Goal: Task Accomplishment & Management: Manage account settings

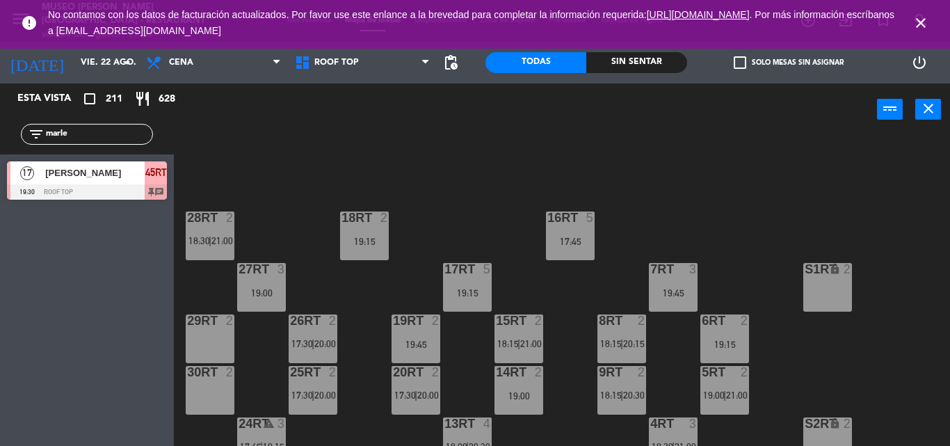
scroll to position [331, 0]
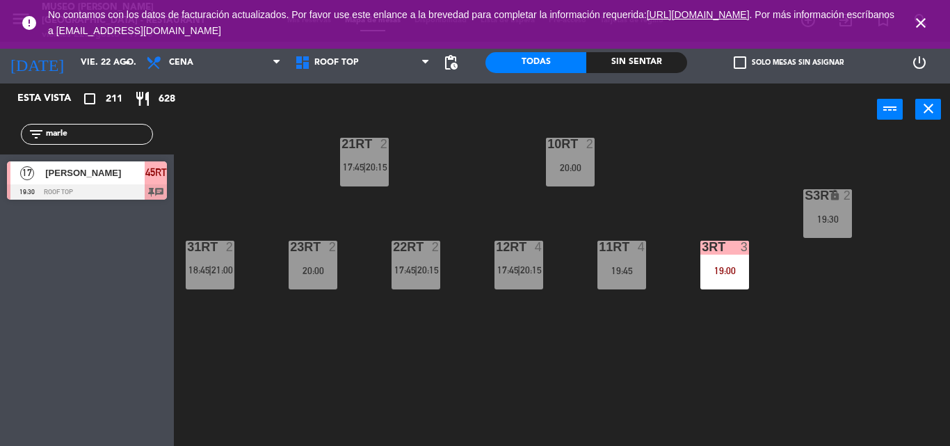
drag, startPoint x: 916, startPoint y: 21, endPoint x: 858, endPoint y: 32, distance: 58.8
click at [917, 20] on icon "close" at bounding box center [921, 23] width 17 height 17
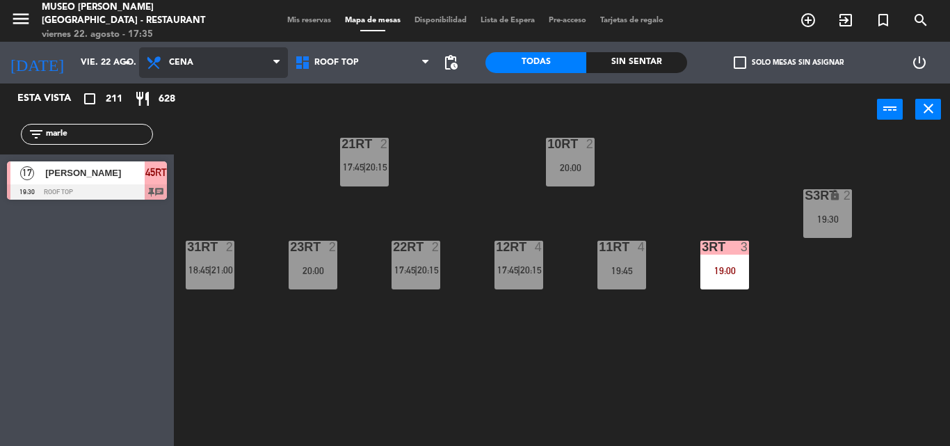
click at [193, 61] on span "Cena" at bounding box center [181, 63] width 24 height 10
click at [321, 18] on span "Mis reservas" at bounding box center [309, 21] width 58 height 8
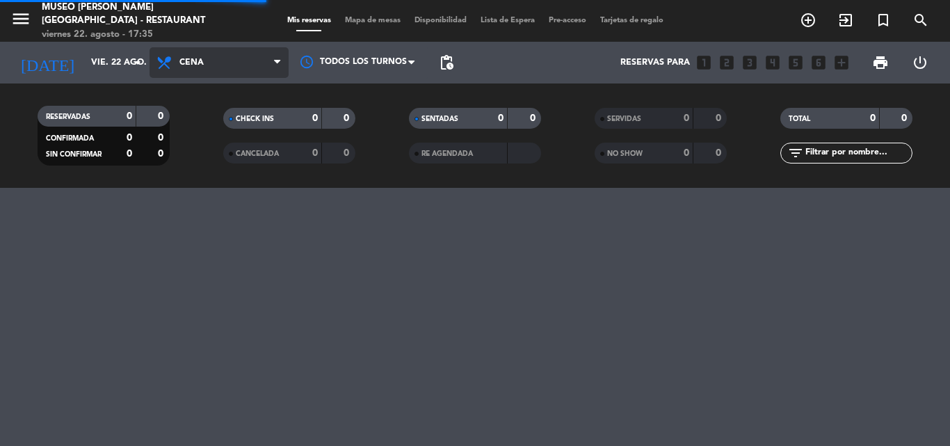
click at [182, 61] on span "Cena" at bounding box center [191, 63] width 24 height 10
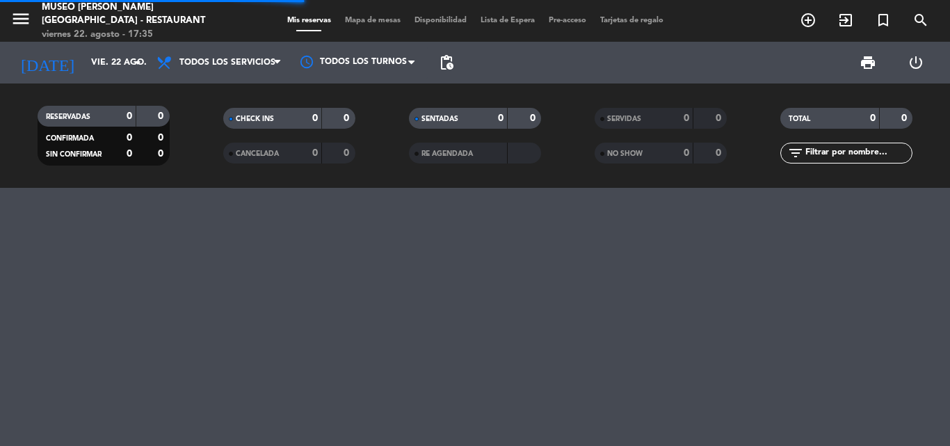
drag, startPoint x: 189, startPoint y: 90, endPoint x: 493, endPoint y: 89, distance: 303.3
click at [189, 89] on div "menu Museo Larco Café - Restaurant viernes 22. agosto - 17:35 Mis reservas Mapa…" at bounding box center [475, 94] width 950 height 188
click at [867, 151] on input "text" at bounding box center [858, 152] width 108 height 15
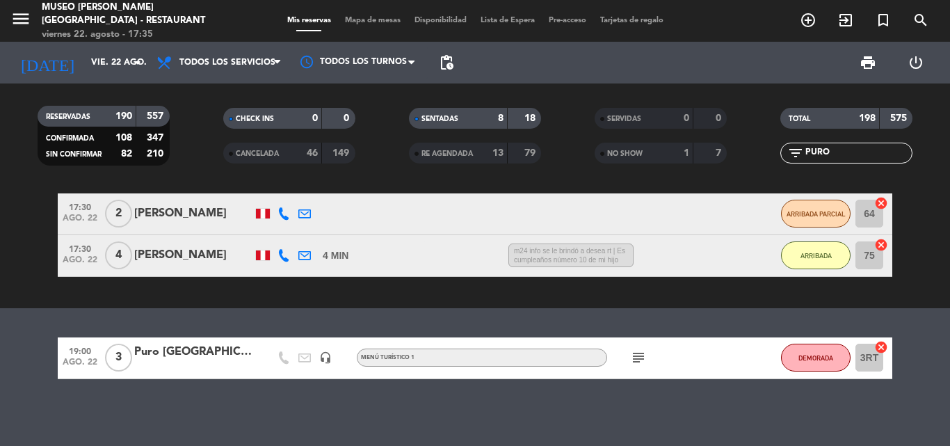
scroll to position [375, 0]
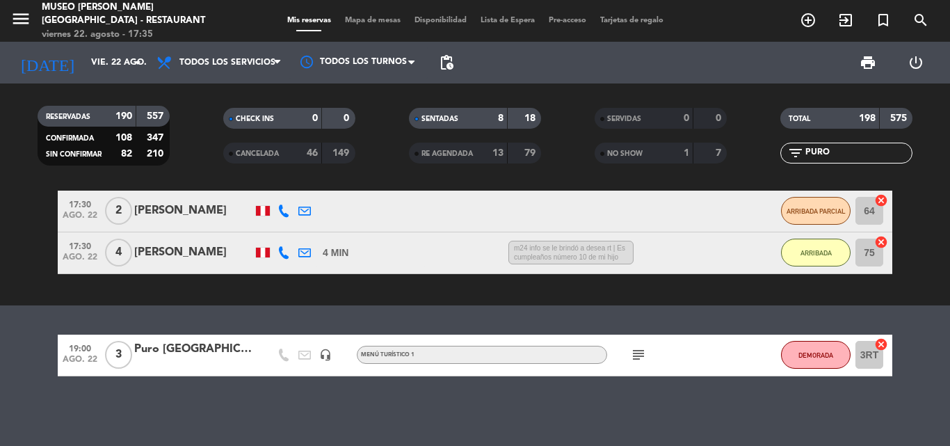
type input "PURO"
click at [186, 351] on div "Puro Perú Viajes/Victoria Leslie Ramírez Siancas" at bounding box center [193, 349] width 118 height 18
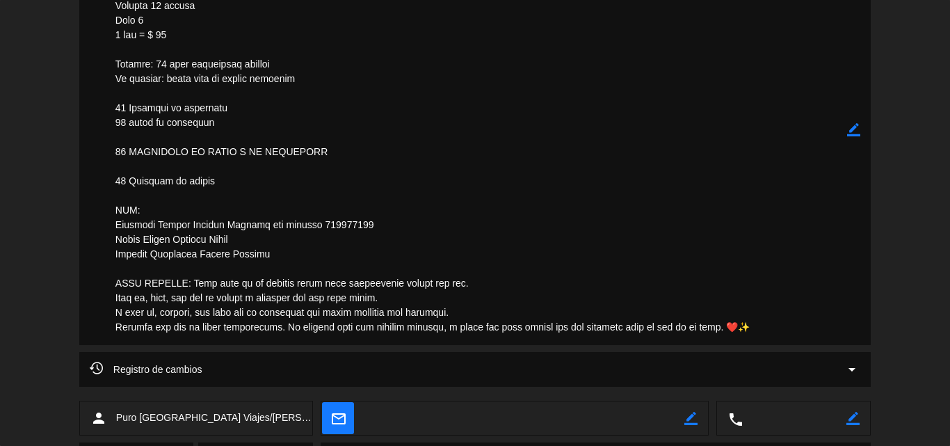
scroll to position [487, 0]
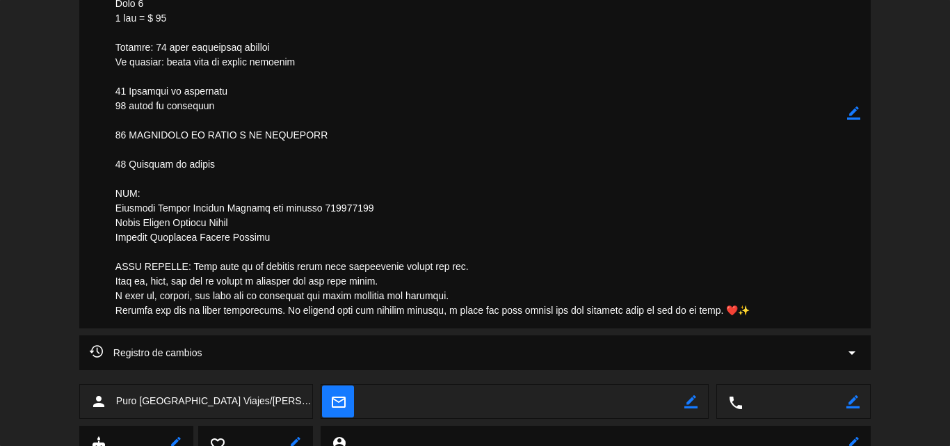
click at [854, 113] on icon "border_color" at bounding box center [853, 112] width 13 height 13
drag, startPoint x: 762, startPoint y: 310, endPoint x: 192, endPoint y: 262, distance: 571.8
click at [192, 262] on textarea at bounding box center [476, 113] width 742 height 430
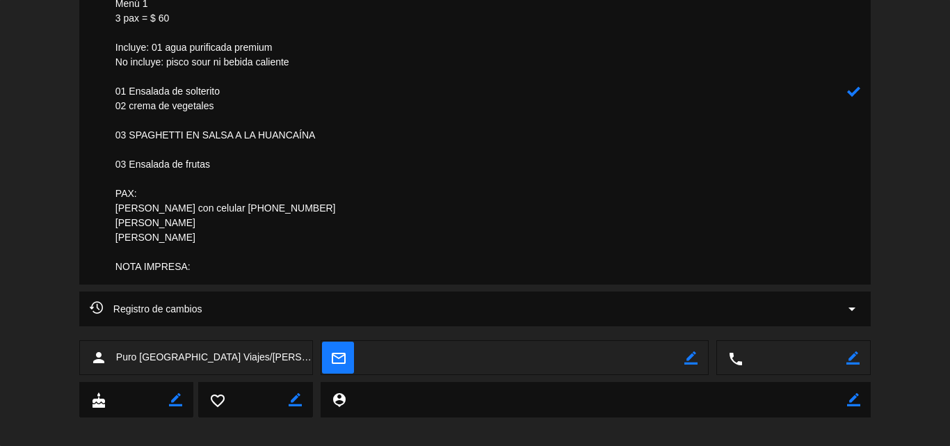
paste textarea "Esta cena es un pequeño gesto para recordarles cuánto los amo. 🌷 Para ti, mami,…"
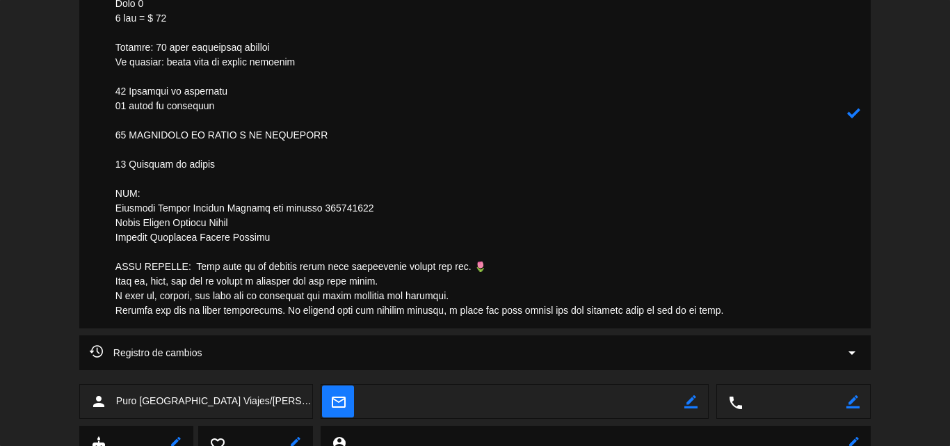
type textarea "OJO, SE LE HIZO HINCAPIÉ QUE LAS TARIFAS CONFIDENCIALES NO DEBEN SER USADAS PAR…"
click at [854, 105] on div at bounding box center [853, 113] width 13 height 430
click at [854, 113] on icon at bounding box center [853, 112] width 13 height 13
drag, startPoint x: 735, startPoint y: 313, endPoint x: 196, endPoint y: 266, distance: 540.5
click at [196, 266] on textarea at bounding box center [476, 113] width 742 height 430
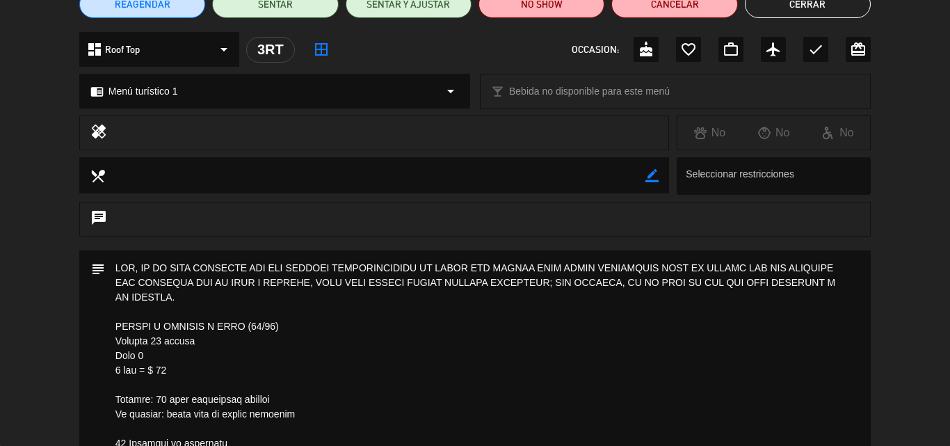
scroll to position [0, 0]
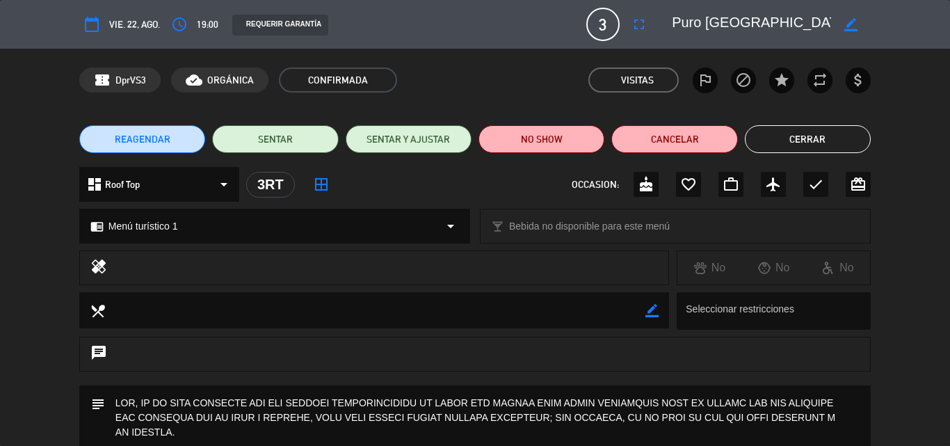
click at [804, 147] on button "Cerrar" at bounding box center [808, 139] width 126 height 28
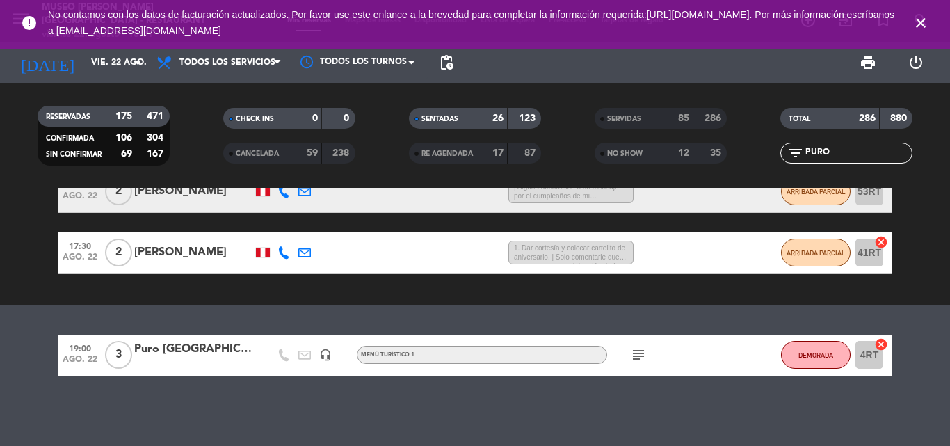
scroll to position [169, 0]
click at [84, 65] on input "vie. 22 ago." at bounding box center [143, 63] width 118 height 24
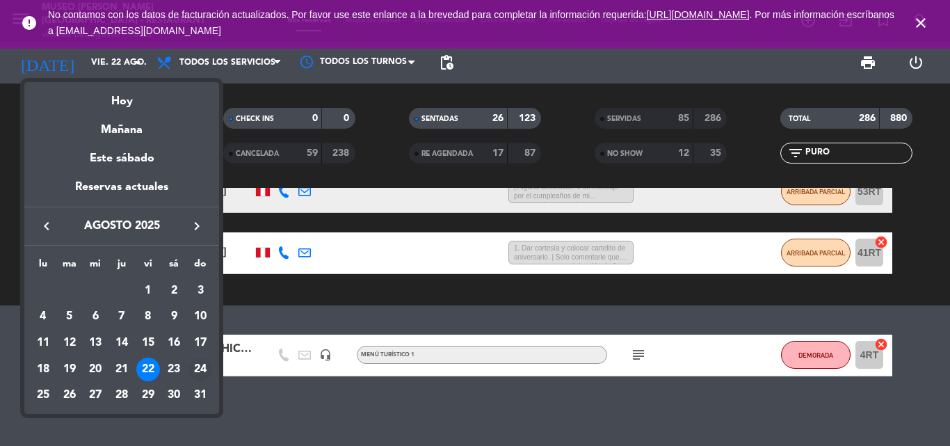
click at [204, 371] on div "24" at bounding box center [201, 370] width 24 height 24
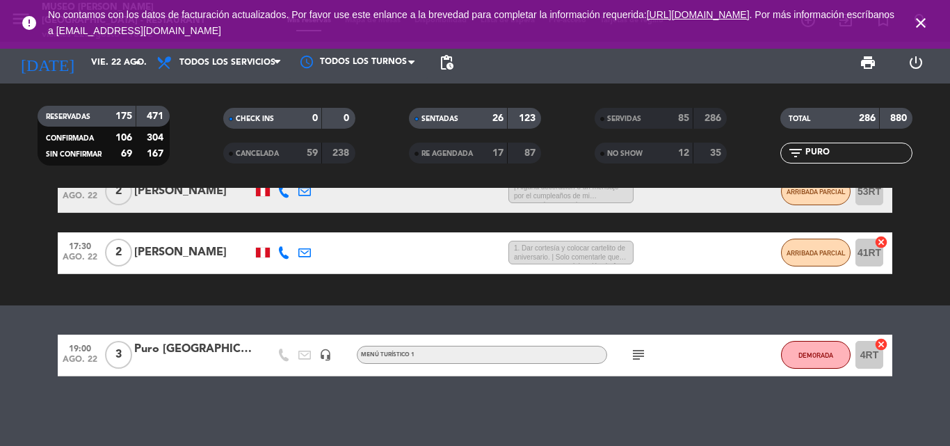
type input "dom. 24 ago."
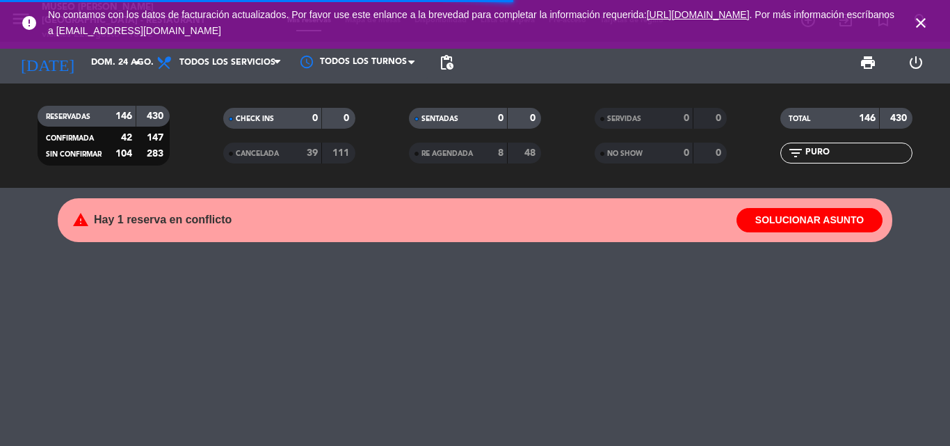
scroll to position [0, 0]
drag, startPoint x: 843, startPoint y: 152, endPoint x: 717, endPoint y: 152, distance: 125.9
click at [722, 153] on div "RESERVADAS 146 430 CONFIRMADA 42 147 SIN CONFIRMAR 104 283 CHECK INS 0 0 CANCEL…" at bounding box center [475, 135] width 950 height 77
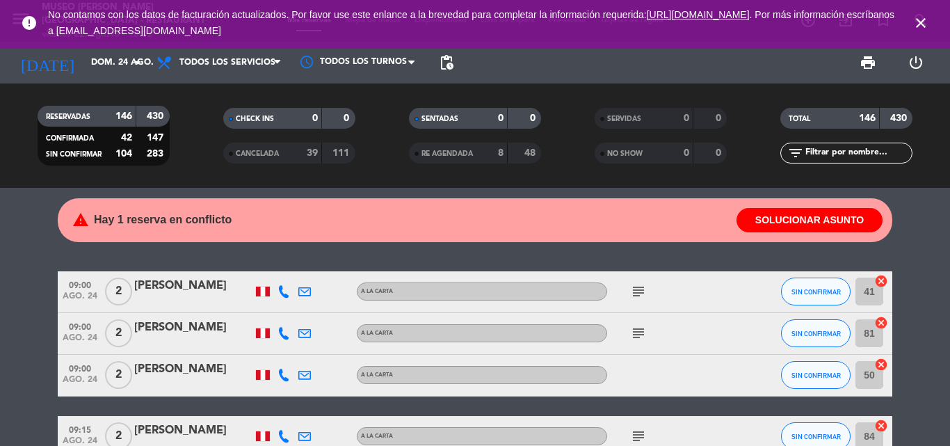
click at [830, 147] on input "text" at bounding box center [858, 152] width 108 height 15
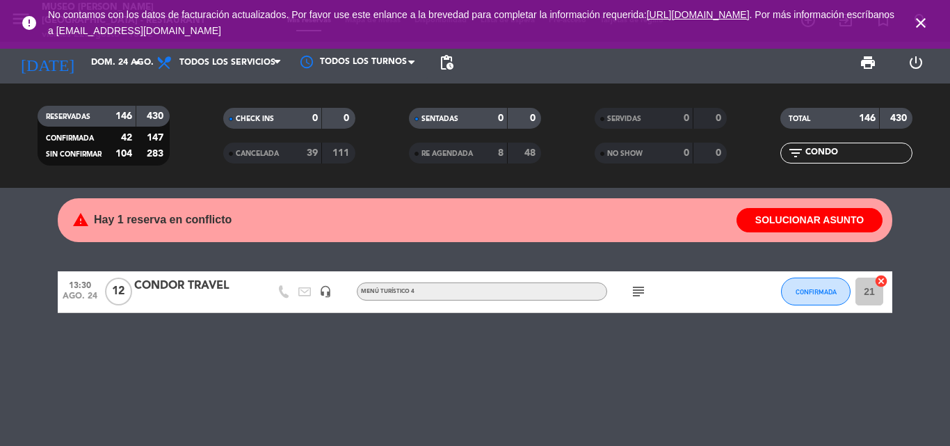
type input "CONDO"
click at [632, 289] on icon "subject" at bounding box center [638, 291] width 17 height 17
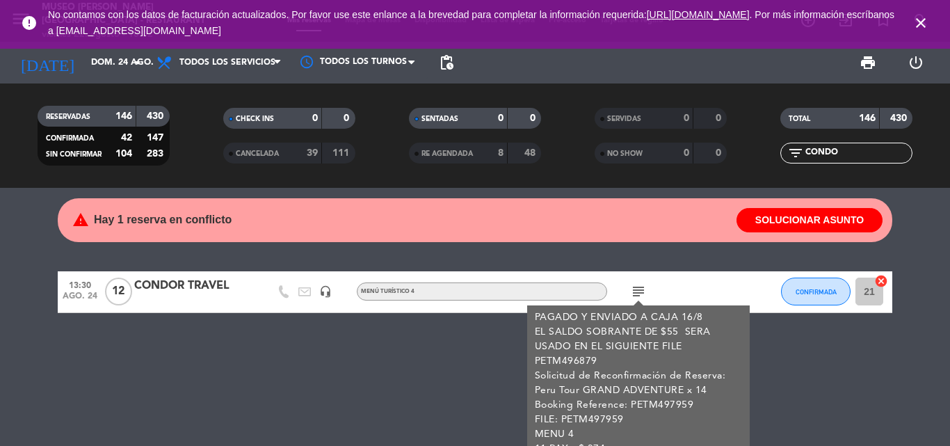
click at [640, 288] on icon "subject" at bounding box center [638, 291] width 17 height 17
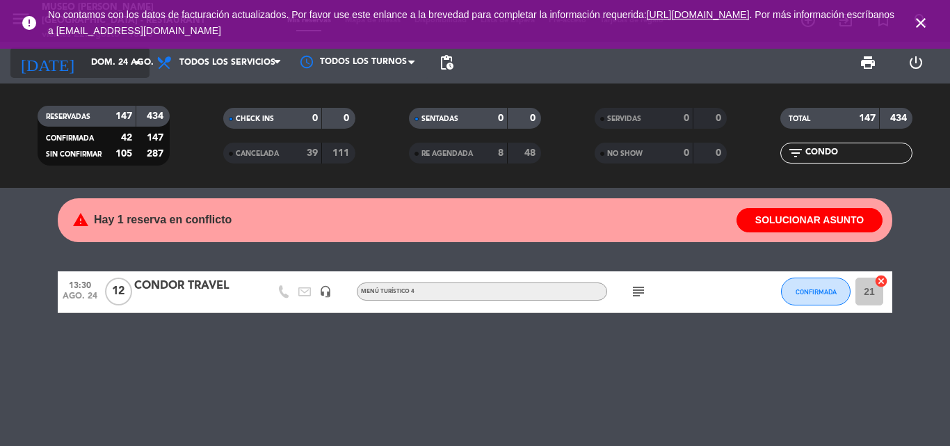
click at [84, 59] on input "dom. 24 ago." at bounding box center [143, 63] width 118 height 24
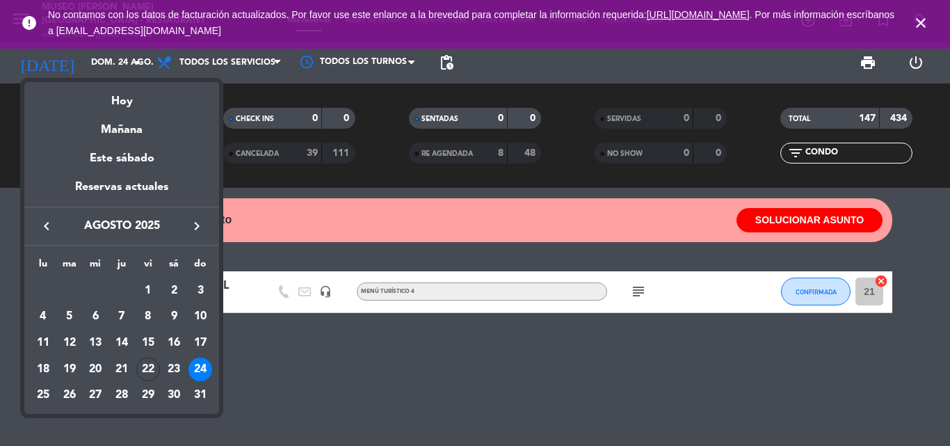
click at [46, 223] on icon "keyboard_arrow_left" at bounding box center [46, 226] width 17 height 17
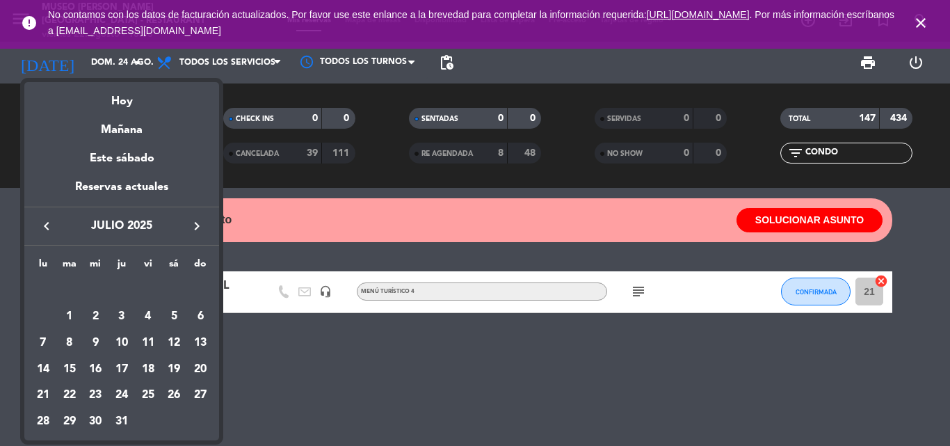
click at [46, 223] on icon "keyboard_arrow_left" at bounding box center [46, 226] width 17 height 17
click at [143, 365] on div "21" at bounding box center [148, 370] width 24 height 24
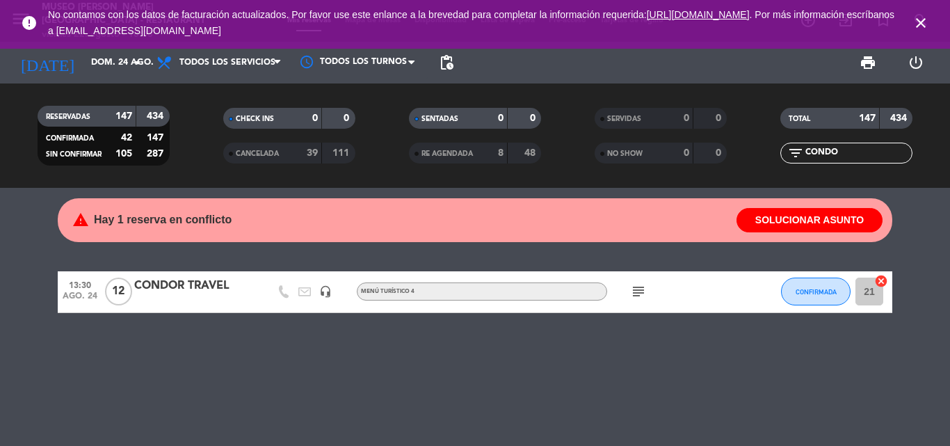
type input "vie. 21 mar."
click at [621, 118] on span "SERVIDAS" at bounding box center [624, 118] width 34 height 7
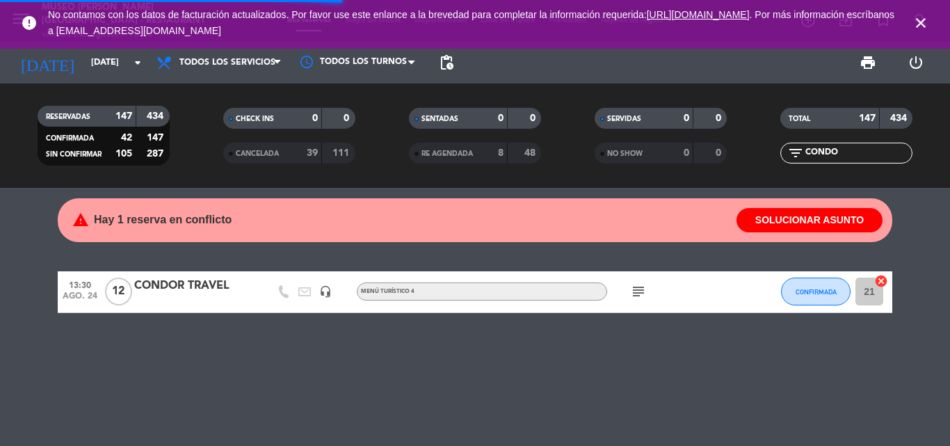
click at [249, 153] on span "CANCELADA" at bounding box center [257, 153] width 43 height 7
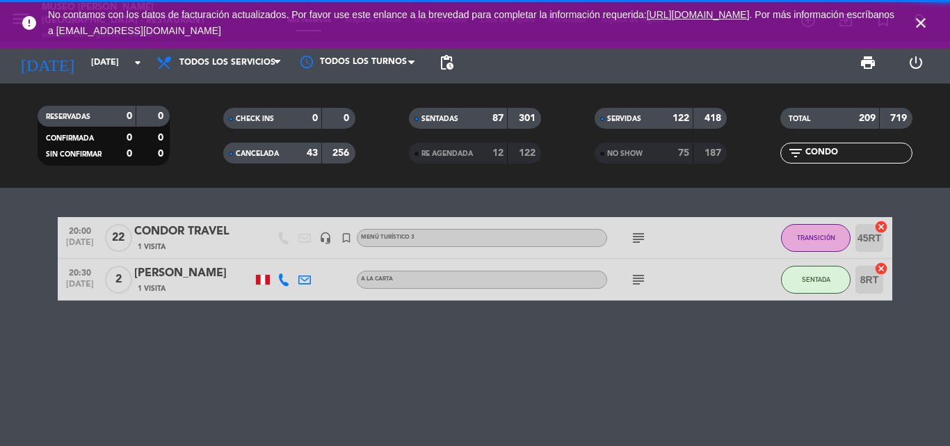
drag, startPoint x: 854, startPoint y: 150, endPoint x: 731, endPoint y: 158, distance: 123.4
click at [738, 158] on div "RESERVADAS 0 0 CONFIRMADA 0 0 SIN CONFIRMAR 0 0 CHECK INS 0 0 CANCELADA 43 256 …" at bounding box center [475, 135] width 950 height 77
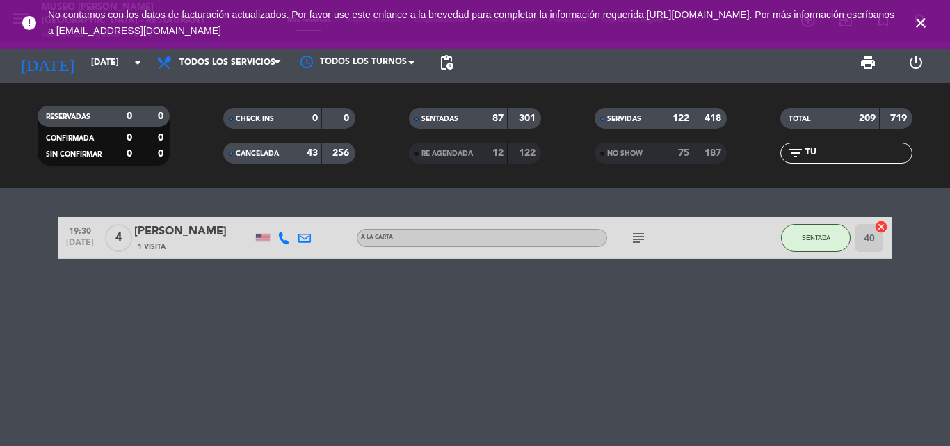
type input "T"
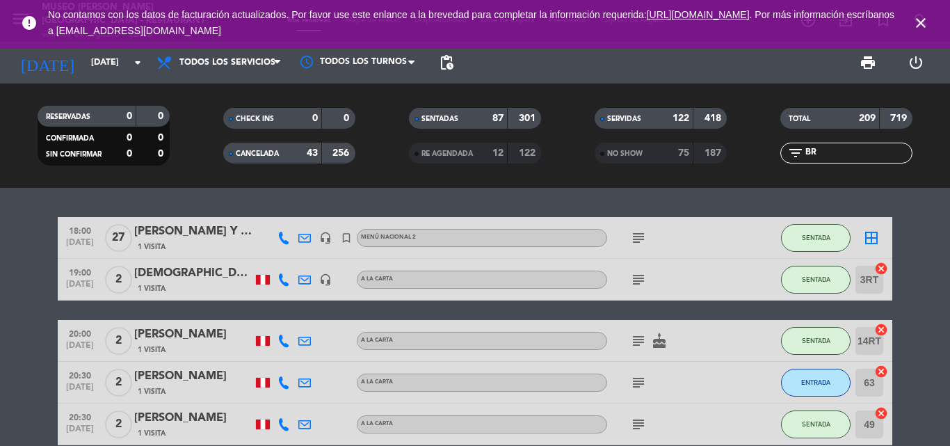
type input "BRA"
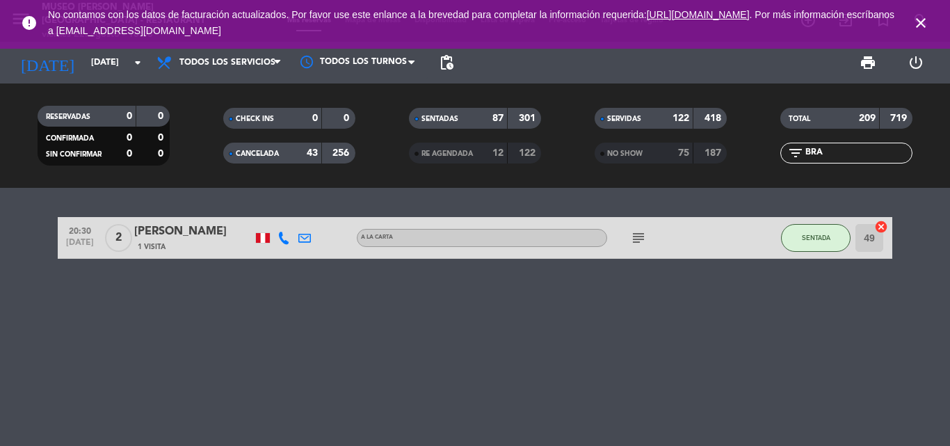
drag, startPoint x: 840, startPoint y: 152, endPoint x: 655, endPoint y: 152, distance: 185.0
click at [656, 152] on div "RESERVADAS 0 0 CONFIRMADA 0 0 SIN CONFIRMAR 0 0 CHECK INS 0 0 CANCELADA 43 256 …" at bounding box center [475, 135] width 950 height 77
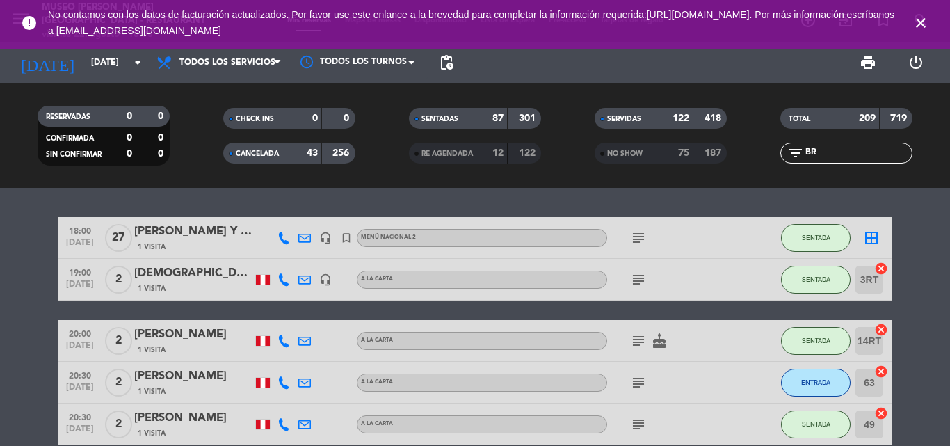
type input "BRE"
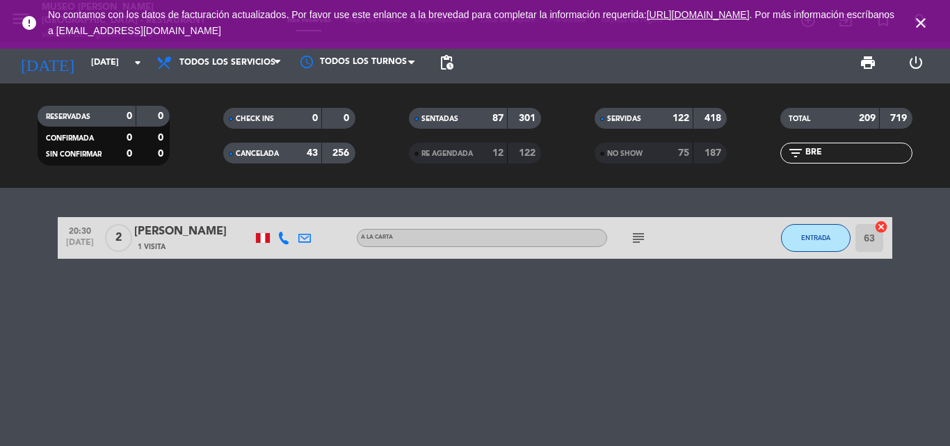
drag, startPoint x: 832, startPoint y: 151, endPoint x: 713, endPoint y: 151, distance: 119.0
click at [713, 151] on div "RESERVADAS 0 0 CONFIRMADA 0 0 SIN CONFIRMAR 0 0 CHECK INS 0 0 CANCELADA 43 256 …" at bounding box center [475, 135] width 950 height 77
type input "TU"
click at [179, 230] on div "SHANNON TATUM" at bounding box center [193, 232] width 118 height 18
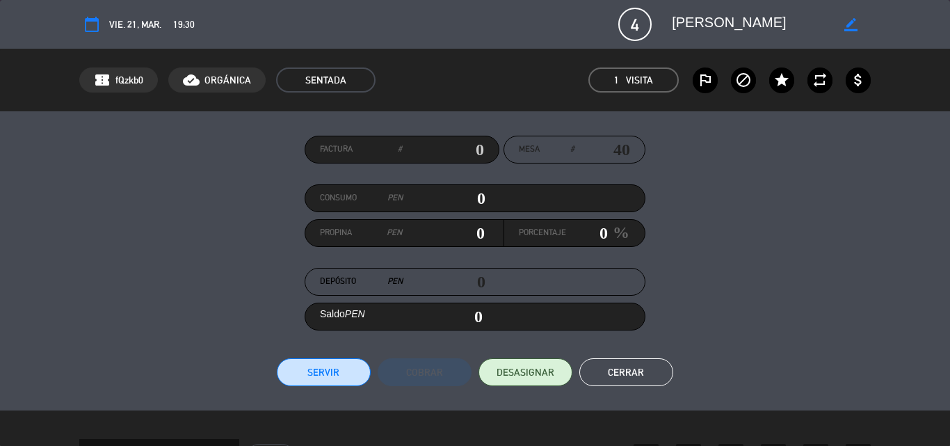
click at [138, 22] on span "vie. 21, mar." at bounding box center [135, 25] width 52 height 16
drag, startPoint x: 650, startPoint y: 365, endPoint x: 620, endPoint y: 314, distance: 58.9
click at [649, 364] on button "Cerrar" at bounding box center [626, 372] width 94 height 28
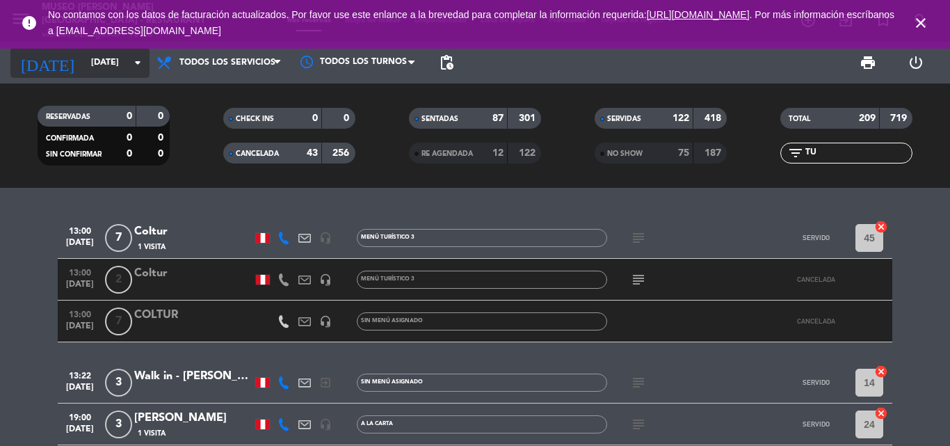
click at [84, 55] on input "vie. 21 mar." at bounding box center [143, 63] width 118 height 24
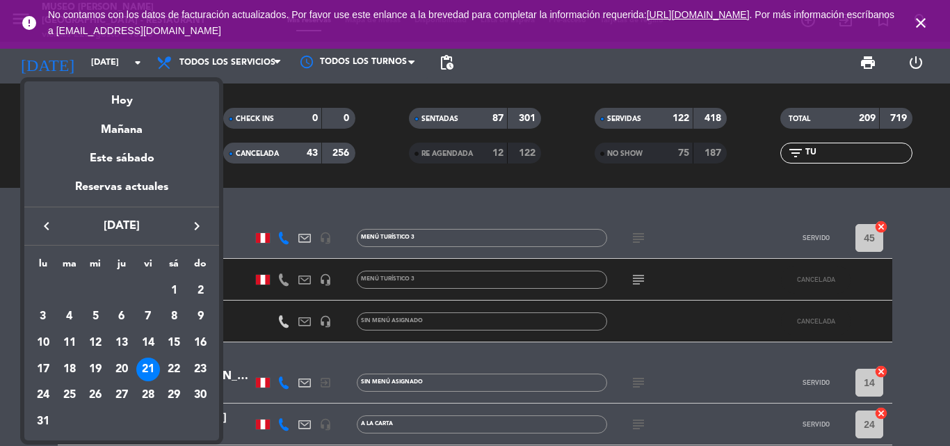
click at [198, 227] on icon "keyboard_arrow_right" at bounding box center [197, 226] width 17 height 17
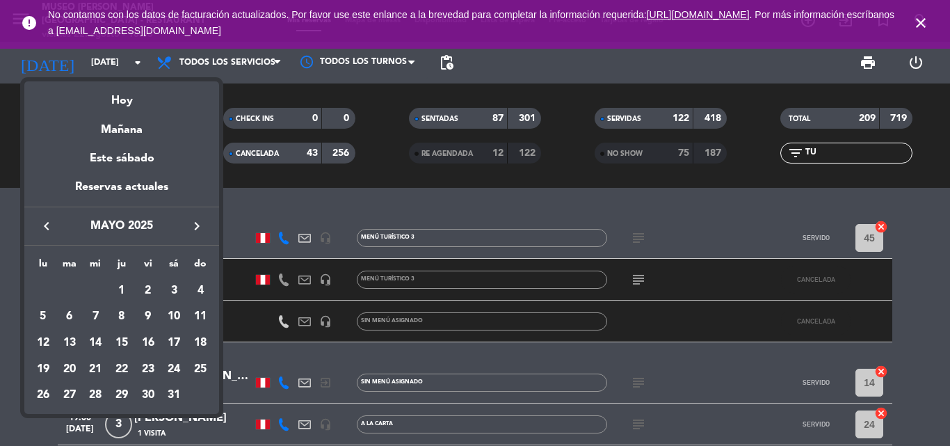
click at [198, 227] on icon "keyboard_arrow_right" at bounding box center [197, 226] width 17 height 17
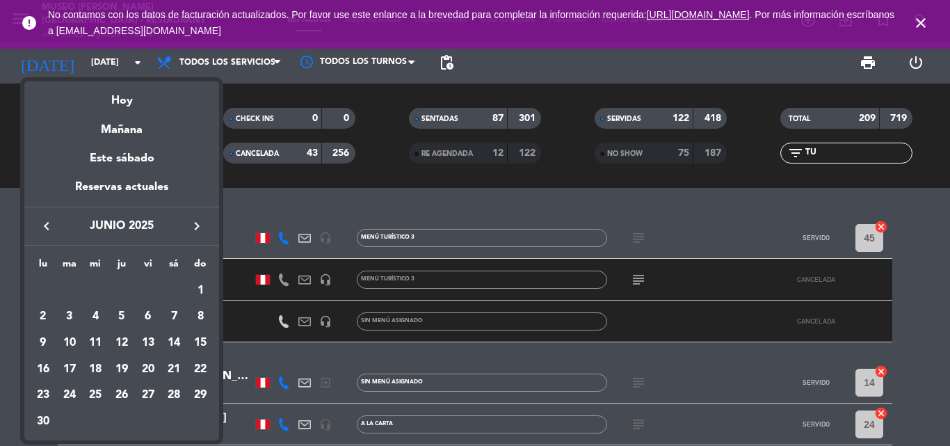
click at [198, 227] on icon "keyboard_arrow_right" at bounding box center [197, 226] width 17 height 17
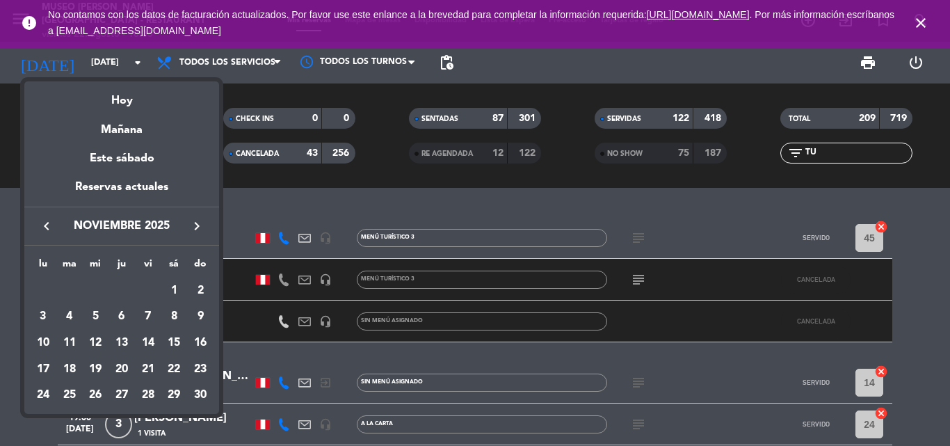
click at [198, 227] on icon "keyboard_arrow_right" at bounding box center [197, 226] width 17 height 17
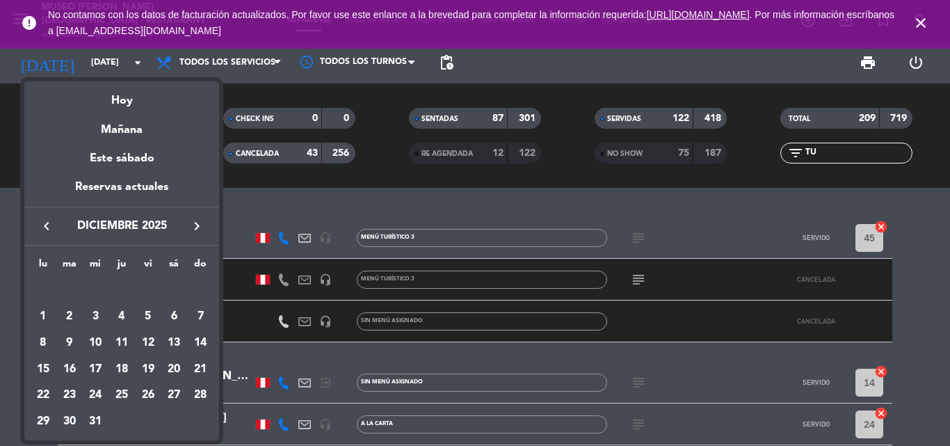
click at [198, 227] on icon "keyboard_arrow_right" at bounding box center [197, 226] width 17 height 17
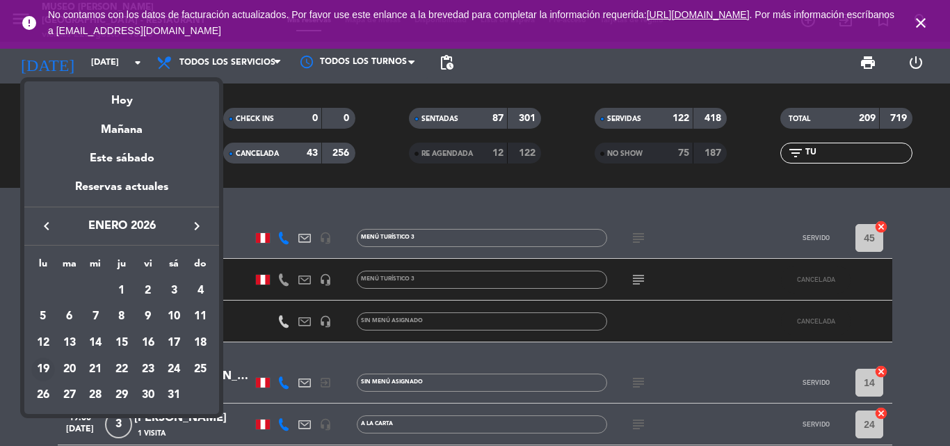
click at [42, 367] on div "19" at bounding box center [43, 370] width 24 height 24
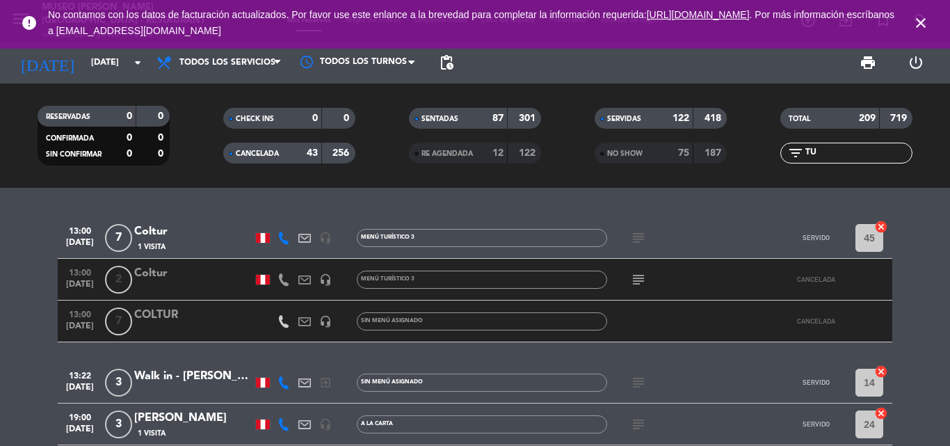
type input "[DATE]"
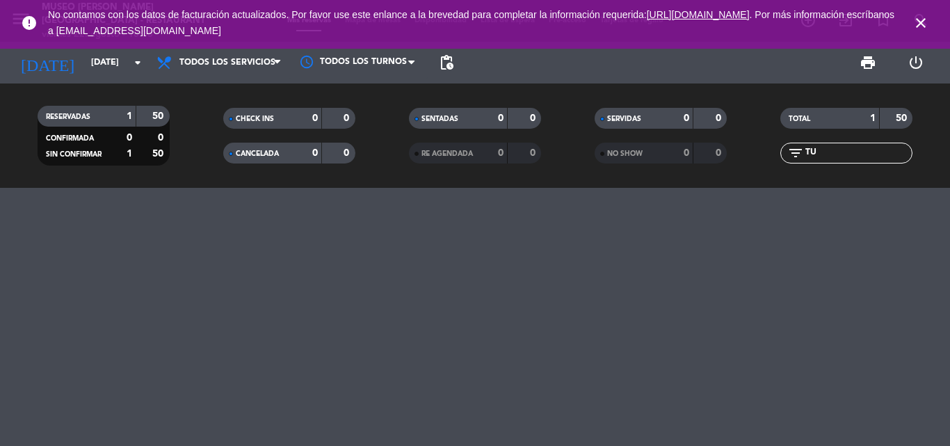
drag, startPoint x: 690, startPoint y: 159, endPoint x: 580, endPoint y: 155, distance: 110.0
click at [602, 159] on div "RESERVADAS 1 50 CONFIRMADA 0 0 SIN CONFIRMAR 1 50 CHECK INS 0 0 CANCELADA 0 0 S…" at bounding box center [475, 135] width 950 height 77
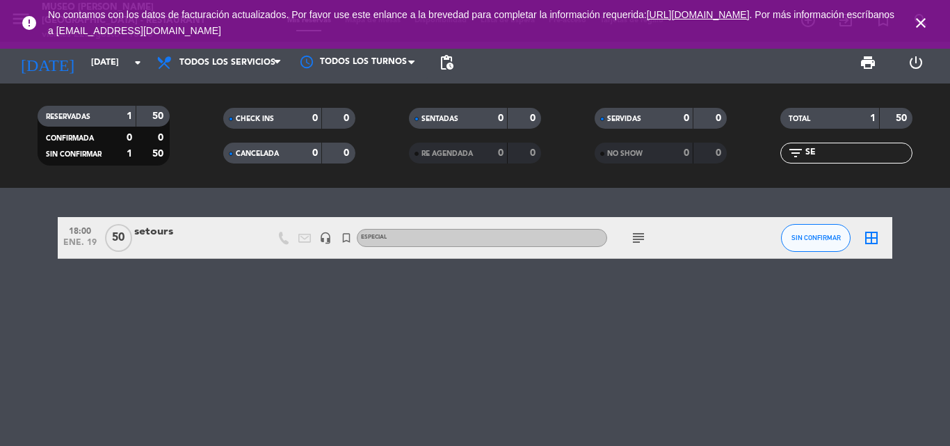
type input "SE"
click at [151, 231] on div "setours" at bounding box center [193, 232] width 118 height 18
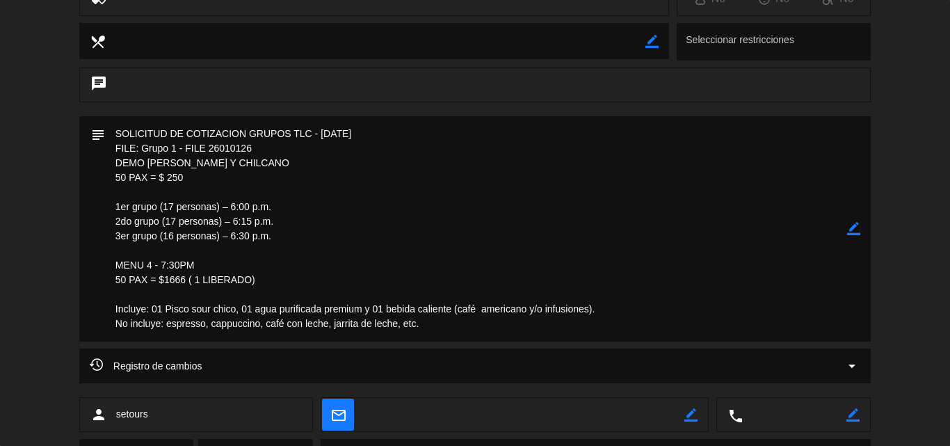
scroll to position [278, 0]
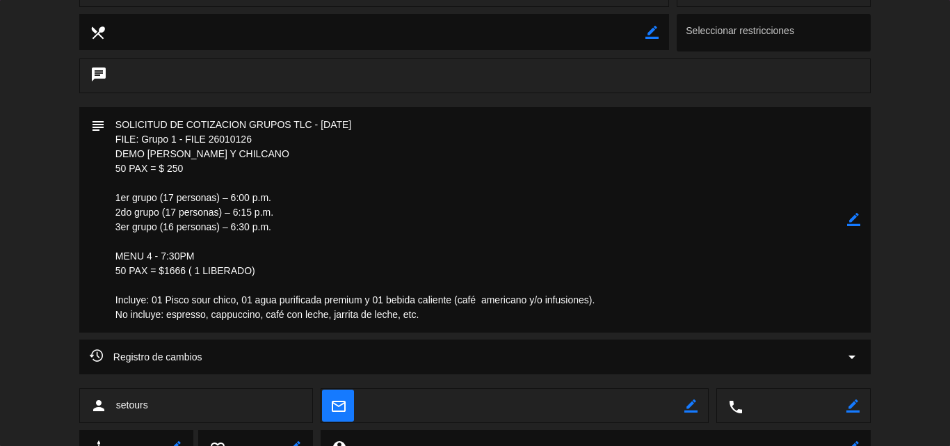
drag, startPoint x: 445, startPoint y: 313, endPoint x: 99, endPoint y: 138, distance: 388.3
click at [99, 138] on div "subject border_color" at bounding box center [475, 219] width 792 height 225
click at [327, 227] on textarea at bounding box center [476, 219] width 742 height 225
drag, startPoint x: 113, startPoint y: 150, endPoint x: 445, endPoint y: 314, distance: 369.6
click at [445, 314] on textarea at bounding box center [476, 219] width 742 height 225
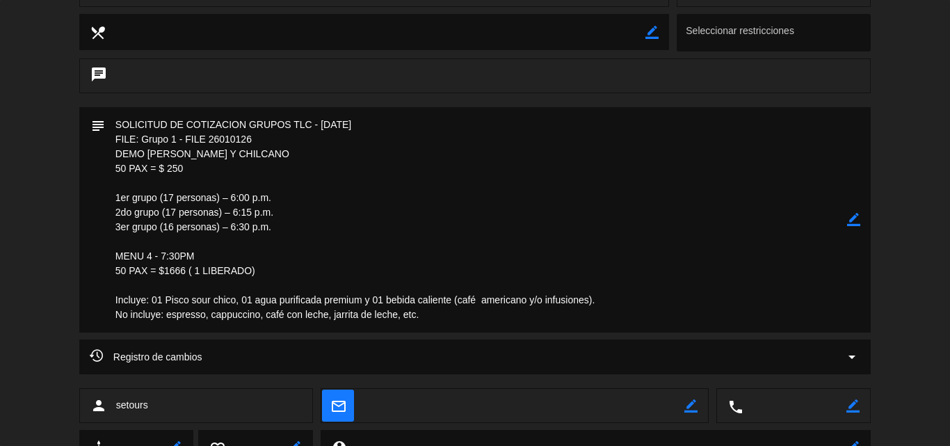
click at [394, 207] on textarea at bounding box center [476, 219] width 742 height 225
drag, startPoint x: 359, startPoint y: 199, endPoint x: 323, endPoint y: 203, distance: 36.4
click at [359, 199] on textarea at bounding box center [476, 219] width 742 height 225
click at [346, 202] on textarea at bounding box center [476, 219] width 742 height 225
drag, startPoint x: 134, startPoint y: 188, endPoint x: 147, endPoint y: 184, distance: 13.7
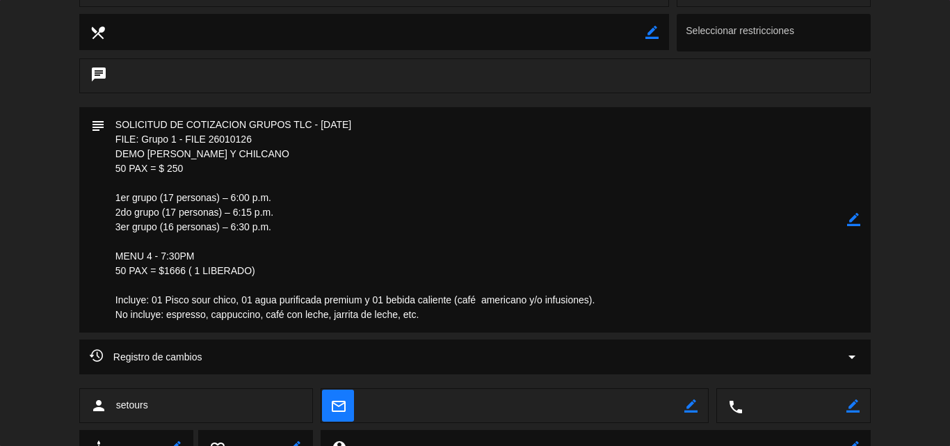
click at [134, 188] on textarea at bounding box center [476, 219] width 742 height 225
click at [149, 166] on textarea at bounding box center [476, 219] width 742 height 225
click at [122, 141] on textarea at bounding box center [476, 219] width 742 height 225
drag, startPoint x: 261, startPoint y: 140, endPoint x: 79, endPoint y: 140, distance: 182.3
click at [79, 140] on div "subject border_color" at bounding box center [475, 219] width 792 height 225
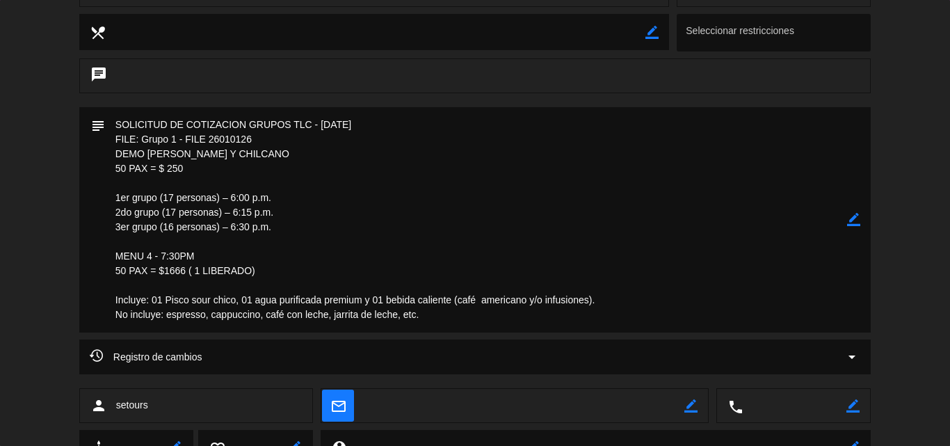
click at [209, 205] on textarea at bounding box center [476, 219] width 742 height 225
drag, startPoint x: 116, startPoint y: 138, endPoint x: 265, endPoint y: 274, distance: 201.4
click at [265, 274] on textarea at bounding box center [476, 219] width 742 height 225
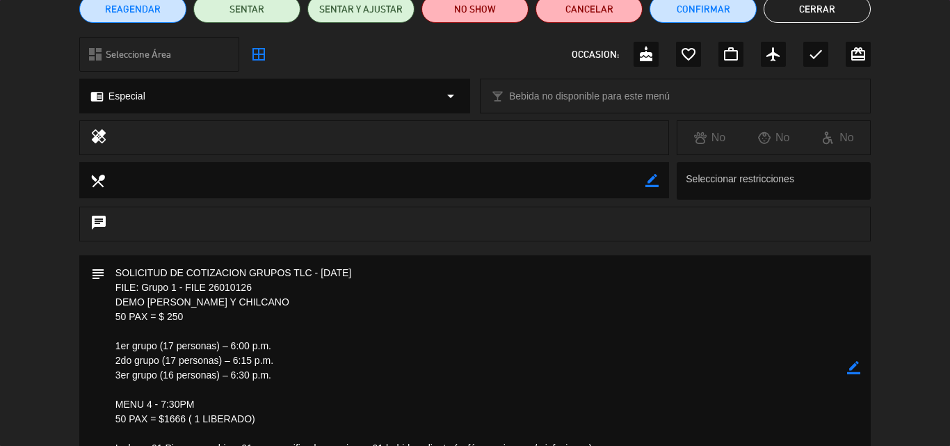
scroll to position [0, 0]
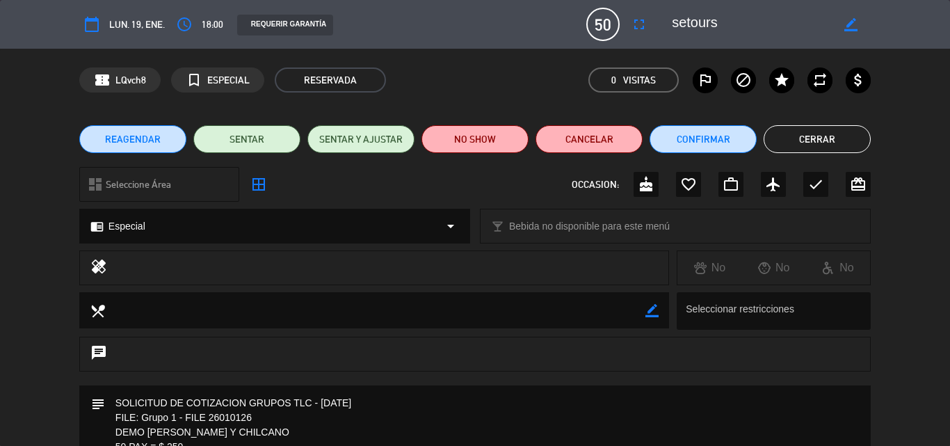
click at [810, 141] on button "Cerrar" at bounding box center [817, 139] width 107 height 28
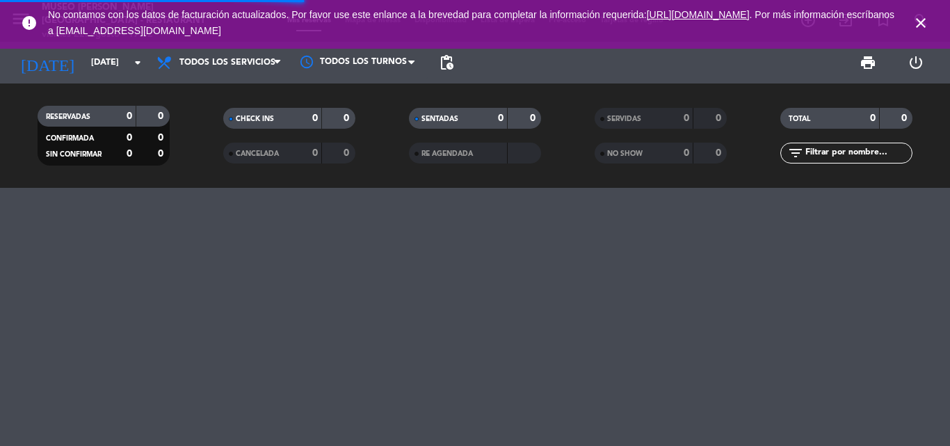
drag, startPoint x: 0, startPoint y: 0, endPoint x: 841, endPoint y: 150, distance: 854.4
click at [841, 150] on input "text" at bounding box center [858, 152] width 108 height 15
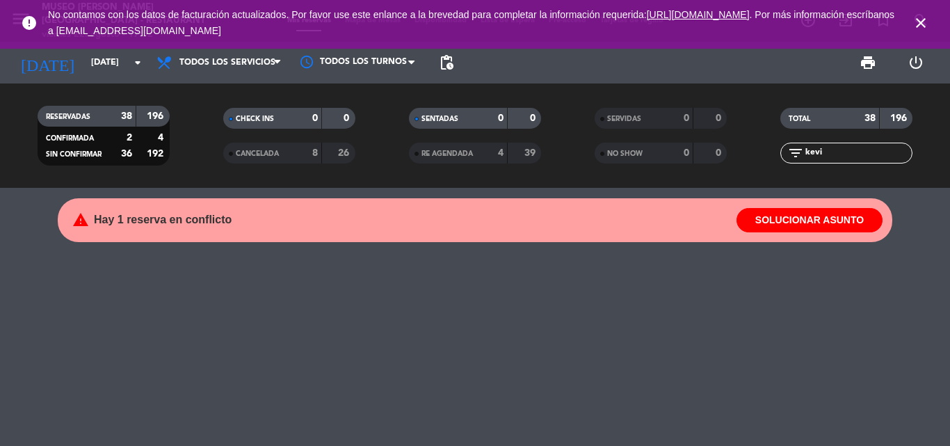
type input "[PERSON_NAME]"
drag, startPoint x: 842, startPoint y: 153, endPoint x: 617, endPoint y: 143, distance: 225.6
click at [617, 143] on div "RESERVADAS 38 196 CONFIRMADA 2 4 SIN CONFIRMAR 36 192 CHECK INS 0 0 CANCELADA 8…" at bounding box center [475, 135] width 950 height 77
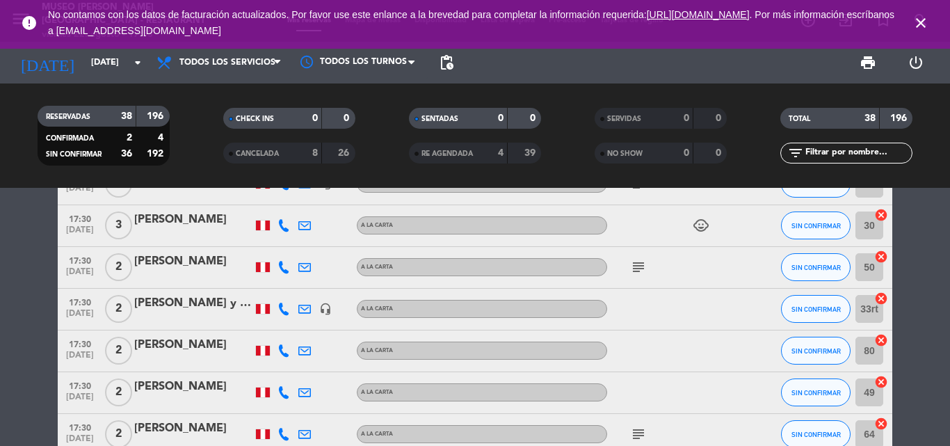
scroll to position [1670, 0]
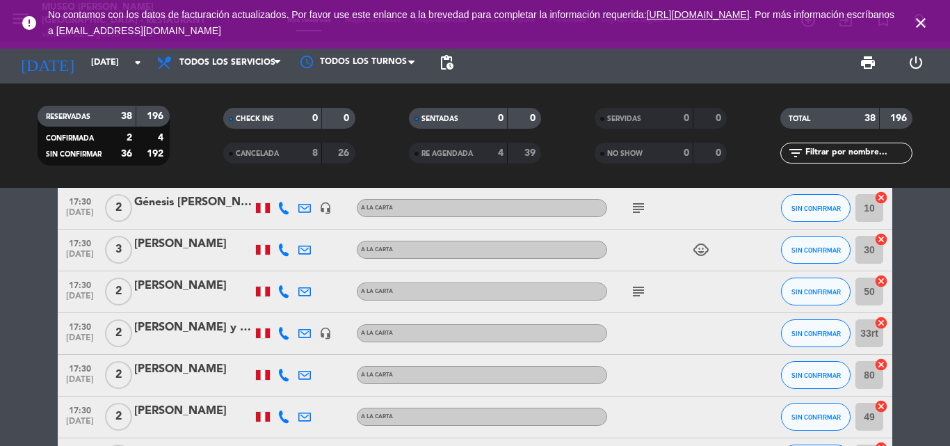
click at [926, 19] on icon "close" at bounding box center [921, 23] width 17 height 17
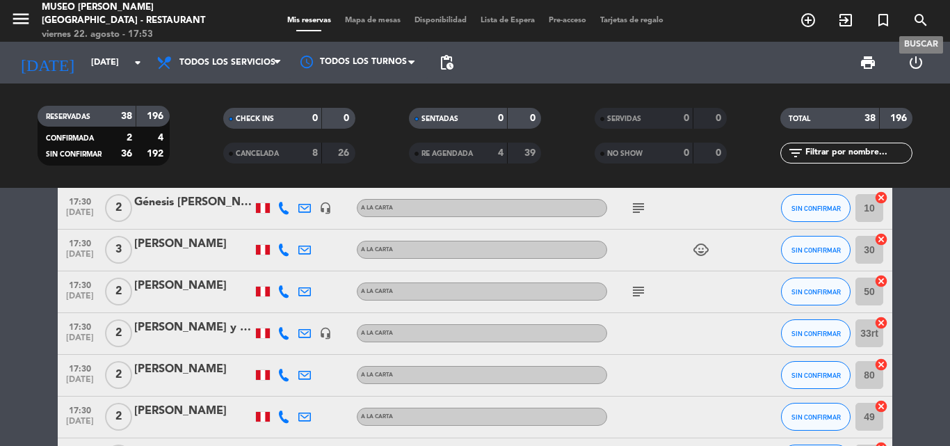
click at [922, 18] on icon "search" at bounding box center [921, 20] width 17 height 17
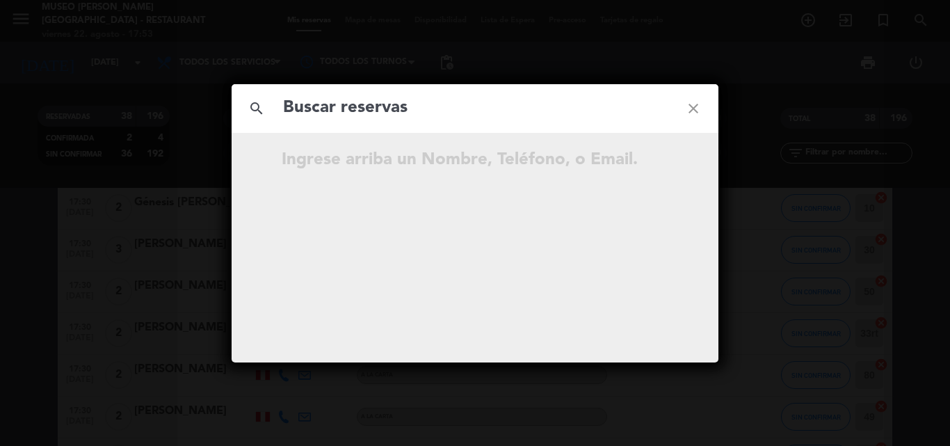
click at [436, 111] on input "text" at bounding box center [475, 108] width 387 height 29
click at [290, 109] on input "znjj0" at bounding box center [475, 108] width 387 height 29
type input "zLxjj0"
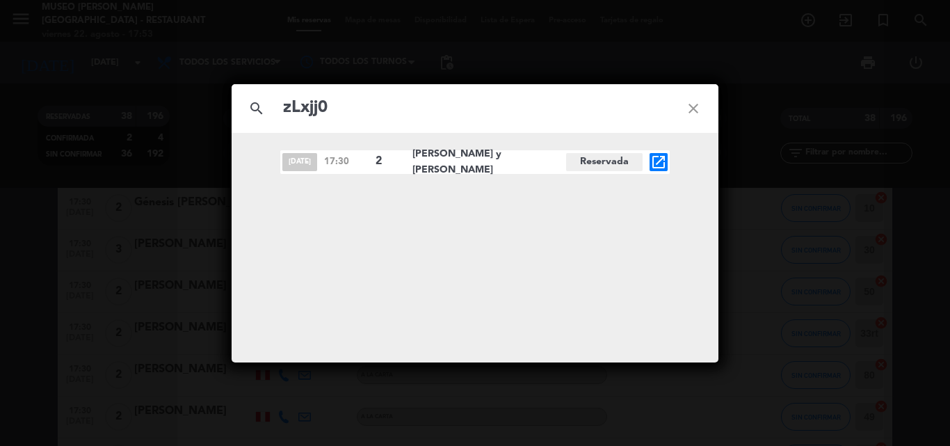
click at [662, 161] on icon "open_in_new" at bounding box center [658, 162] width 17 height 17
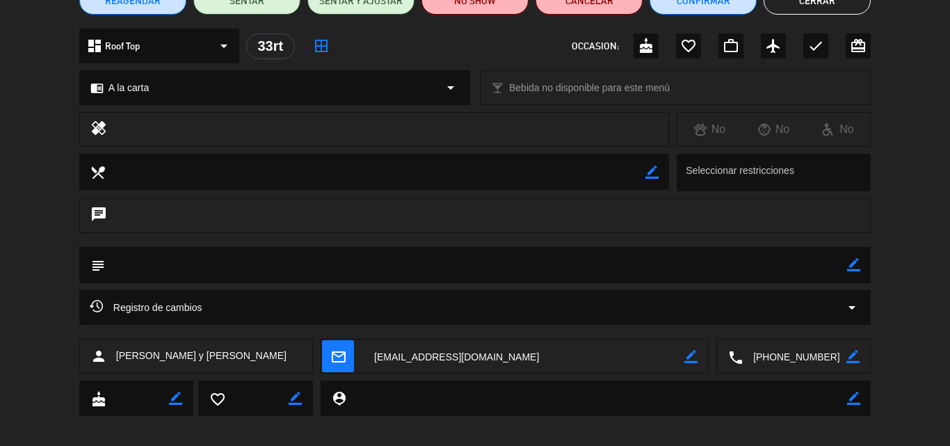
scroll to position [139, 0]
drag, startPoint x: 787, startPoint y: 354, endPoint x: 778, endPoint y: 345, distance: 12.8
click at [788, 354] on textarea at bounding box center [795, 356] width 104 height 35
click at [845, 298] on icon "arrow_drop_down" at bounding box center [852, 306] width 17 height 17
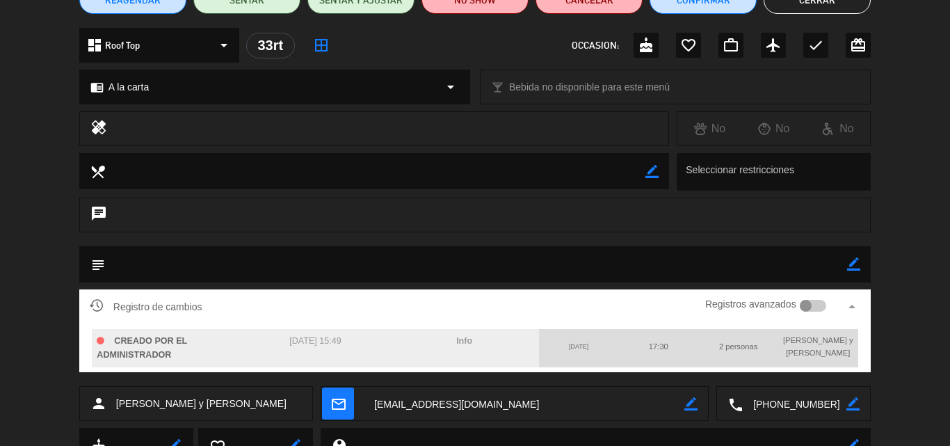
click at [808, 301] on div at bounding box center [806, 306] width 13 height 13
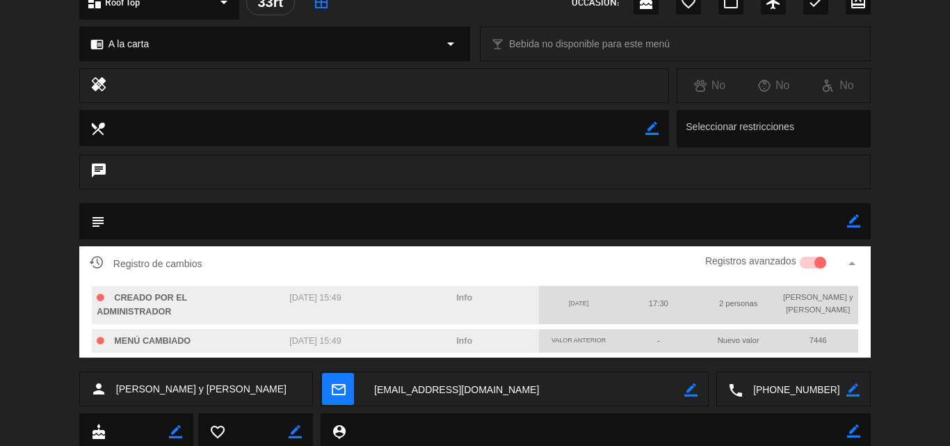
scroll to position [227, 0]
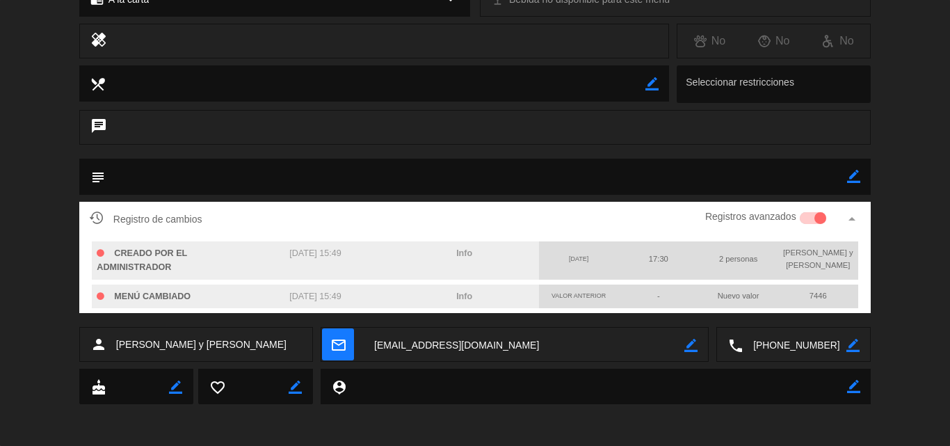
click at [819, 216] on div at bounding box center [821, 218] width 13 height 13
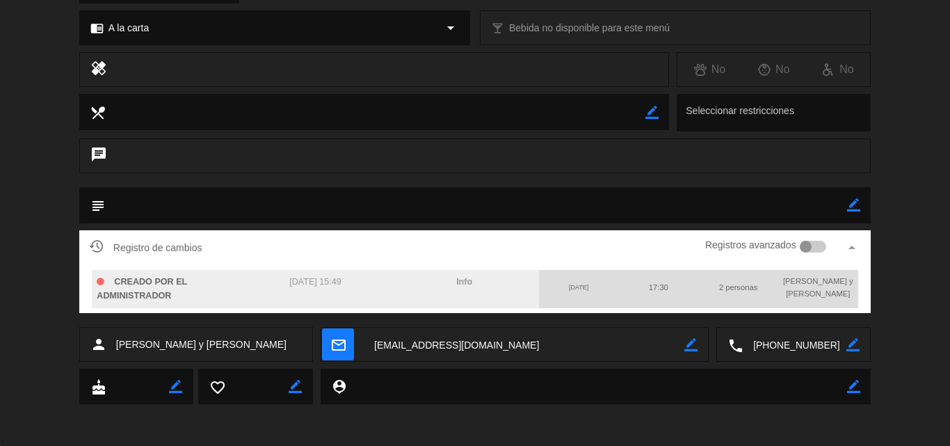
scroll to position [198, 0]
click at [803, 339] on textarea at bounding box center [795, 345] width 104 height 35
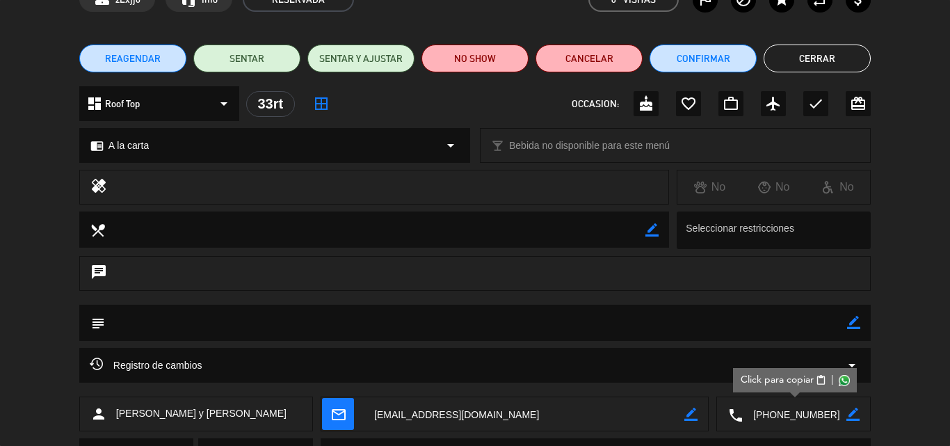
scroll to position [0, 0]
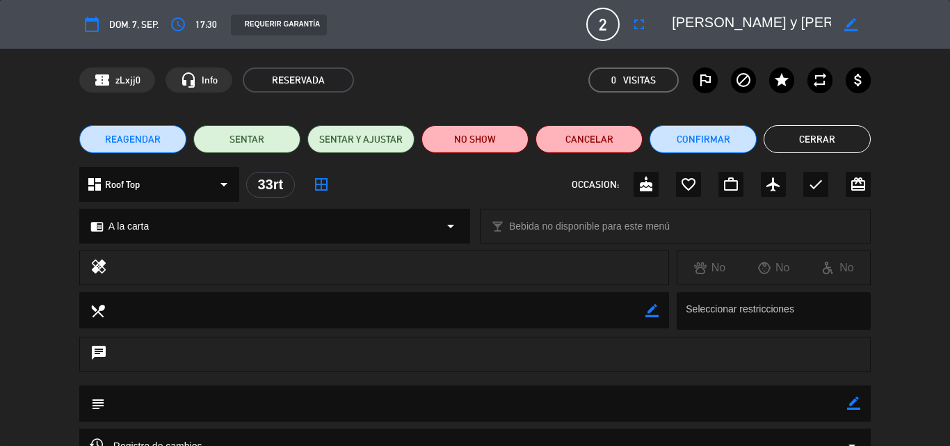
click at [818, 142] on button "Cerrar" at bounding box center [817, 139] width 107 height 28
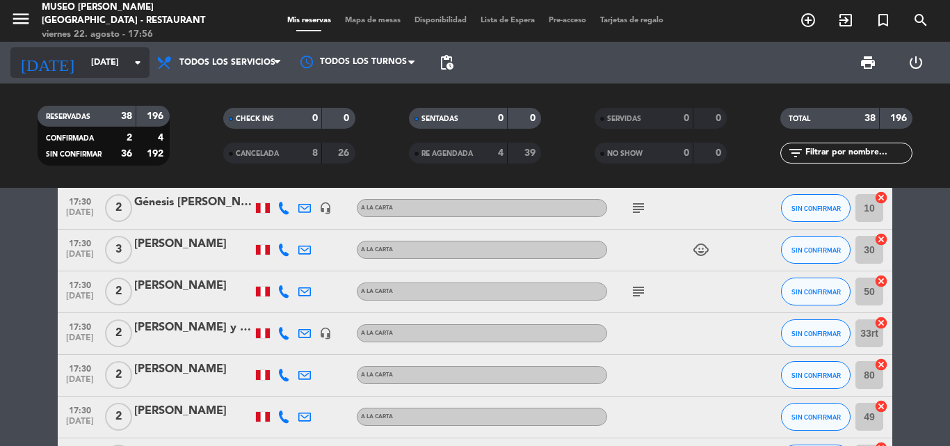
click at [85, 56] on input "[DATE]" at bounding box center [143, 63] width 118 height 24
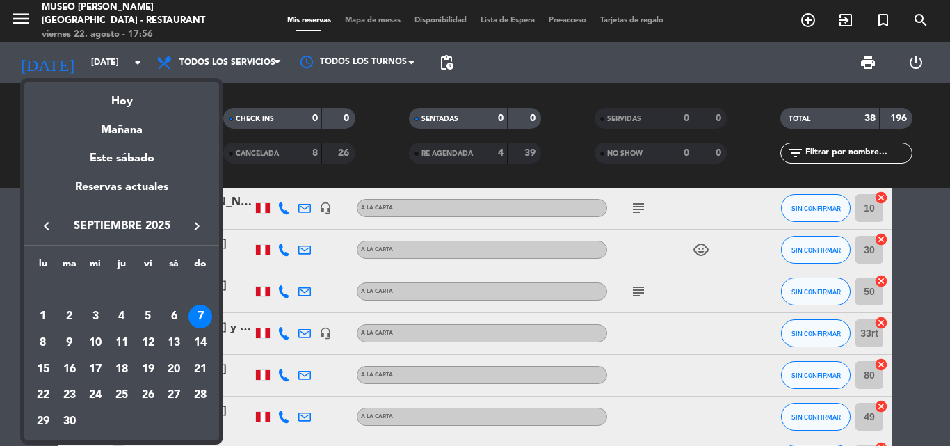
click at [51, 227] on icon "keyboard_arrow_left" at bounding box center [46, 226] width 17 height 17
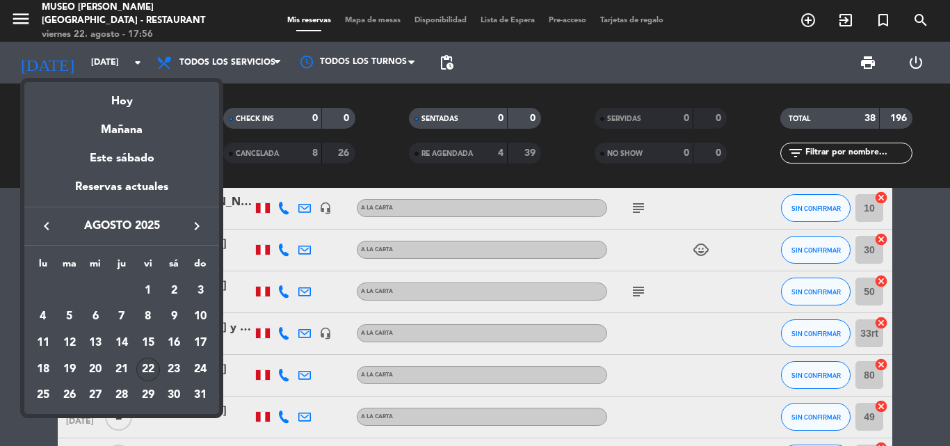
click at [150, 369] on div "22" at bounding box center [148, 370] width 24 height 24
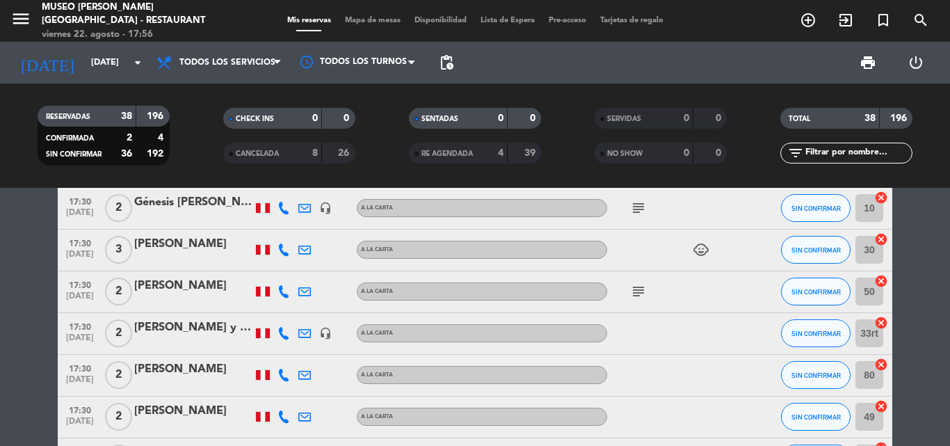
type input "vie. 22 ago."
click at [849, 157] on input "text" at bounding box center [858, 152] width 108 height 15
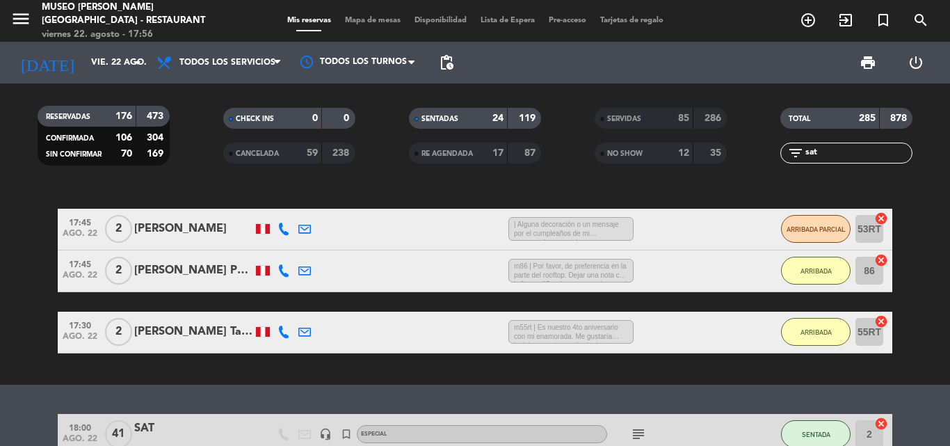
scroll to position [211, 0]
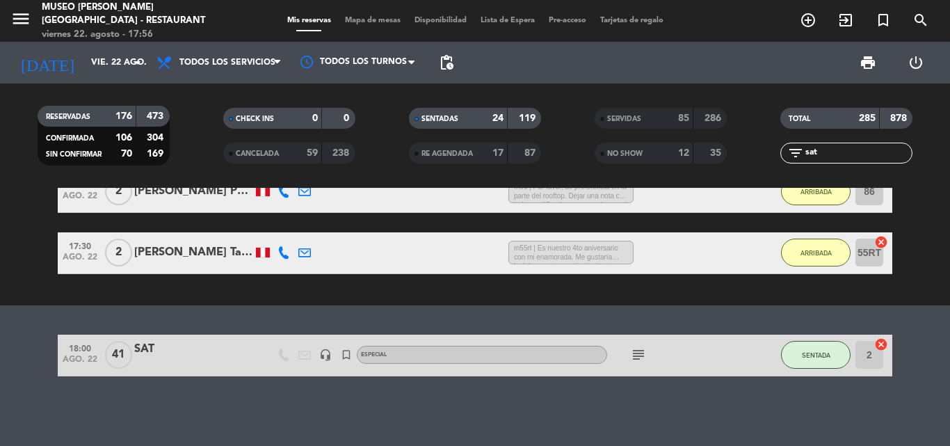
type input "sat"
click at [140, 347] on div "SAT" at bounding box center [193, 349] width 118 height 18
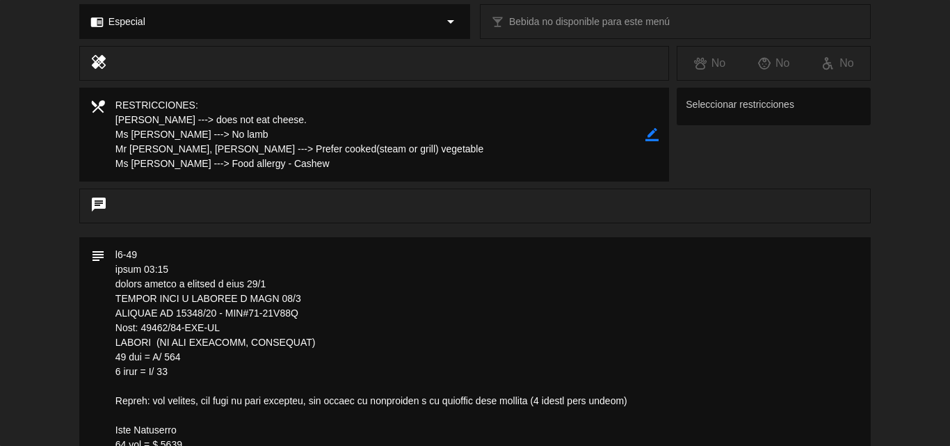
scroll to position [696, 0]
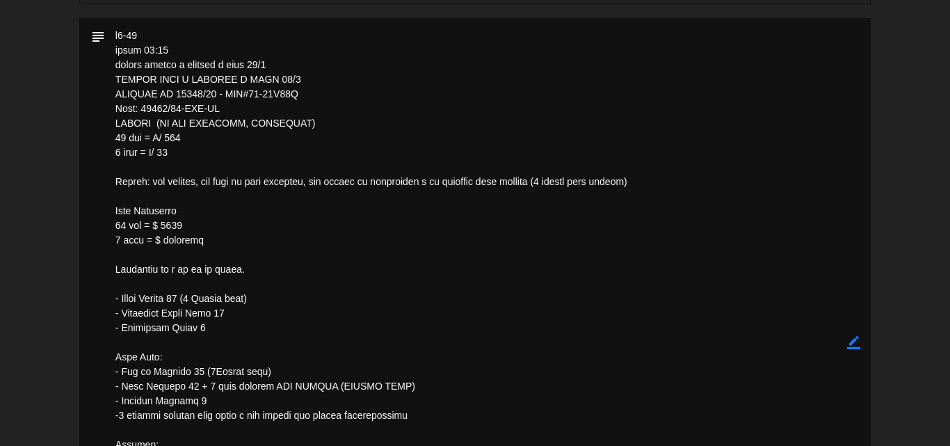
drag, startPoint x: 319, startPoint y: 96, endPoint x: 100, endPoint y: 96, distance: 219.1
click at [100, 96] on div "subject border_color" at bounding box center [475, 342] width 792 height 649
click at [313, 86] on textarea at bounding box center [476, 342] width 742 height 649
drag, startPoint x: 316, startPoint y: 81, endPoint x: 127, endPoint y: 80, distance: 188.5
click at [120, 79] on textarea at bounding box center [476, 342] width 742 height 649
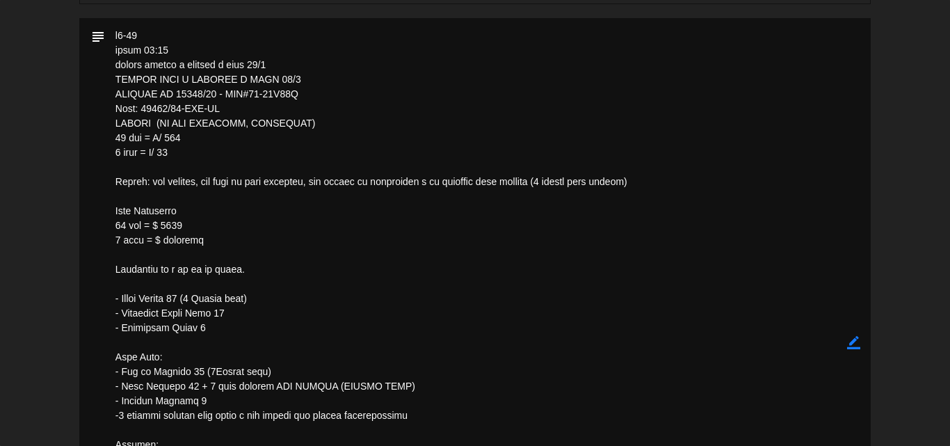
drag, startPoint x: 323, startPoint y: 93, endPoint x: 56, endPoint y: 89, distance: 266.5
click at [56, 89] on div "subject border_color" at bounding box center [475, 346] width 950 height 656
drag, startPoint x: 227, startPoint y: 110, endPoint x: 88, endPoint y: 111, distance: 139.1
click at [88, 111] on div "subject border_color" at bounding box center [475, 342] width 792 height 649
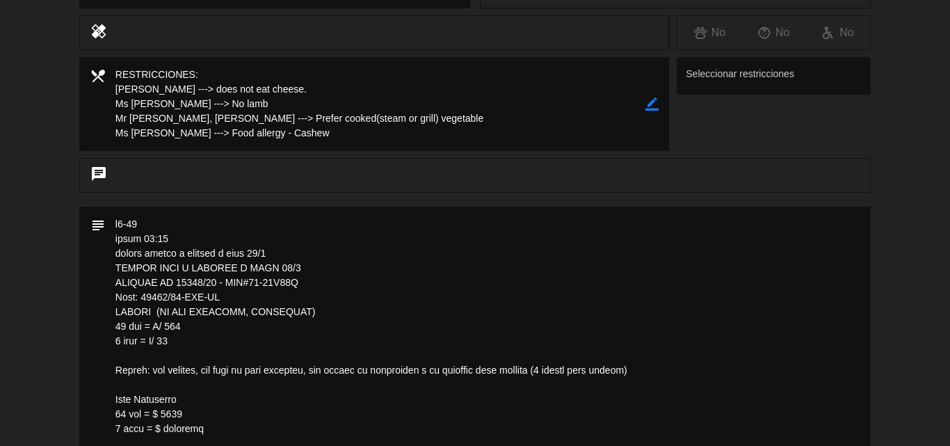
scroll to position [278, 0]
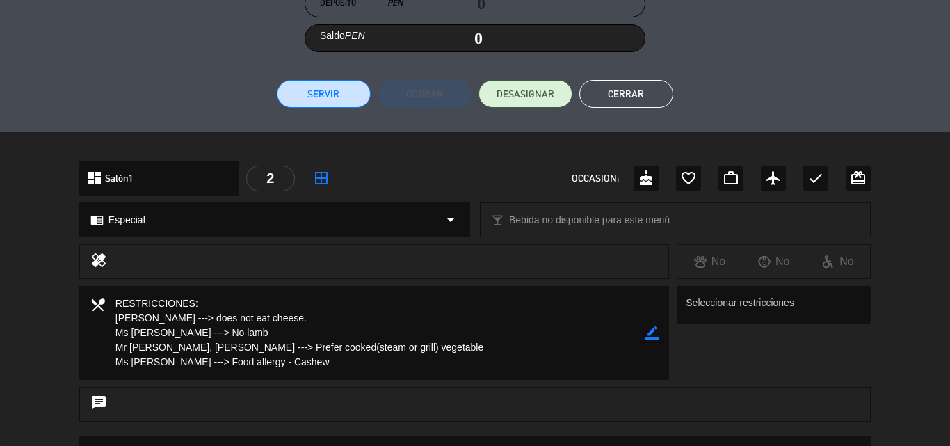
click at [618, 95] on button "Cerrar" at bounding box center [626, 94] width 94 height 28
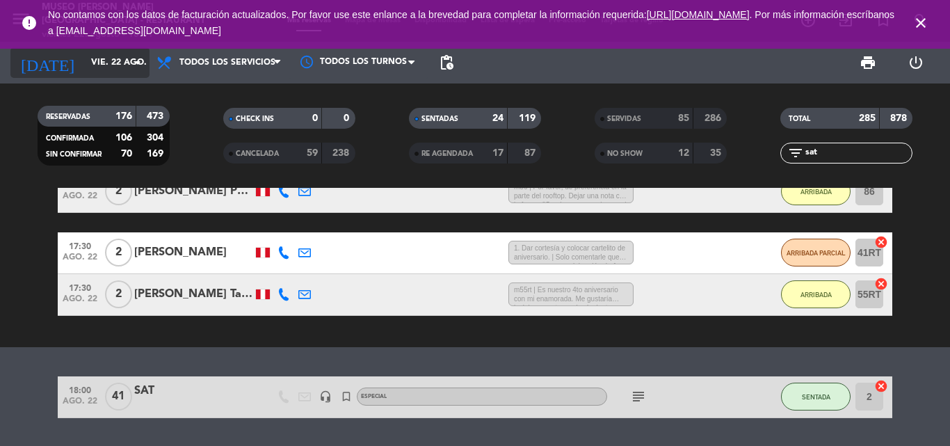
click at [111, 68] on input "vie. 22 ago." at bounding box center [143, 63] width 118 height 24
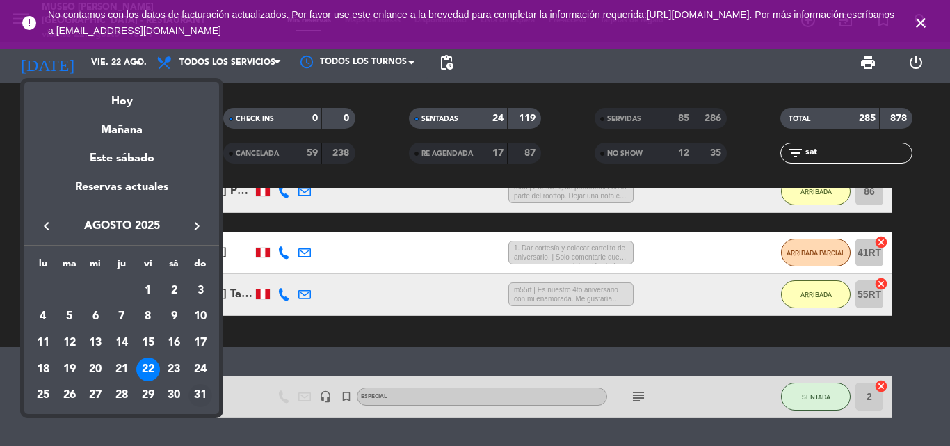
click at [199, 394] on div "31" at bounding box center [201, 396] width 24 height 24
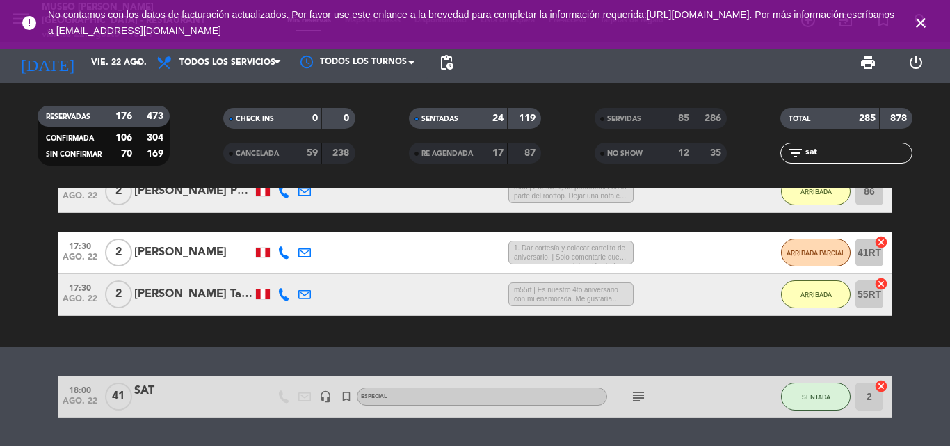
type input "dom. 31 ago."
click at [925, 19] on icon "close" at bounding box center [921, 23] width 17 height 17
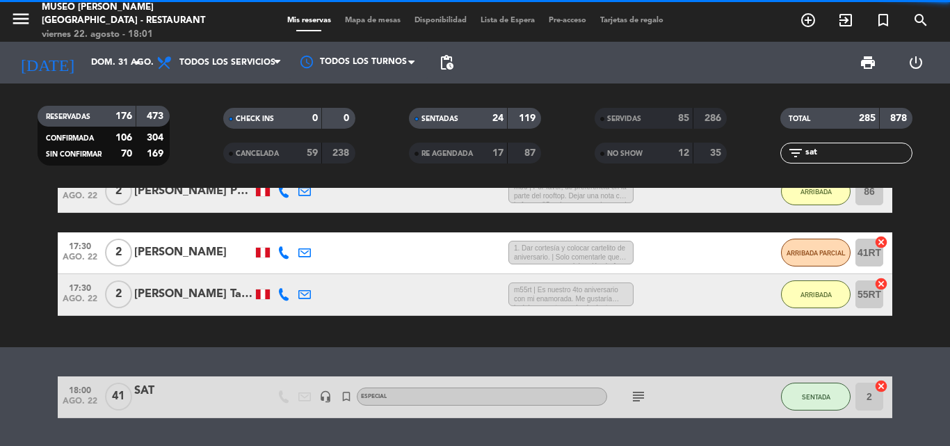
scroll to position [0, 0]
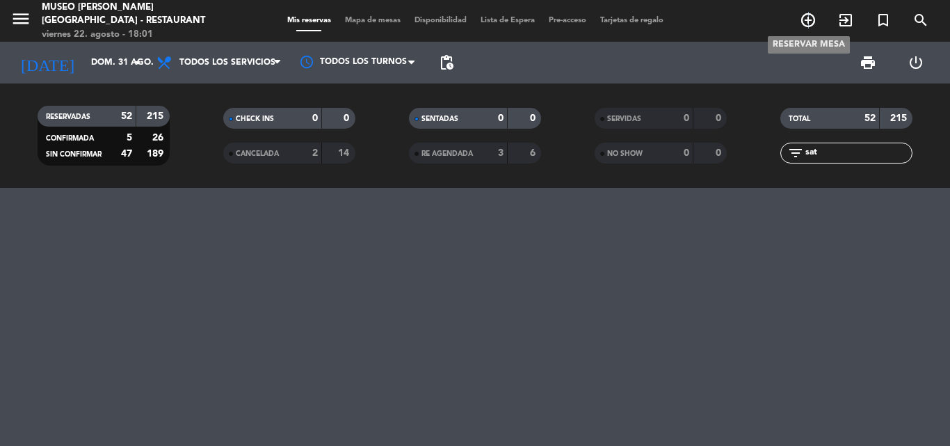
drag, startPoint x: 809, startPoint y: 20, endPoint x: 770, endPoint y: 8, distance: 40.9
click at [808, 19] on icon "add_circle_outline" at bounding box center [808, 20] width 17 height 17
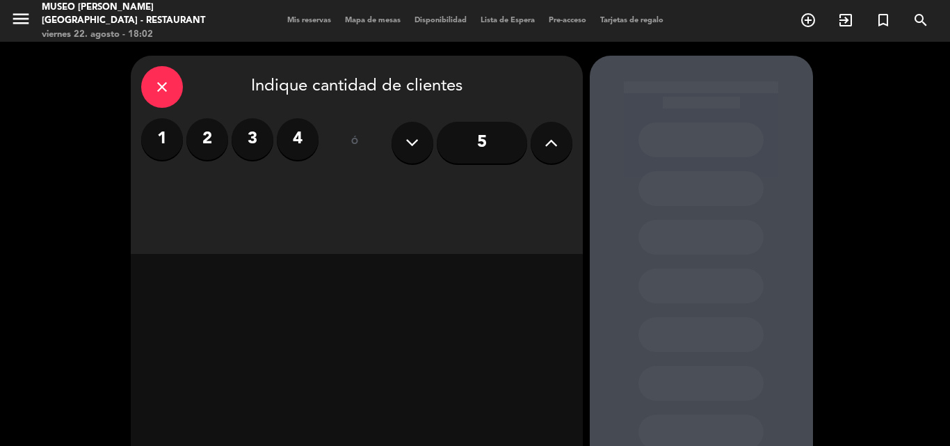
click at [210, 130] on label "2" at bounding box center [207, 139] width 42 height 42
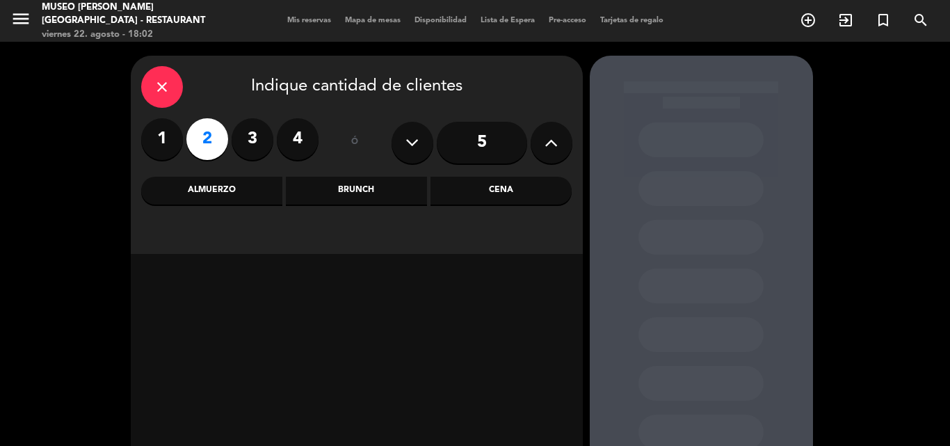
click at [228, 199] on div "Almuerzo" at bounding box center [211, 191] width 141 height 28
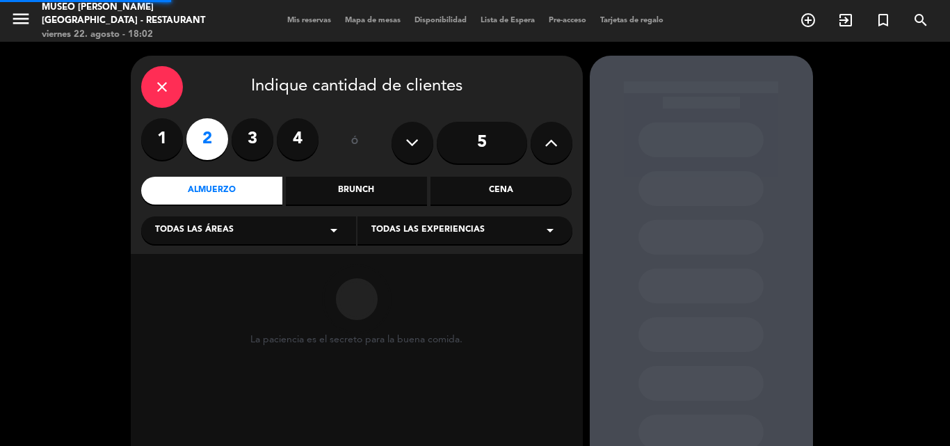
click at [201, 232] on span "Todas las áreas" at bounding box center [194, 230] width 79 height 14
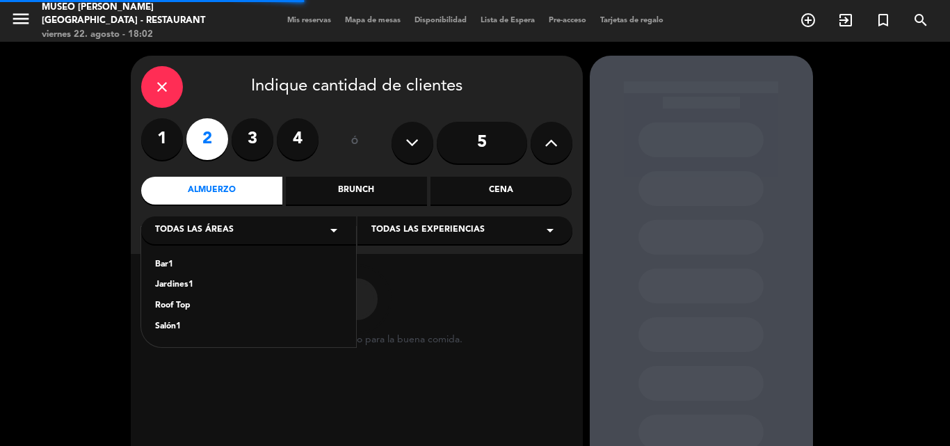
click at [185, 287] on div "Jardines1" at bounding box center [248, 285] width 187 height 14
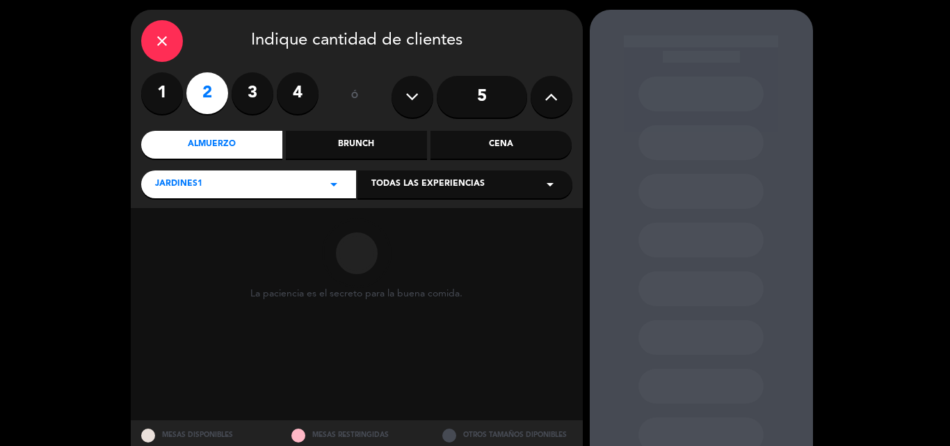
scroll to position [94, 0]
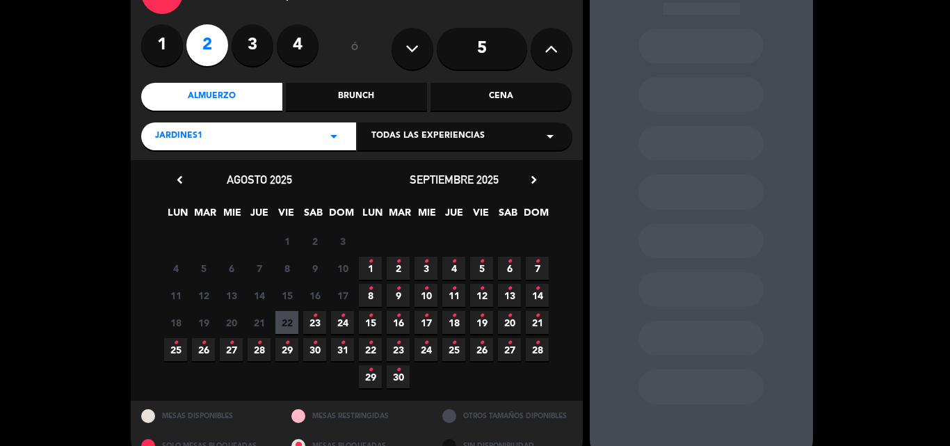
click at [339, 350] on span "31 •" at bounding box center [342, 349] width 23 height 23
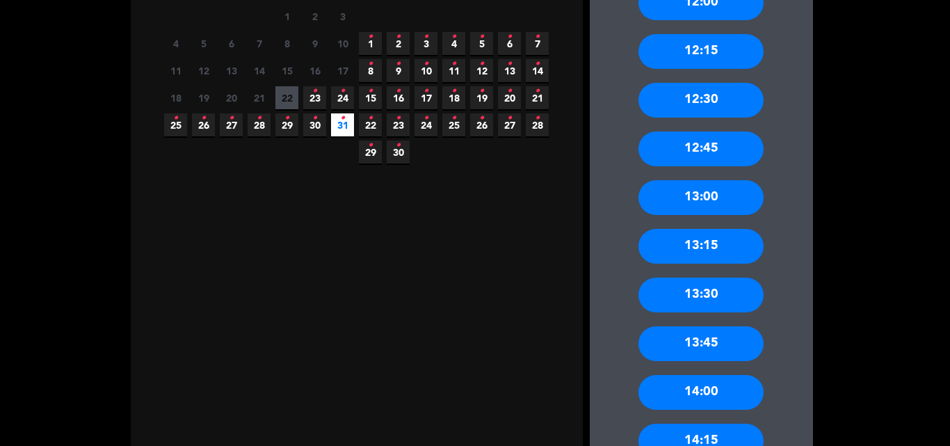
scroll to position [612, 0]
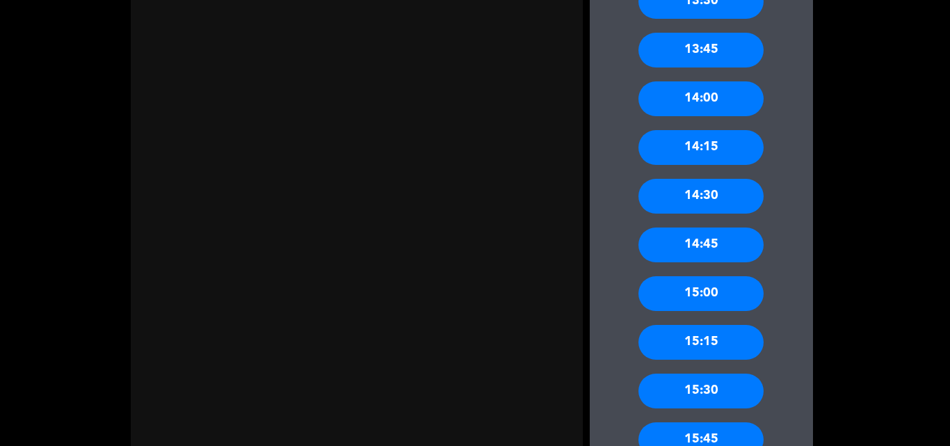
click at [707, 53] on div "13:45" at bounding box center [701, 50] width 125 height 35
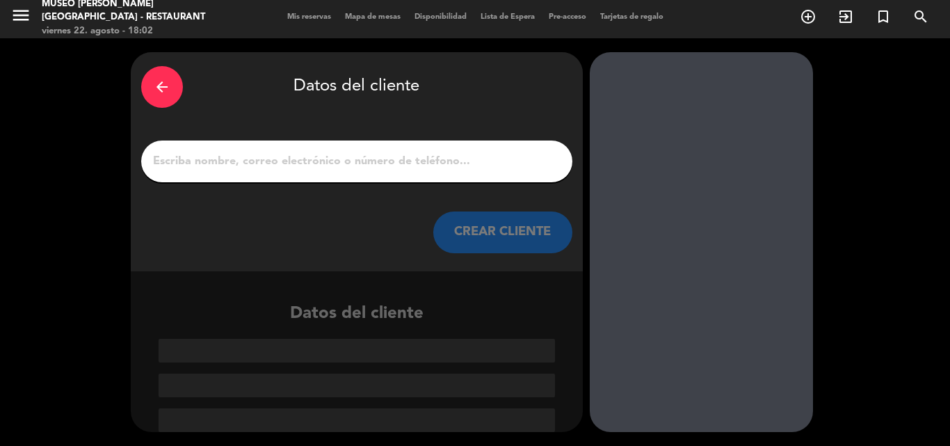
click at [371, 164] on input "1" at bounding box center [357, 161] width 410 height 19
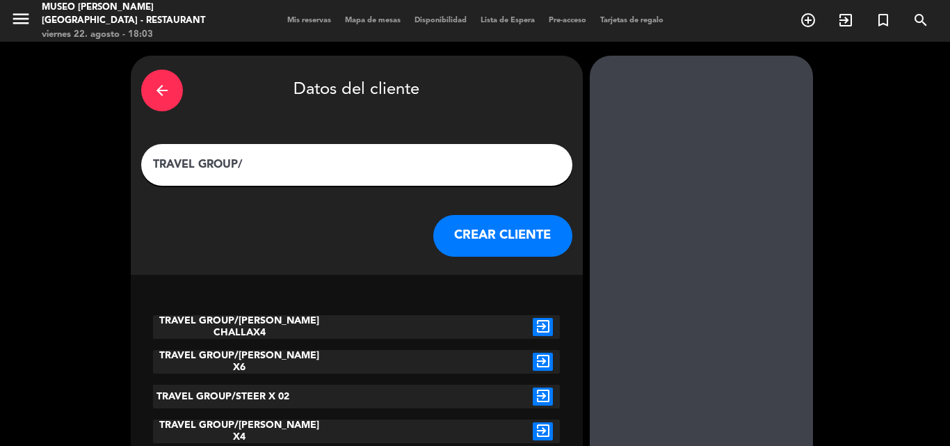
click at [269, 165] on input "TRAVEL GROUP/" at bounding box center [357, 164] width 410 height 19
paste input "[PERSON_NAME] X 2"
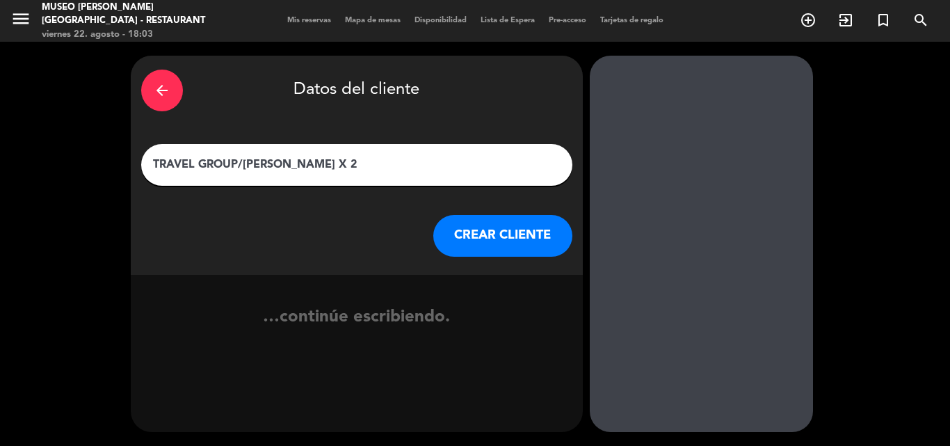
type input "TRAVEL GROUP/[PERSON_NAME] X 2"
click at [494, 237] on button "CREAR CLIENTE" at bounding box center [502, 236] width 139 height 42
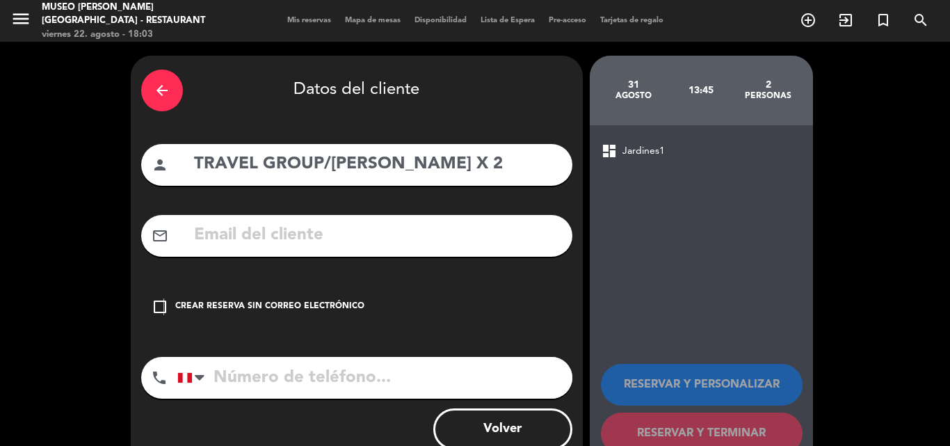
click at [163, 307] on icon "check_box_outline_blank" at bounding box center [160, 306] width 17 height 17
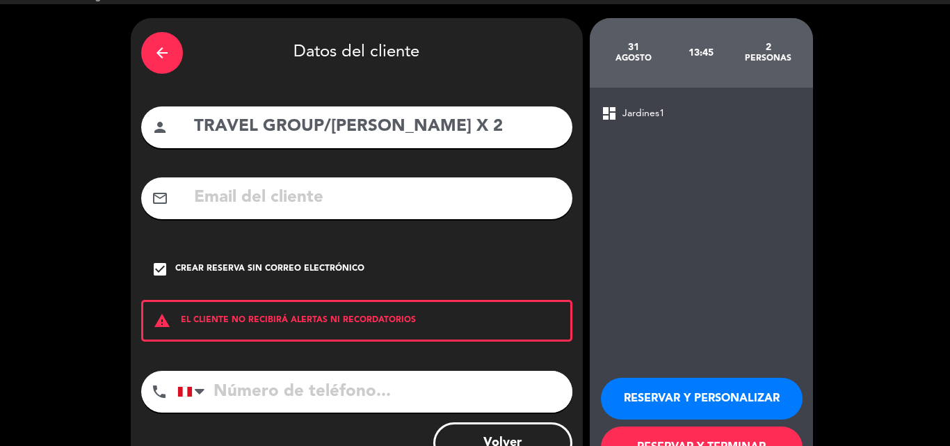
scroll to position [90, 0]
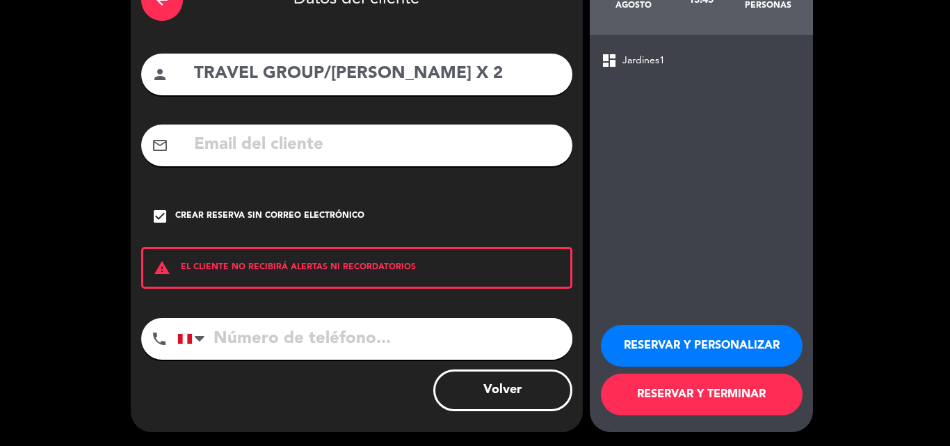
click at [663, 385] on button "RESERVAR Y TERMINAR" at bounding box center [702, 395] width 202 height 42
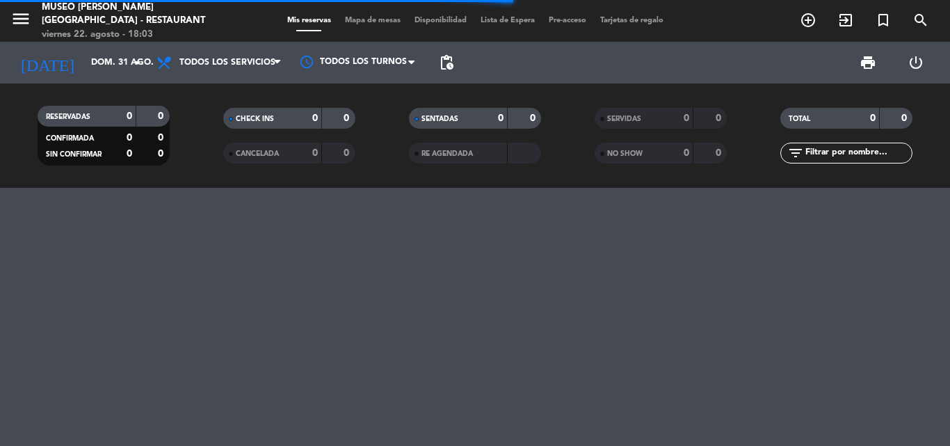
click at [829, 154] on input "text" at bounding box center [858, 152] width 108 height 15
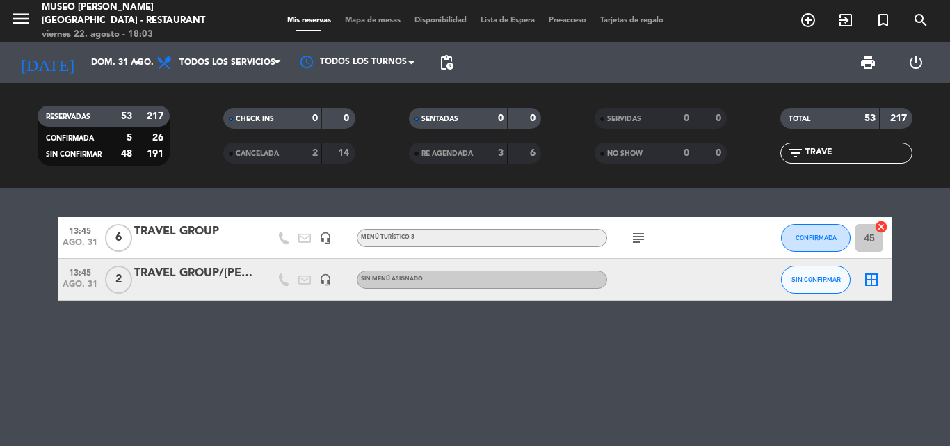
type input "TRAVE"
click at [177, 273] on div "TRAVEL GROUP/[PERSON_NAME] X 2" at bounding box center [193, 273] width 118 height 18
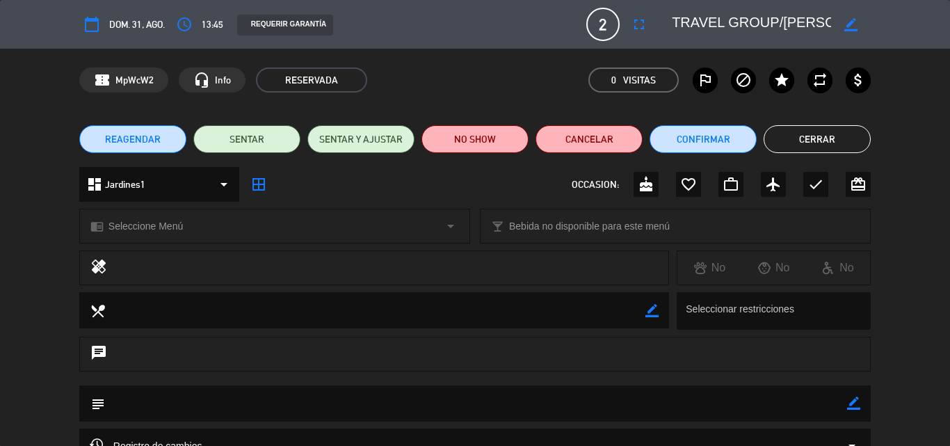
click at [857, 400] on icon "border_color" at bounding box center [853, 403] width 13 height 13
click at [205, 406] on textarea at bounding box center [476, 402] width 742 height 35
paste textarea "F8-110 [PERSON_NAME] X 2 / POR FAVOR CONFIRMAR / CAFE DEL MUSEO"
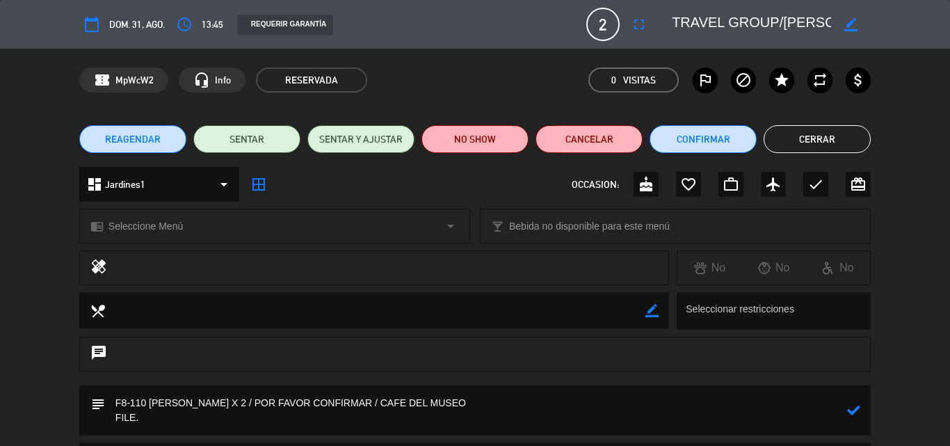
paste textarea "2508110"
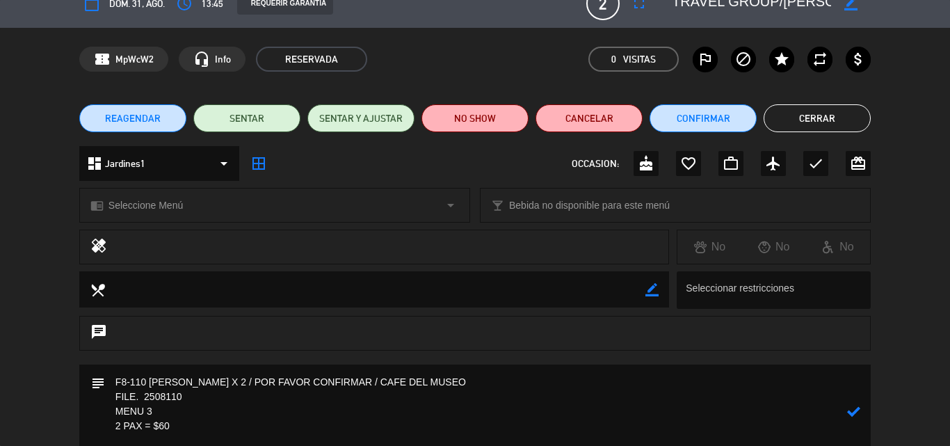
scroll to position [35, 0]
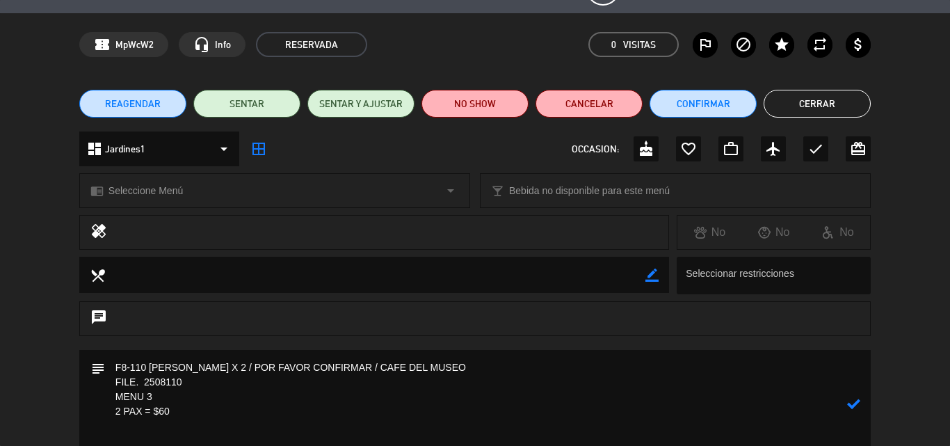
paste textarea "Incluye: 01 pisco sour chico, 01 agua munay y 01 bebida caliente (café american…"
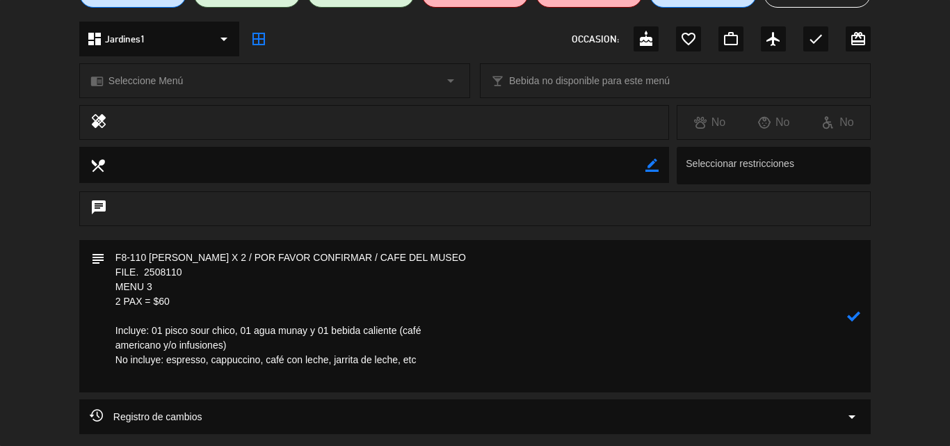
scroll to position [175, 0]
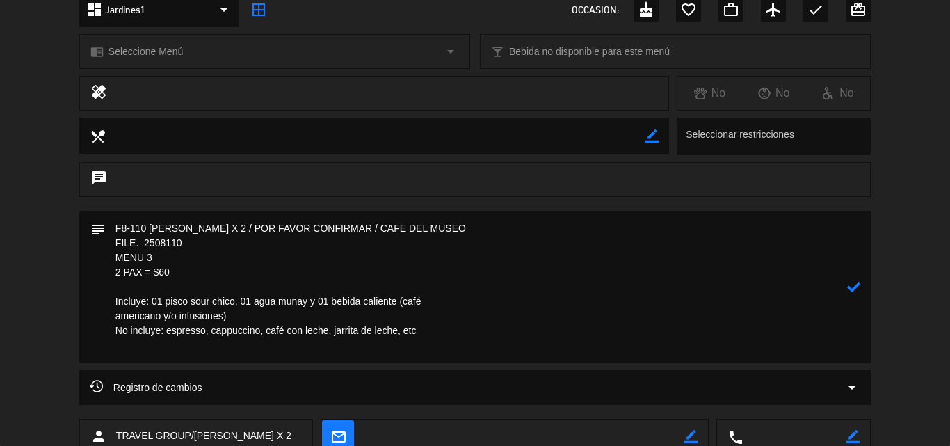
click at [455, 303] on textarea at bounding box center [476, 287] width 742 height 152
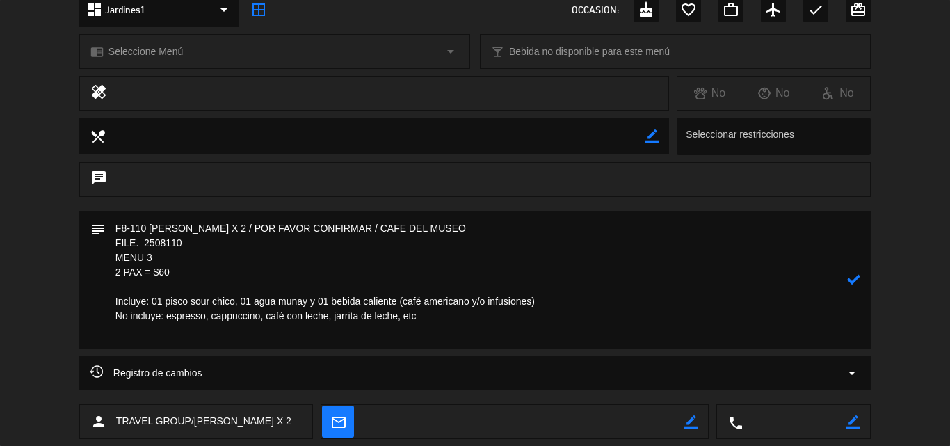
click at [856, 278] on icon at bounding box center [853, 279] width 13 height 13
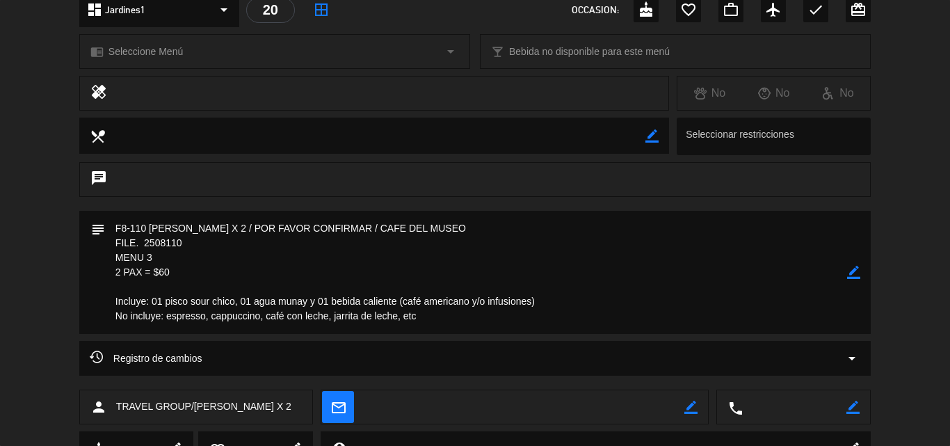
click at [132, 54] on span "Seleccione Menú" at bounding box center [146, 52] width 74 height 16
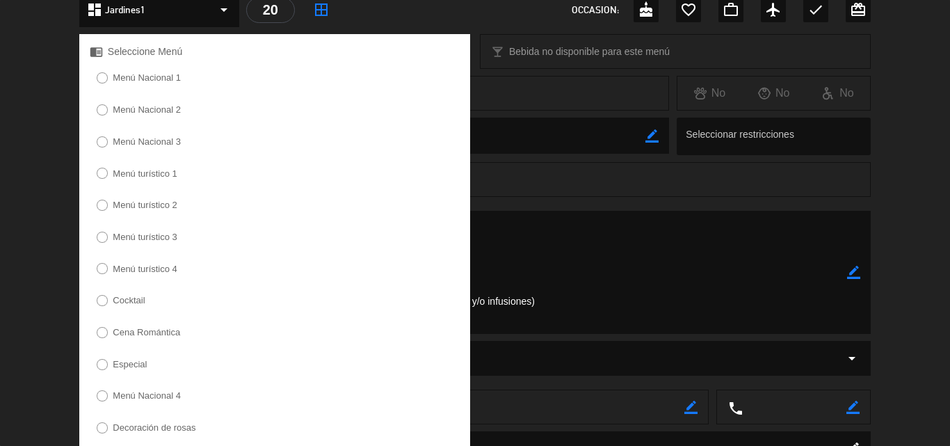
click at [156, 237] on label "Menú turístico 3" at bounding box center [145, 236] width 65 height 9
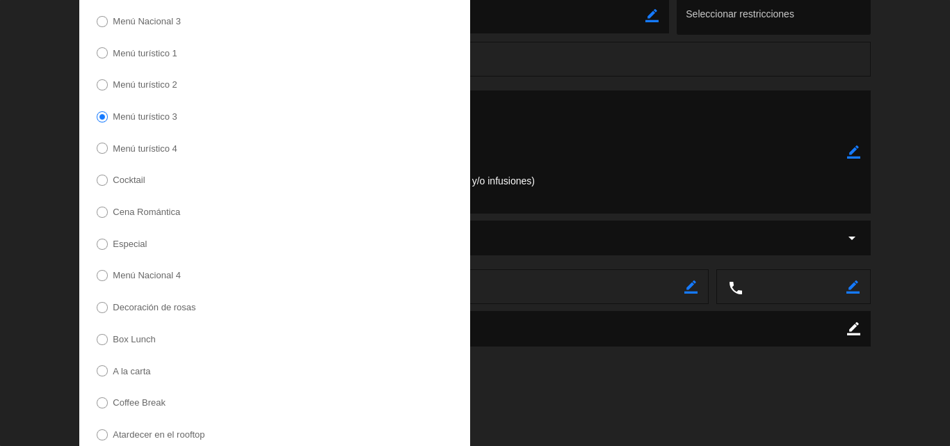
scroll to position [392, 0]
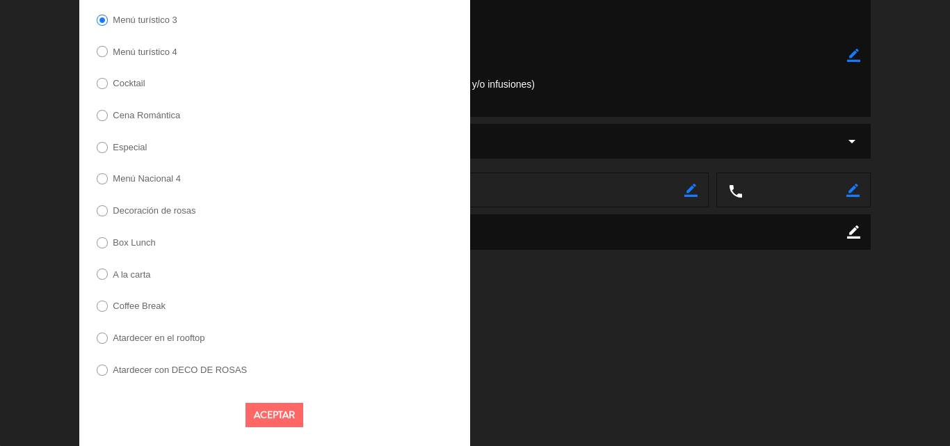
click at [264, 415] on button "Aceptar" at bounding box center [275, 415] width 58 height 24
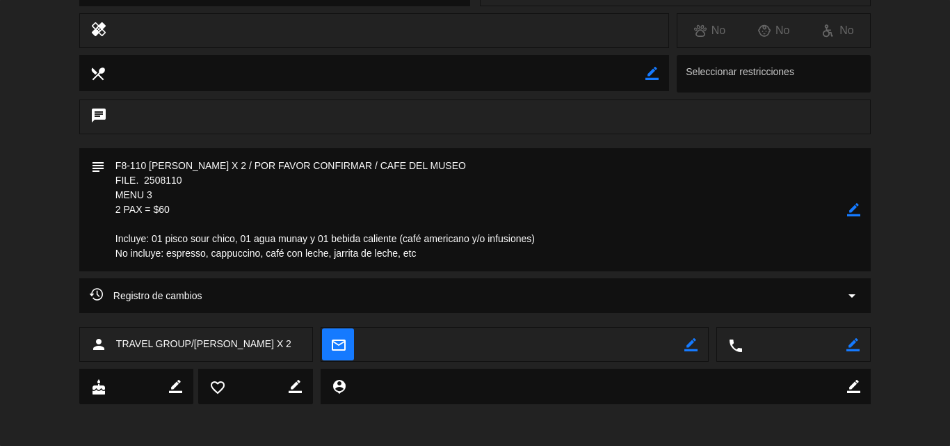
scroll to position [237, 0]
click at [851, 203] on icon "border_color" at bounding box center [853, 209] width 13 height 13
click at [446, 256] on textarea at bounding box center [476, 209] width 742 height 123
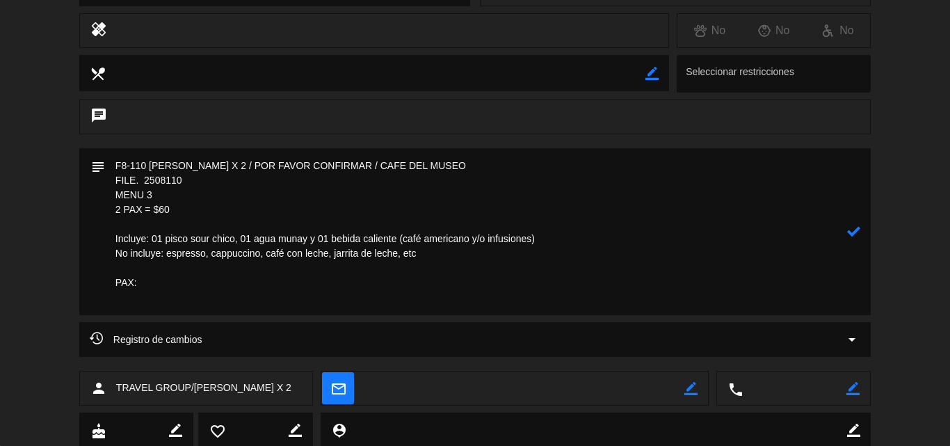
paste textarea "[PERSON_NAME]"
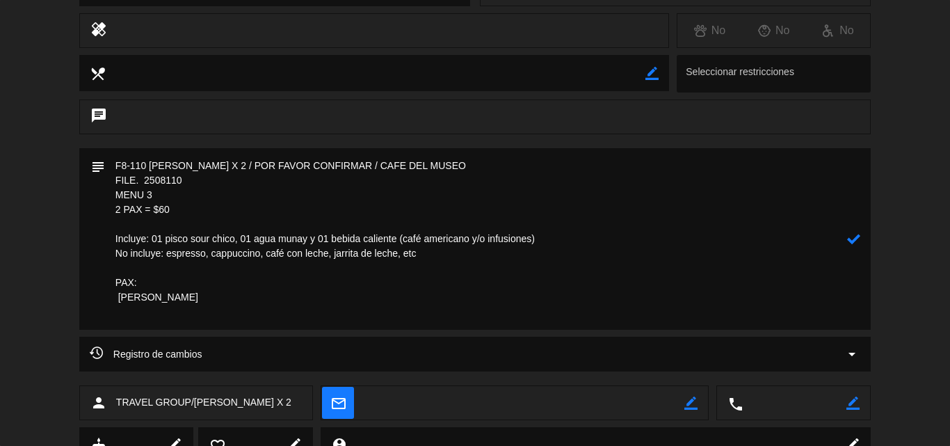
paste textarea "[PERSON_NAME]"
type textarea "F8-110 [PERSON_NAME] X 2 / POR FAVOR CONFIRMAR / CAFE DEL MUSEO FILE. 2508110 M…"
click at [853, 239] on icon at bounding box center [853, 238] width 13 height 13
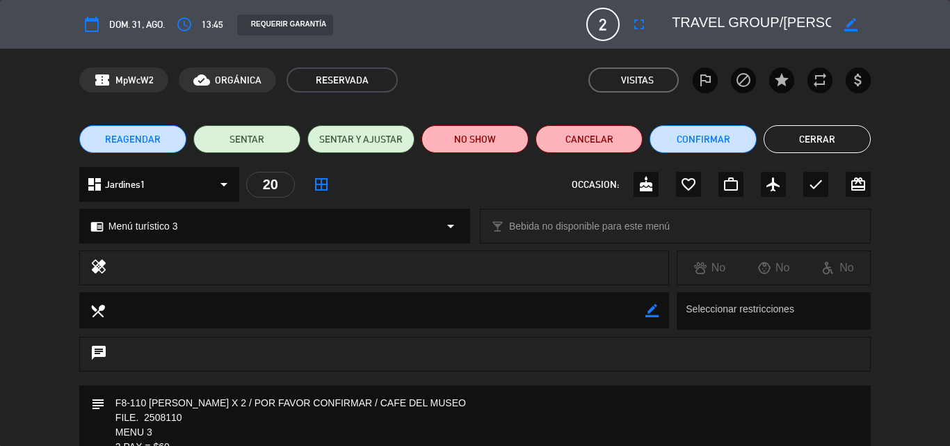
click at [802, 136] on button "Cerrar" at bounding box center [817, 139] width 107 height 28
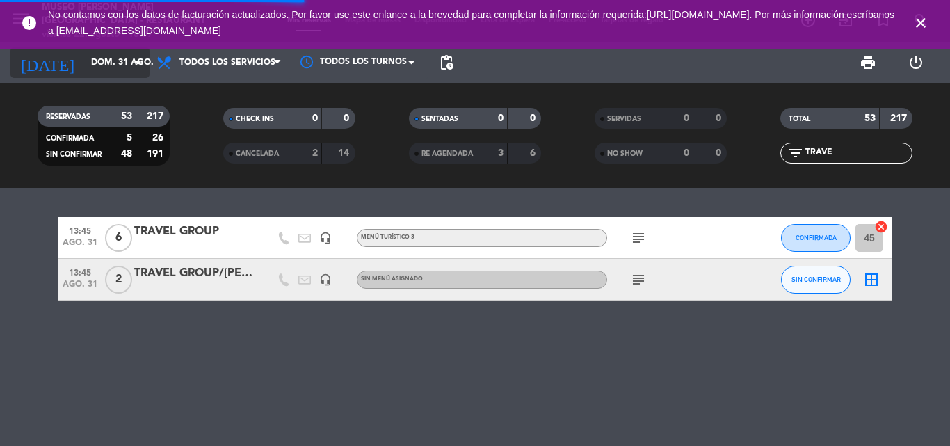
click at [107, 63] on input "dom. 31 ago." at bounding box center [143, 63] width 118 height 24
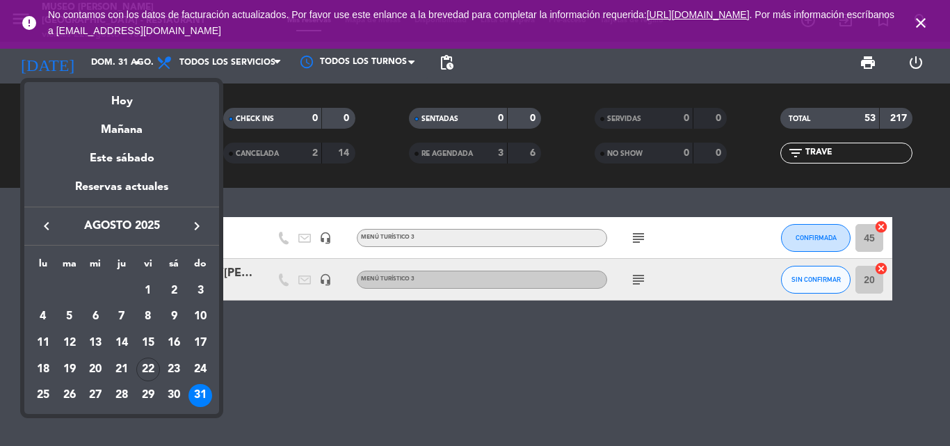
click at [195, 223] on icon "keyboard_arrow_right" at bounding box center [197, 226] width 17 height 17
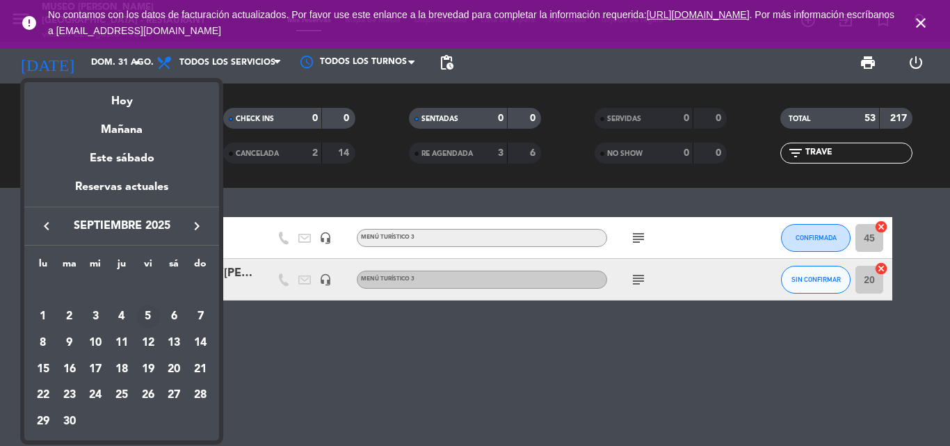
click at [147, 314] on div "5" at bounding box center [148, 317] width 24 height 24
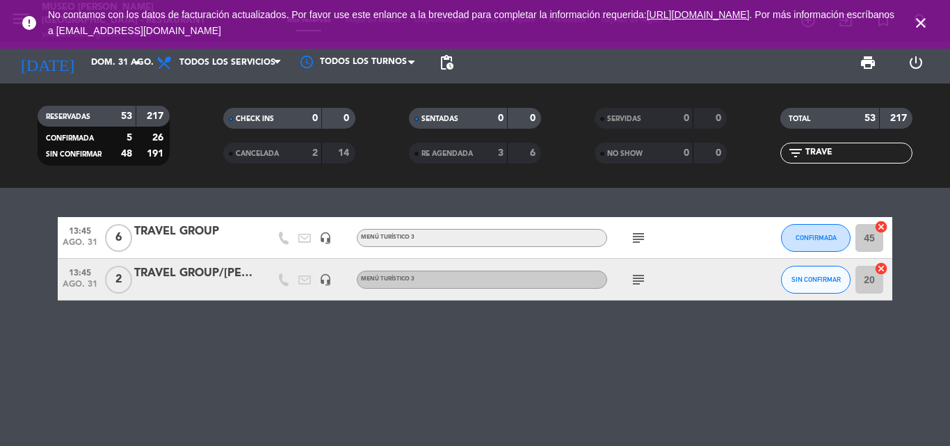
type input "[DATE]"
drag, startPoint x: 849, startPoint y: 155, endPoint x: 525, endPoint y: 155, distance: 324.2
click at [530, 155] on div "RESERVADAS 53 217 CONFIRMADA 5 26 SIN CONFIRMAR 48 191 CHECK INS 0 0 CANCELADA …" at bounding box center [475, 135] width 950 height 77
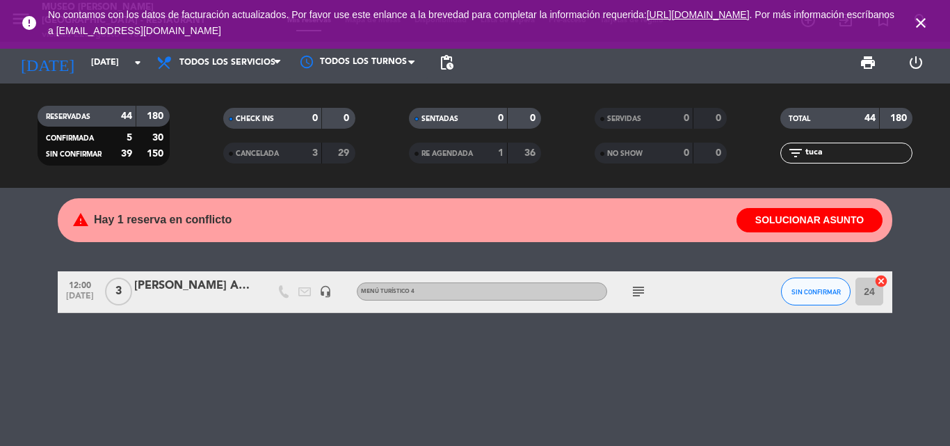
type input "tuca"
click at [184, 276] on div "12:00 [DATE] 3 [PERSON_NAME] ACHUTA x 2/TUCANO PERU headset_mic Menú turístico …" at bounding box center [475, 292] width 835 height 42
click at [186, 283] on div "[PERSON_NAME] ACHUTA x 2/TUCANO [GEOGRAPHIC_DATA]" at bounding box center [193, 286] width 118 height 18
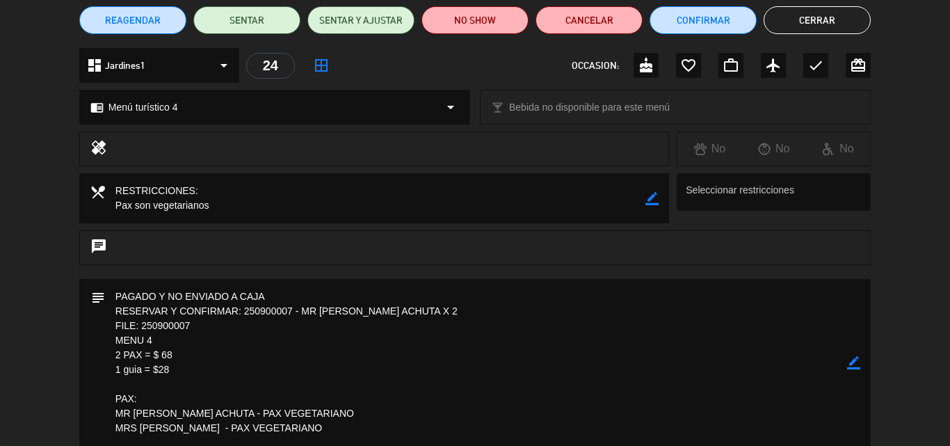
scroll to position [294, 0]
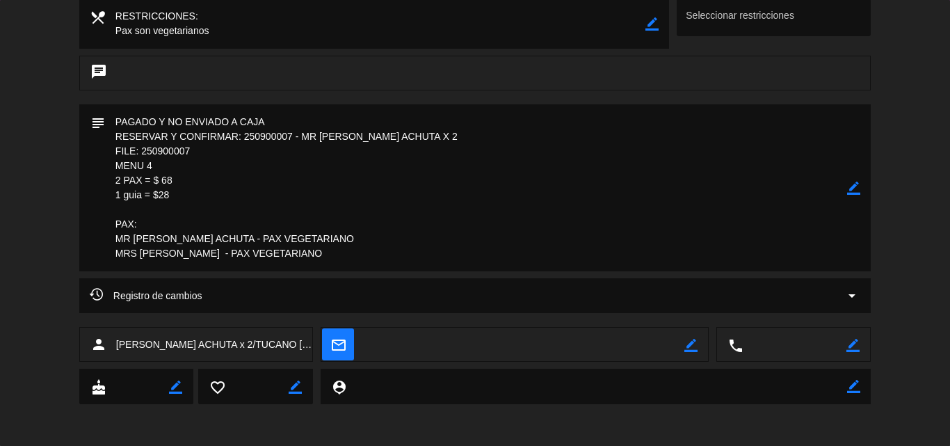
click at [195, 190] on textarea at bounding box center [476, 187] width 742 height 167
drag, startPoint x: 171, startPoint y: 200, endPoint x: 100, endPoint y: 134, distance: 96.5
click at [100, 134] on div "subject border_color" at bounding box center [475, 187] width 792 height 167
click at [182, 184] on textarea at bounding box center [476, 187] width 742 height 167
drag, startPoint x: 179, startPoint y: 194, endPoint x: 97, endPoint y: 151, distance: 92.7
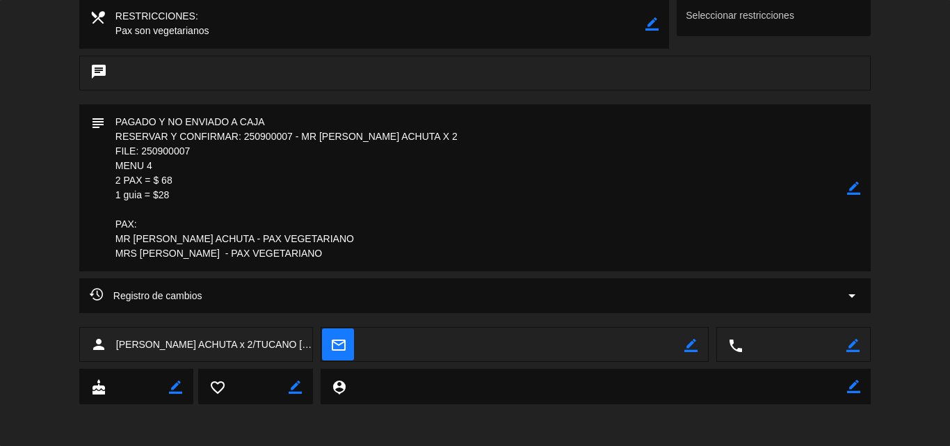
click at [97, 151] on div "subject border_color" at bounding box center [475, 187] width 792 height 167
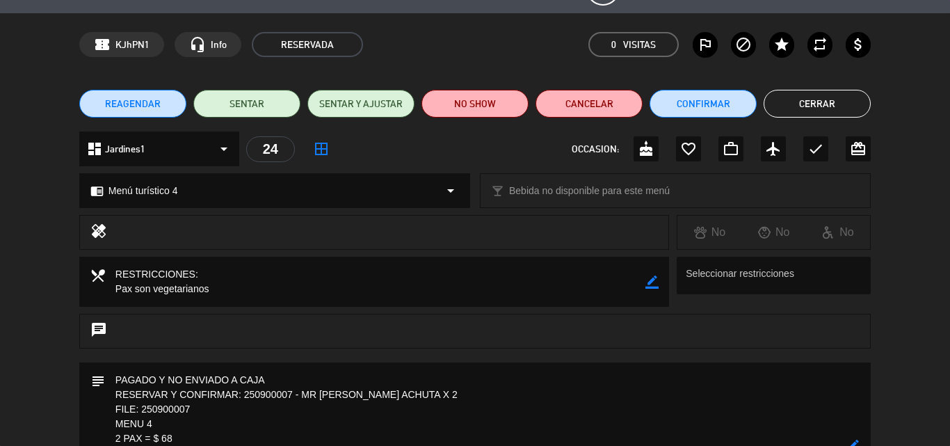
scroll to position [70, 0]
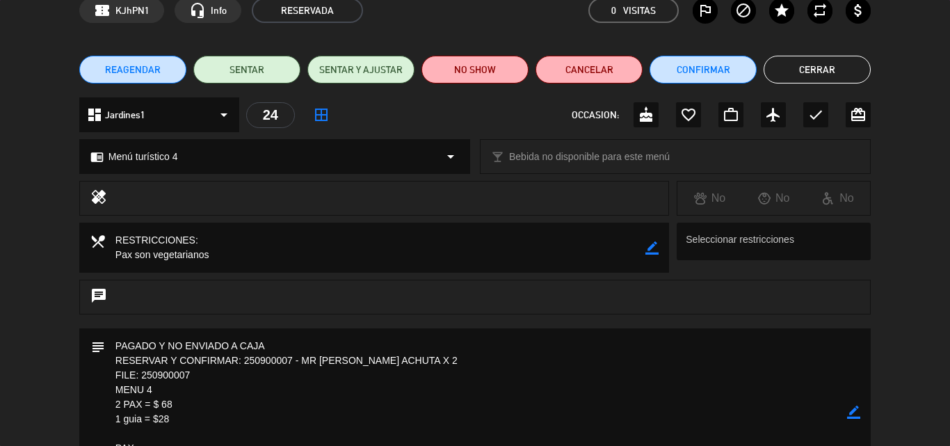
click at [858, 408] on icon "border_color" at bounding box center [853, 412] width 13 height 13
click at [178, 343] on textarea at bounding box center [476, 411] width 742 height 167
drag, startPoint x: 186, startPoint y: 343, endPoint x: 168, endPoint y: 343, distance: 17.4
click at [168, 343] on textarea at bounding box center [476, 411] width 742 height 167
click at [284, 342] on textarea at bounding box center [476, 411] width 742 height 167
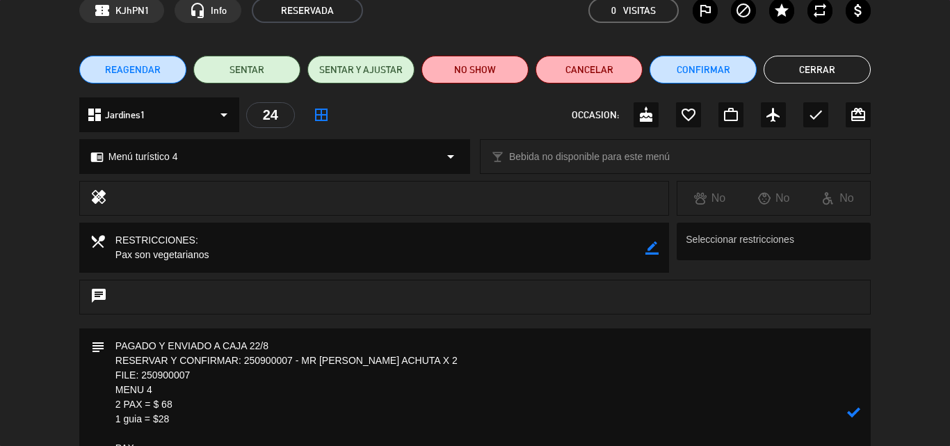
type textarea "PAGADO Y ENVIADO A CAJA 22/8 RESERVAR Y CONFIRMAR: 250900007 - MR [PERSON_NAME]…"
drag, startPoint x: 854, startPoint y: 410, endPoint x: 847, endPoint y: 405, distance: 8.5
click at [854, 409] on icon at bounding box center [853, 412] width 13 height 13
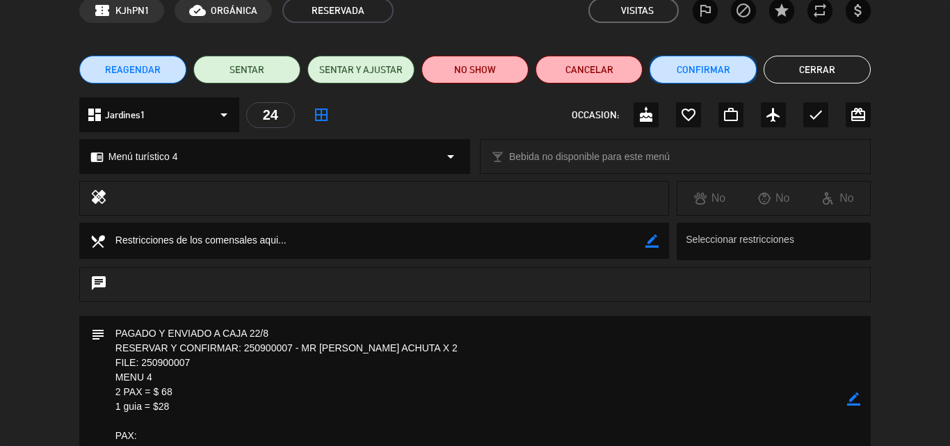
click at [696, 62] on button "Confirmar" at bounding box center [703, 70] width 107 height 28
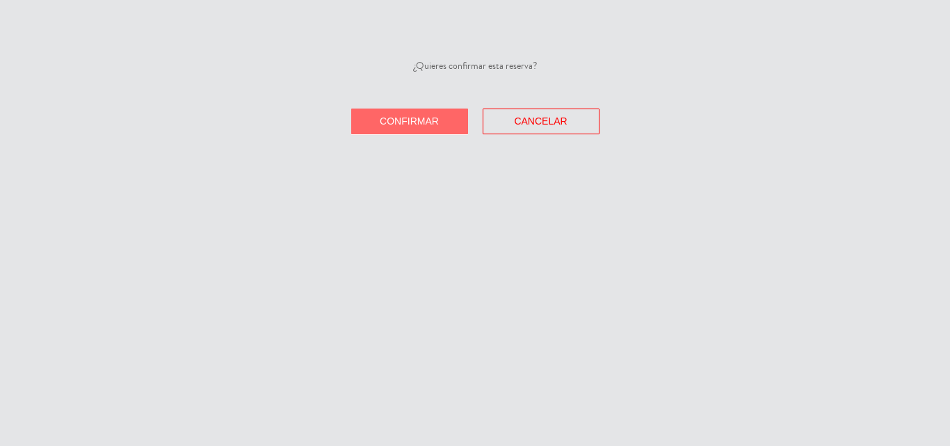
click at [440, 115] on button "Confirmar" at bounding box center [409, 122] width 117 height 26
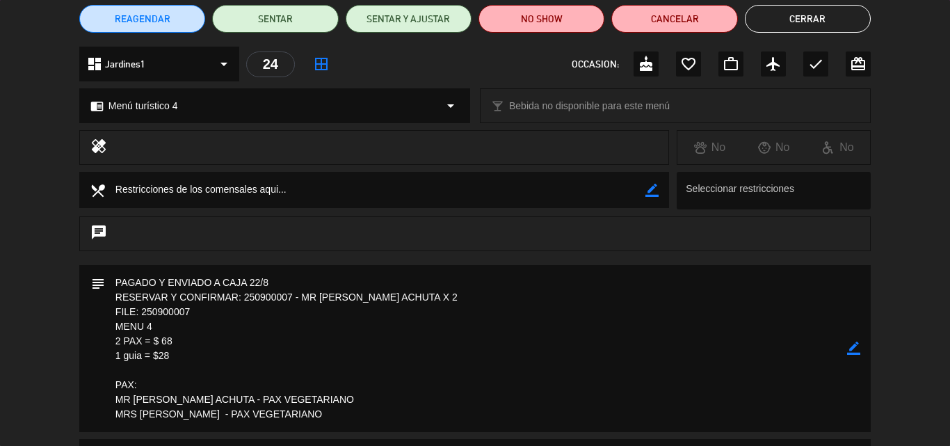
scroll to position [0, 0]
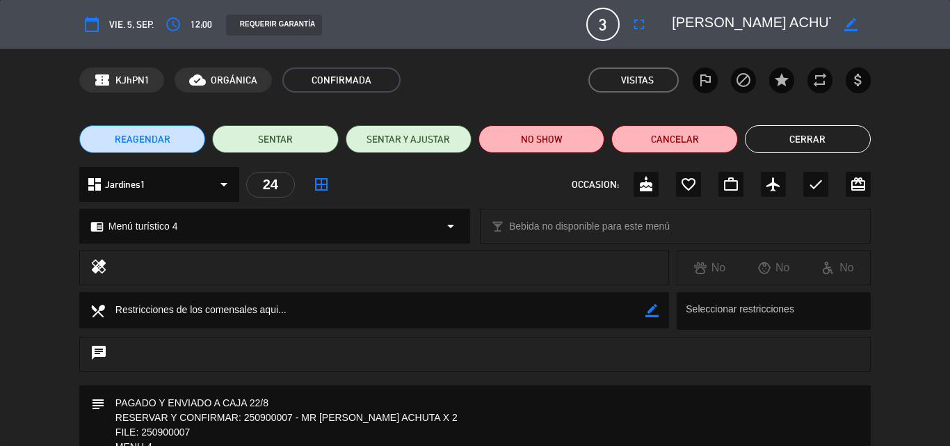
click at [798, 136] on button "Cerrar" at bounding box center [808, 139] width 126 height 28
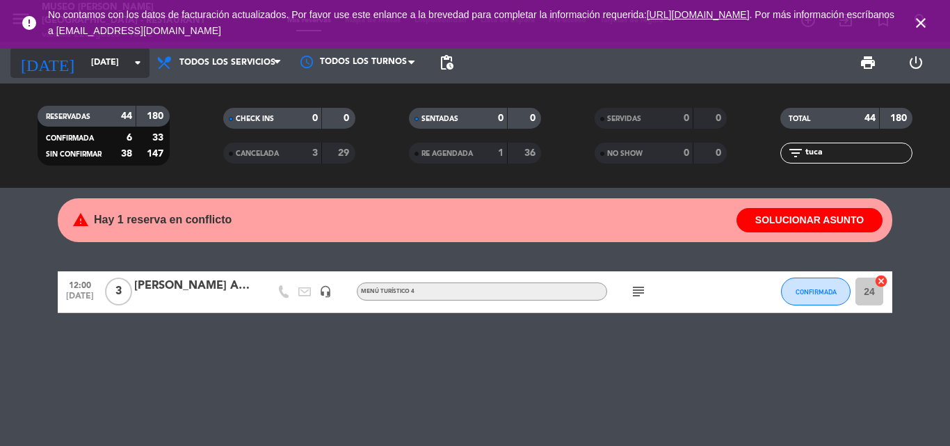
click at [84, 67] on input "[DATE]" at bounding box center [143, 63] width 118 height 24
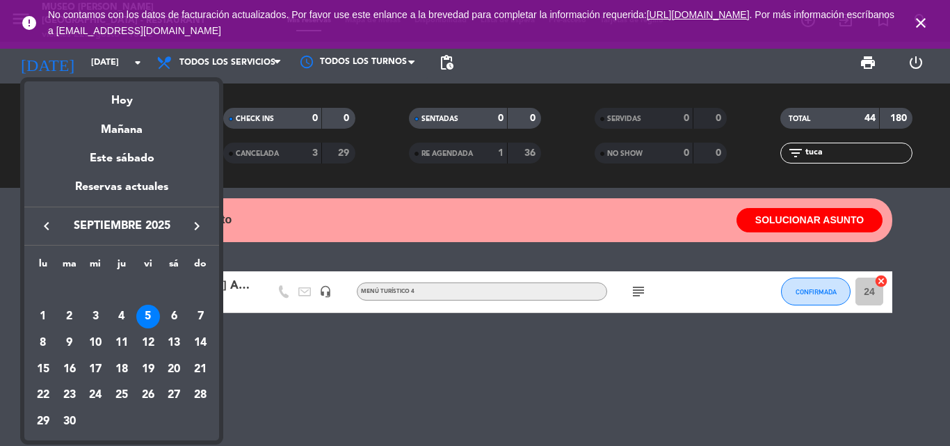
click at [206, 364] on div "21" at bounding box center [201, 370] width 24 height 24
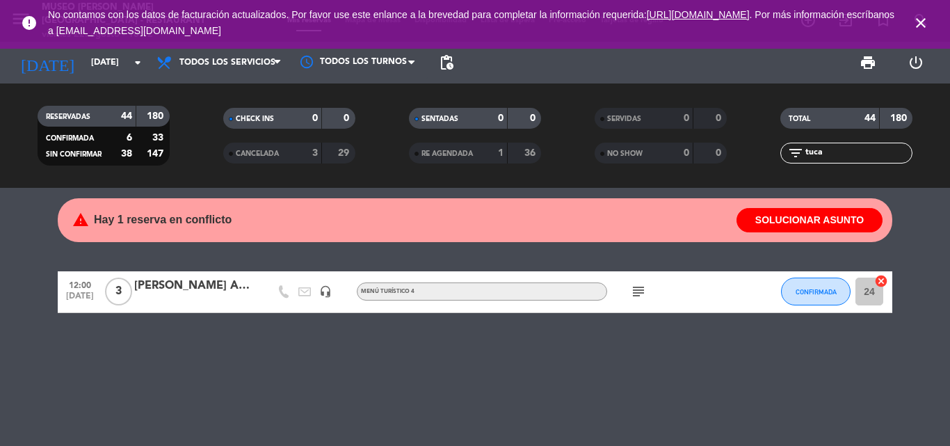
type input "[DATE]"
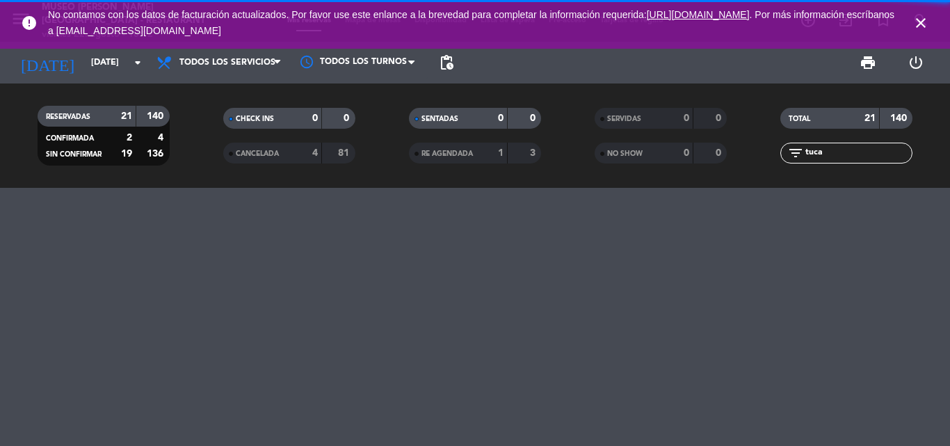
drag, startPoint x: 840, startPoint y: 150, endPoint x: 467, endPoint y: 151, distance: 373.6
click at [467, 151] on div "RESERVADAS 21 140 CONFIRMADA 2 4 SIN CONFIRMAR 19 136 CHECK INS 0 0 CANCELADA 4…" at bounding box center [475, 135] width 950 height 77
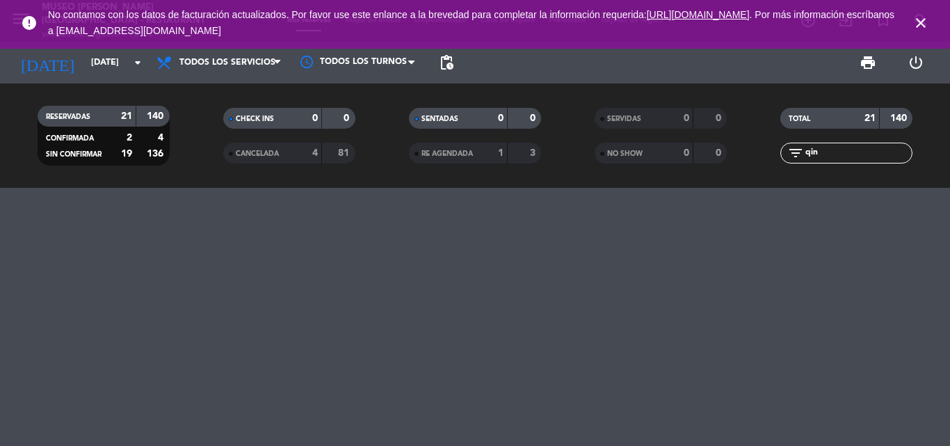
drag, startPoint x: 823, startPoint y: 154, endPoint x: 758, endPoint y: 155, distance: 65.4
click at [758, 155] on div "filter_list qin" at bounding box center [847, 153] width 186 height 21
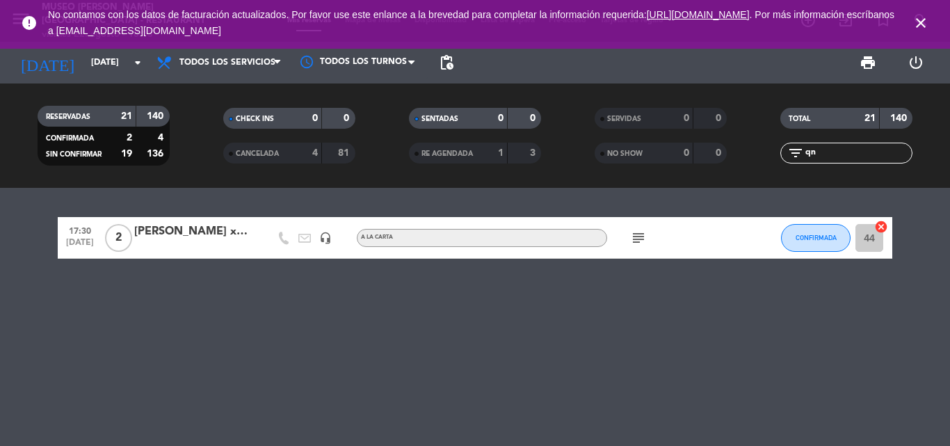
drag, startPoint x: 826, startPoint y: 152, endPoint x: 778, endPoint y: 152, distance: 48.0
click at [778, 152] on div "filter_list qn" at bounding box center [847, 153] width 186 height 21
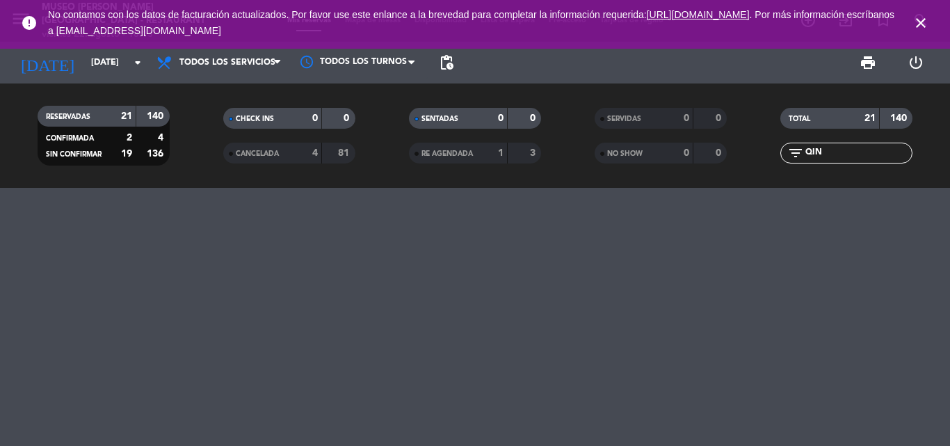
type input "QIN"
click at [104, 58] on input "[DATE]" at bounding box center [143, 63] width 118 height 24
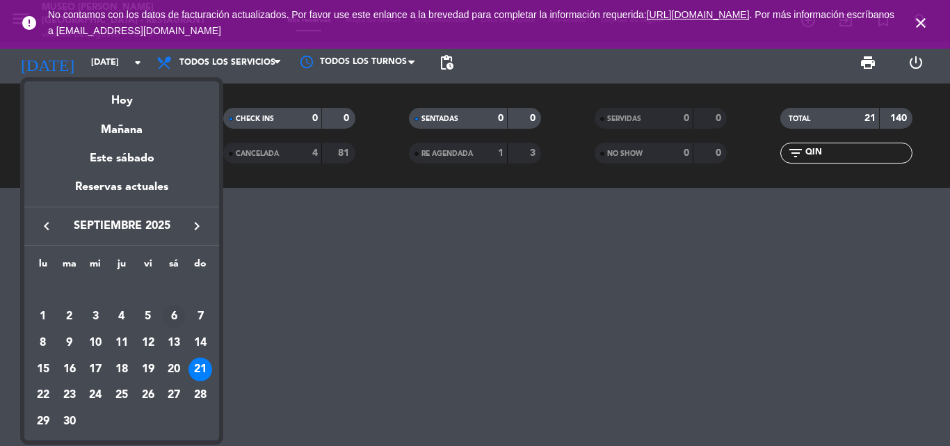
click at [178, 314] on div "6" at bounding box center [174, 317] width 24 height 24
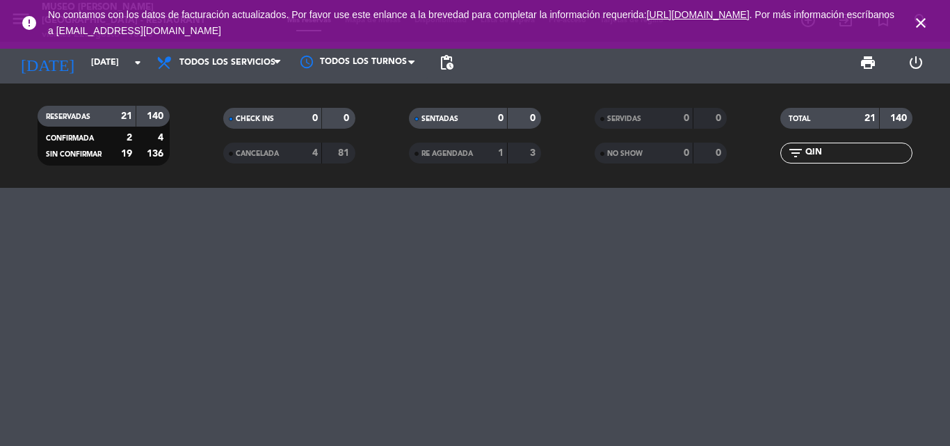
type input "[DATE]"
click at [846, 154] on input "QIN" at bounding box center [858, 152] width 108 height 15
type input "Q"
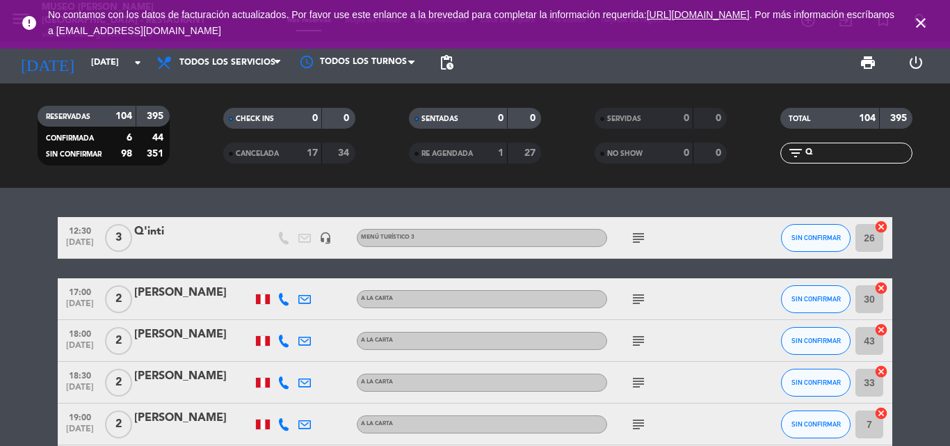
type input "Q"
click at [154, 226] on div "Q'inti" at bounding box center [193, 232] width 118 height 18
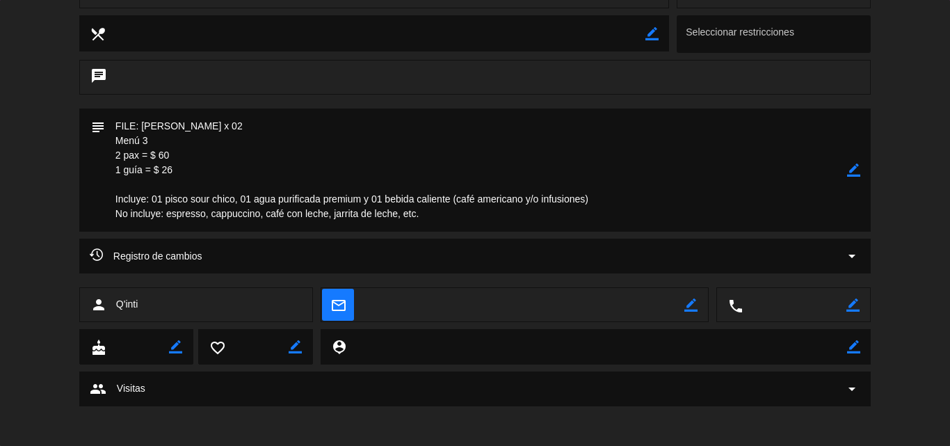
scroll to position [278, 0]
click at [854, 168] on icon "border_color" at bounding box center [853, 168] width 13 height 13
click at [485, 225] on textarea at bounding box center [476, 168] width 742 height 123
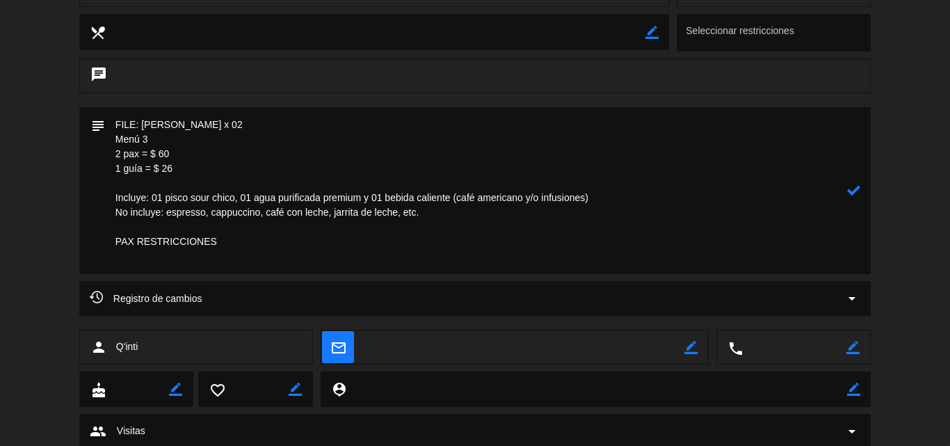
paste textarea "Alergia severa a las nueces y los camarones. No puede comer nada que tenga nuec…"
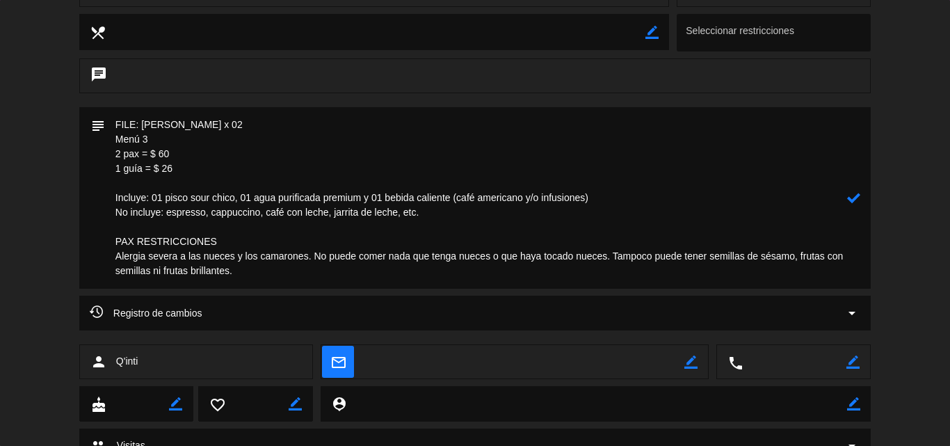
click at [113, 255] on textarea at bounding box center [476, 198] width 742 height 182
paste textarea "[PERSON_NAME] [GEOGRAPHIC_DATA]"
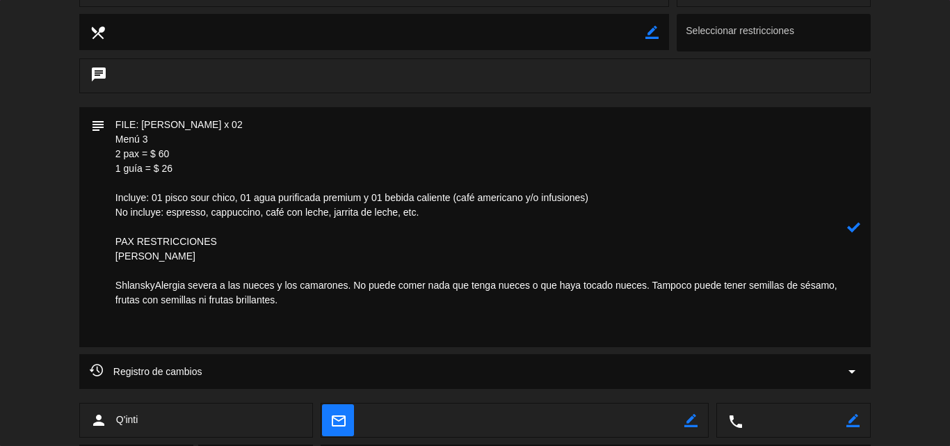
click at [170, 260] on textarea at bounding box center [476, 227] width 742 height 240
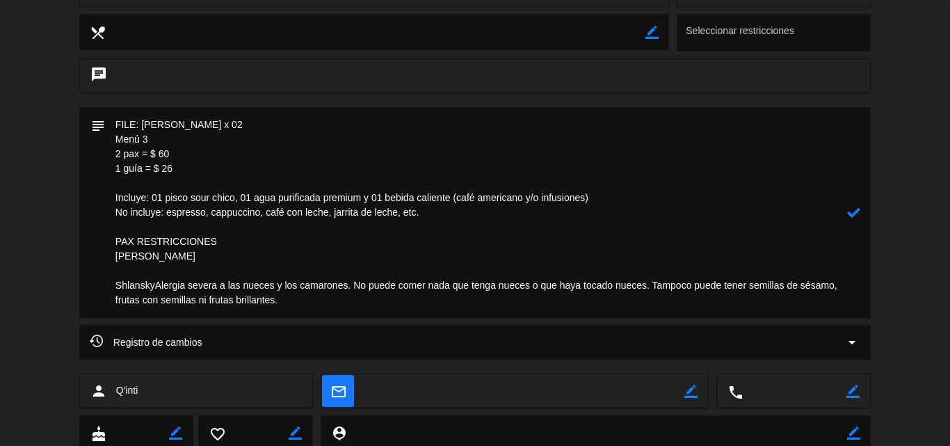
click at [179, 257] on textarea at bounding box center [476, 212] width 742 height 211
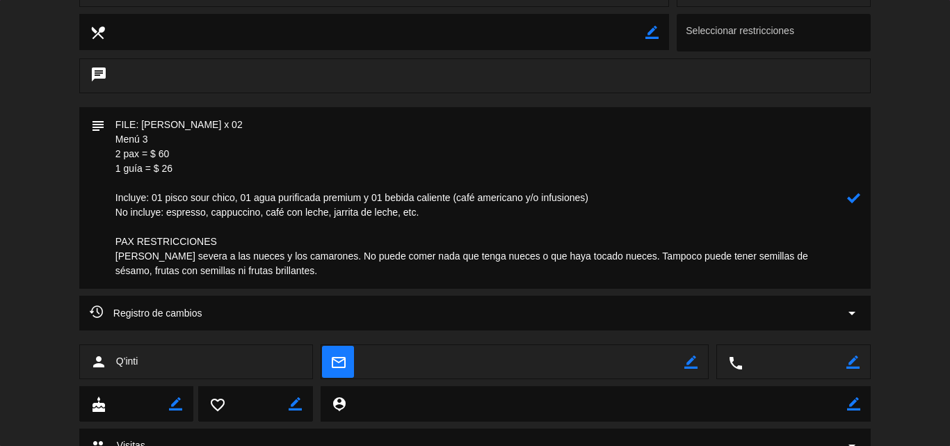
click at [220, 255] on textarea at bounding box center [476, 198] width 742 height 182
click at [424, 269] on textarea at bounding box center [476, 198] width 742 height 182
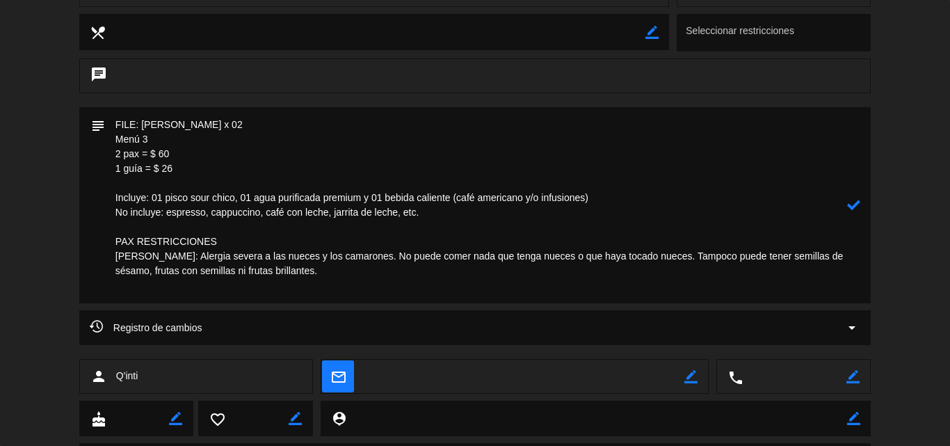
paste textarea "[PERSON_NAME][GEOGRAPHIC_DATA]"
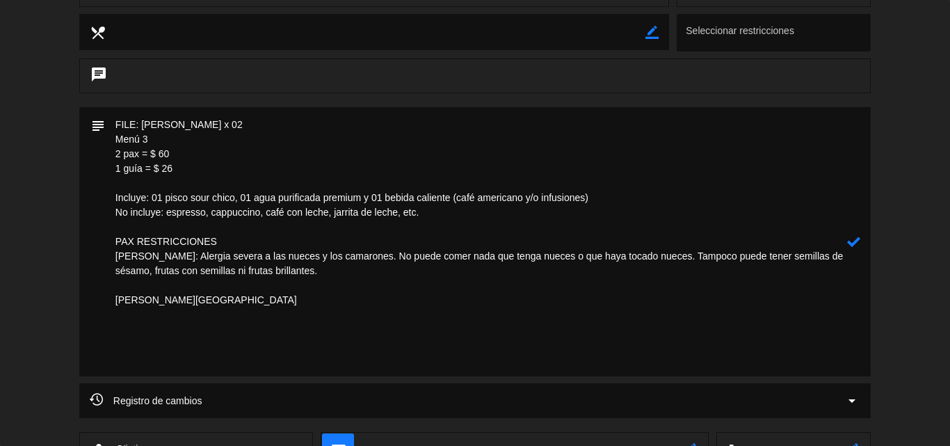
click at [121, 290] on textarea at bounding box center [476, 241] width 742 height 269
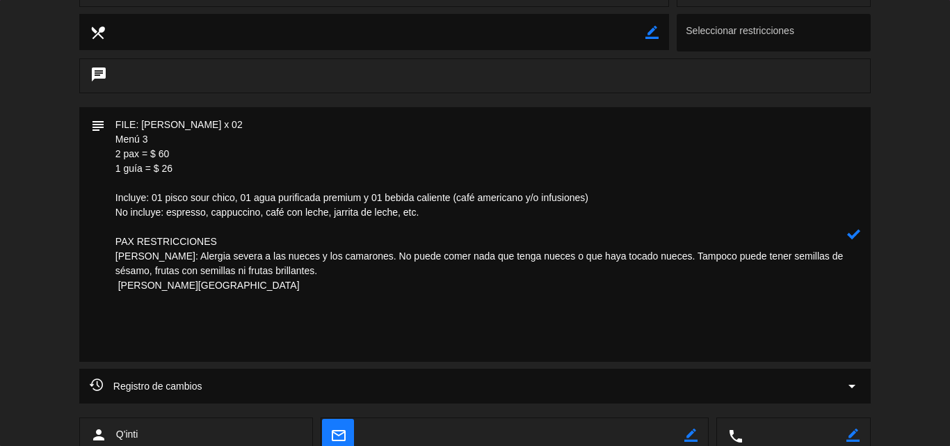
click at [163, 285] on textarea at bounding box center [476, 234] width 742 height 255
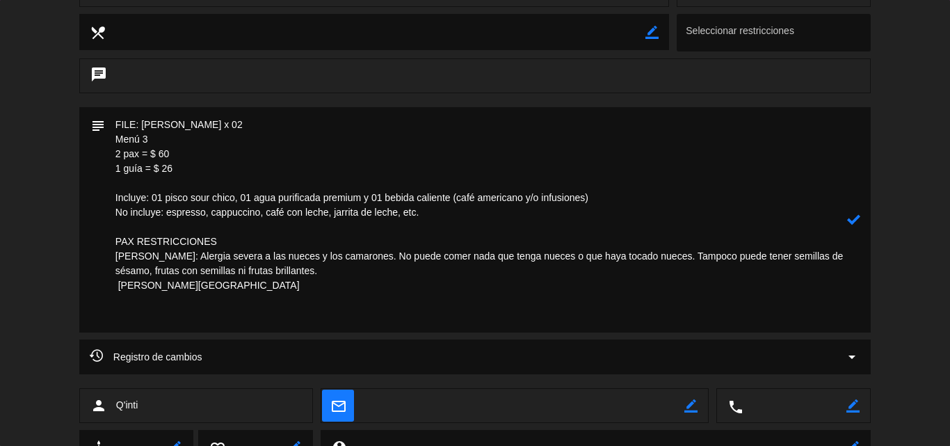
click at [176, 282] on textarea at bounding box center [476, 219] width 742 height 225
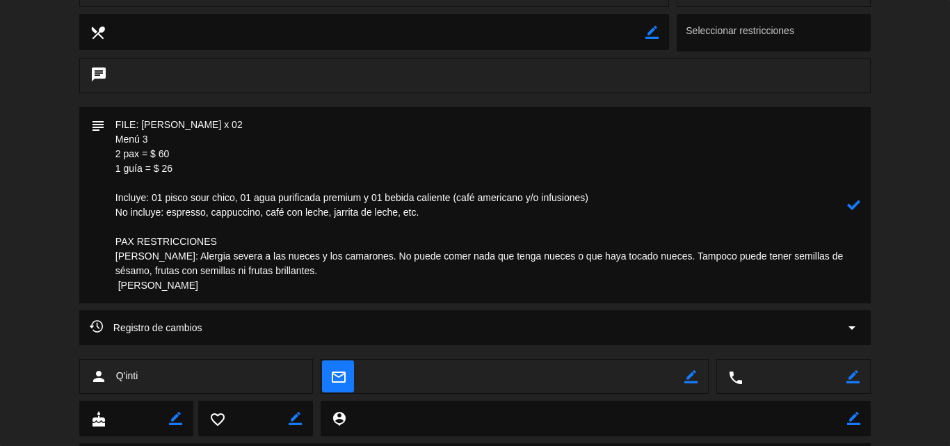
click at [251, 285] on textarea at bounding box center [476, 205] width 742 height 196
paste textarea "Celíacos"
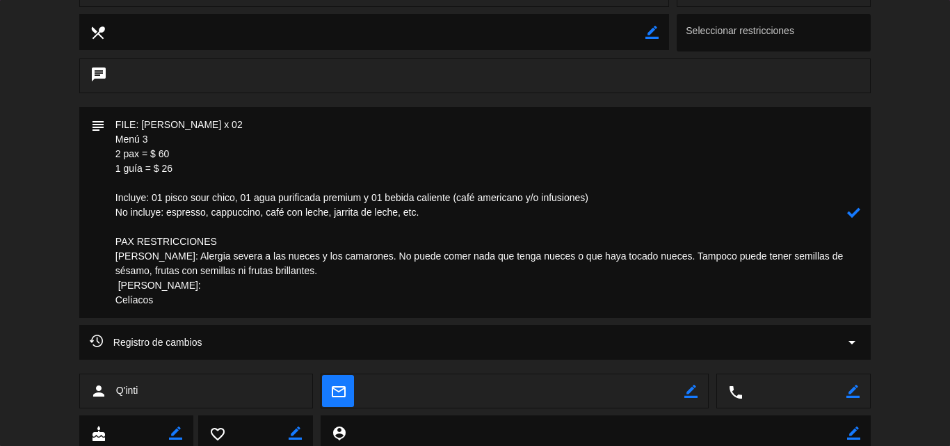
click at [258, 287] on textarea at bounding box center [476, 212] width 742 height 211
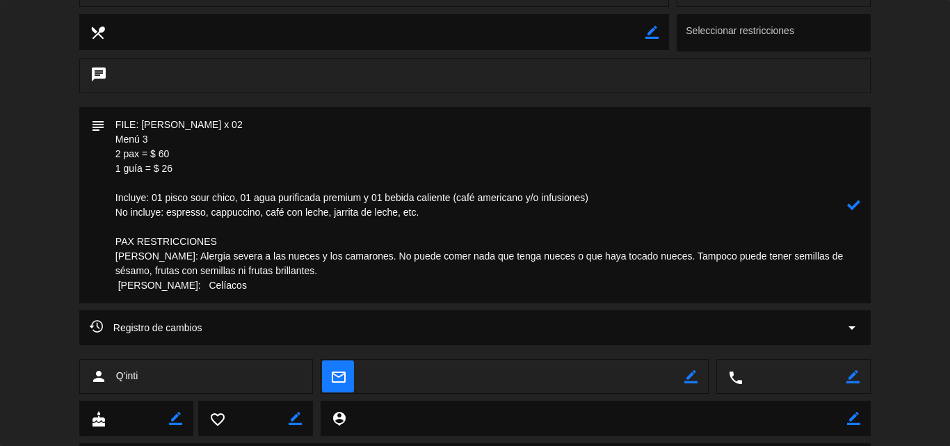
scroll to position [209, 0]
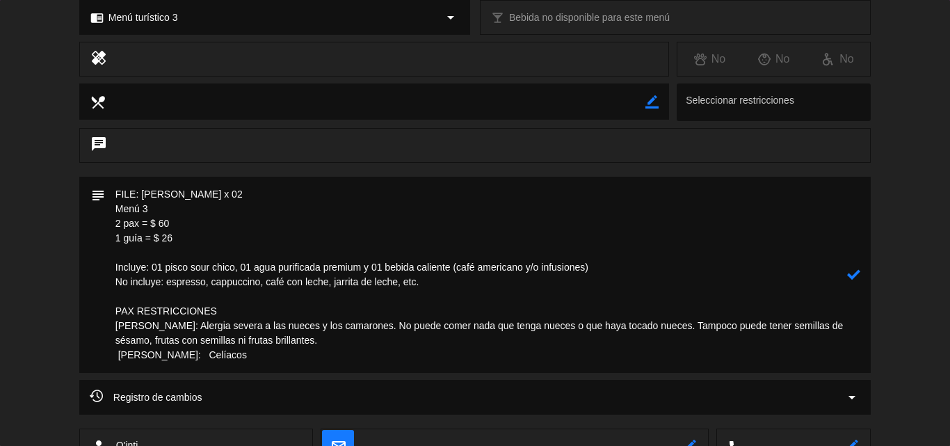
click at [291, 351] on textarea at bounding box center [476, 275] width 742 height 196
drag, startPoint x: 375, startPoint y: 359, endPoint x: 93, endPoint y: 308, distance: 286.3
click at [93, 308] on div "subject" at bounding box center [475, 275] width 792 height 196
type textarea "FILE: [PERSON_NAME] x 02 Menú 3 2 pax = $ 60 1 guía = $ 26 Incluye: 01 pisco so…"
click at [857, 275] on icon at bounding box center [853, 274] width 13 height 13
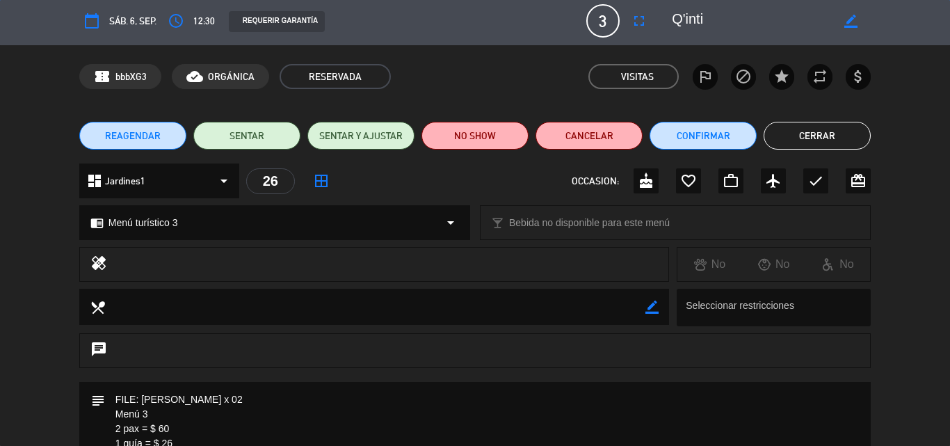
scroll to position [0, 0]
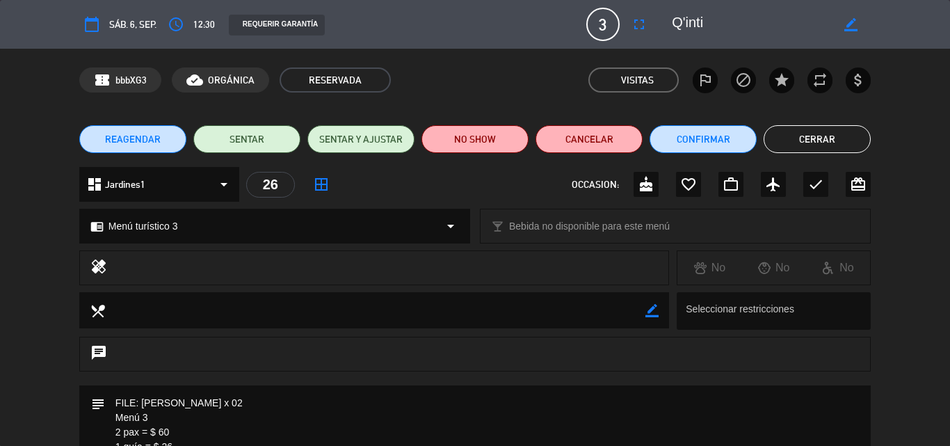
drag, startPoint x: 650, startPoint y: 309, endPoint x: 587, endPoint y: 314, distance: 62.8
click at [650, 309] on icon "border_color" at bounding box center [652, 310] width 13 height 13
click at [587, 314] on textarea at bounding box center [375, 309] width 541 height 35
paste textarea "PAX RESTRICCIONES [PERSON_NAME]: Alergia severa a las nueces y los camarones. N…"
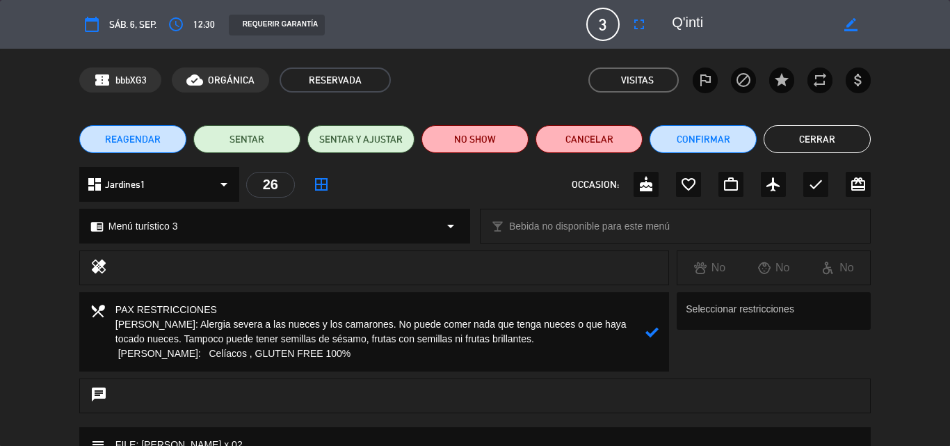
type textarea "PAX RESTRICCIONES [PERSON_NAME]: Alergia severa a las nueces y los camarones. N…"
drag, startPoint x: 657, startPoint y: 332, endPoint x: 217, endPoint y: 24, distance: 536.9
click at [657, 331] on icon at bounding box center [652, 332] width 13 height 13
click at [809, 129] on button "Cerrar" at bounding box center [817, 139] width 107 height 28
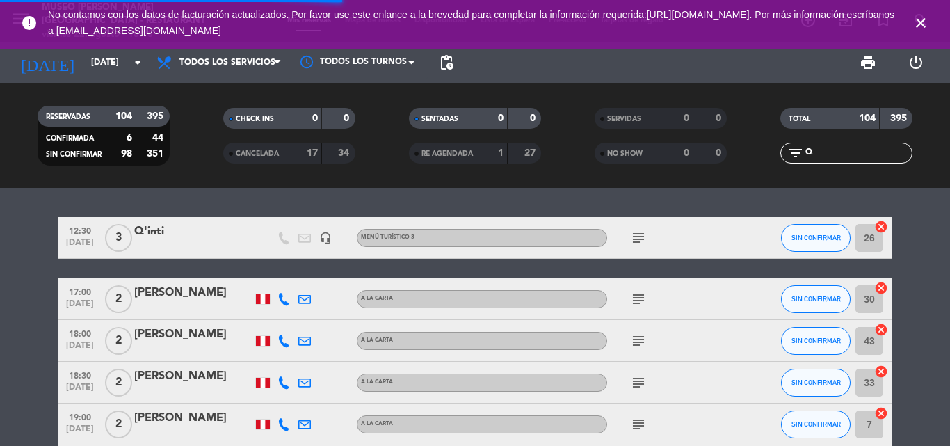
click at [915, 22] on icon "close" at bounding box center [921, 23] width 17 height 17
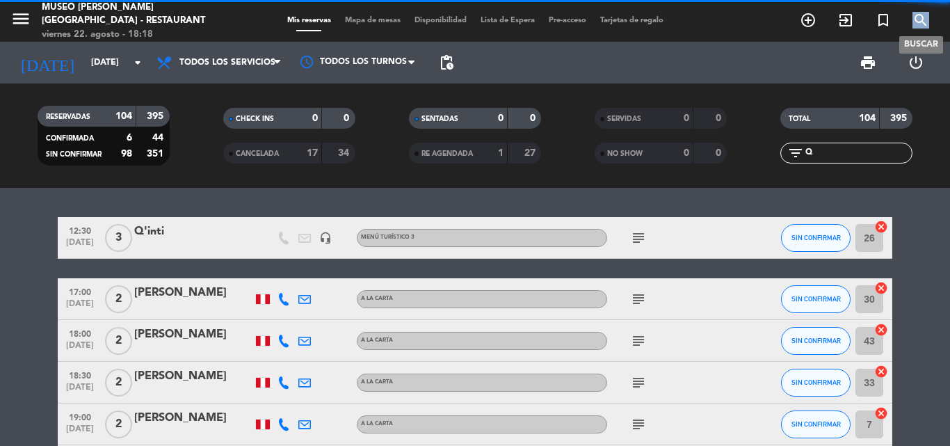
click at [915, 20] on icon "search" at bounding box center [921, 20] width 17 height 17
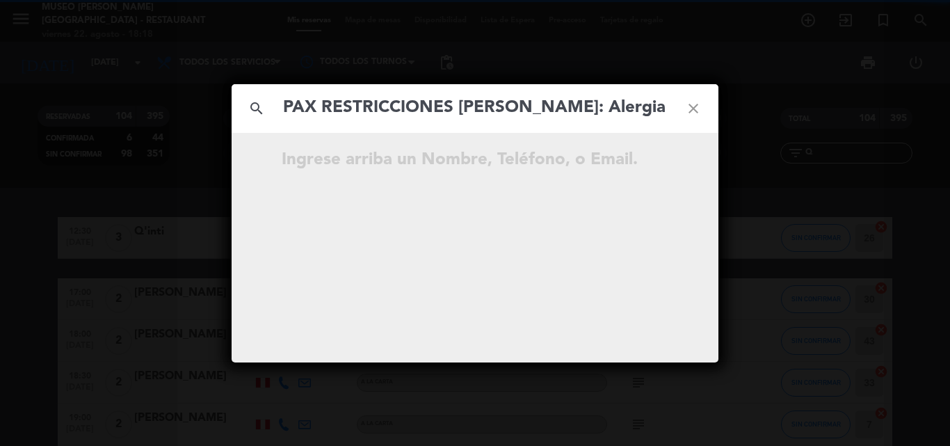
scroll to position [0, 1942]
type input "PAX RESTRICCIONES [PERSON_NAME]: Alergia severa a las nueces y los camarones. N…"
click at [694, 107] on icon "close" at bounding box center [694, 108] width 50 height 50
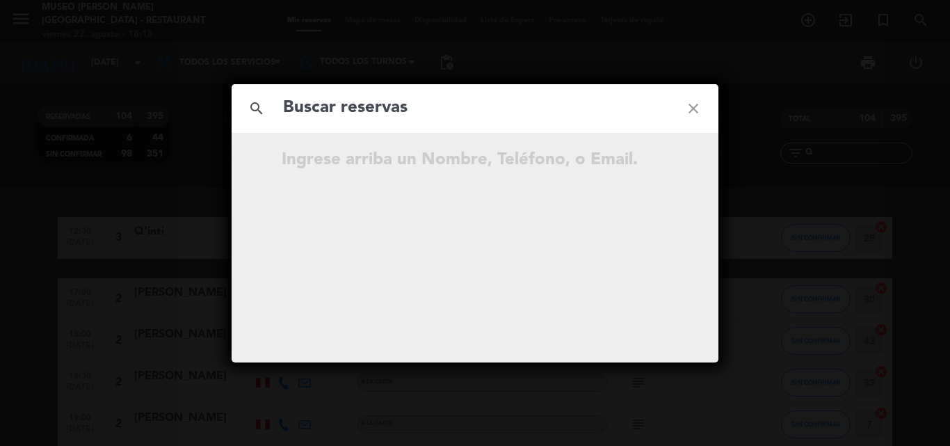
drag, startPoint x: 365, startPoint y: 118, endPoint x: 305, endPoint y: 11, distance: 121.8
click at [365, 116] on input "text" at bounding box center [475, 108] width 387 height 29
click at [429, 113] on input "text" at bounding box center [475, 108] width 387 height 29
paste input "[EMAIL_ADDRESS][DOMAIN_NAME]"
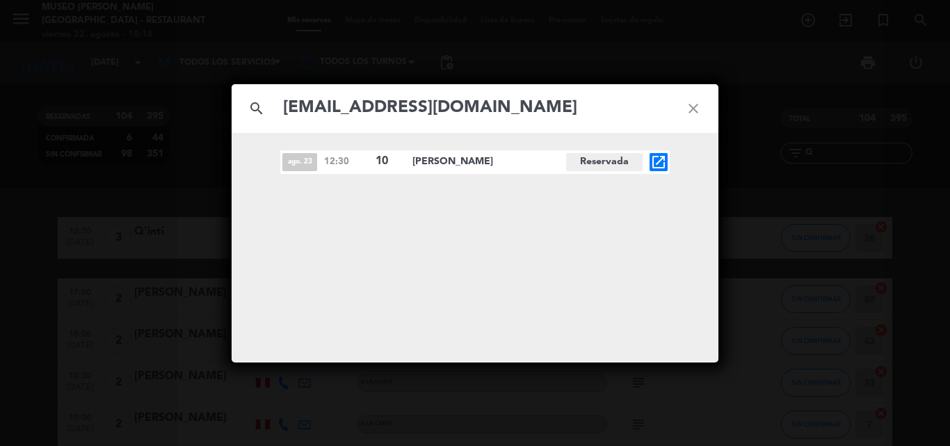
type input "[EMAIL_ADDRESS][DOMAIN_NAME]"
click at [660, 161] on icon "open_in_new" at bounding box center [658, 162] width 17 height 17
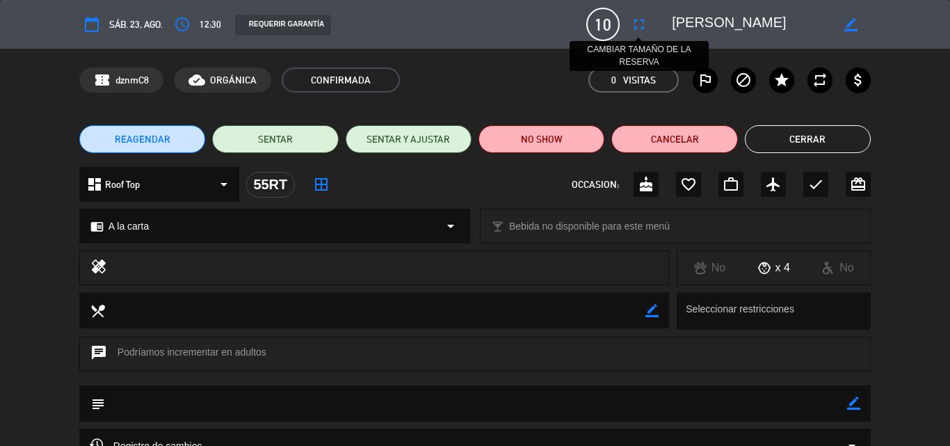
click at [640, 22] on icon "fullscreen" at bounding box center [639, 24] width 17 height 17
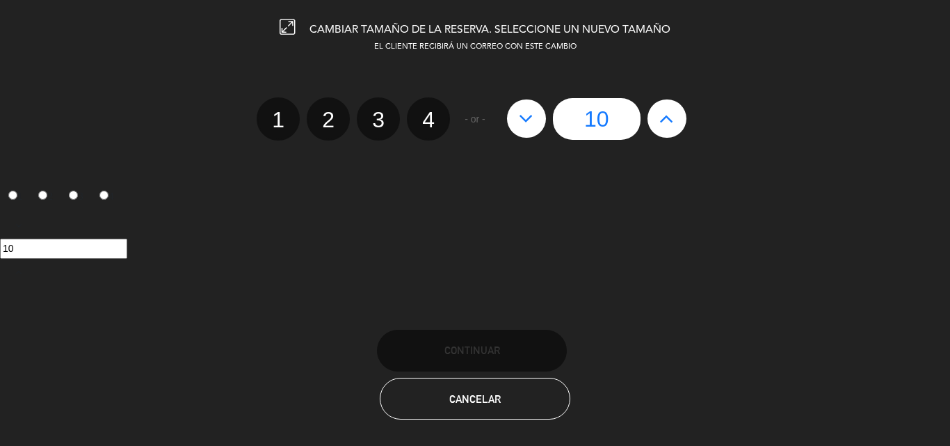
click at [668, 121] on icon at bounding box center [666, 118] width 15 height 22
type input "11"
click at [668, 121] on icon at bounding box center [666, 118] width 15 height 22
type input "12"
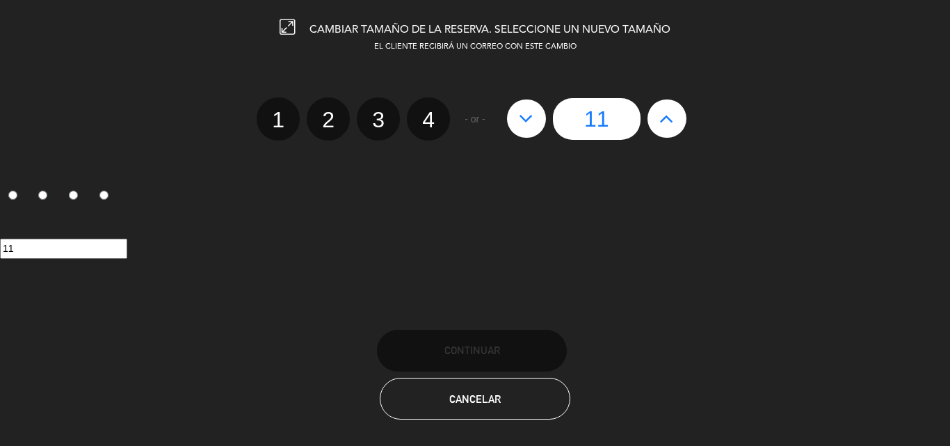
type input "12"
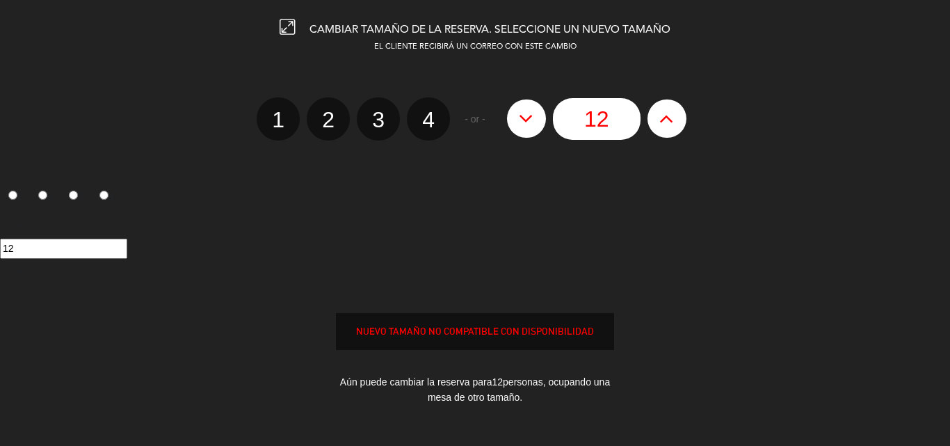
click at [668, 121] on icon at bounding box center [666, 118] width 15 height 22
type input "13"
click at [668, 120] on icon at bounding box center [666, 118] width 15 height 22
type input "14"
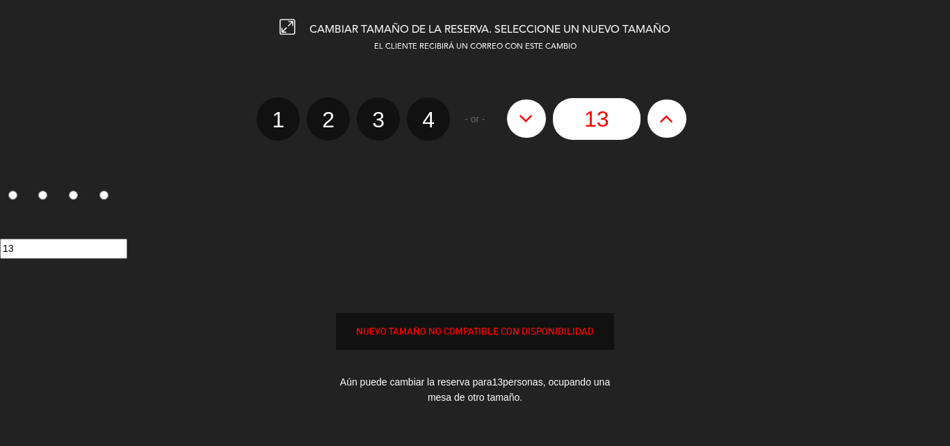
type input "14"
click at [668, 120] on icon at bounding box center [666, 118] width 15 height 22
type input "15"
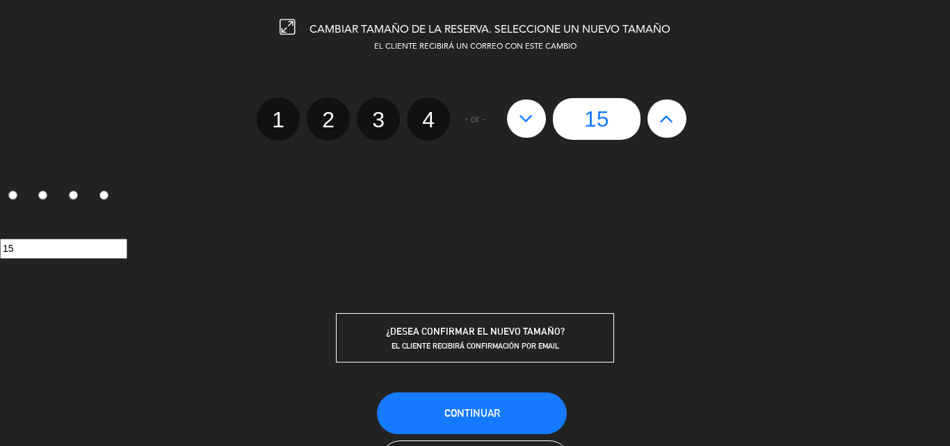
click at [668, 120] on icon at bounding box center [666, 118] width 15 height 22
type input "16"
click at [472, 408] on span "Continuar" at bounding box center [473, 413] width 56 height 12
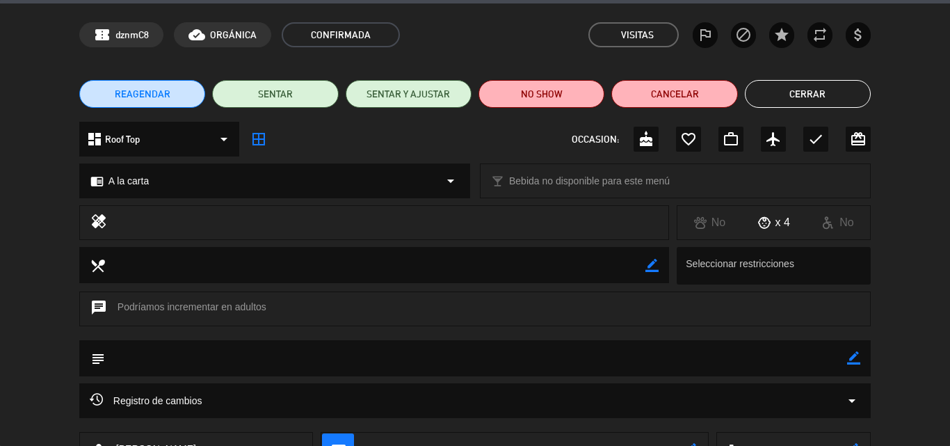
scroll to position [70, 0]
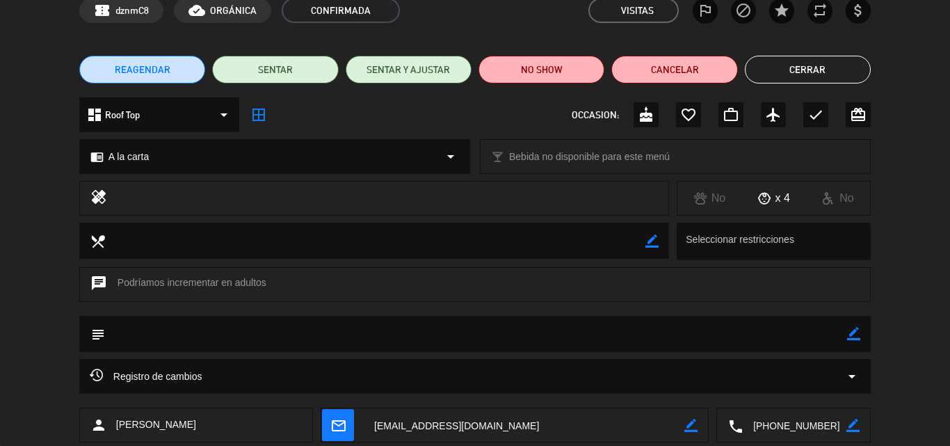
click at [824, 67] on button "Cerrar" at bounding box center [808, 70] width 126 height 28
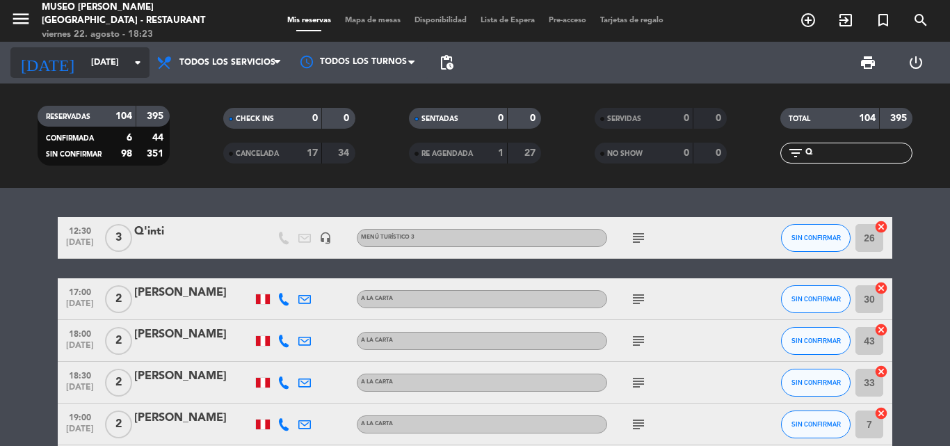
click at [100, 61] on input "[DATE]" at bounding box center [143, 63] width 118 height 24
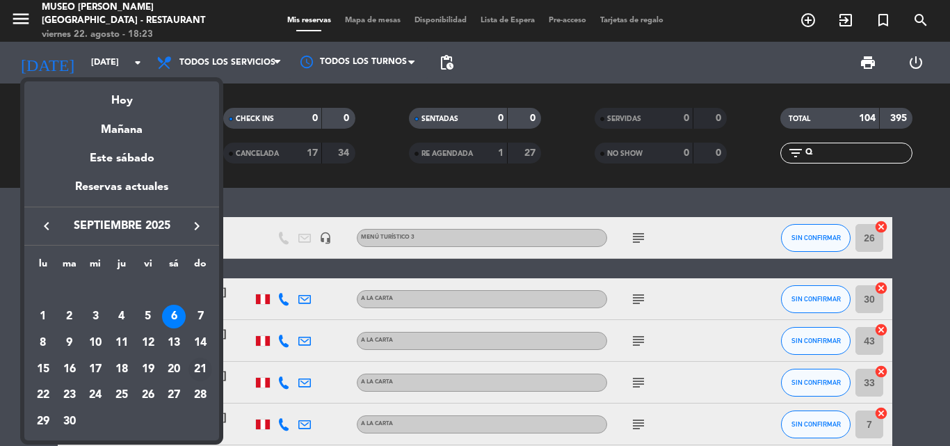
click at [202, 367] on div "21" at bounding box center [201, 370] width 24 height 24
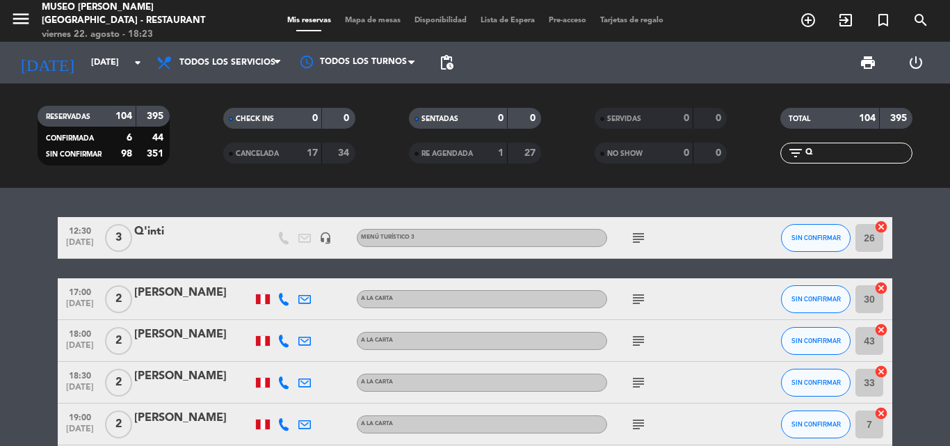
type input "[DATE]"
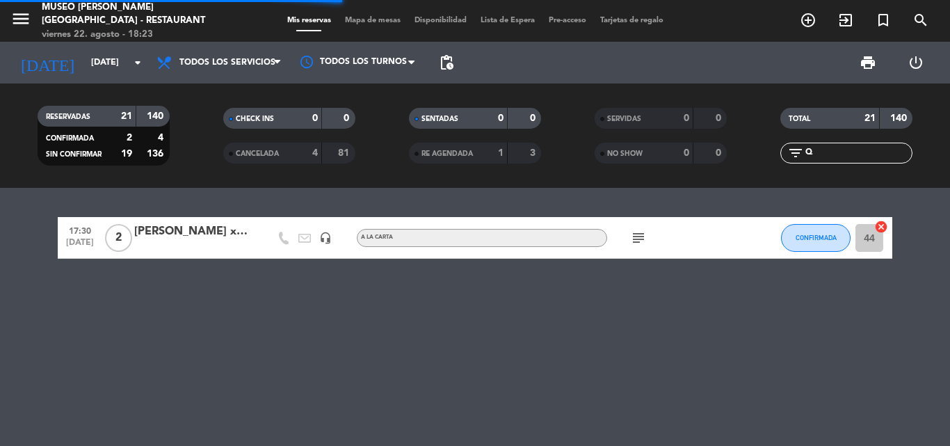
drag, startPoint x: 817, startPoint y: 152, endPoint x: 704, endPoint y: 165, distance: 113.4
click at [704, 165] on div "RESERVADAS 21 140 CONFIRMADA 2 4 SIN CONFIRMAR 19 136 CHECK INS 0 0 CANCELADA 4…" at bounding box center [475, 135] width 950 height 77
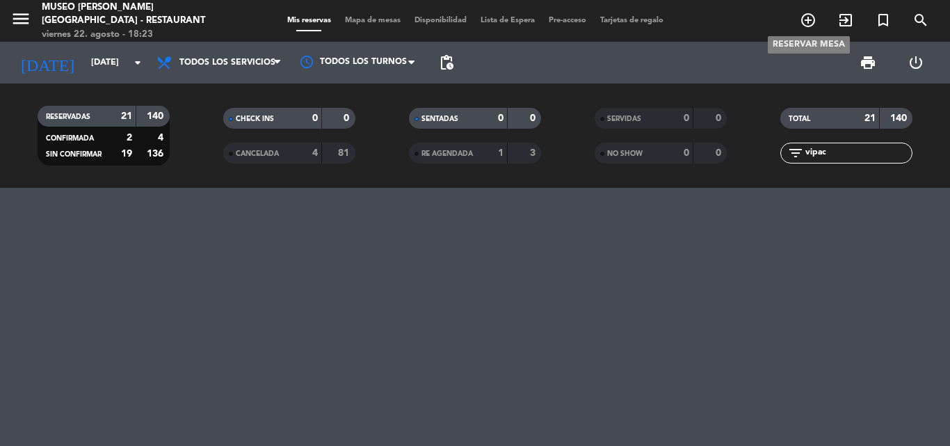
type input "vipac"
click at [810, 20] on icon "add_circle_outline" at bounding box center [808, 20] width 17 height 17
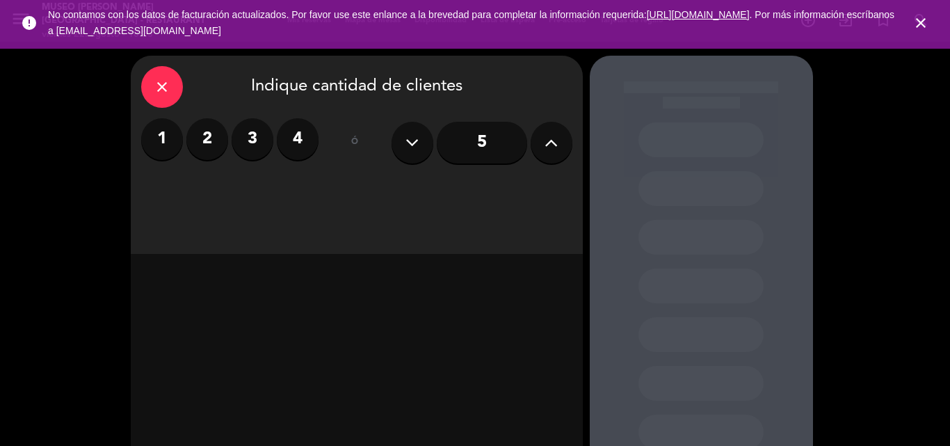
click at [565, 143] on button at bounding box center [552, 143] width 42 height 42
click at [560, 143] on button at bounding box center [552, 143] width 42 height 42
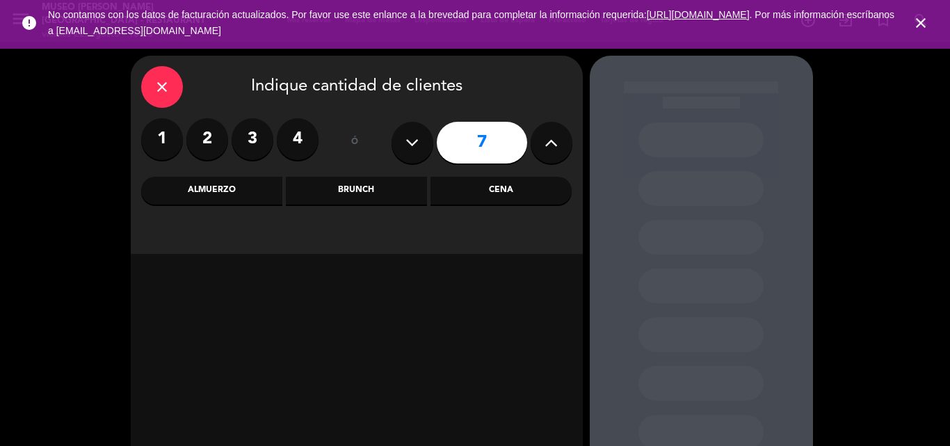
click at [560, 143] on button at bounding box center [552, 143] width 42 height 42
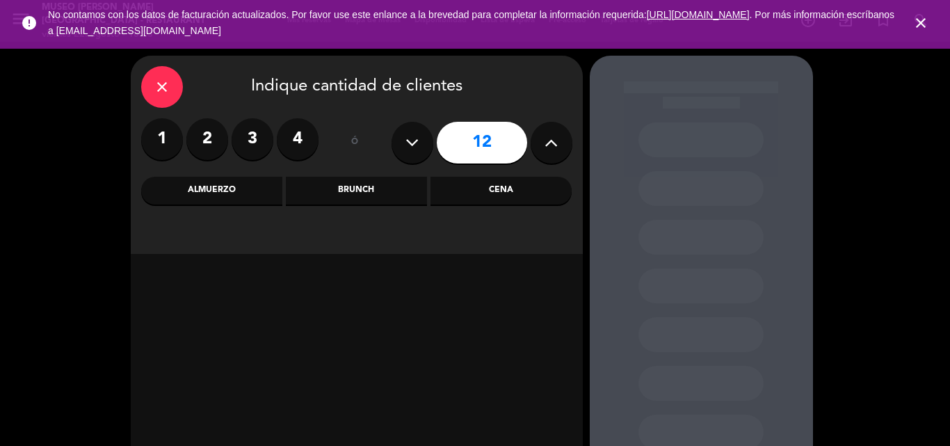
click at [560, 143] on button at bounding box center [552, 143] width 42 height 42
click at [558, 142] on icon at bounding box center [551, 142] width 13 height 21
type input "16"
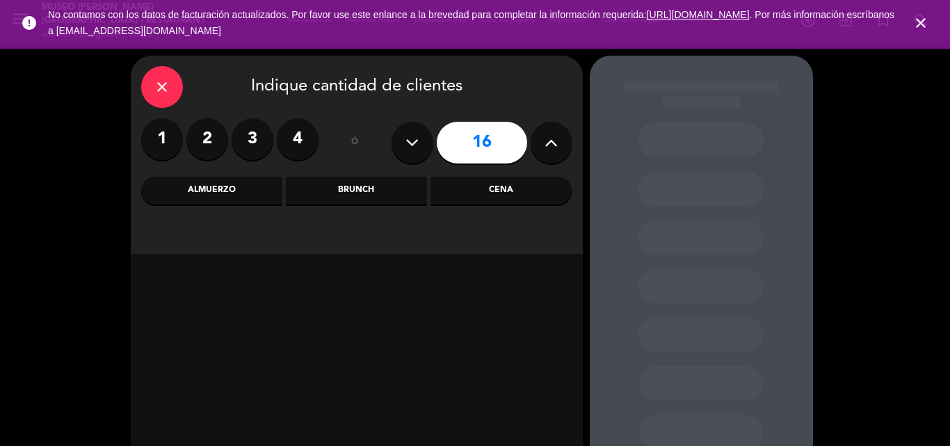
click at [219, 192] on div "Almuerzo" at bounding box center [211, 191] width 141 height 28
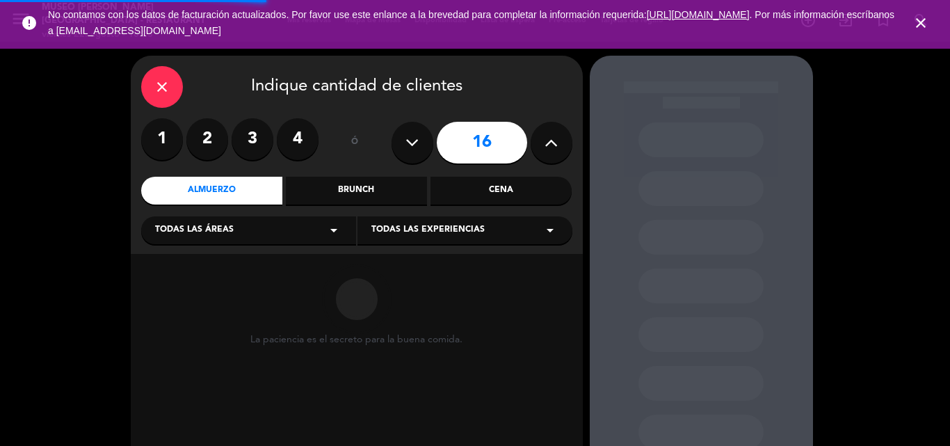
click at [232, 223] on div "Todas las áreas arrow_drop_down" at bounding box center [248, 230] width 215 height 28
click at [186, 290] on div "Jardines1" at bounding box center [248, 285] width 187 height 14
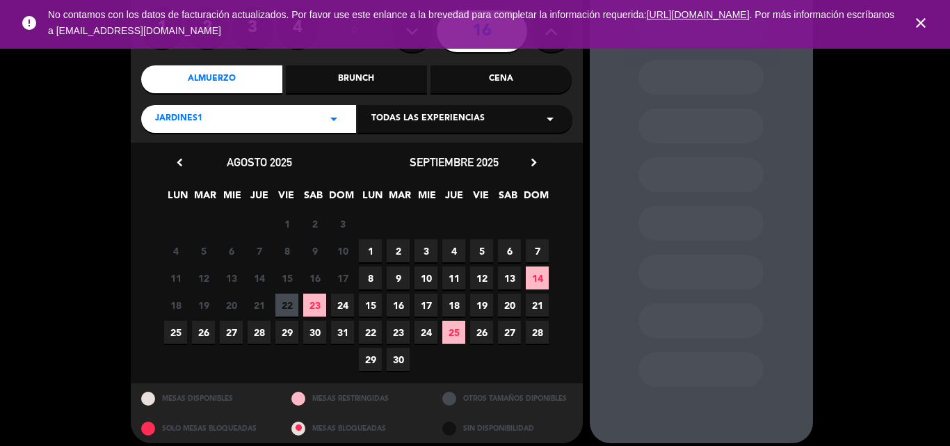
scroll to position [122, 0]
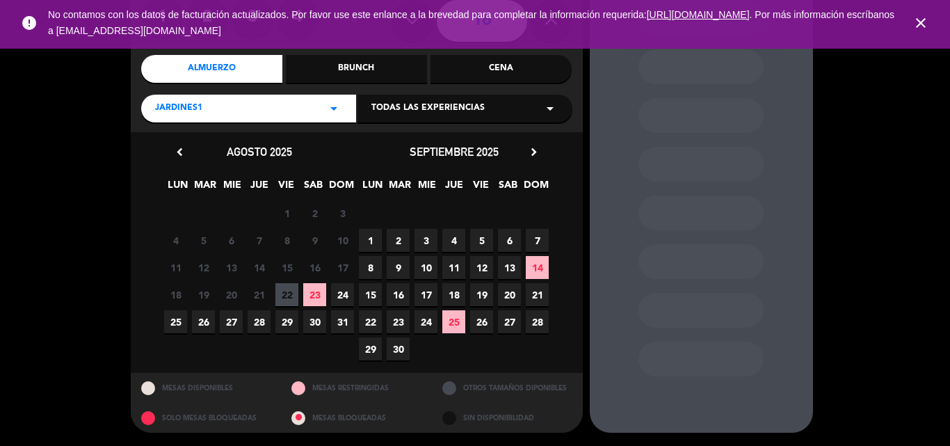
click at [534, 294] on span "21" at bounding box center [537, 294] width 23 height 23
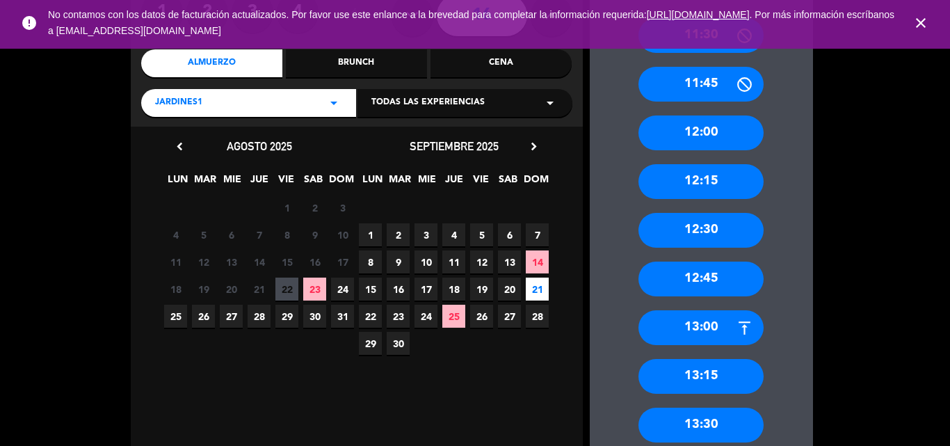
scroll to position [125, 0]
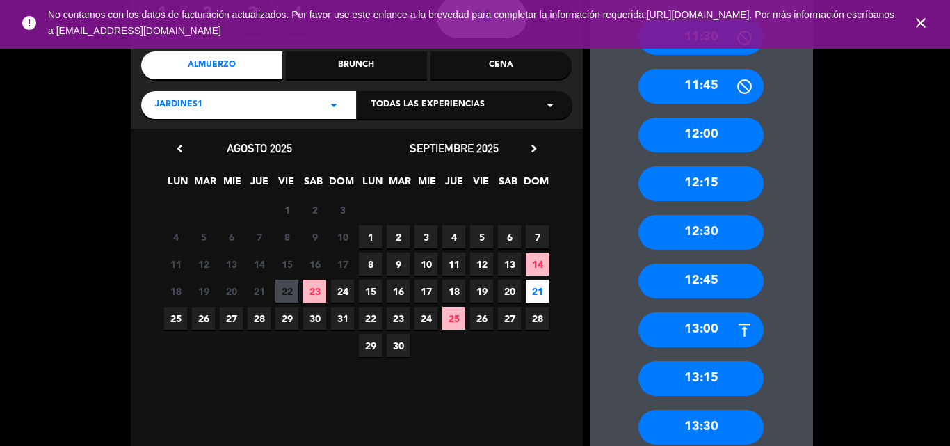
click at [696, 426] on div "13:30" at bounding box center [701, 427] width 125 height 35
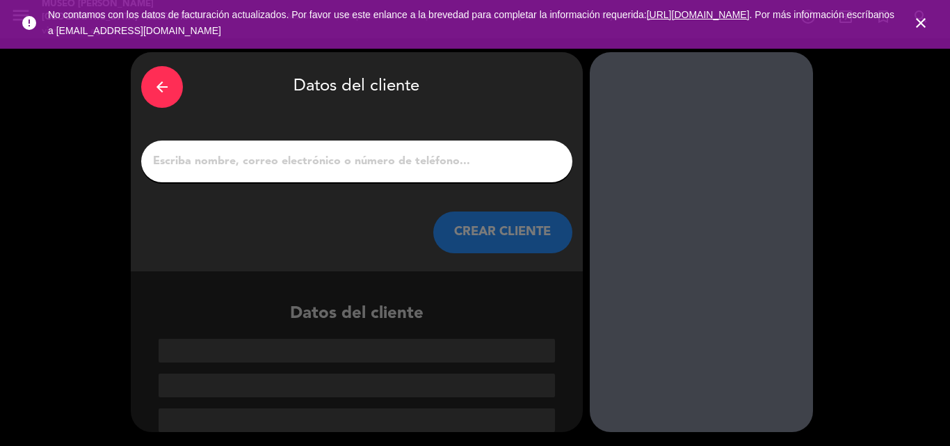
click at [385, 157] on input "1" at bounding box center [357, 161] width 410 height 19
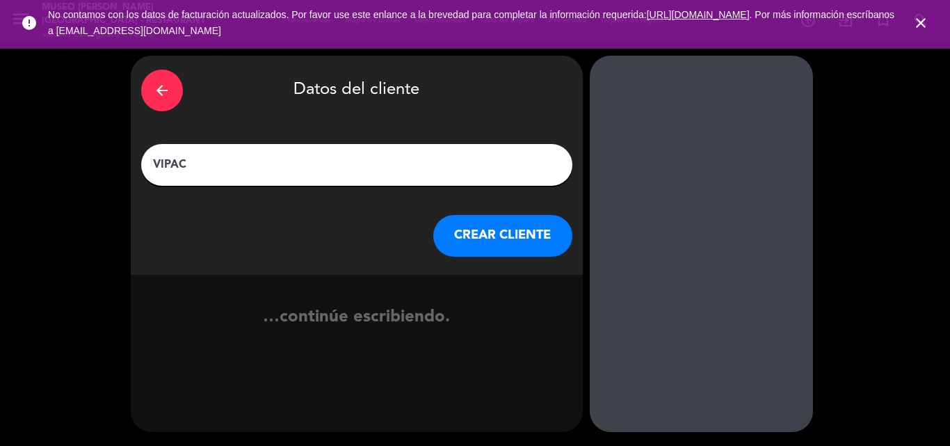
type input "VIPAC"
click at [479, 232] on button "CREAR CLIENTE" at bounding box center [502, 236] width 139 height 42
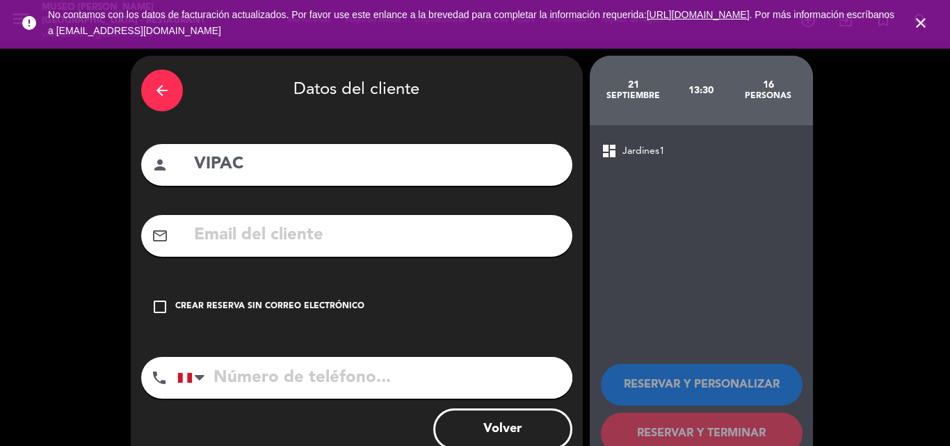
click at [248, 307] on div "Crear reserva sin correo electrónico" at bounding box center [269, 307] width 189 height 14
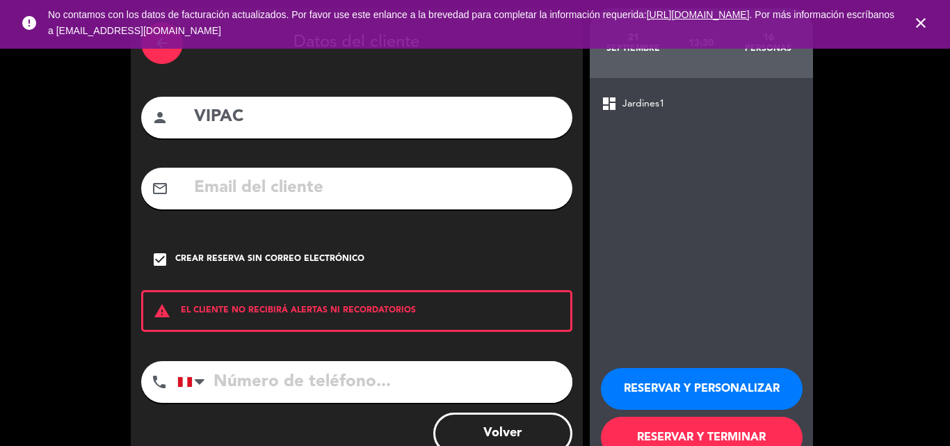
scroll to position [90, 0]
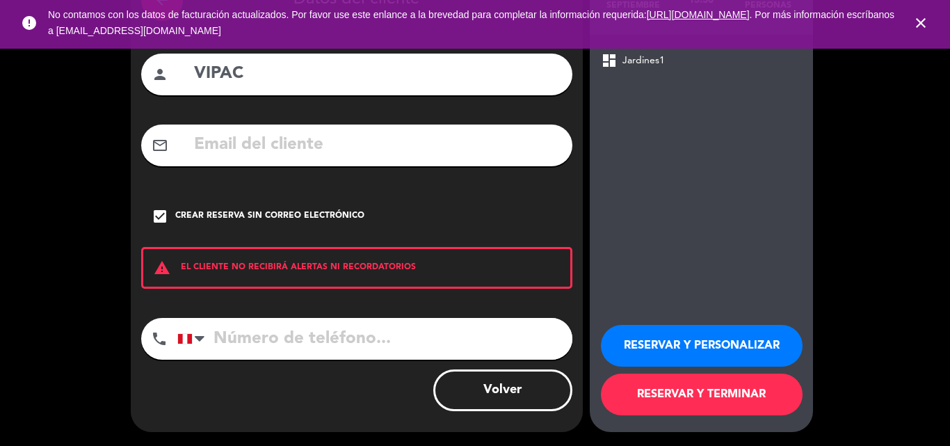
click at [717, 393] on button "RESERVAR Y TERMINAR" at bounding box center [702, 395] width 202 height 42
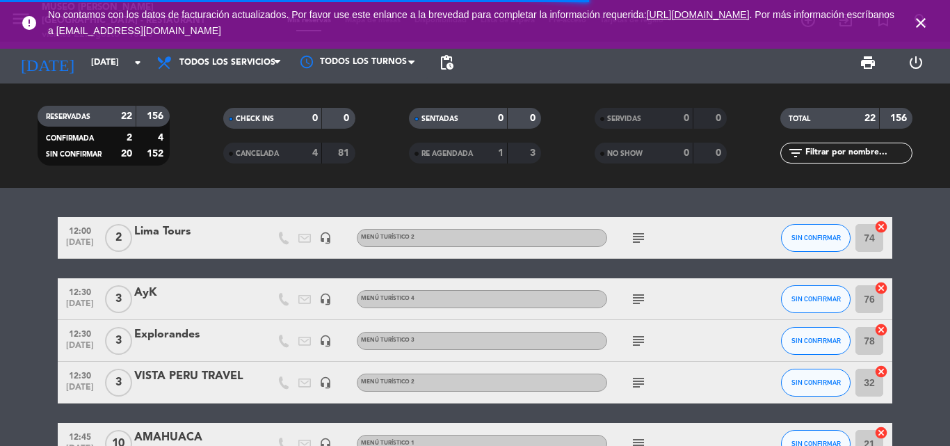
click at [833, 152] on input "text" at bounding box center [858, 152] width 108 height 15
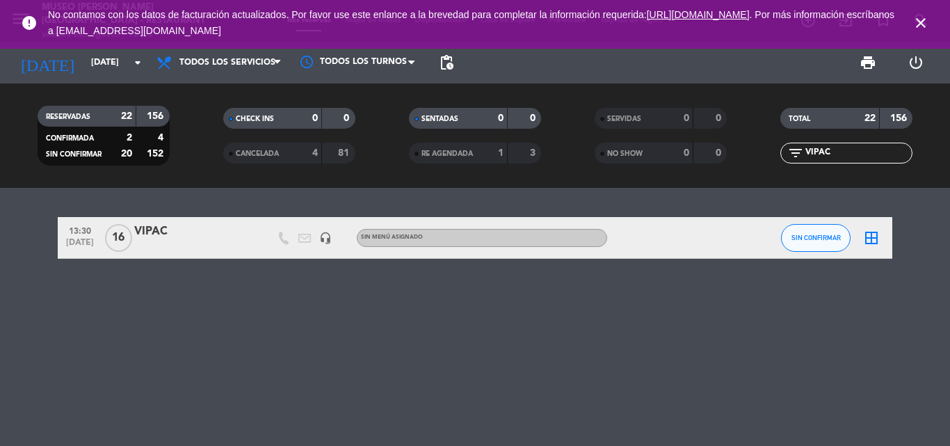
type input "VIPAC"
click at [154, 229] on div "VIPAC" at bounding box center [193, 232] width 118 height 18
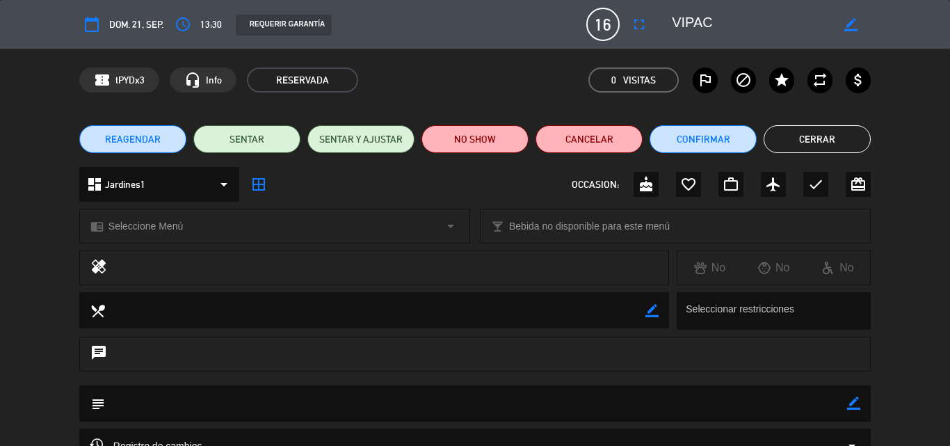
drag, startPoint x: 855, startPoint y: 404, endPoint x: 811, endPoint y: 406, distance: 43.8
click at [855, 403] on icon "border_color" at bounding box center [853, 403] width 13 height 13
click at [785, 406] on textarea at bounding box center [476, 402] width 742 height 35
paste textarea "Cafe del [GEOGRAPHIC_DATA][PERSON_NAME]. Pax o Grupo SERIE TAIWAN [DATE] File N…"
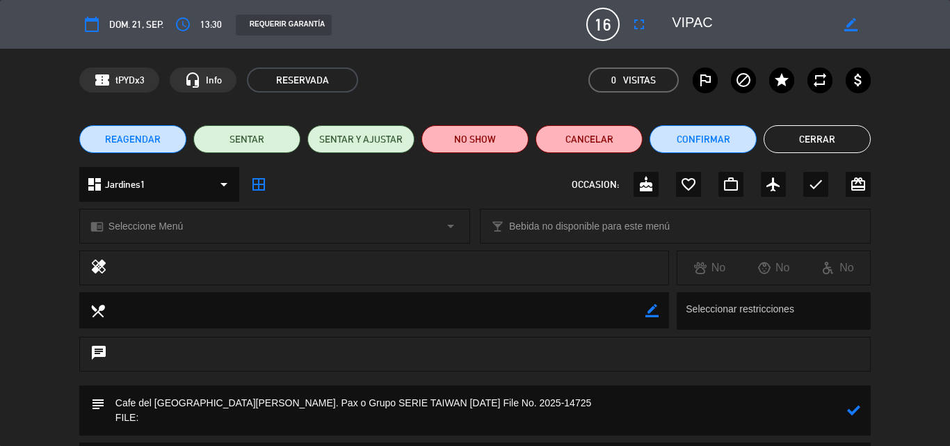
drag, startPoint x: 451, startPoint y: 401, endPoint x: 536, endPoint y: 401, distance: 84.2
click at [536, 401] on textarea at bounding box center [476, 410] width 742 height 50
click at [231, 422] on textarea at bounding box center [476, 410] width 742 height 50
paste textarea "2025-14725"
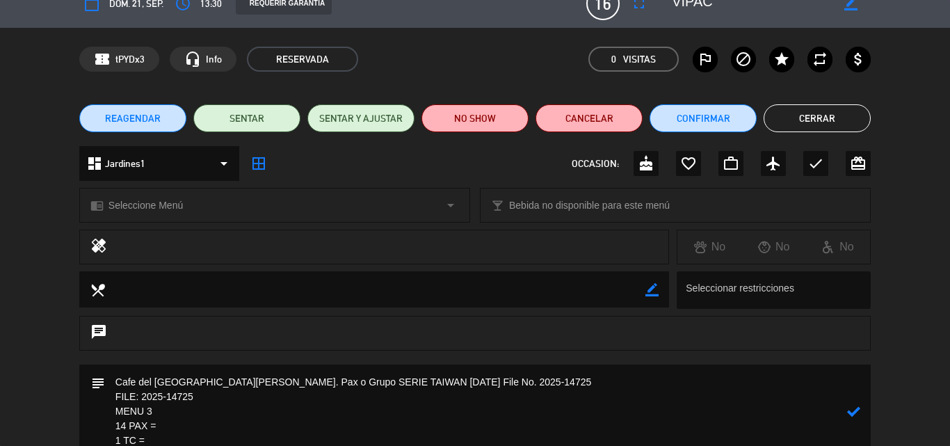
scroll to position [35, 0]
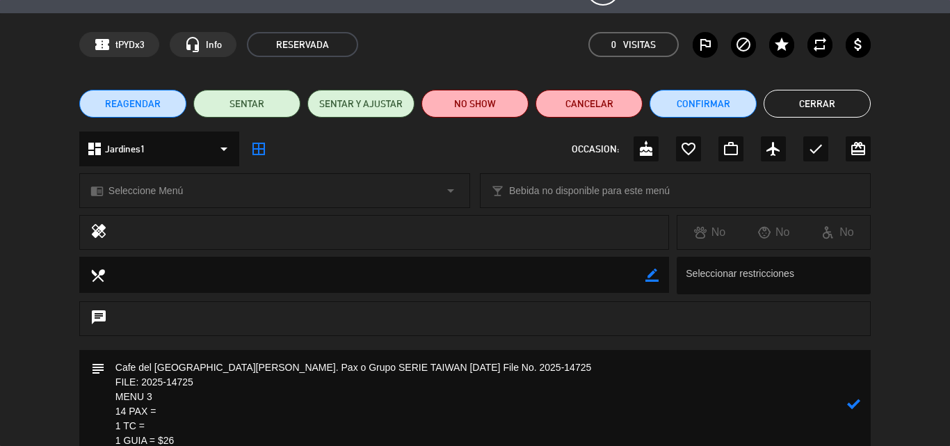
click at [176, 423] on textarea at bounding box center [476, 404] width 742 height 109
click at [200, 402] on textarea at bounding box center [476, 404] width 742 height 109
click at [198, 411] on textarea at bounding box center [476, 404] width 742 height 109
click at [230, 419] on textarea at bounding box center [476, 404] width 742 height 109
click at [175, 410] on textarea at bounding box center [476, 404] width 742 height 109
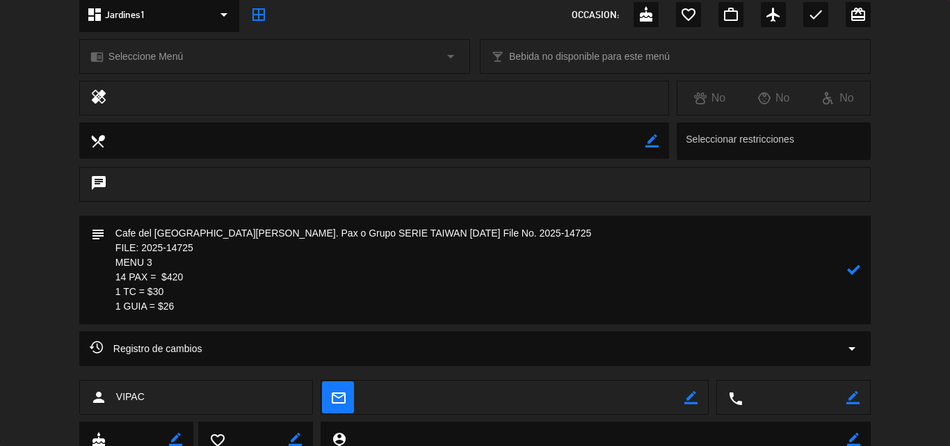
scroll to position [175, 0]
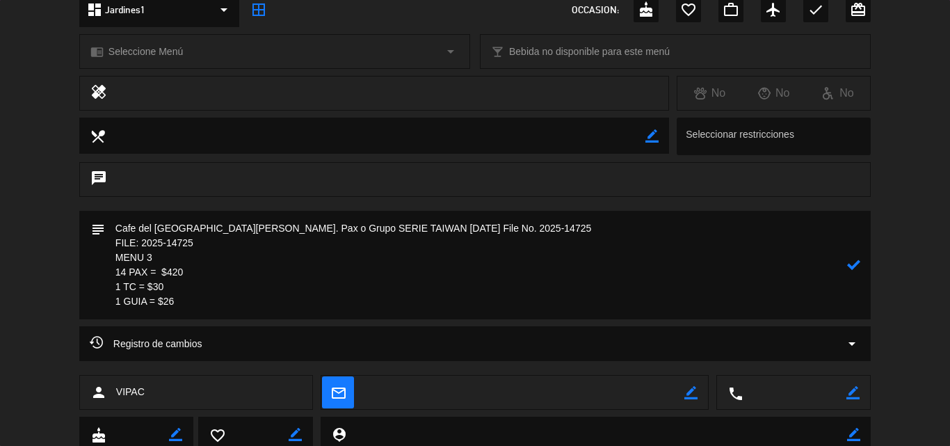
click at [192, 304] on textarea at bounding box center [476, 265] width 742 height 109
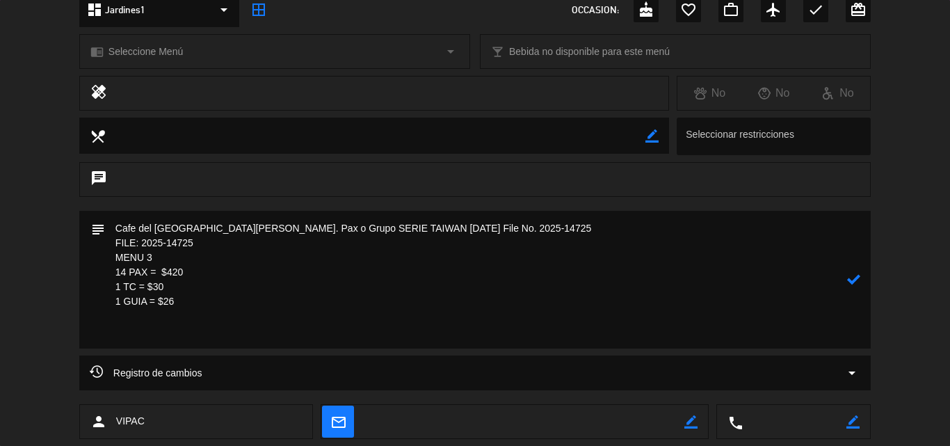
paste textarea "Incluye: 01 pisco sour chico, 01 agua munay y 01 bebida caliente (café american…"
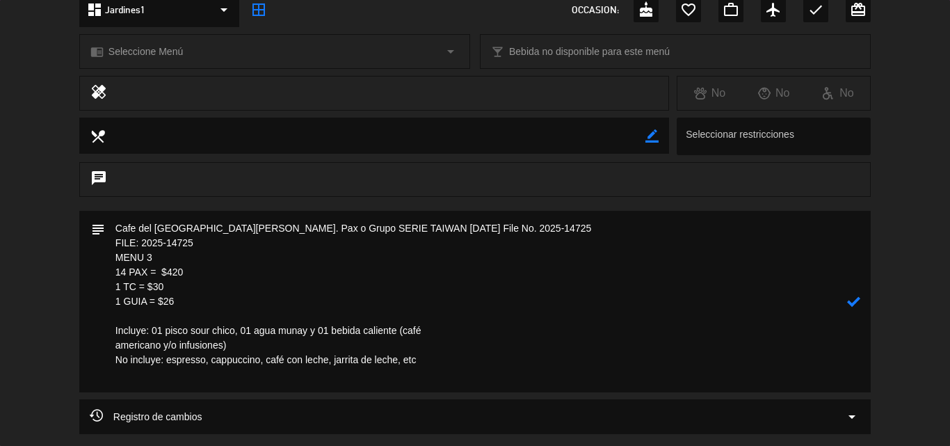
click at [492, 330] on textarea at bounding box center [476, 302] width 742 height 182
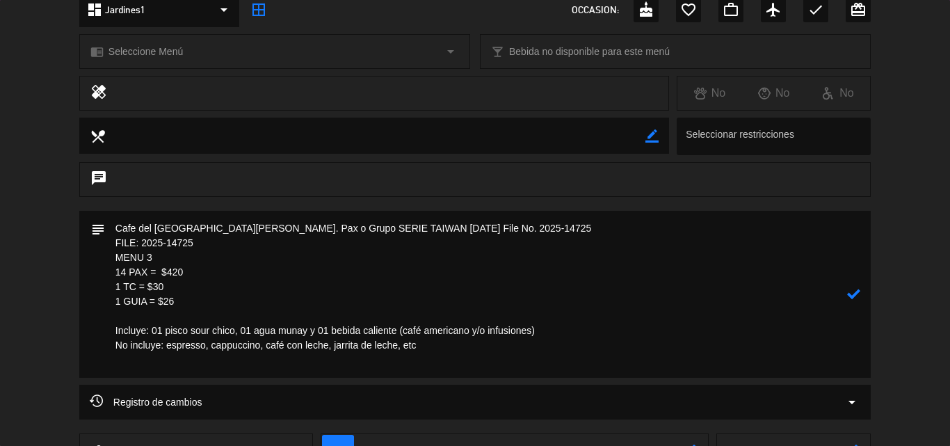
click at [854, 296] on icon at bounding box center [853, 293] width 13 height 13
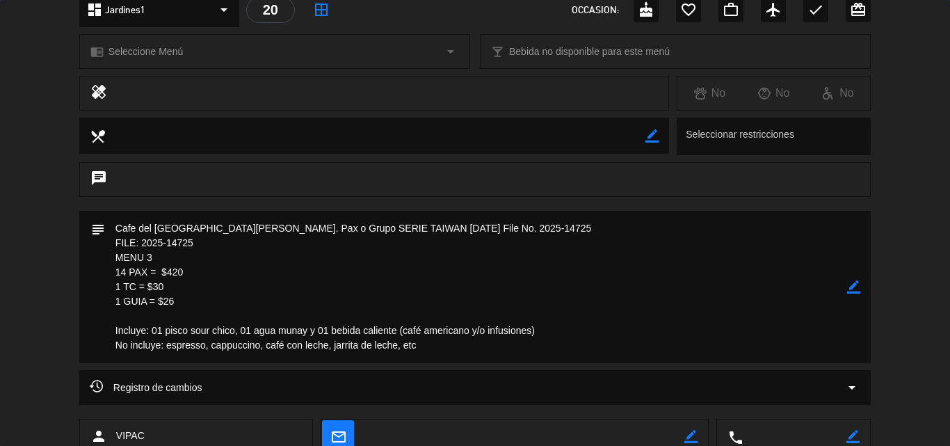
click at [148, 54] on span "Seleccione Menú" at bounding box center [146, 52] width 74 height 16
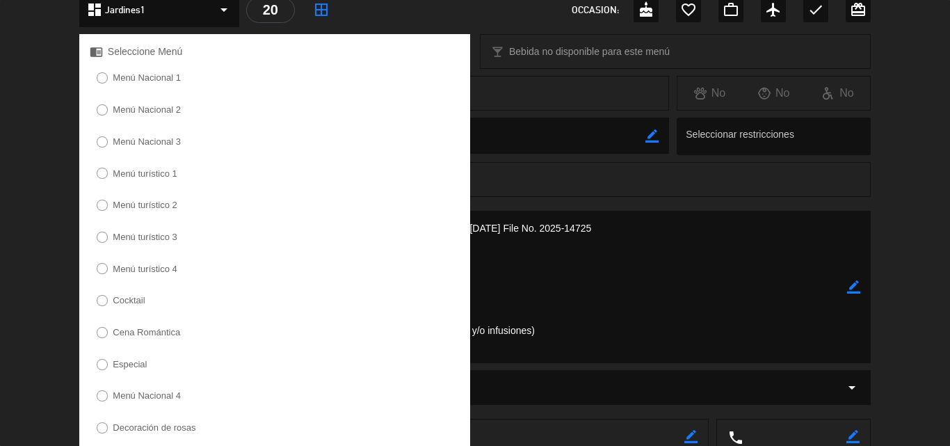
drag, startPoint x: 143, startPoint y: 237, endPoint x: 380, endPoint y: 298, distance: 244.3
click at [143, 236] on label "Menú turístico 3" at bounding box center [145, 236] width 65 height 9
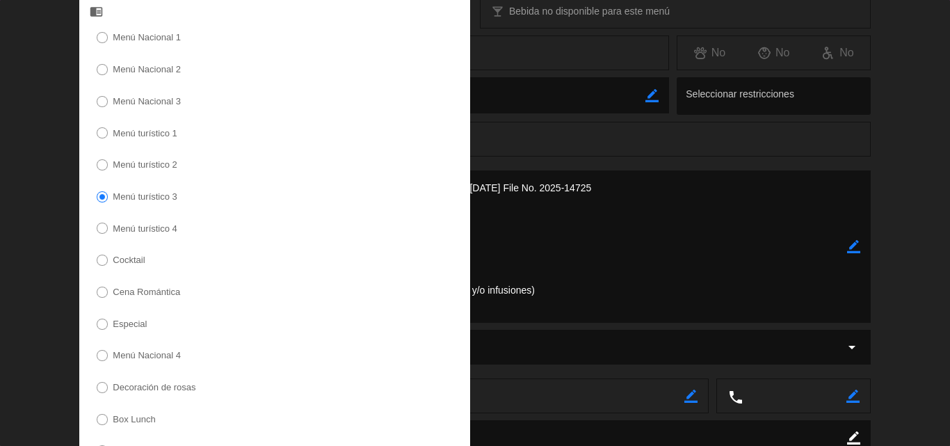
scroll to position [392, 0]
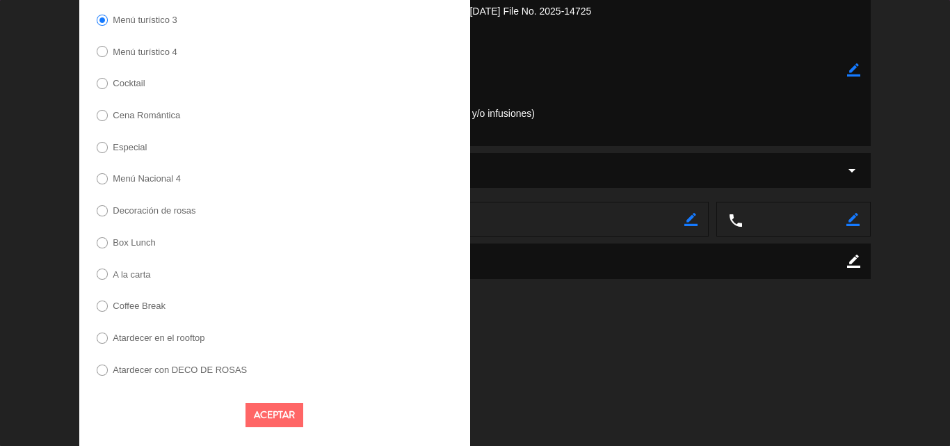
click at [274, 410] on button "Aceptar" at bounding box center [275, 415] width 58 height 24
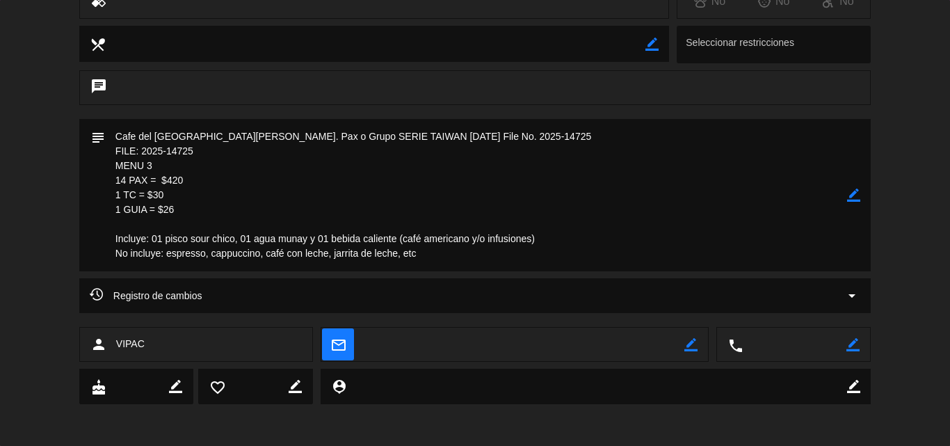
scroll to position [266, 0]
click at [848, 195] on icon "border_color" at bounding box center [853, 195] width 13 height 13
click at [186, 211] on textarea at bounding box center [476, 195] width 742 height 152
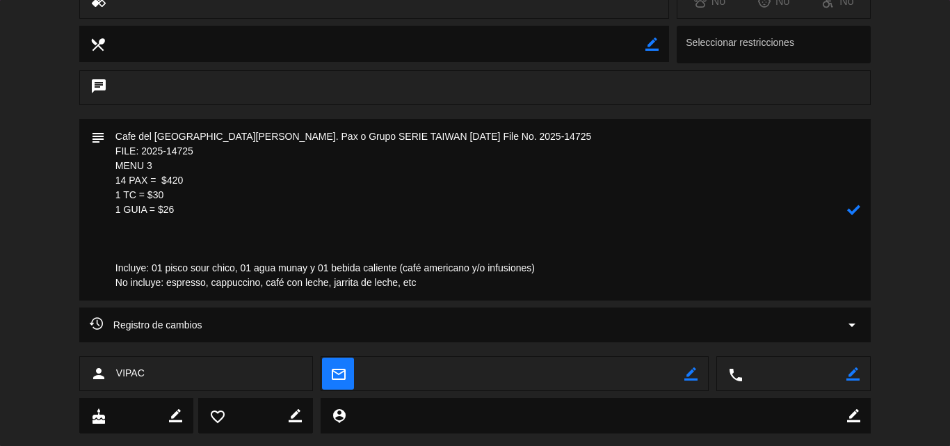
paste textarea "Favor ubicar en la sala interna como los grupos anteriores con grupos [DEMOGRAP…"
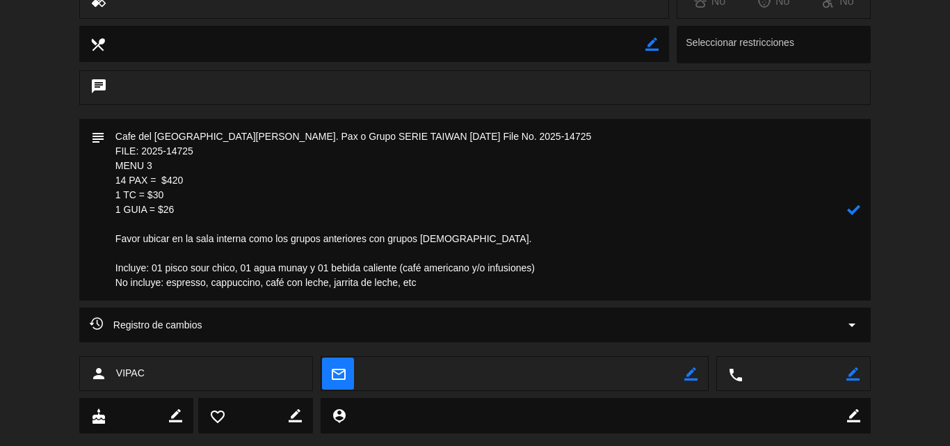
type textarea "Cafe del [GEOGRAPHIC_DATA][PERSON_NAME]. Pax o Grupo SERIE TAIWAN [DATE] File N…"
click at [856, 211] on icon at bounding box center [853, 209] width 13 height 13
click at [326, 182] on textarea at bounding box center [476, 210] width 742 height 182
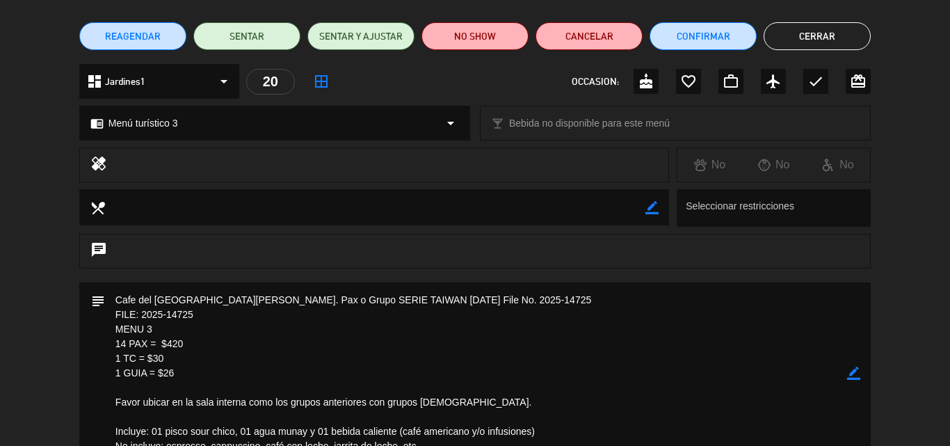
scroll to position [0, 0]
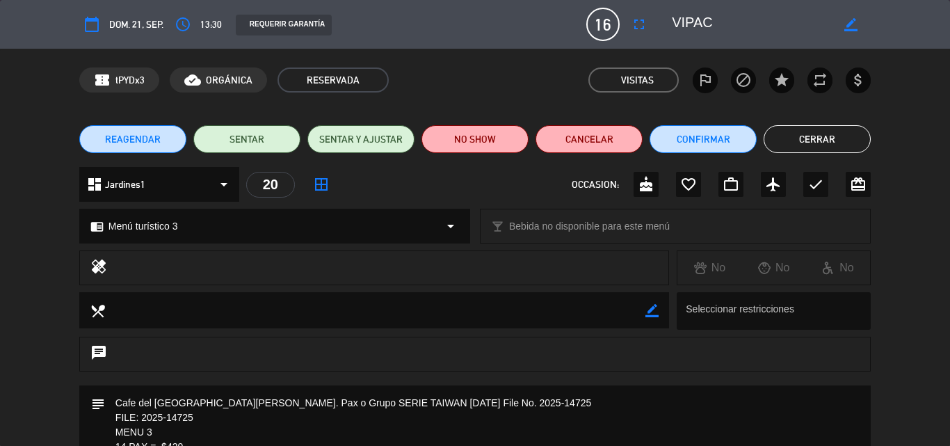
click at [818, 137] on button "Cerrar" at bounding box center [817, 139] width 107 height 28
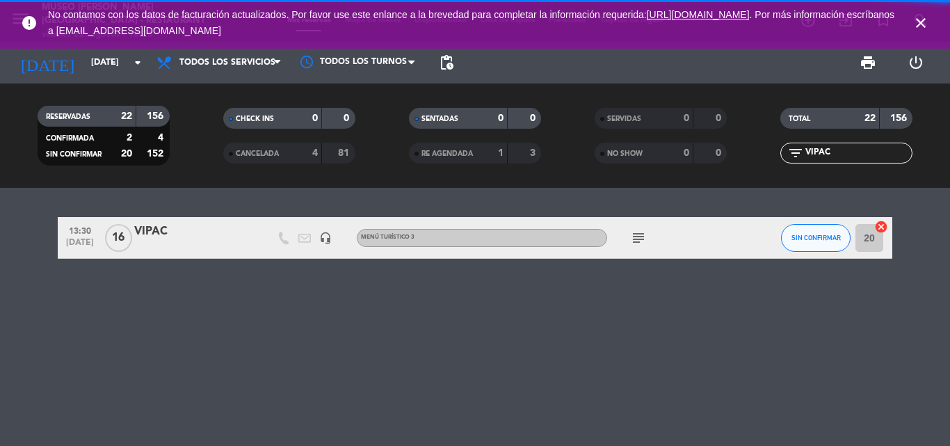
click at [920, 24] on icon "close" at bounding box center [921, 23] width 17 height 17
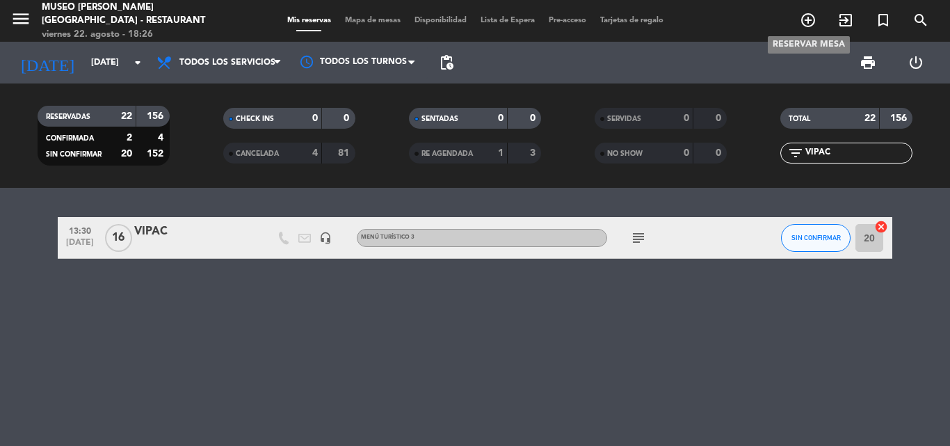
click at [808, 21] on icon "add_circle_outline" at bounding box center [808, 20] width 17 height 17
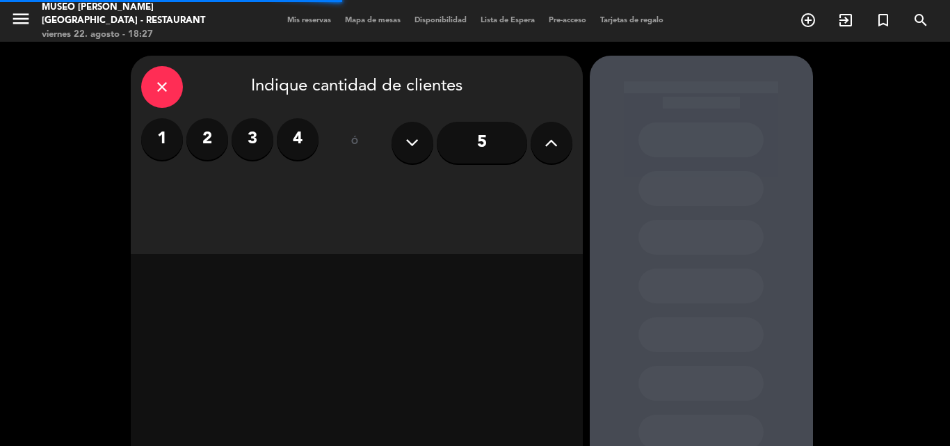
click at [561, 146] on button at bounding box center [552, 143] width 42 height 42
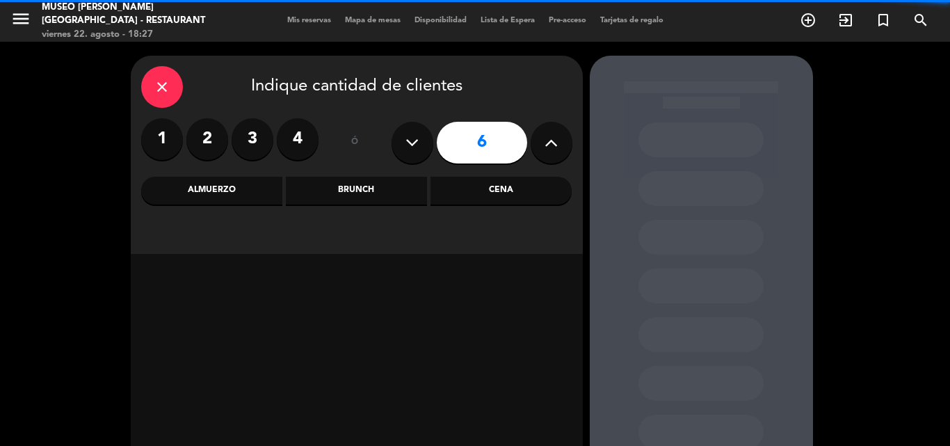
click at [561, 146] on button at bounding box center [552, 143] width 42 height 42
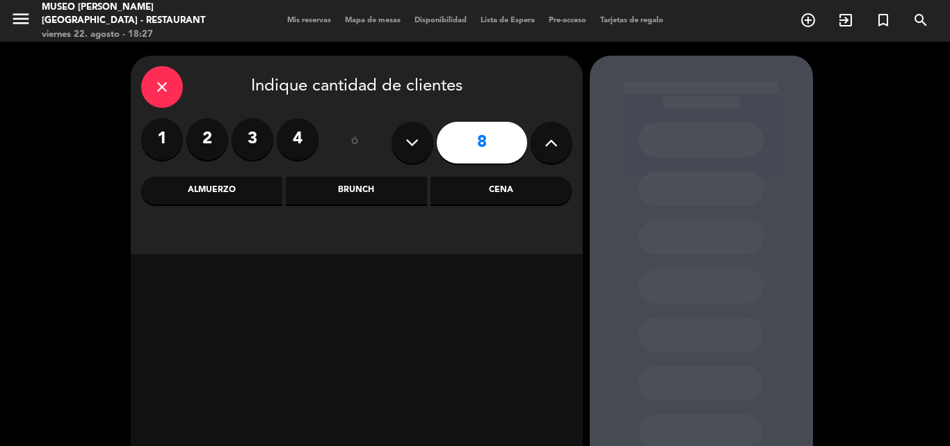
click at [561, 146] on button at bounding box center [552, 143] width 42 height 42
type input "12"
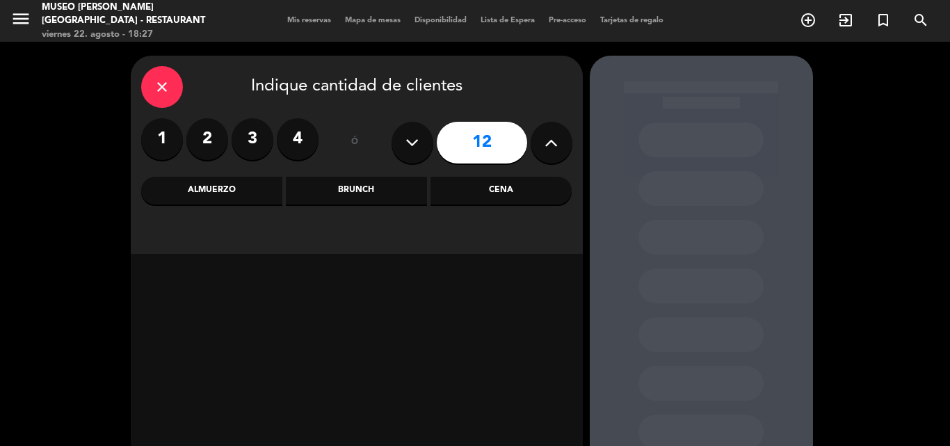
click at [212, 198] on div "Almuerzo" at bounding box center [211, 191] width 141 height 28
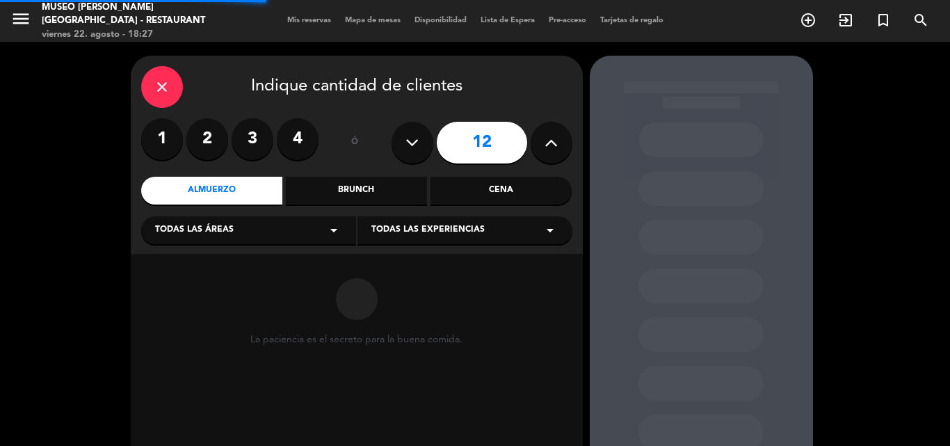
click at [218, 229] on span "Todas las áreas" at bounding box center [194, 230] width 79 height 14
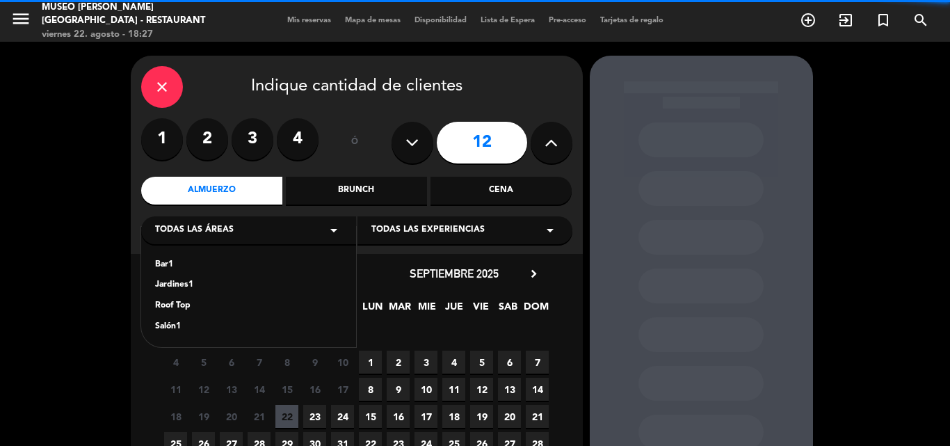
click at [182, 287] on div "Jardines1" at bounding box center [248, 285] width 187 height 14
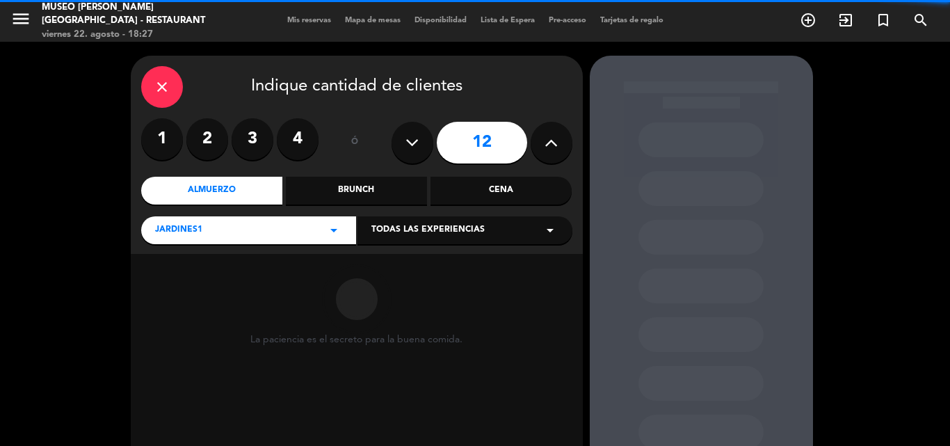
scroll to position [94, 0]
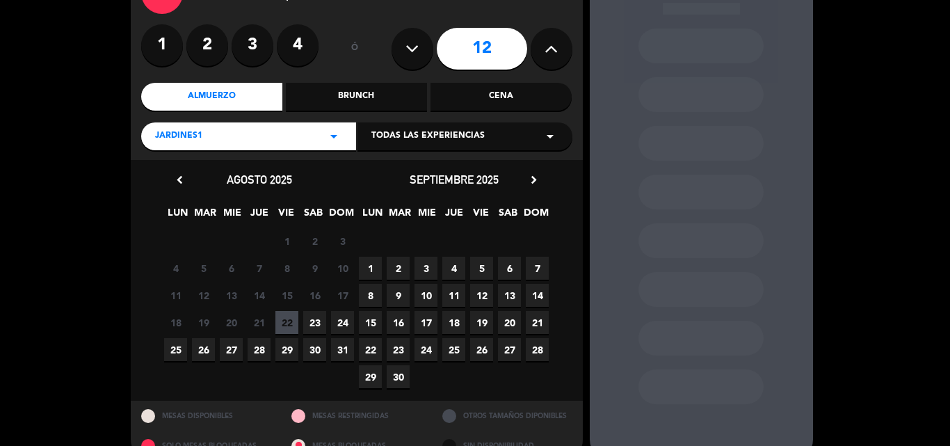
click at [343, 318] on span "24" at bounding box center [342, 322] width 23 height 23
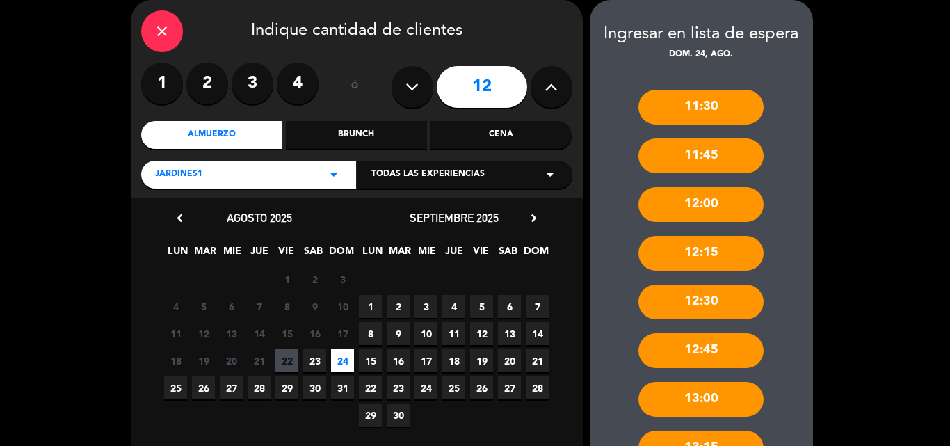
click at [232, 175] on div "Jardines1 arrow_drop_down" at bounding box center [248, 175] width 215 height 28
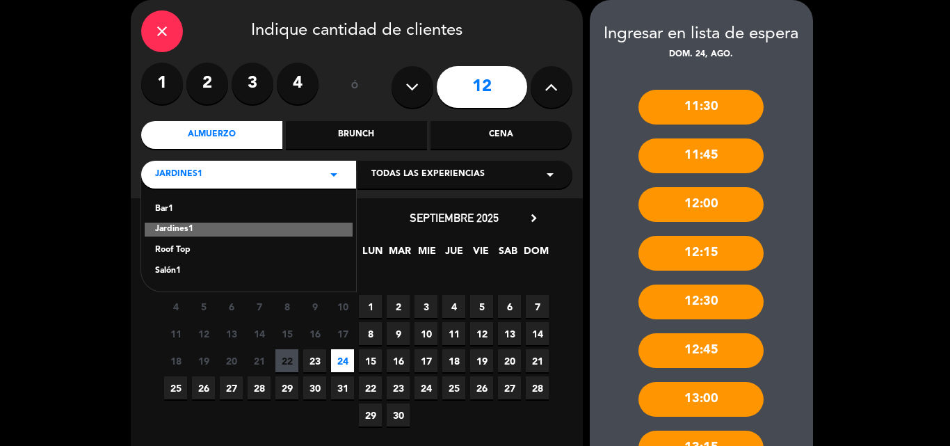
click at [173, 270] on div "Salón1" at bounding box center [248, 271] width 187 height 14
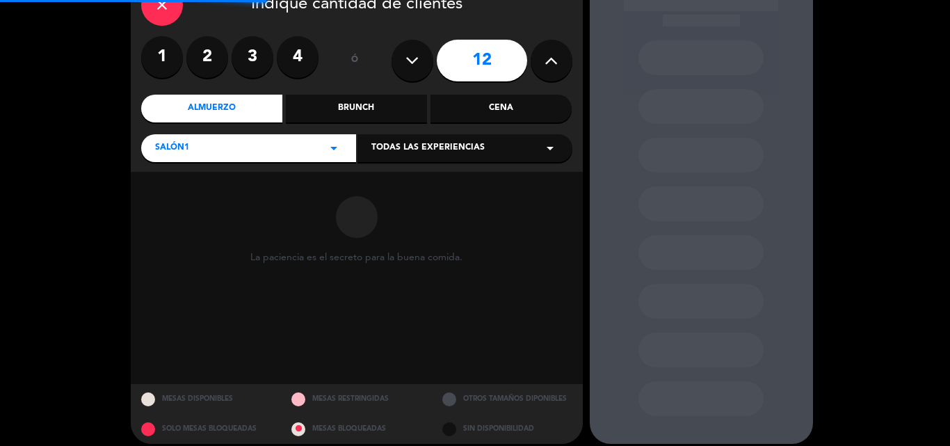
scroll to position [94, 0]
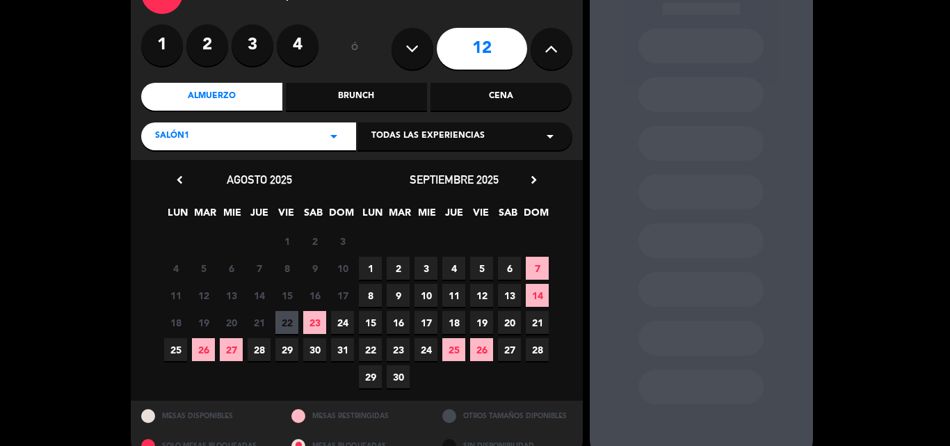
click at [313, 324] on span "23" at bounding box center [314, 322] width 23 height 23
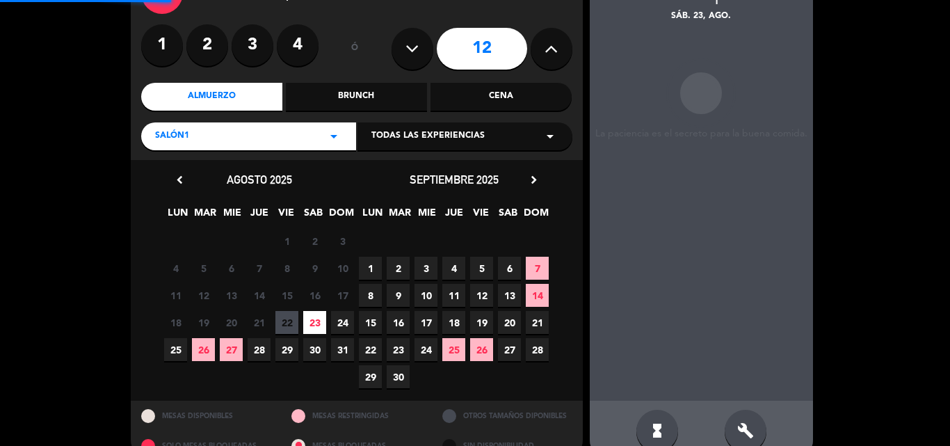
scroll to position [56, 0]
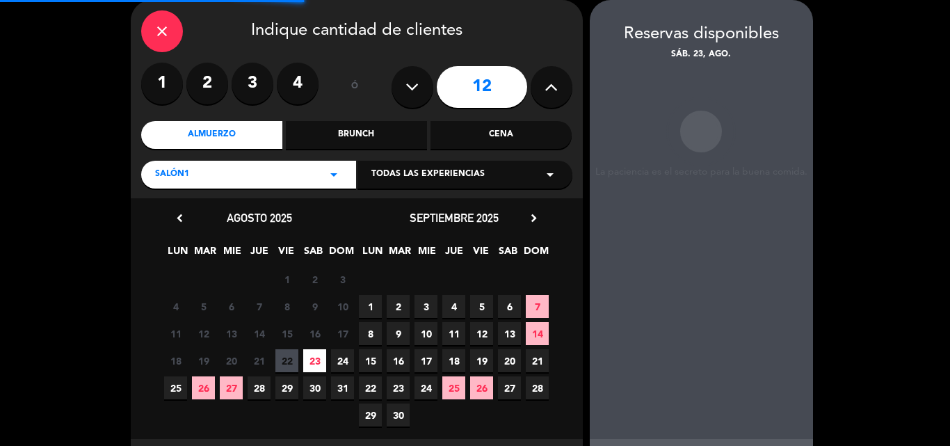
click at [329, 362] on div "18 19 20 21 22 23 24" at bounding box center [259, 360] width 195 height 27
click at [342, 359] on span "24" at bounding box center [342, 360] width 23 height 23
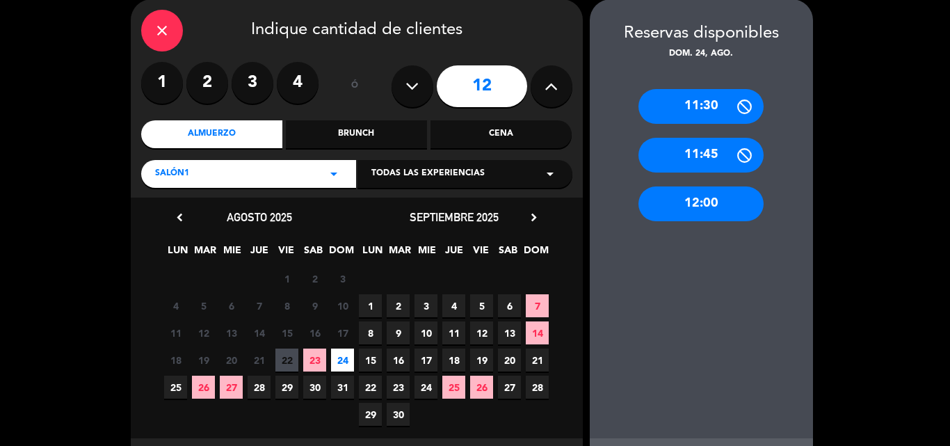
scroll to position [0, 0]
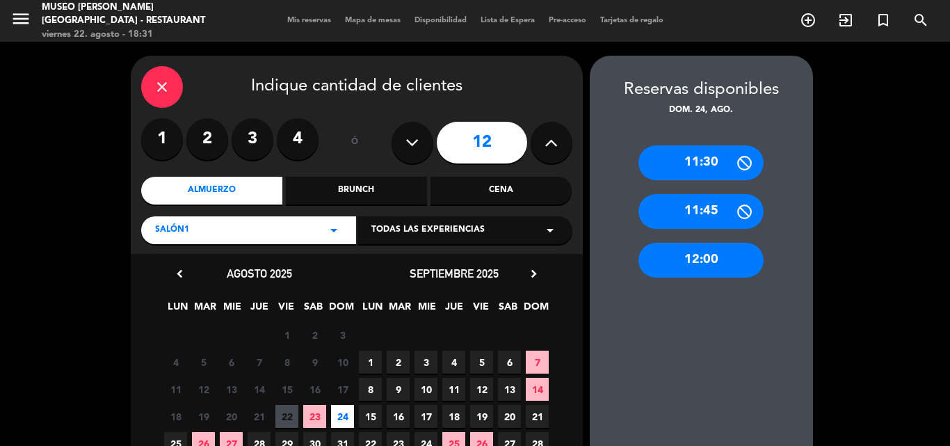
click at [162, 77] on div "close" at bounding box center [162, 87] width 42 height 42
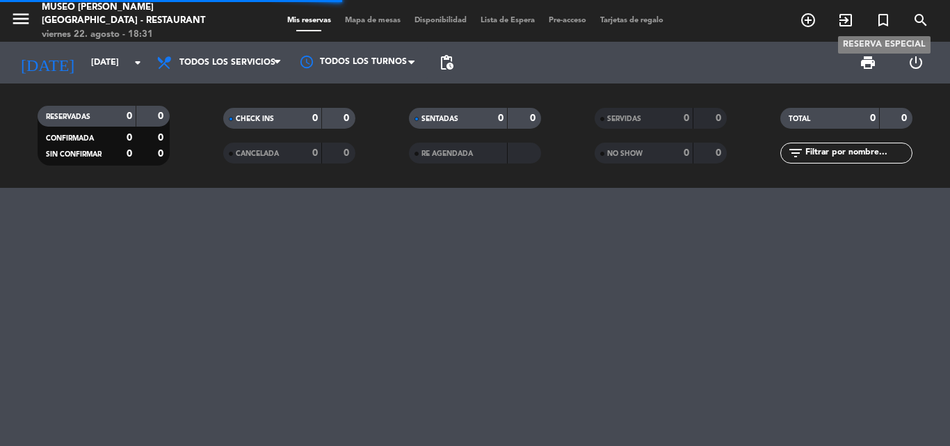
click at [883, 20] on icon "turned_in_not" at bounding box center [883, 20] width 17 height 17
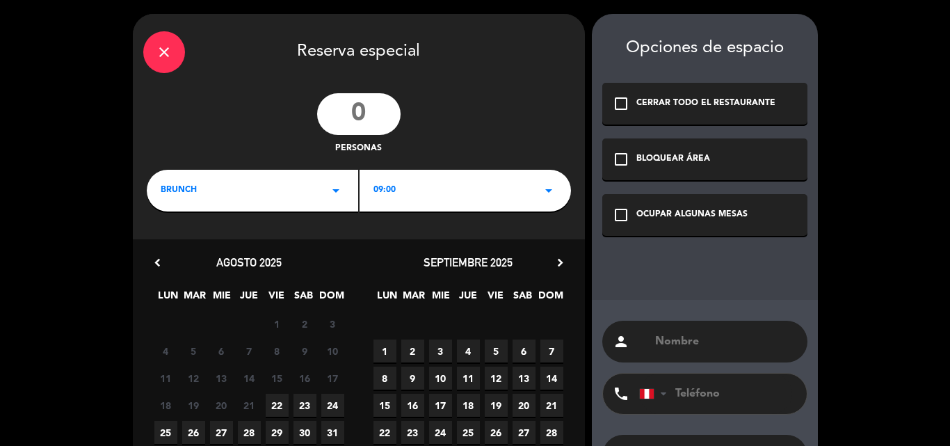
click at [353, 115] on input "number" at bounding box center [358, 114] width 83 height 42
type input "50"
click at [239, 184] on div "BRUNCH arrow_drop_down" at bounding box center [252, 191] width 211 height 42
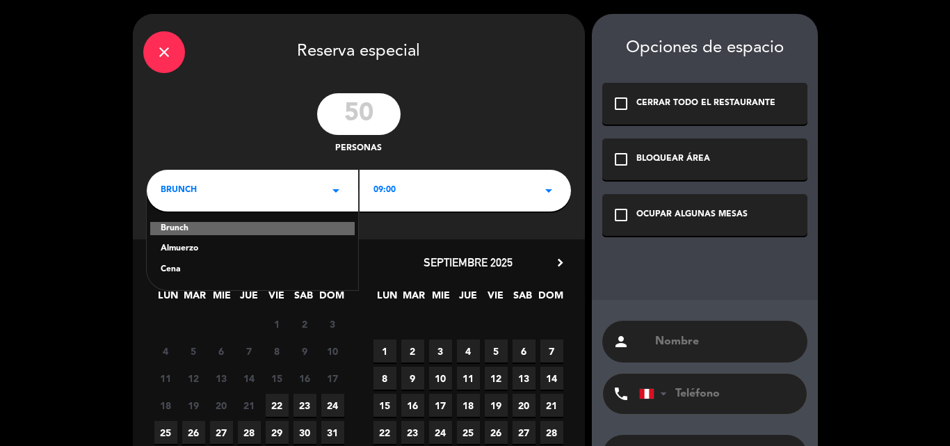
click at [171, 269] on div "Cena" at bounding box center [253, 270] width 184 height 14
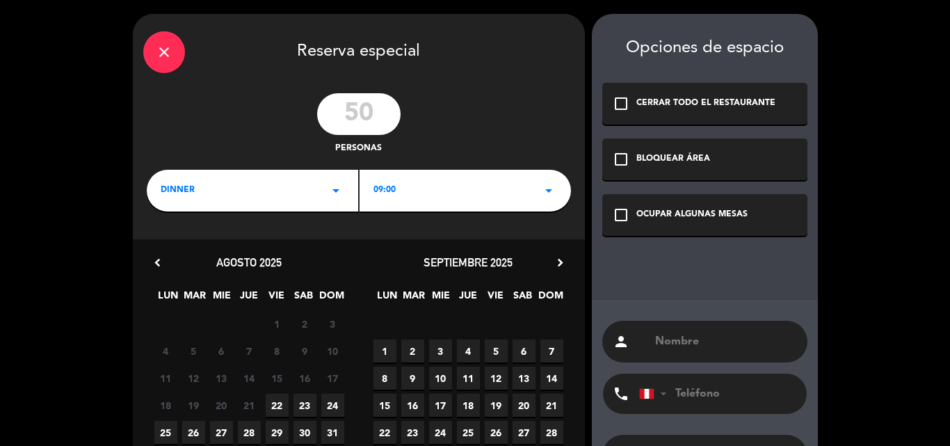
click at [435, 186] on div "09:00 arrow_drop_down" at bounding box center [465, 191] width 211 height 42
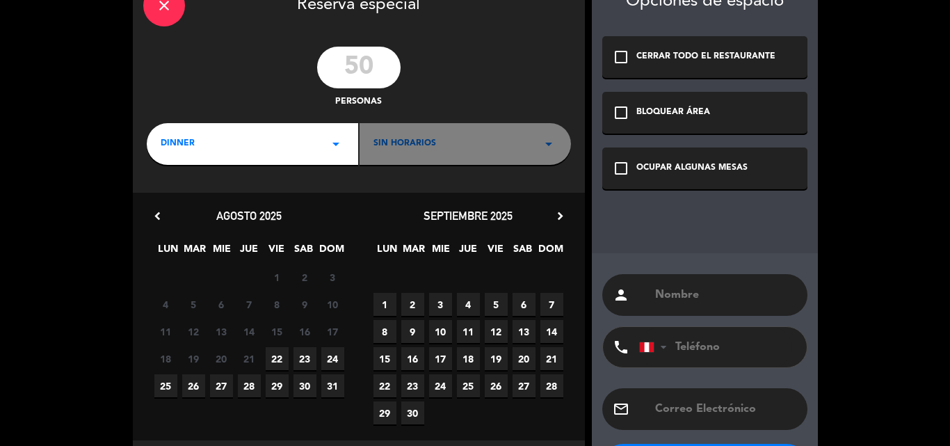
scroll to position [110, 0]
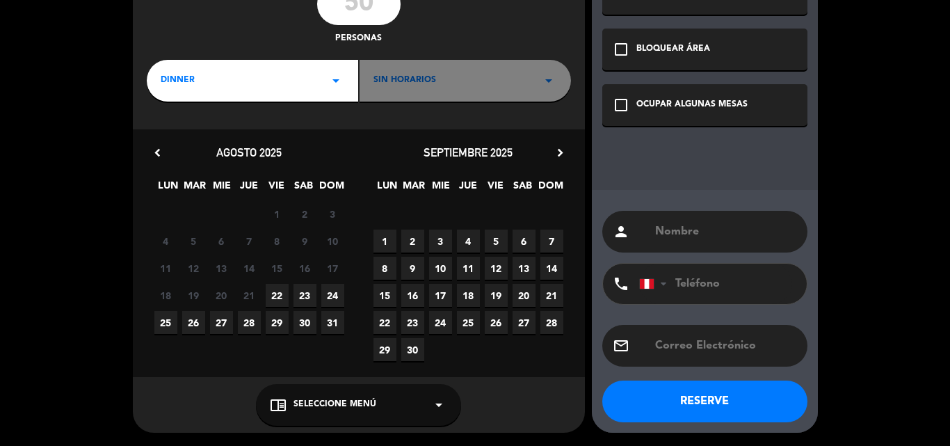
click at [388, 92] on div "Sin horarios arrow_drop_down" at bounding box center [465, 81] width 211 height 42
click at [388, 89] on div "Sin horarios arrow_drop_down" at bounding box center [465, 81] width 211 height 42
click at [262, 81] on div "dinner arrow_drop_down" at bounding box center [252, 81] width 211 height 42
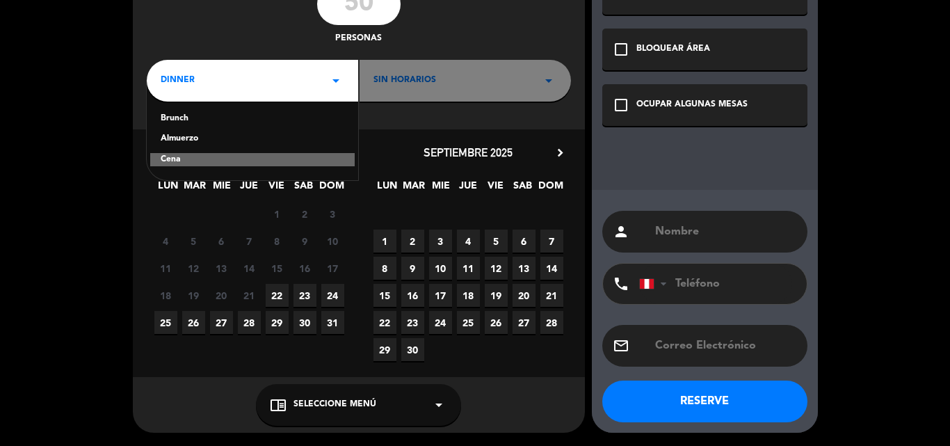
click at [179, 164] on div "Cena" at bounding box center [252, 160] width 205 height 14
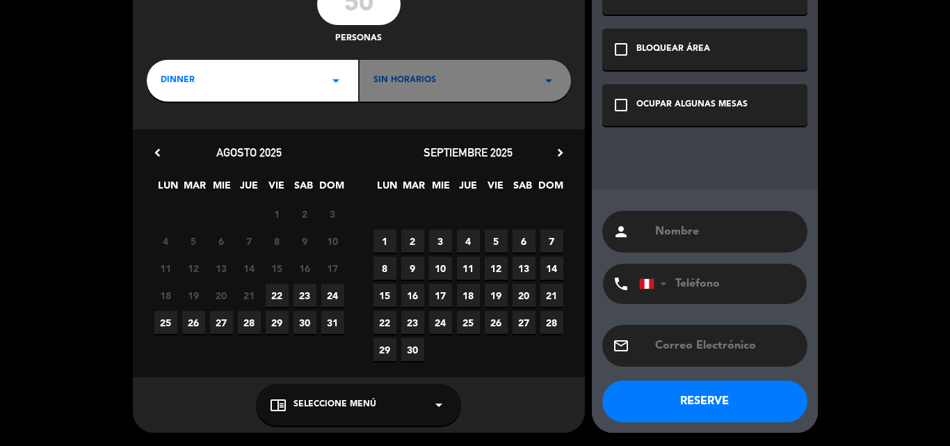
click at [554, 156] on icon "chevron_right" at bounding box center [560, 152] width 15 height 15
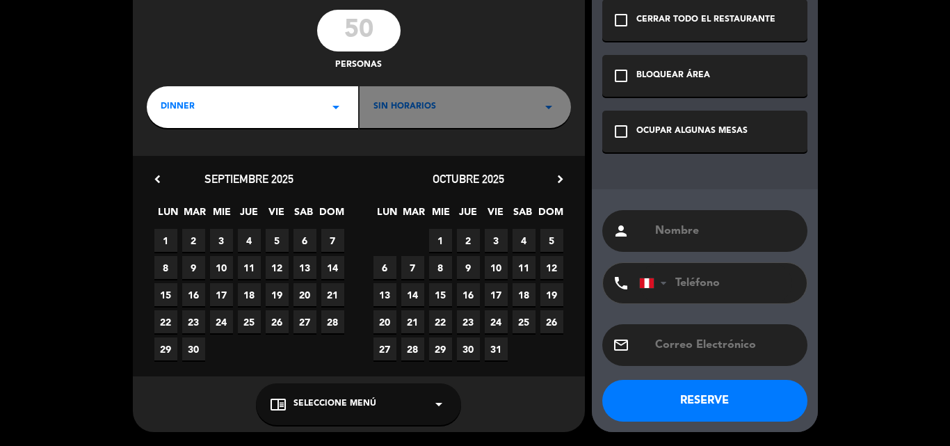
scroll to position [83, 0]
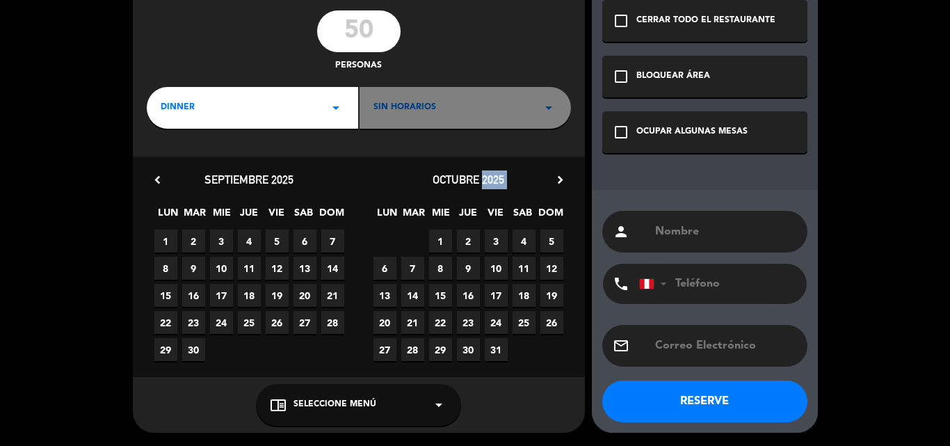
click at [554, 157] on div "chevron_left [DATE] LUN MAR MIE JUE VIE SAB DOM 1 2 3 4 5 6 7 8 9 10 11 12 13 1…" at bounding box center [359, 267] width 452 height 221
click at [559, 178] on icon "chevron_right" at bounding box center [560, 180] width 15 height 15
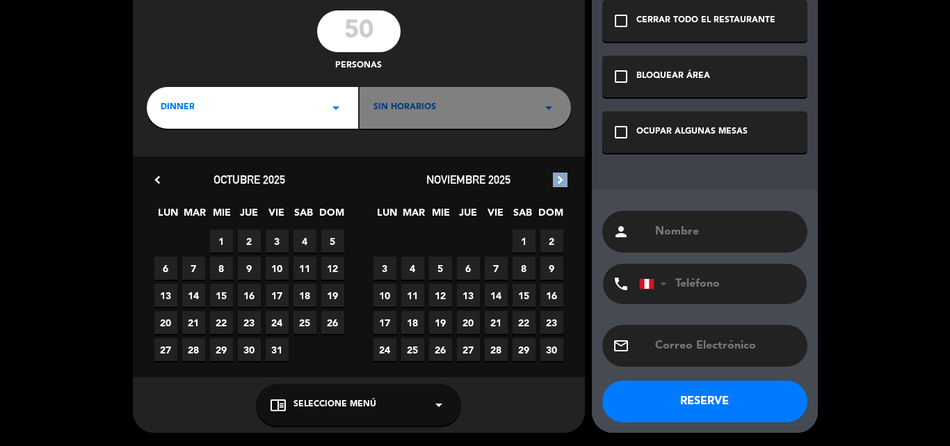
click at [559, 177] on icon "chevron_right" at bounding box center [560, 180] width 15 height 15
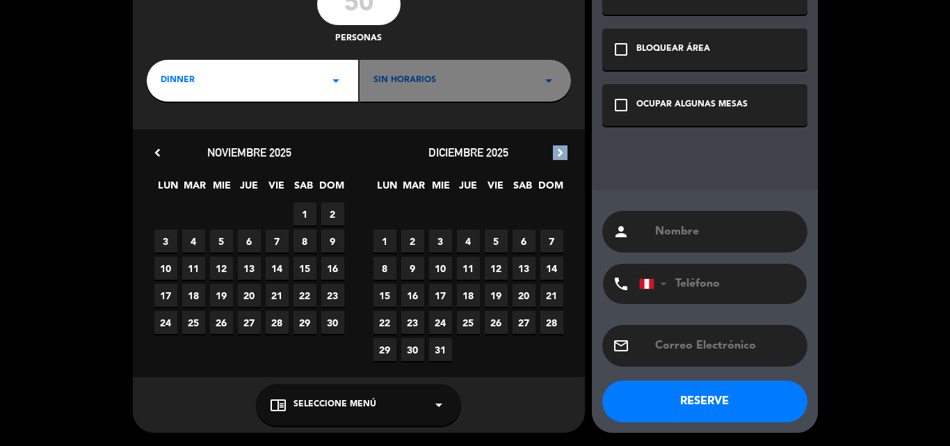
click at [560, 157] on icon "chevron_right" at bounding box center [560, 152] width 15 height 15
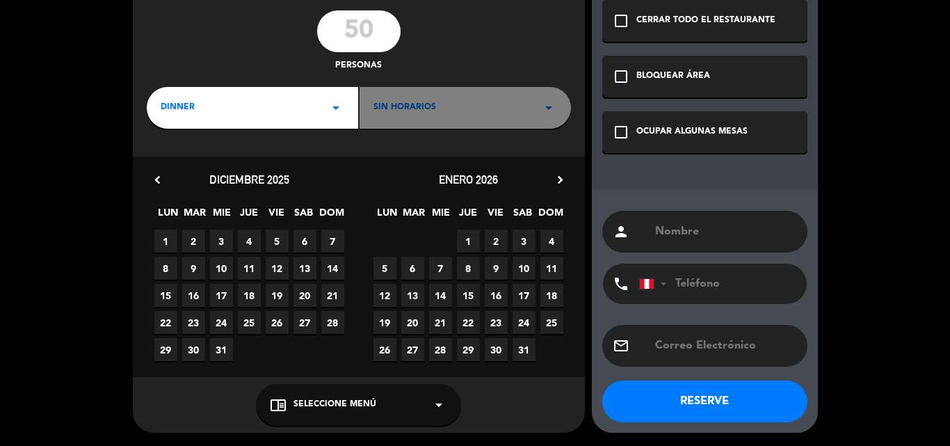
click at [560, 182] on icon "chevron_right" at bounding box center [560, 180] width 15 height 15
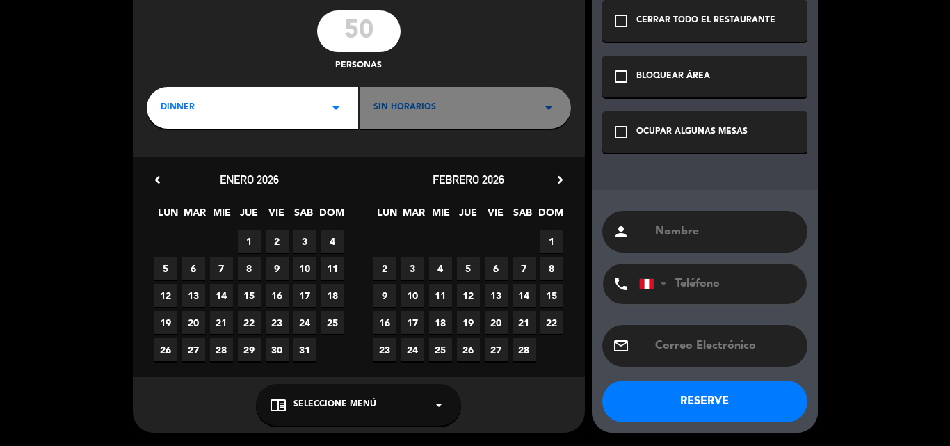
click at [560, 182] on icon "chevron_right" at bounding box center [560, 180] width 15 height 15
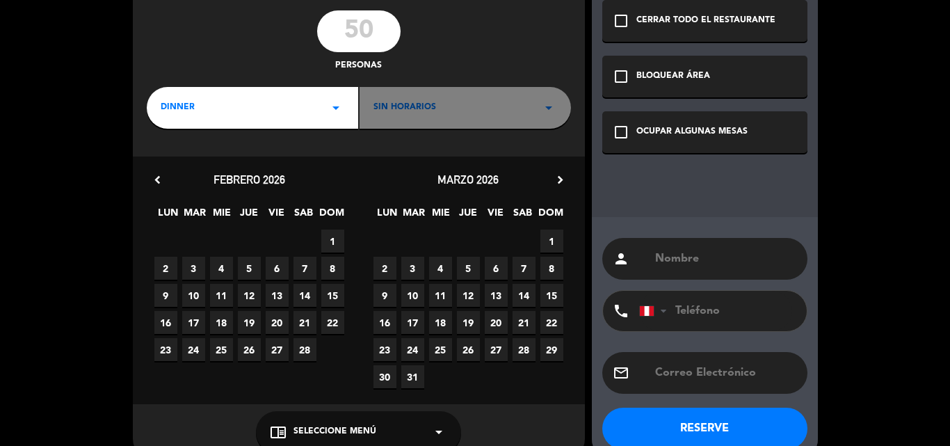
scroll to position [110, 0]
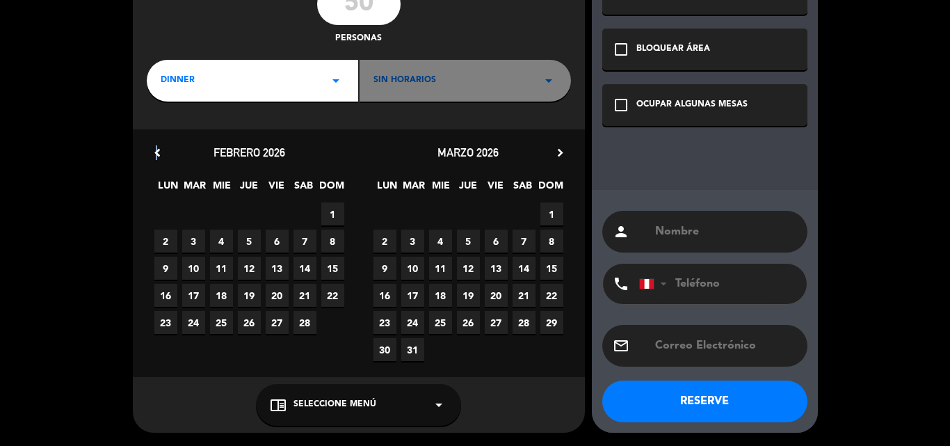
click at [157, 152] on icon "chevron_left" at bounding box center [157, 152] width 15 height 15
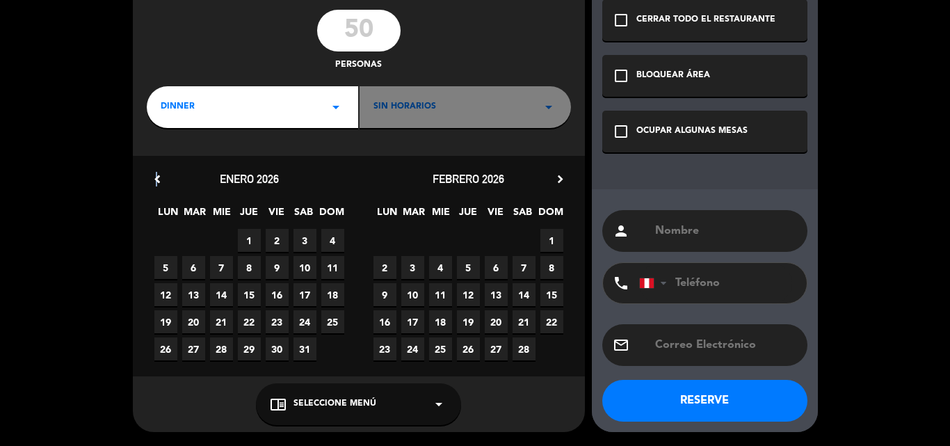
scroll to position [83, 0]
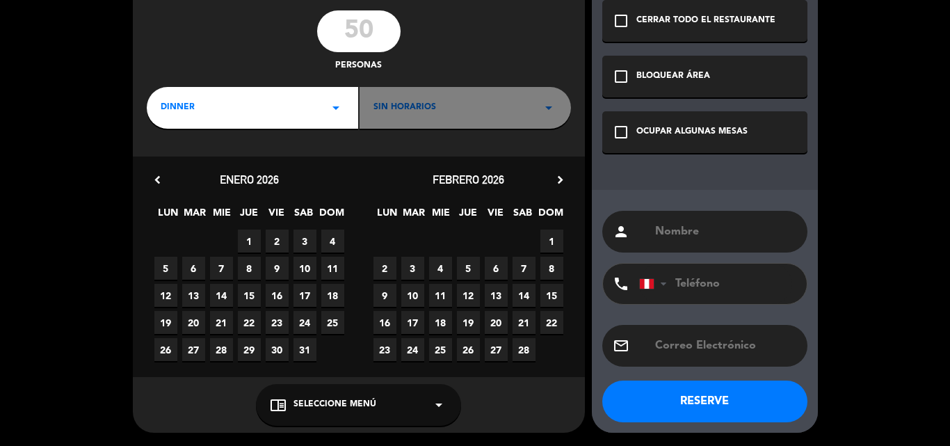
click at [160, 322] on span "19" at bounding box center [165, 322] width 23 height 23
click at [321, 411] on div "chrome_reader_mode Seleccione Menú arrow_drop_down" at bounding box center [358, 405] width 205 height 42
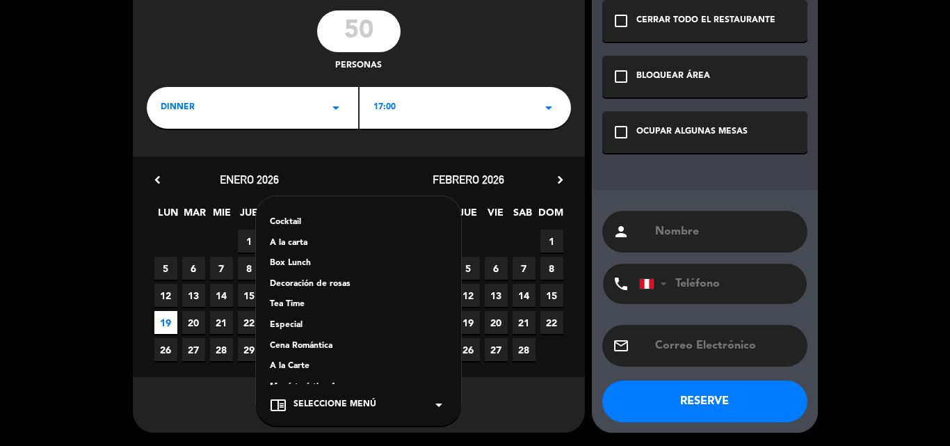
scroll to position [0, 0]
click at [285, 327] on div "Especial" at bounding box center [358, 327] width 177 height 14
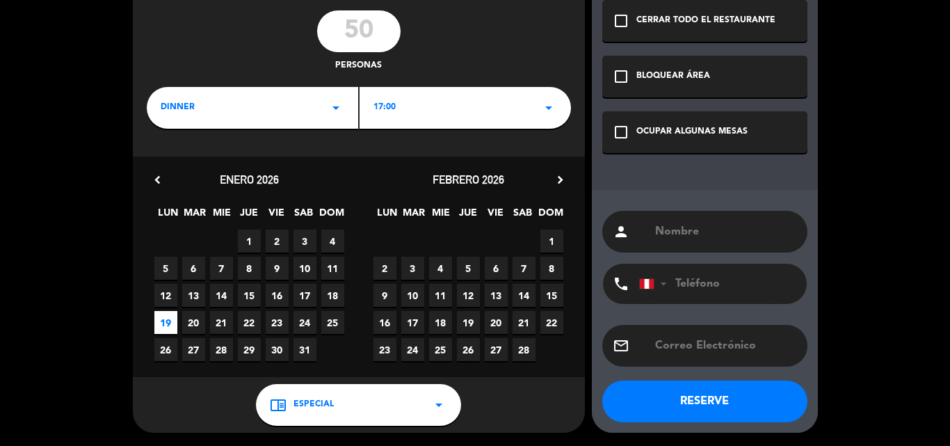
click at [391, 102] on span "17:00" at bounding box center [385, 108] width 22 height 14
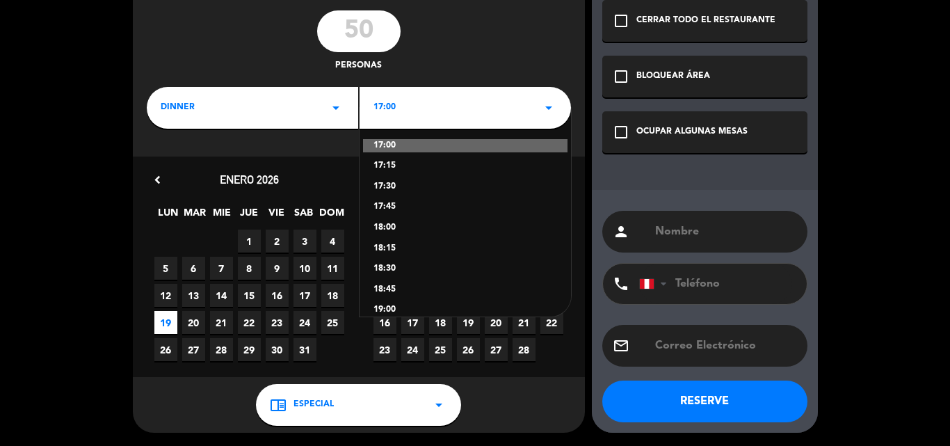
click at [389, 225] on div "18:00" at bounding box center [466, 228] width 184 height 14
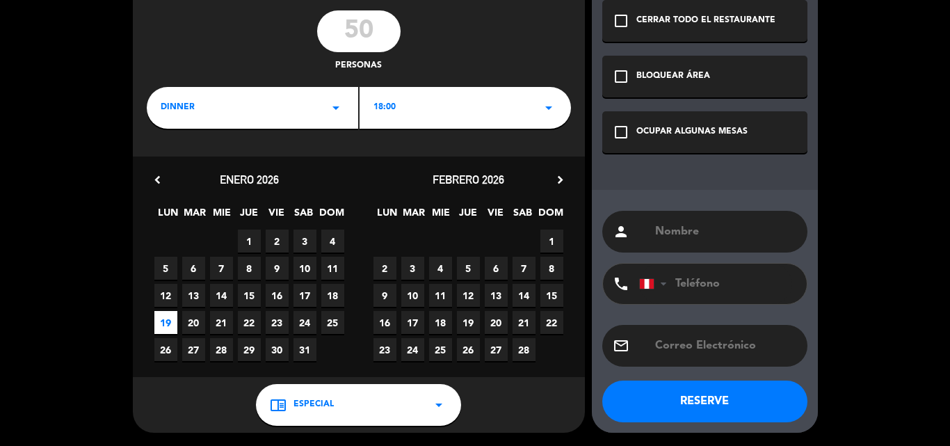
click at [624, 134] on icon "check_box_outline_blank" at bounding box center [621, 132] width 17 height 17
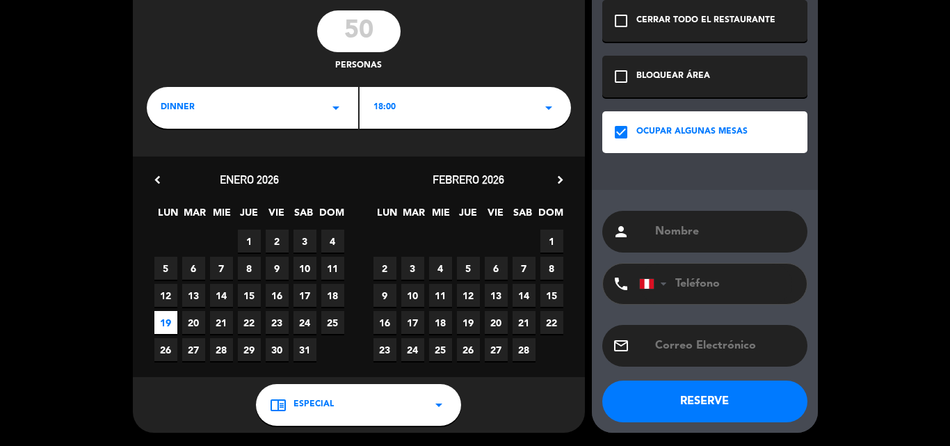
click at [689, 232] on input "text" at bounding box center [725, 231] width 143 height 19
type input "setours"
click at [706, 403] on button "RESERVE" at bounding box center [704, 402] width 205 height 42
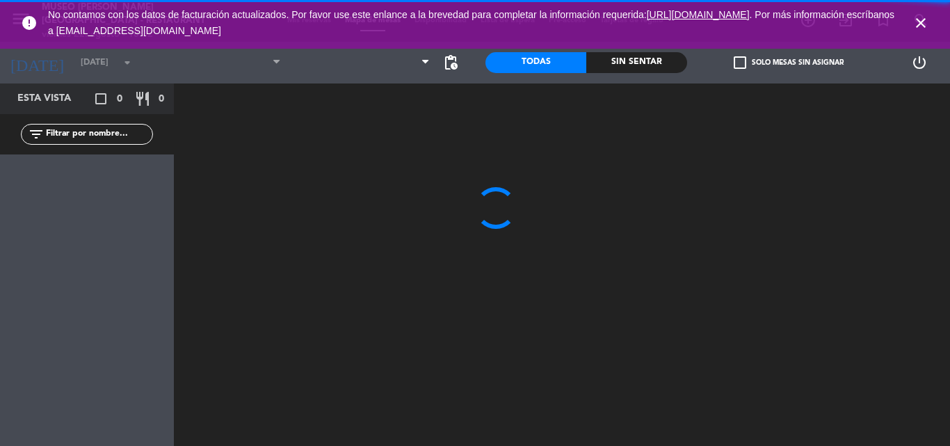
type input "[DATE]"
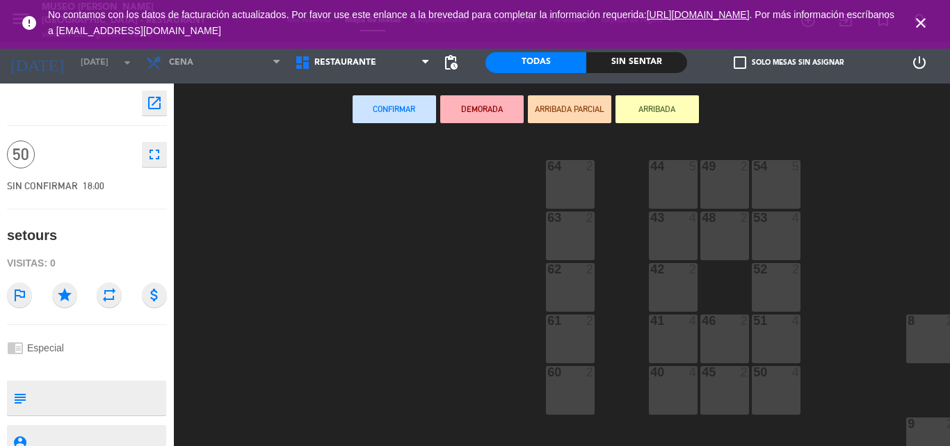
click at [157, 100] on icon "open_in_new" at bounding box center [154, 103] width 17 height 17
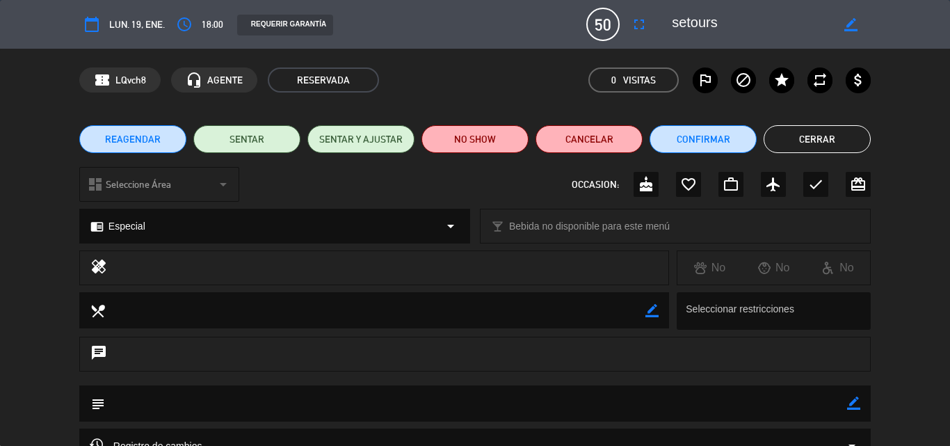
click at [854, 404] on icon "border_color" at bounding box center [853, 403] width 13 height 13
click at [779, 401] on textarea at bounding box center [476, 402] width 742 height 35
paste textarea "SOLICITUD DE COTIZACION GRUPOS TLC - [DATE]"
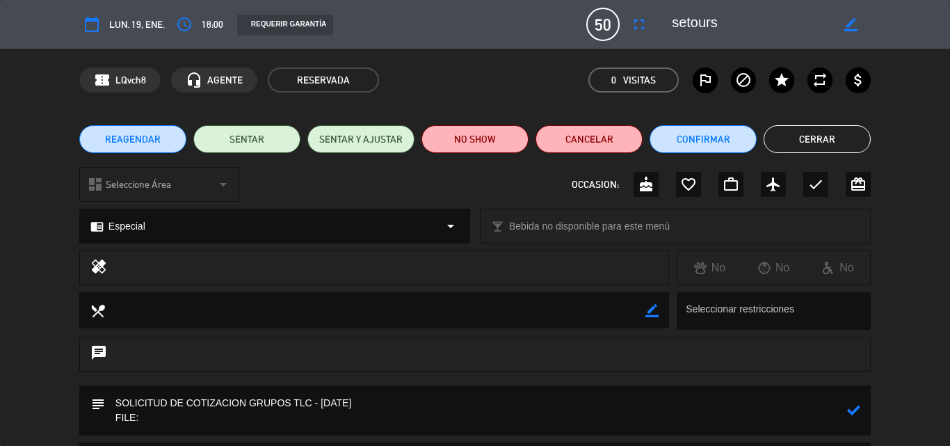
paste textarea "Grupo 1 - FILE 26010126"
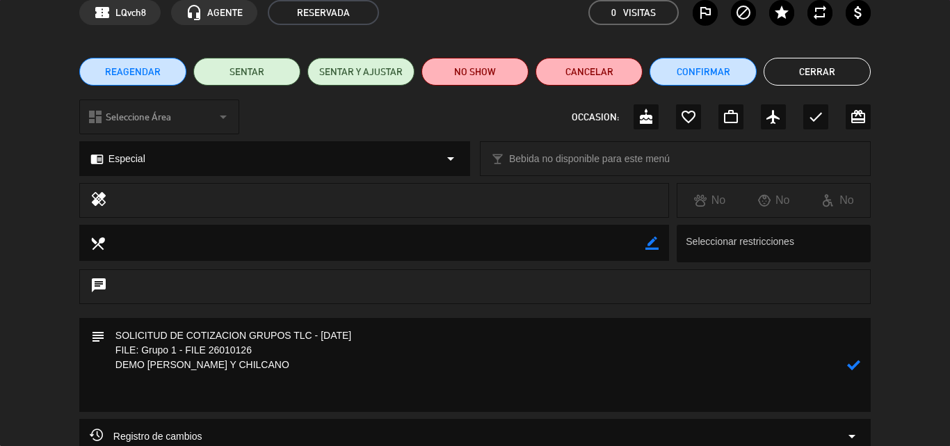
scroll to position [90, 0]
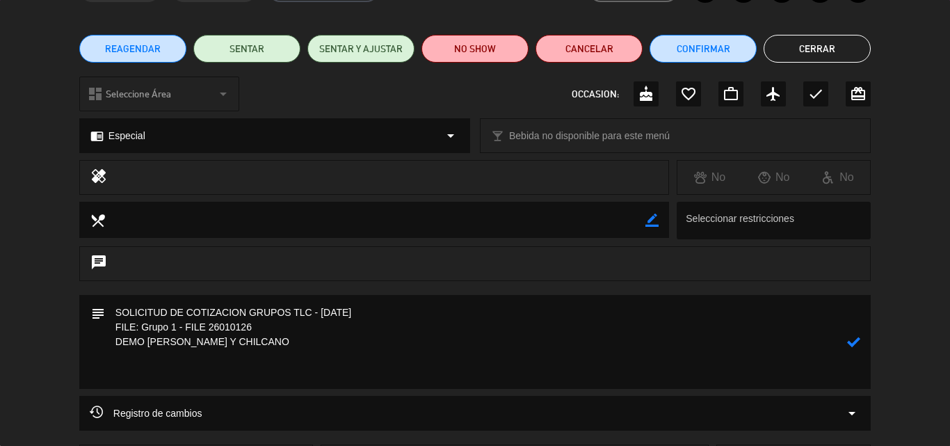
click at [132, 352] on textarea at bounding box center [476, 342] width 742 height 94
paste textarea "1er grupo (17 personas) – 6:00 p.m. 2do grupo (17 personas) – 6:15 p.m. 3er gru…"
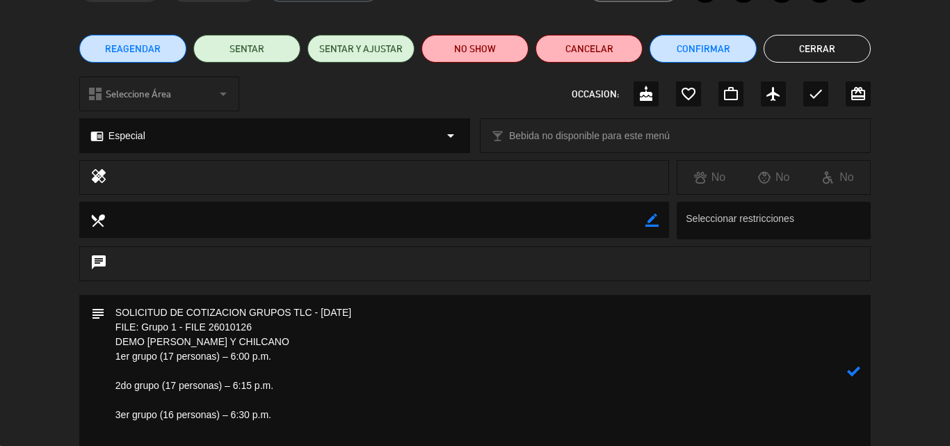
click at [161, 370] on textarea at bounding box center [476, 371] width 742 height 152
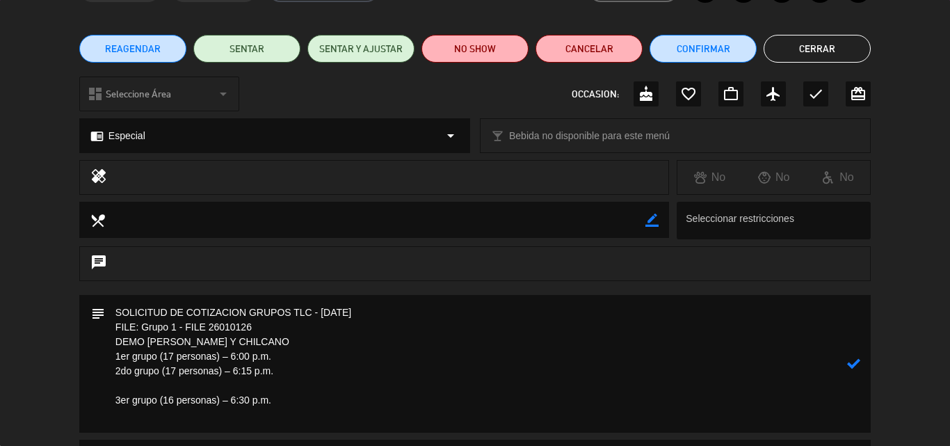
click at [179, 385] on textarea at bounding box center [476, 364] width 742 height 138
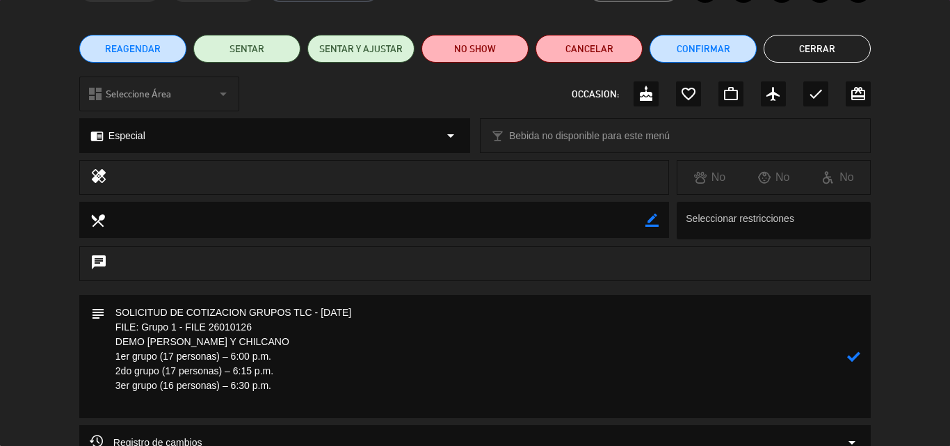
click at [280, 344] on textarea at bounding box center [476, 356] width 742 height 123
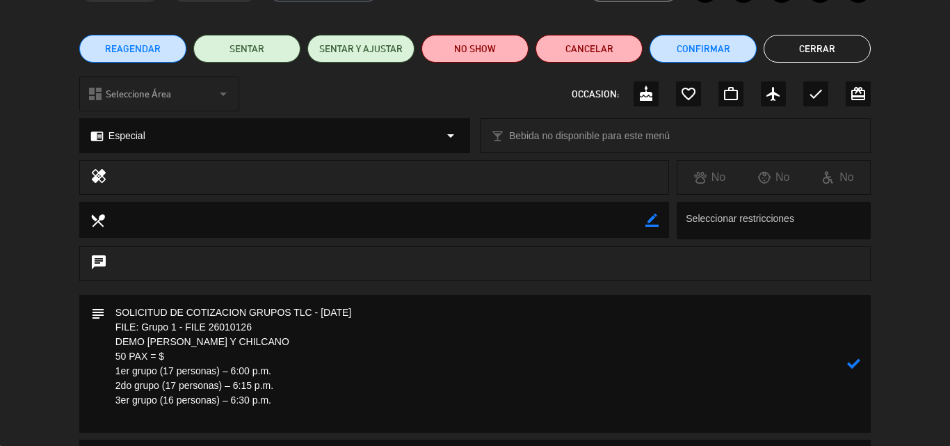
drag, startPoint x: 166, startPoint y: 361, endPoint x: 184, endPoint y: 355, distance: 19.1
click at [165, 360] on textarea at bounding box center [476, 364] width 742 height 138
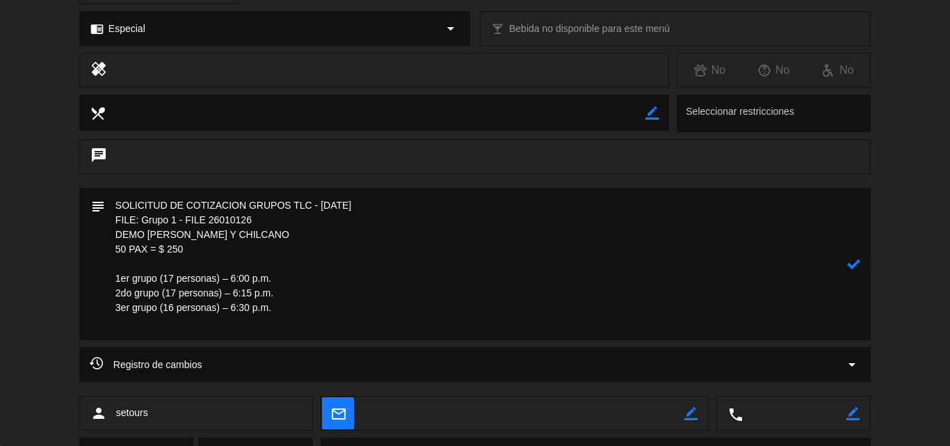
scroll to position [230, 0]
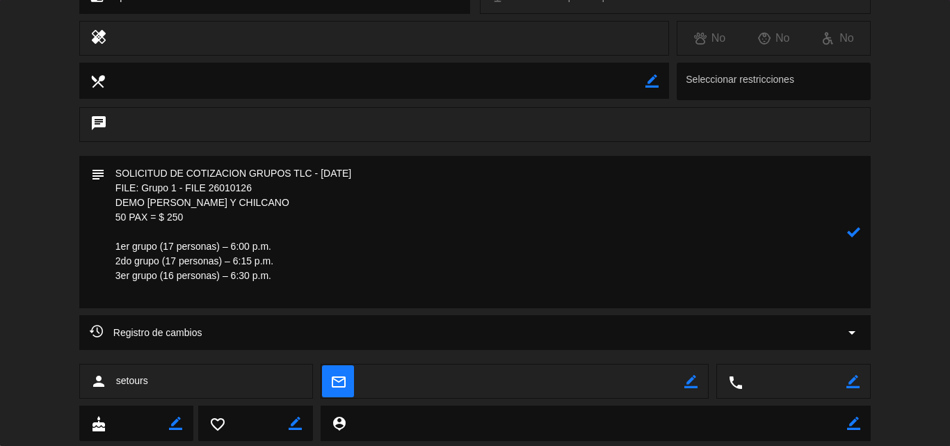
click at [288, 281] on textarea at bounding box center [476, 232] width 742 height 152
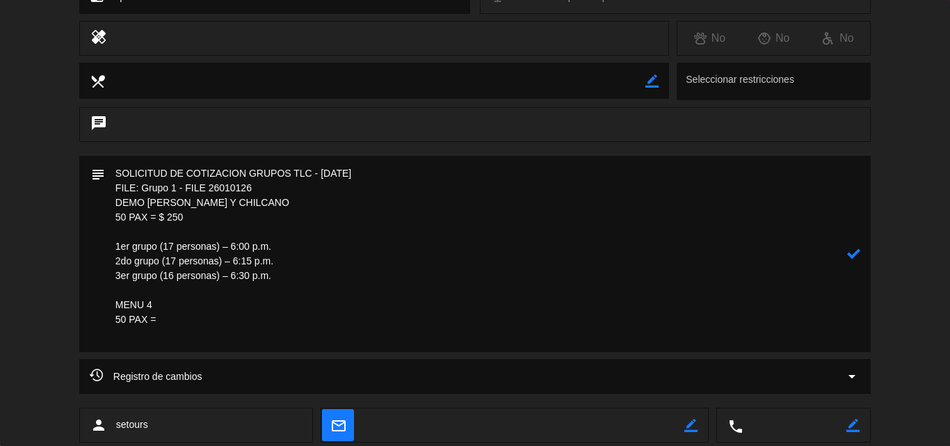
click at [164, 321] on textarea at bounding box center [476, 254] width 742 height 196
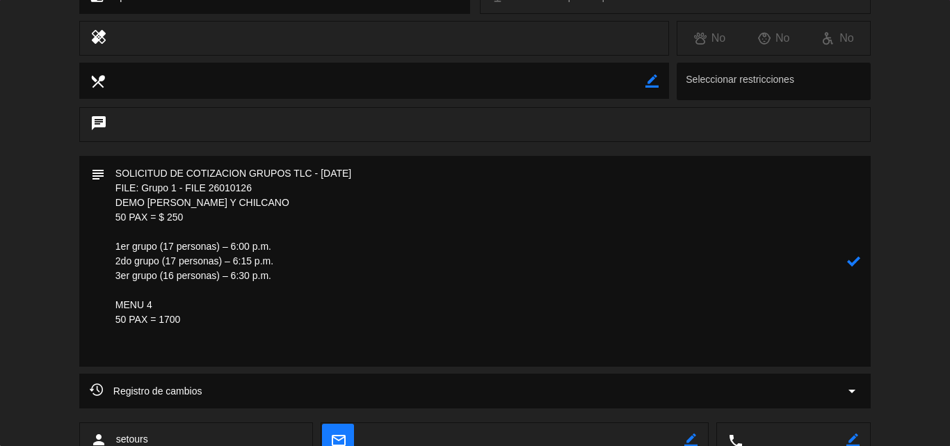
click at [176, 304] on textarea at bounding box center [476, 261] width 742 height 211
click at [211, 320] on textarea at bounding box center [476, 261] width 742 height 211
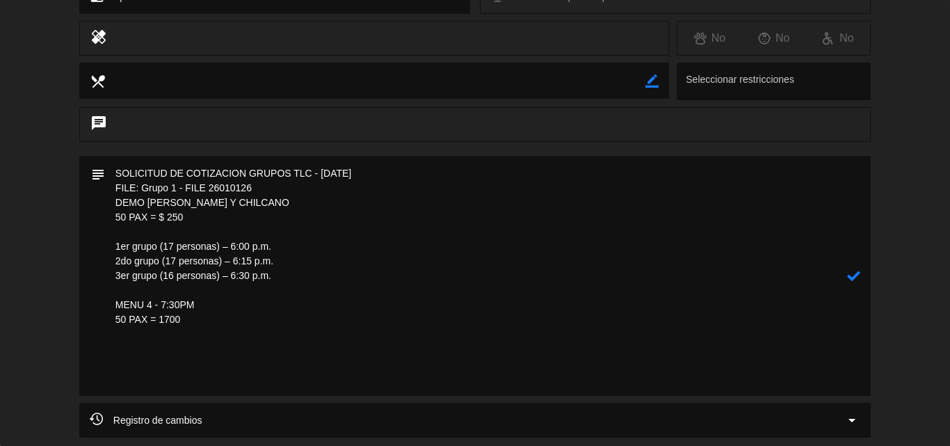
paste textarea "Incluye: 01 Pisco sour chico, 01 agua purificada premium y 01 bebida caliente (…"
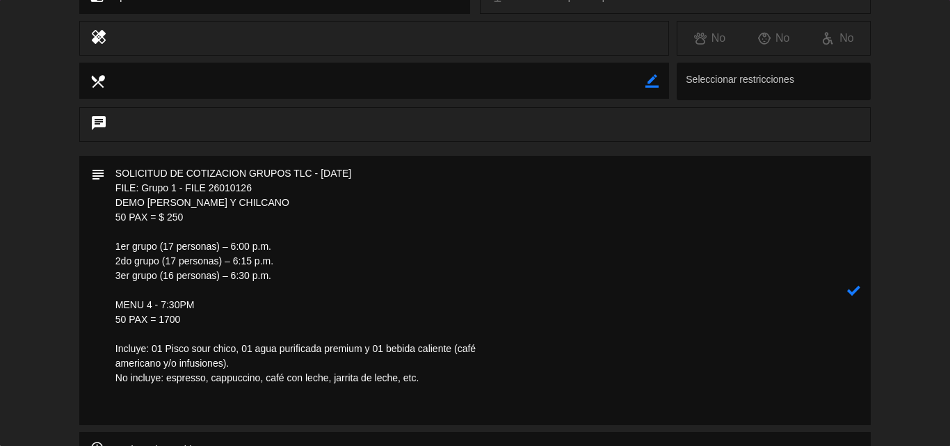
click at [514, 347] on textarea at bounding box center [476, 290] width 742 height 269
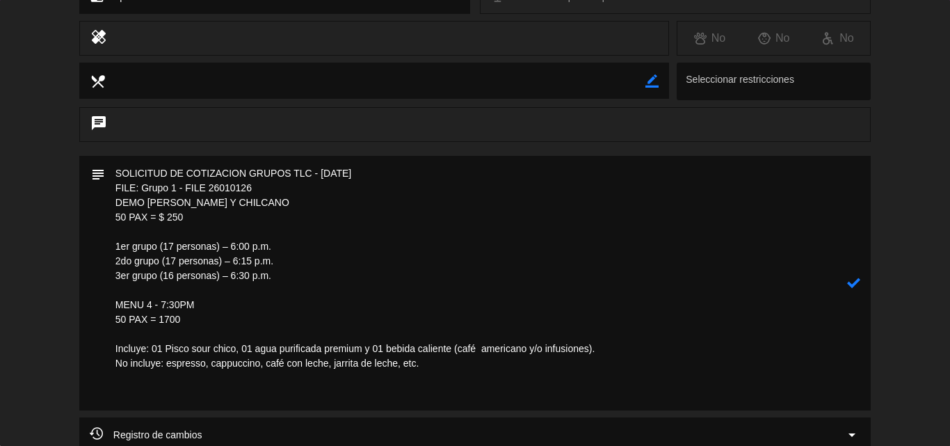
drag, startPoint x: 179, startPoint y: 319, endPoint x: 160, endPoint y: 318, distance: 19.5
click at [160, 318] on textarea at bounding box center [476, 283] width 742 height 255
click at [213, 317] on textarea at bounding box center [476, 283] width 742 height 255
click at [344, 314] on textarea at bounding box center [476, 283] width 742 height 255
click at [851, 282] on icon at bounding box center [853, 282] width 13 height 13
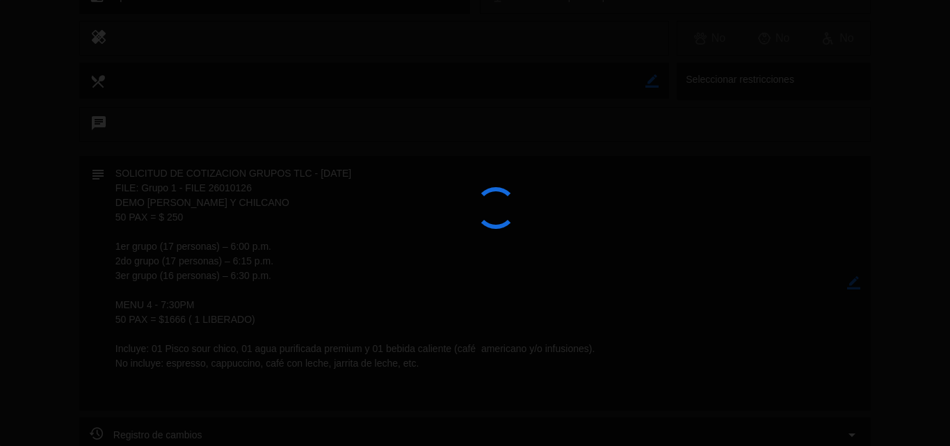
type textarea "SOLICITUD DE COTIZACION GRUPOS TLC - [DATE] FILE: Grupo 1 - FILE 26010126 DEMO …"
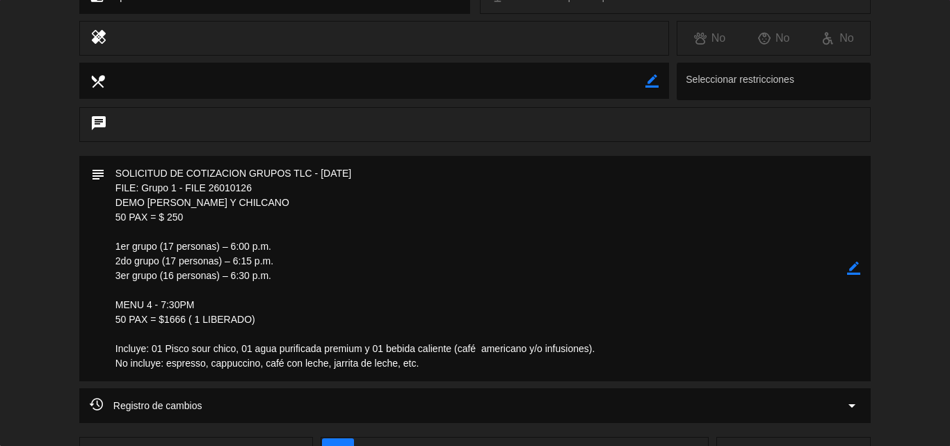
drag, startPoint x: 429, startPoint y: 362, endPoint x: 116, endPoint y: 225, distance: 341.7
click at [116, 225] on textarea at bounding box center [476, 268] width 742 height 225
click at [517, 253] on textarea at bounding box center [476, 268] width 742 height 225
click at [419, 258] on textarea at bounding box center [476, 268] width 742 height 225
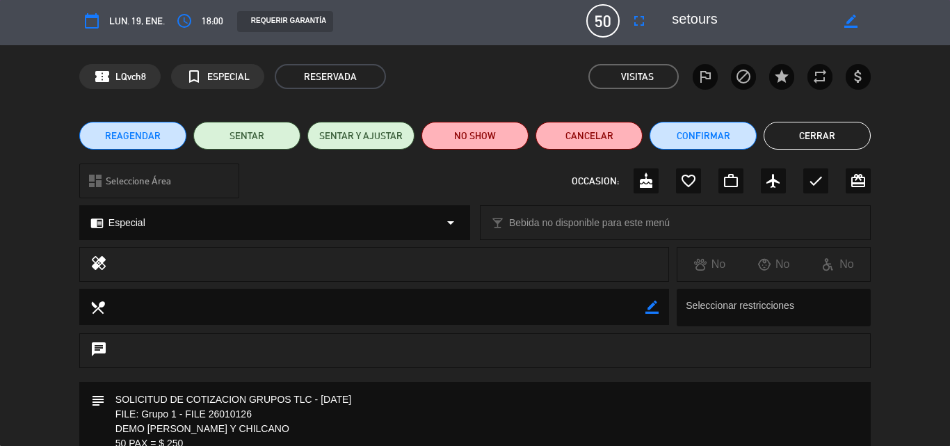
scroll to position [0, 0]
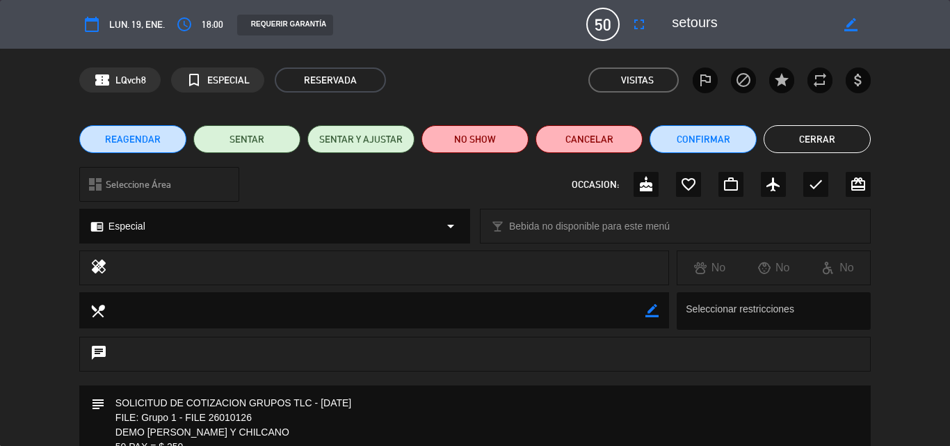
type textarea "SOLICITUD DE COTIZACION GRUPOS TLC - [DATE] FILE: Grupo 1 - FILE 26010126 DEMO …"
drag, startPoint x: 807, startPoint y: 142, endPoint x: 457, endPoint y: 292, distance: 380.8
click at [472, 314] on div "calendar_today lun. 19, ene. access_time 18:00 REQUERIR GARANTÍA 50 setours ful…" at bounding box center [475, 223] width 950 height 446
click at [826, 137] on button "Cerrar" at bounding box center [817, 139] width 107 height 28
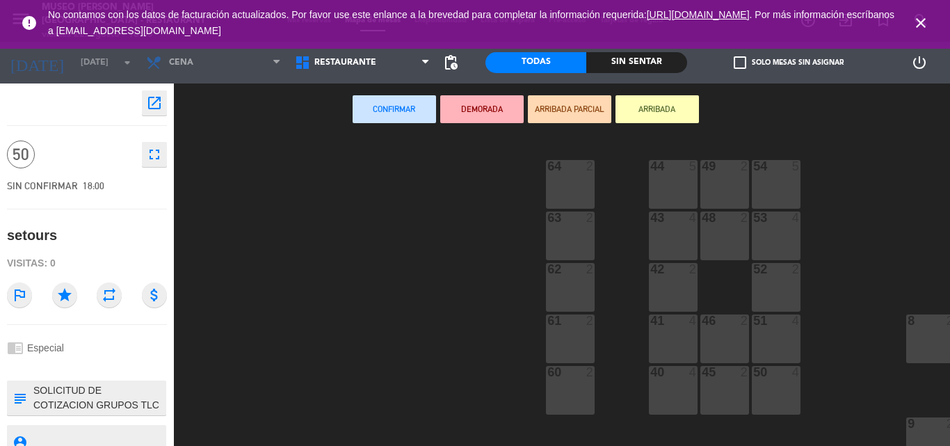
click at [929, 17] on icon "close" at bounding box center [921, 23] width 17 height 17
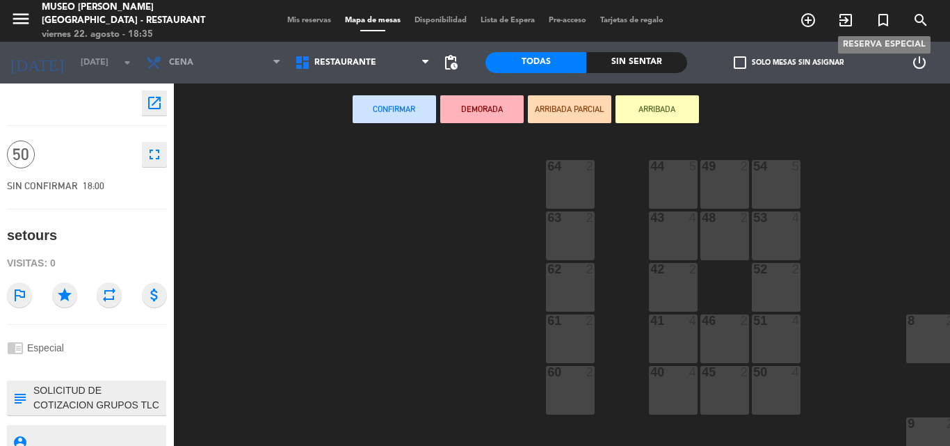
click at [881, 19] on icon "turned_in_not" at bounding box center [883, 20] width 17 height 17
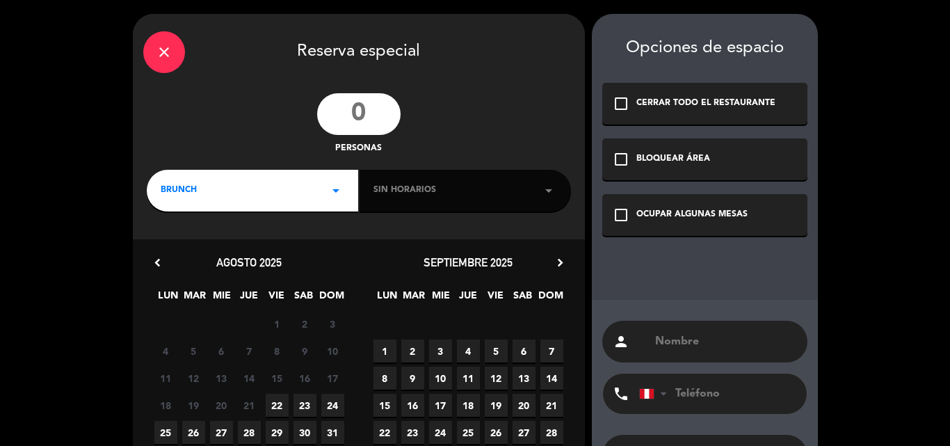
click at [371, 115] on input "number" at bounding box center [358, 114] width 83 height 42
type input "90"
click at [227, 194] on div "BRUNCH arrow_drop_down" at bounding box center [252, 191] width 211 height 42
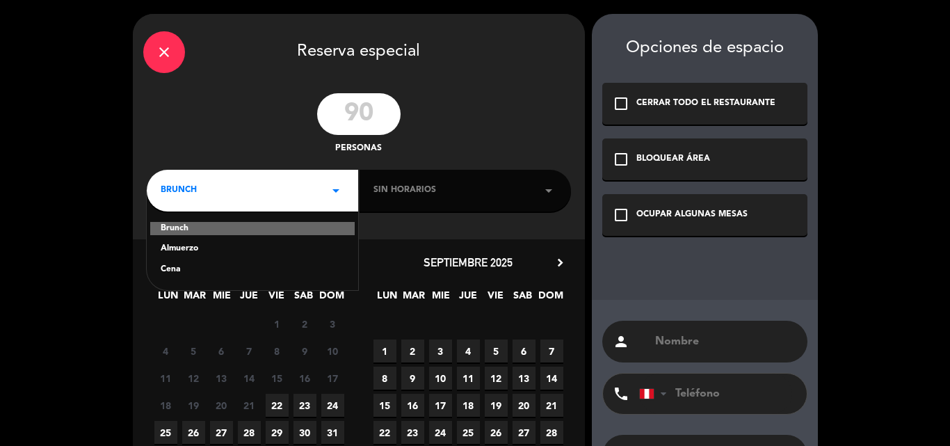
click at [164, 270] on div "Cena" at bounding box center [253, 270] width 184 height 14
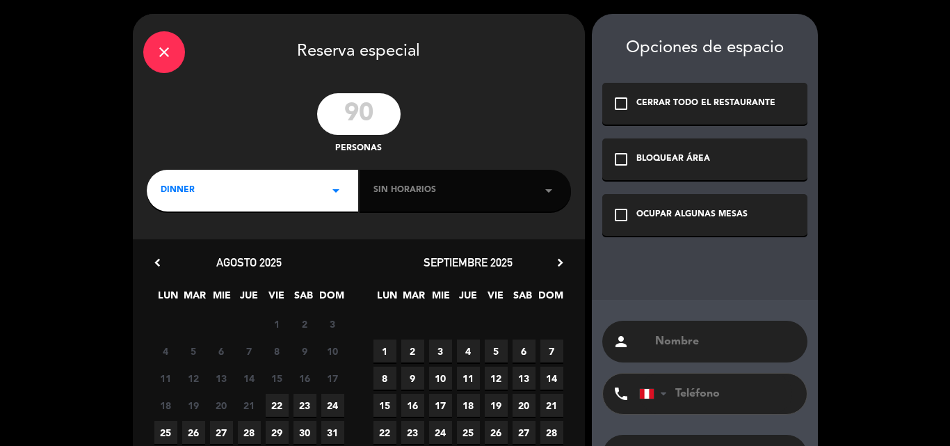
click at [417, 205] on div "Sin horarios arrow_drop_down" at bounding box center [465, 191] width 211 height 42
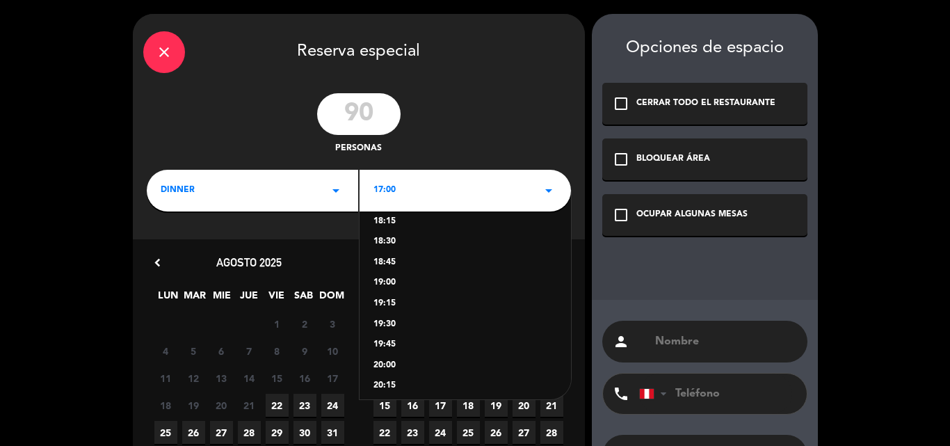
scroll to position [40, 0]
click at [390, 268] on div "18:00" at bounding box center [466, 271] width 184 height 14
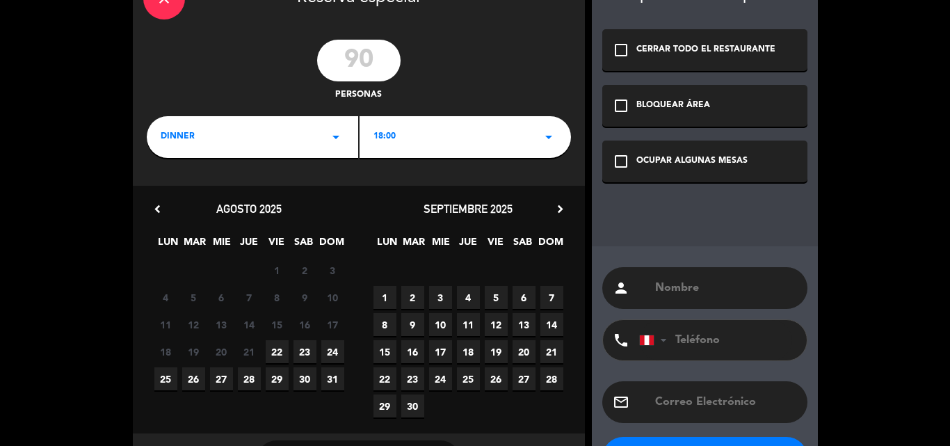
scroll to position [70, 0]
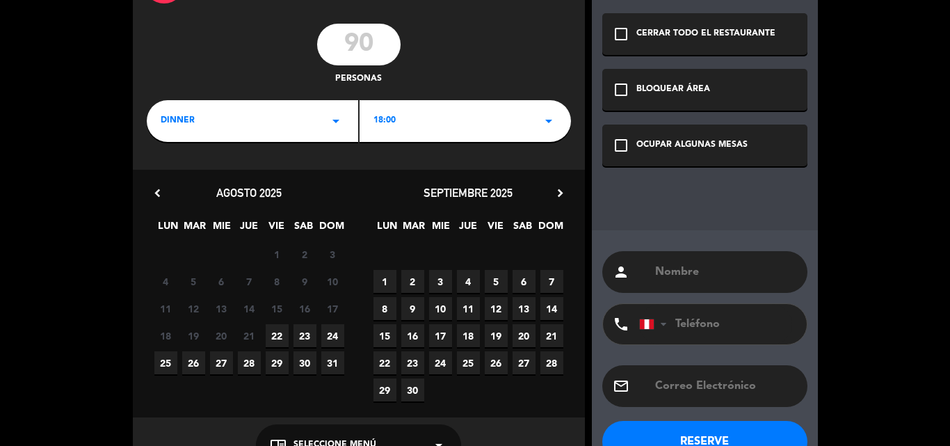
click at [561, 190] on icon "chevron_right" at bounding box center [560, 193] width 15 height 15
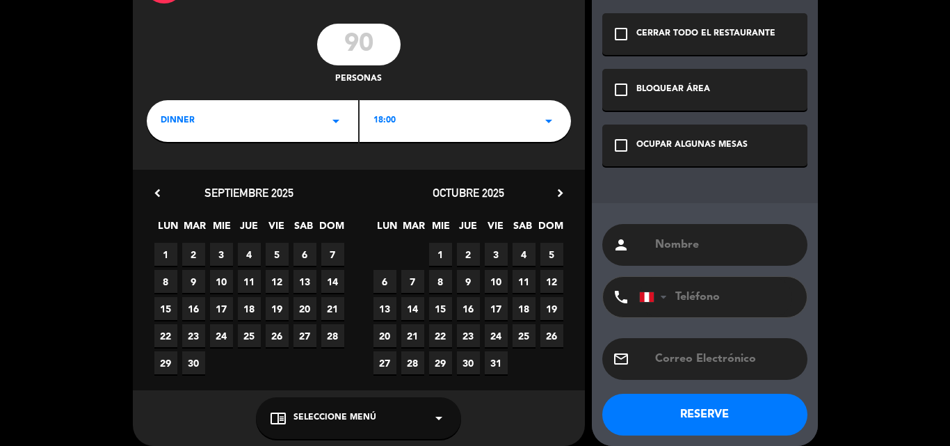
click at [561, 190] on icon "chevron_right" at bounding box center [560, 193] width 15 height 15
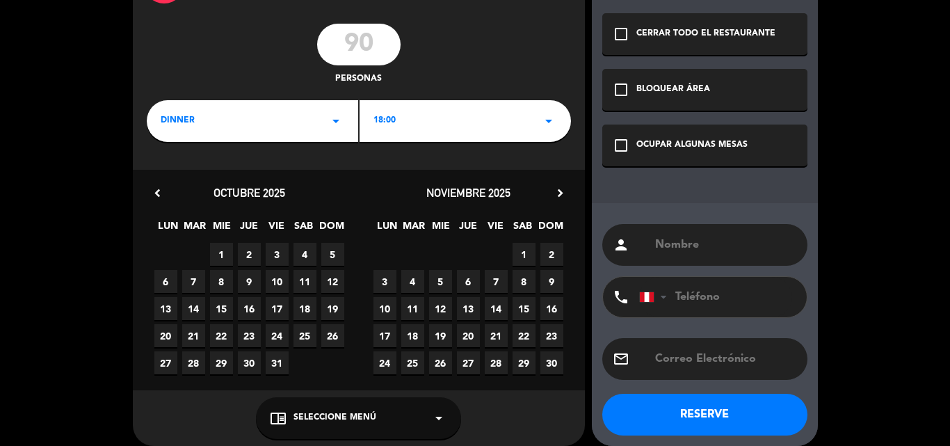
click at [560, 190] on icon "chevron_right" at bounding box center [560, 193] width 15 height 15
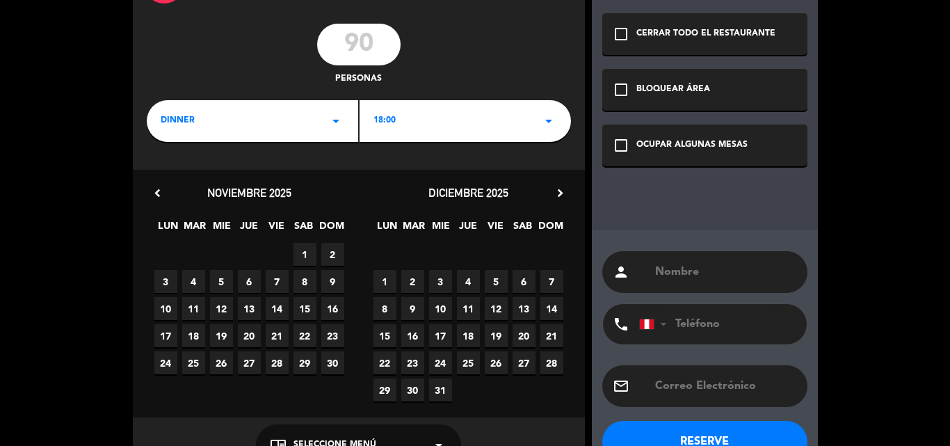
click at [560, 190] on icon "chevron_right" at bounding box center [560, 193] width 15 height 15
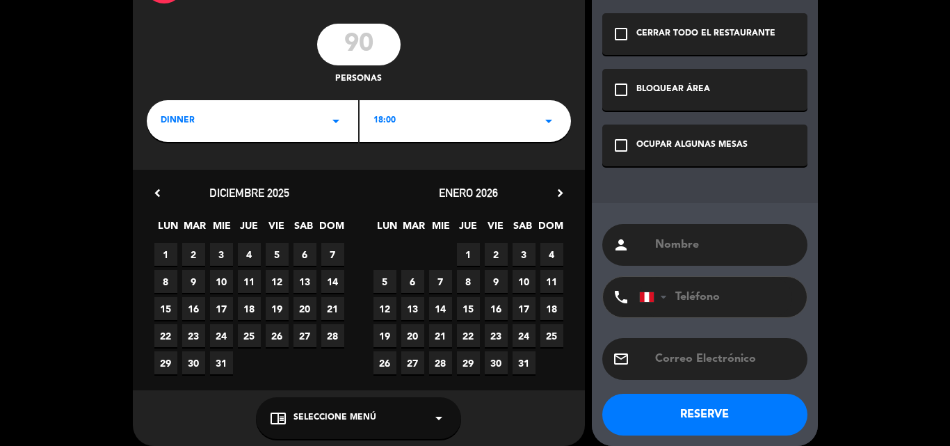
click at [467, 333] on span "22" at bounding box center [468, 335] width 23 height 23
click at [392, 412] on div "chrome_reader_mode Seleccione Menú arrow_drop_down" at bounding box center [358, 418] width 205 height 42
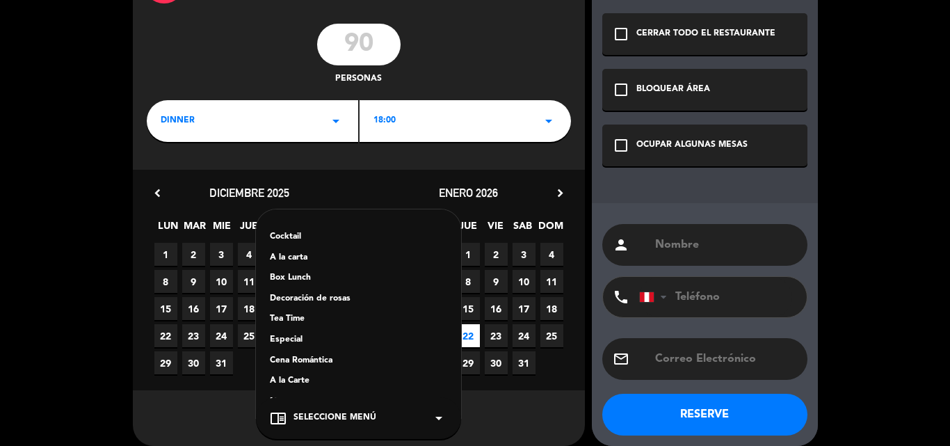
click at [301, 339] on div "Especial" at bounding box center [358, 340] width 177 height 14
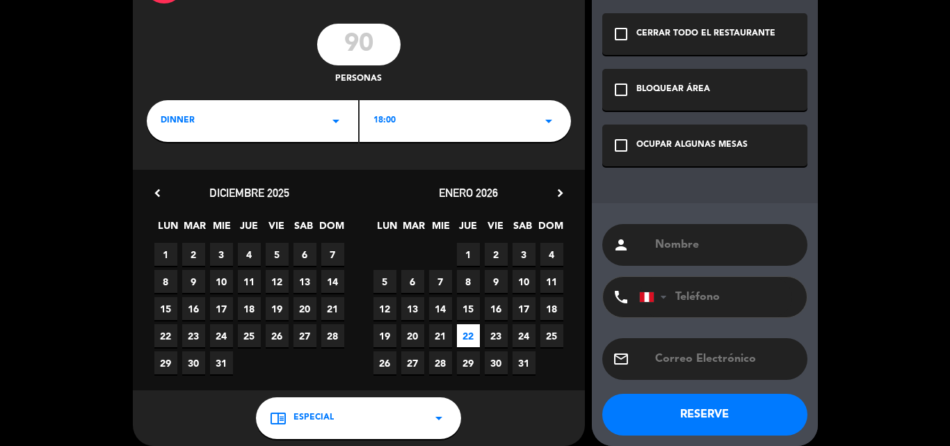
click at [623, 143] on icon "check_box_outline_blank" at bounding box center [621, 145] width 17 height 17
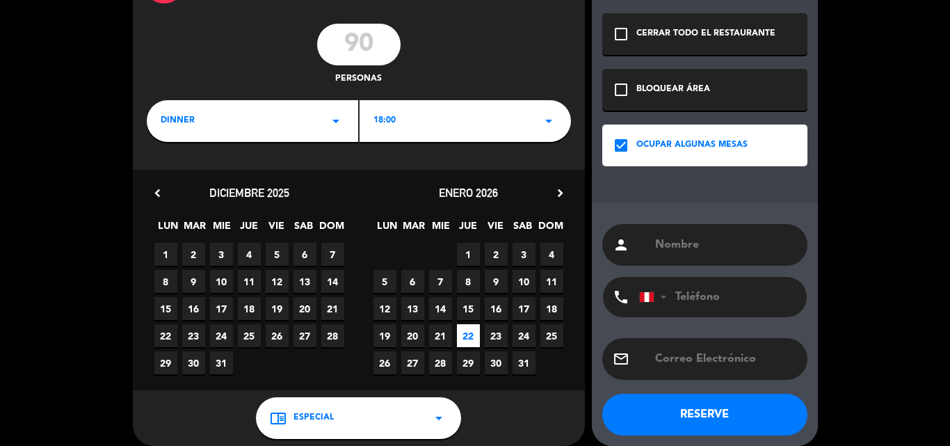
click at [668, 243] on input "text" at bounding box center [725, 244] width 143 height 19
type input "SETOURS"
click at [700, 405] on button "RESERVE" at bounding box center [704, 415] width 205 height 42
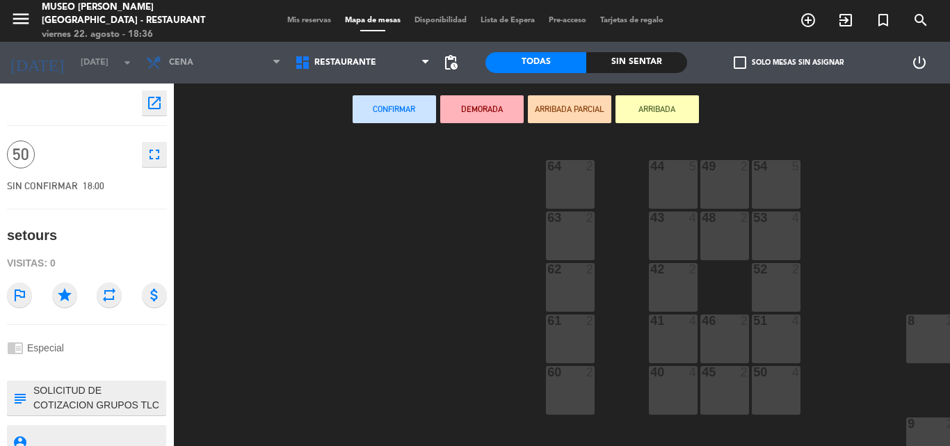
click at [296, 259] on div "44 5 49 2 54 5 64 2 48 2 53 4 63 2 43 4 62 2 42 2 52 2 41 4 46 2 51 4 61 2 7 4 …" at bounding box center [567, 291] width 767 height 310
click at [290, 18] on span "Mis reservas" at bounding box center [309, 21] width 58 height 8
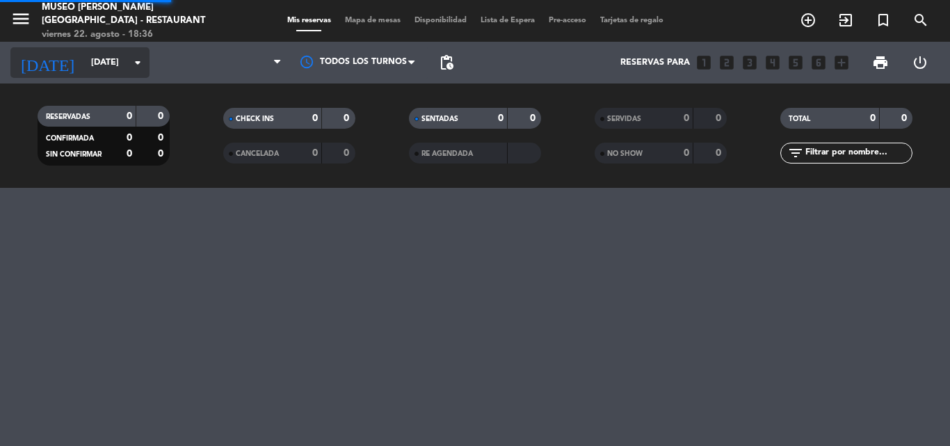
click at [91, 63] on input "[DATE]" at bounding box center [143, 63] width 118 height 24
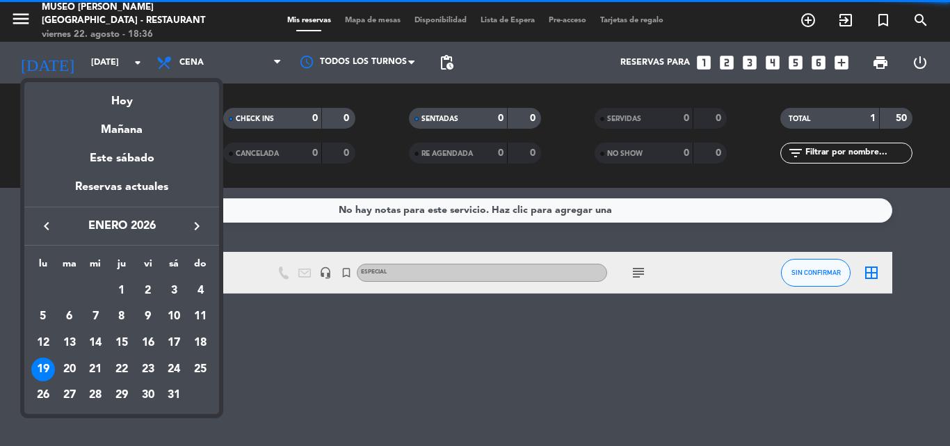
drag, startPoint x: 118, startPoint y: 365, endPoint x: 125, endPoint y: 355, distance: 11.6
click at [119, 365] on div "22" at bounding box center [122, 370] width 24 height 24
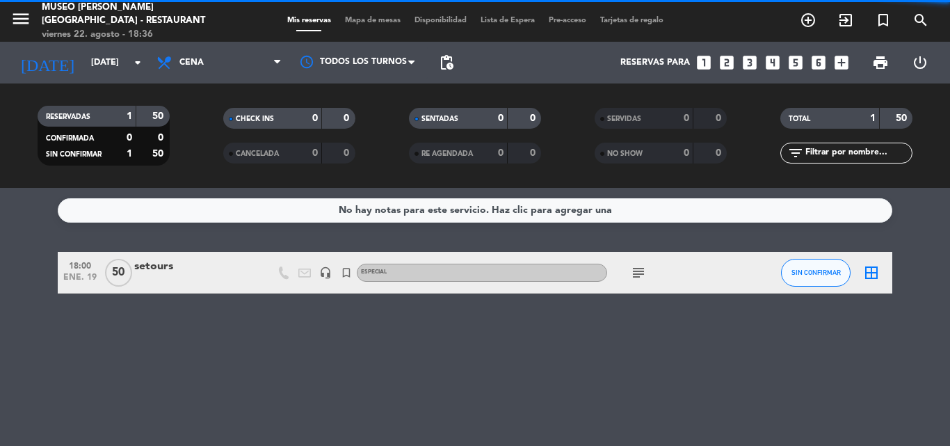
type input "[DEMOGRAPHIC_DATA][DATE]"
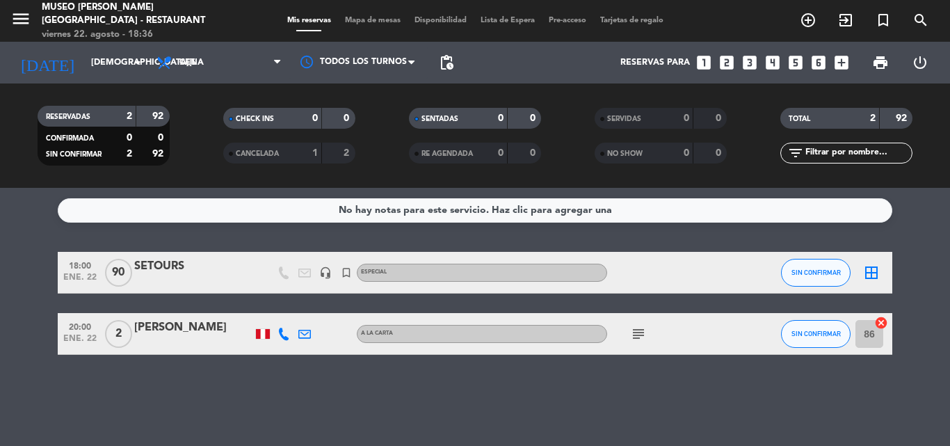
click at [169, 266] on div "SETOURS" at bounding box center [193, 266] width 118 height 18
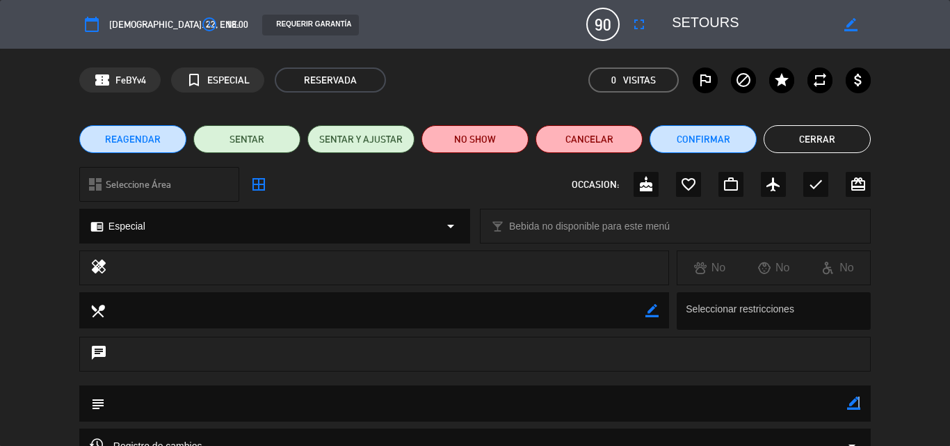
click at [858, 401] on icon "border_color" at bounding box center [853, 403] width 13 height 13
click at [146, 399] on textarea at bounding box center [476, 402] width 742 height 35
paste textarea "SOLICITUD DE COTIZACION GRUPOS TLC - [DATE]"
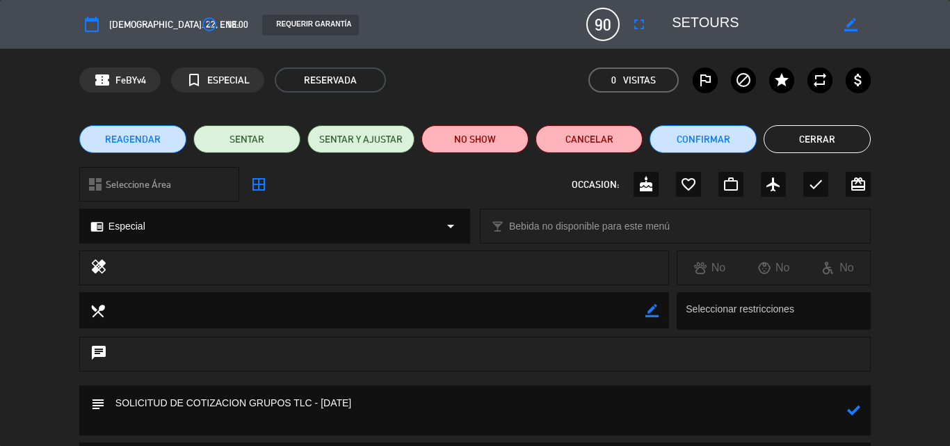
paste textarea "Grupo 2 - FILE 26010127"
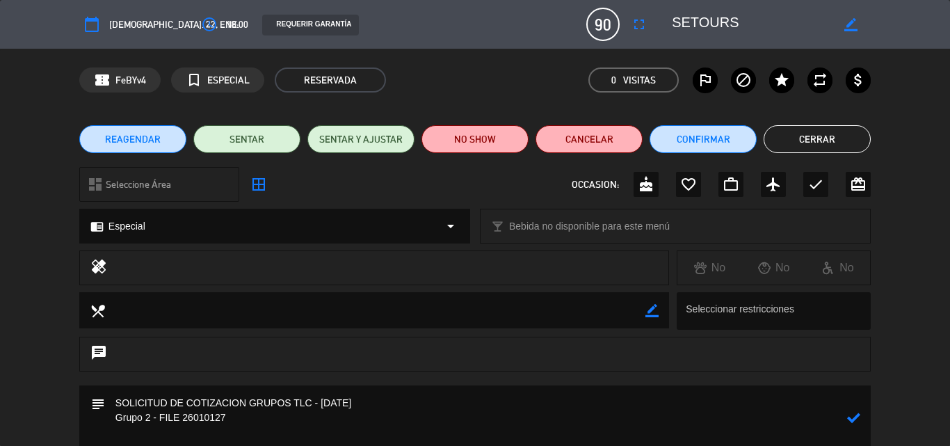
paste textarea "DEMO [PERSON_NAME] Y CHILCANO 50 PAX = $ 250 1er grupo (17 personas) – 6:00 p.m…"
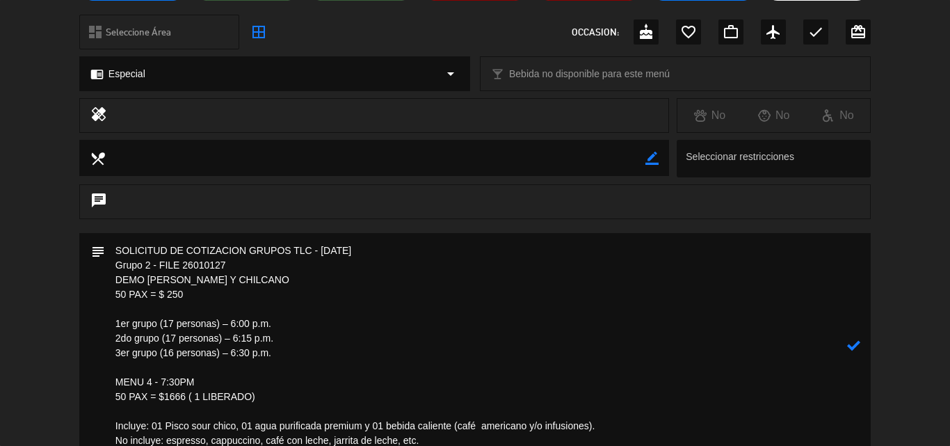
drag, startPoint x: 127, startPoint y: 295, endPoint x: 107, endPoint y: 298, distance: 20.4
click at [107, 298] on textarea at bounding box center [476, 345] width 742 height 225
drag, startPoint x: 166, startPoint y: 293, endPoint x: 209, endPoint y: 294, distance: 43.2
click at [209, 294] on textarea at bounding box center [476, 345] width 742 height 225
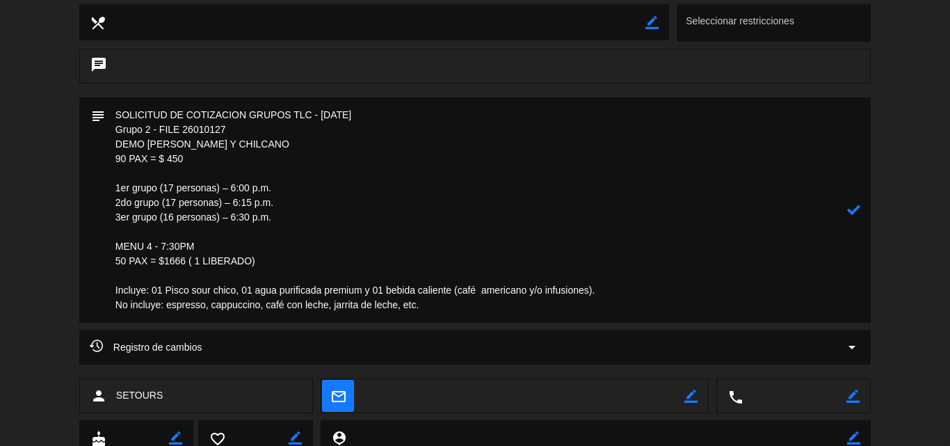
scroll to position [291, 0]
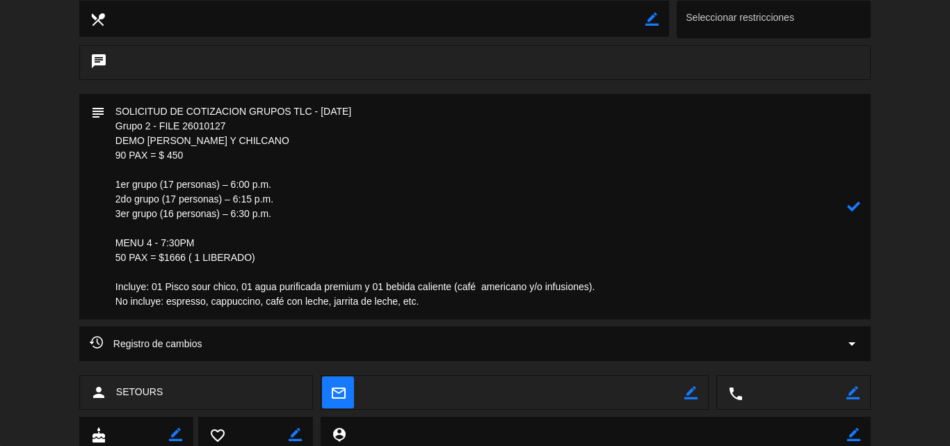
drag, startPoint x: 173, startPoint y: 206, endPoint x: 114, endPoint y: 184, distance: 62.3
click at [114, 184] on textarea at bounding box center [476, 206] width 742 height 225
paste textarea "Primer piso: 1er grupo (23 personas) – 6:00 p.m. 2do grupo (22 personas) – 6:15…"
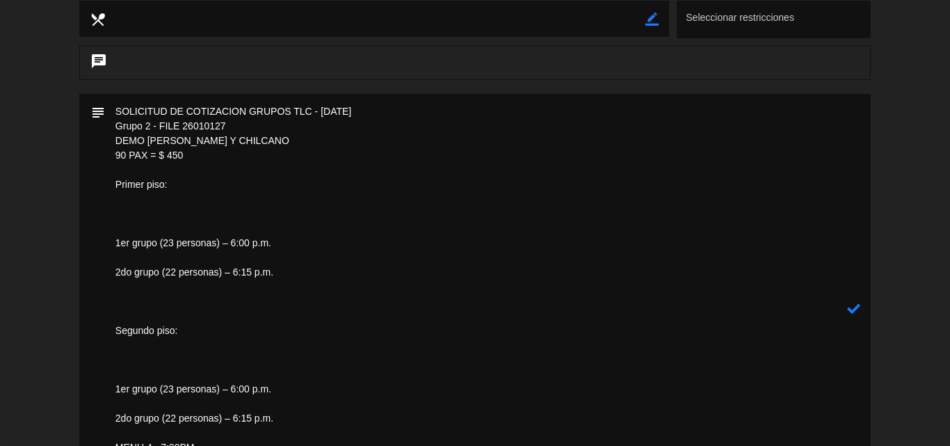
click at [143, 206] on textarea at bounding box center [476, 309] width 742 height 430
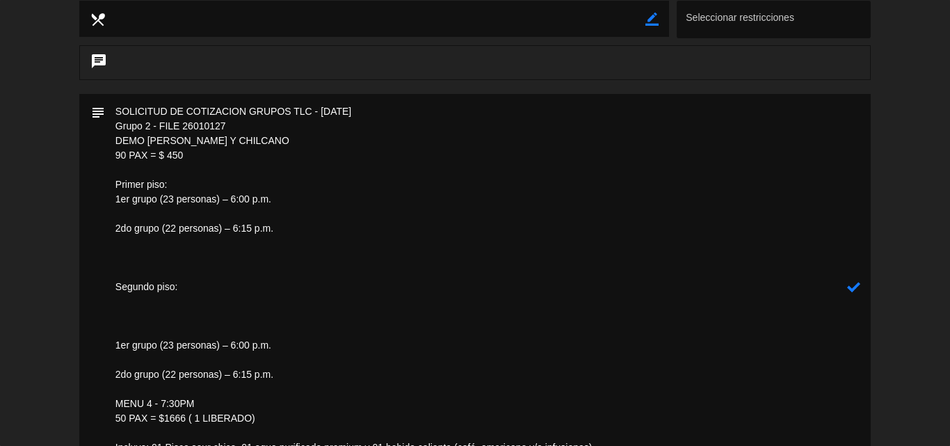
click at [143, 216] on textarea at bounding box center [476, 287] width 742 height 386
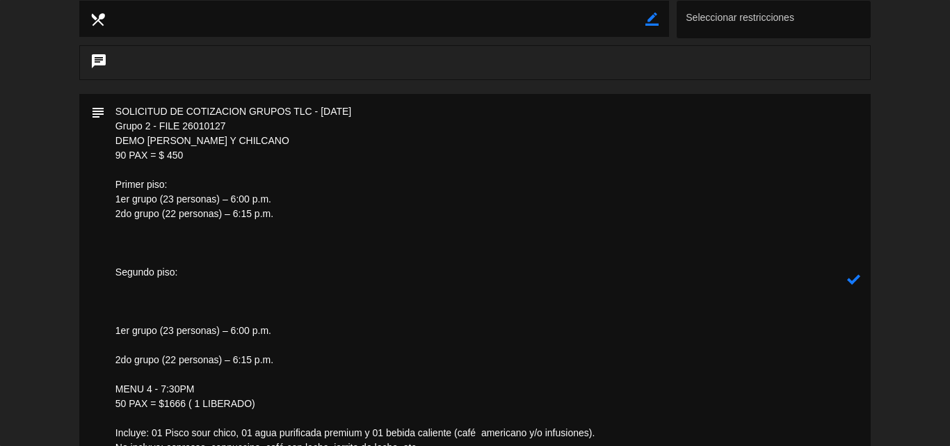
click at [136, 231] on textarea at bounding box center [476, 279] width 742 height 371
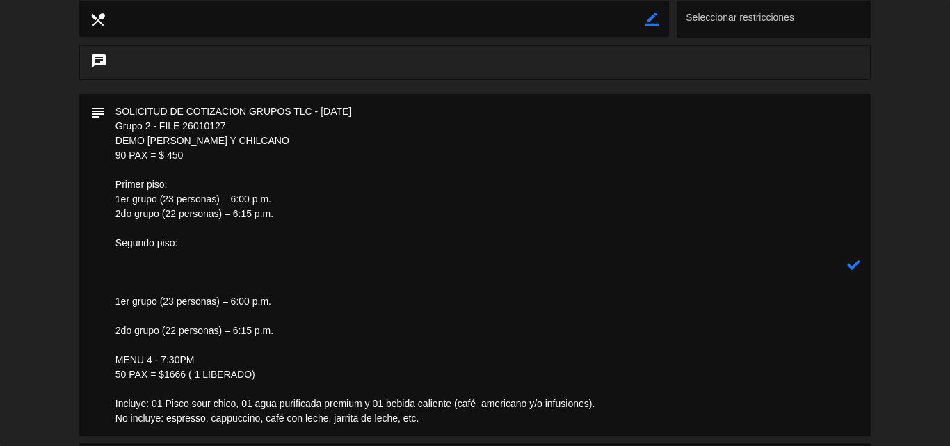
click at [134, 262] on textarea at bounding box center [476, 265] width 742 height 342
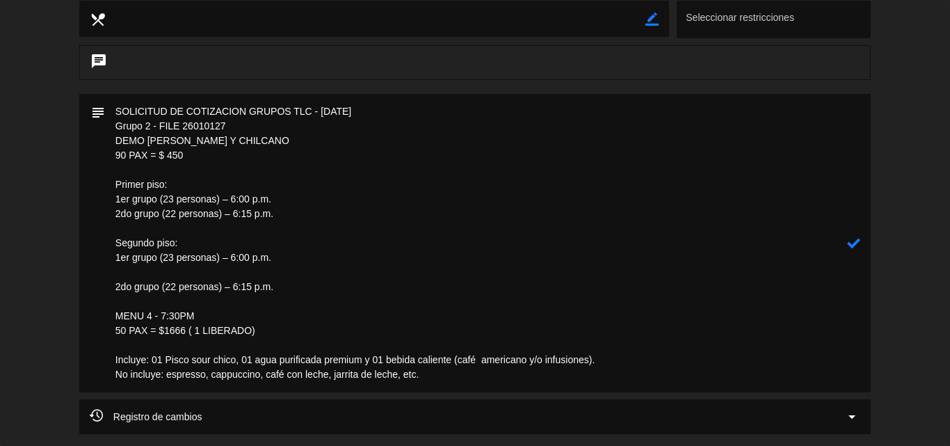
click at [135, 266] on textarea at bounding box center [476, 243] width 742 height 298
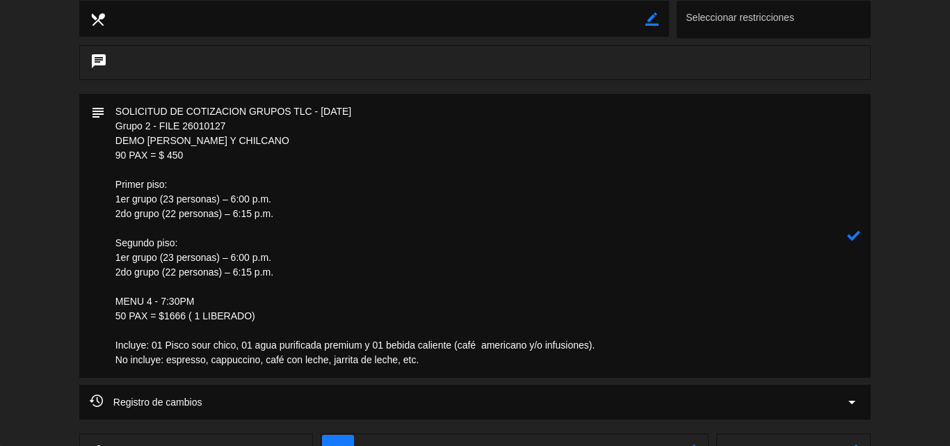
drag, startPoint x: 123, startPoint y: 316, endPoint x: 113, endPoint y: 316, distance: 9.7
click at [113, 316] on textarea at bounding box center [476, 236] width 742 height 284
drag, startPoint x: 185, startPoint y: 314, endPoint x: 166, endPoint y: 317, distance: 18.9
click at [166, 317] on textarea at bounding box center [476, 236] width 742 height 284
click at [197, 317] on textarea at bounding box center [476, 236] width 742 height 284
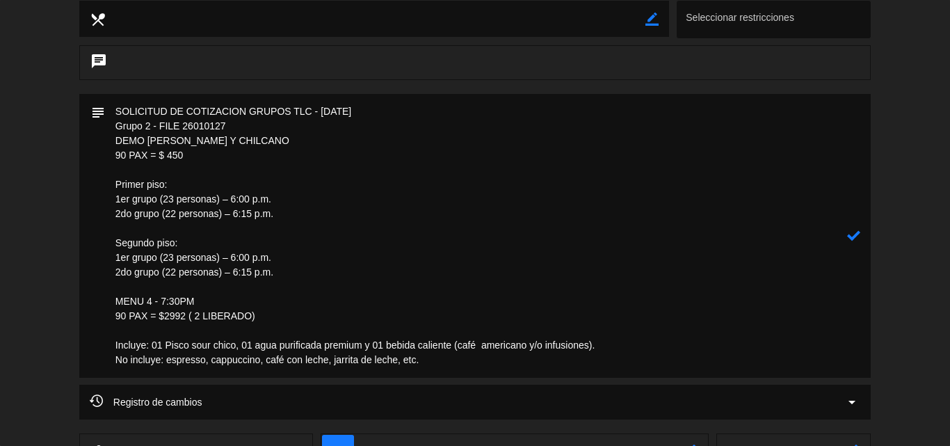
click at [251, 312] on textarea at bounding box center [476, 236] width 742 height 284
click at [357, 296] on textarea at bounding box center [476, 236] width 742 height 284
type textarea "SOLICITUD DE COTIZACION GRUPOS TLC - [DATE] Grupo 2 - FILE 26010127 DEMO [PERSO…"
click at [854, 234] on icon at bounding box center [853, 235] width 13 height 13
drag, startPoint x: 275, startPoint y: 315, endPoint x: 104, endPoint y: 125, distance: 255.7
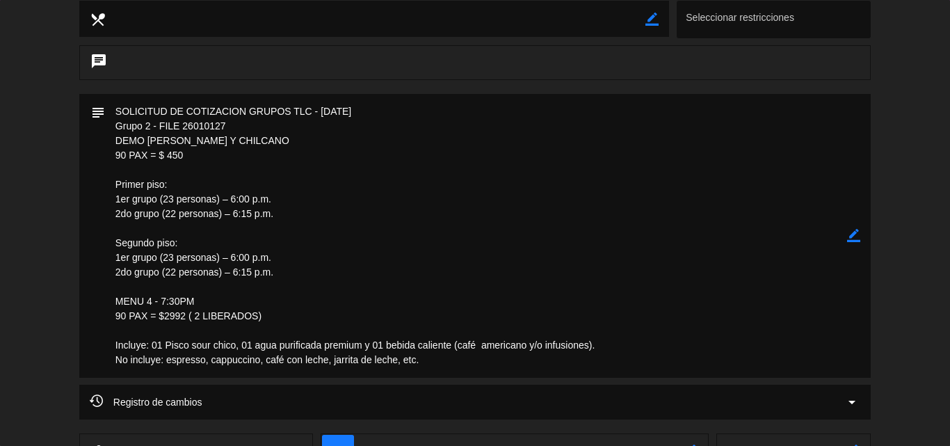
click at [105, 125] on textarea at bounding box center [476, 236] width 742 height 284
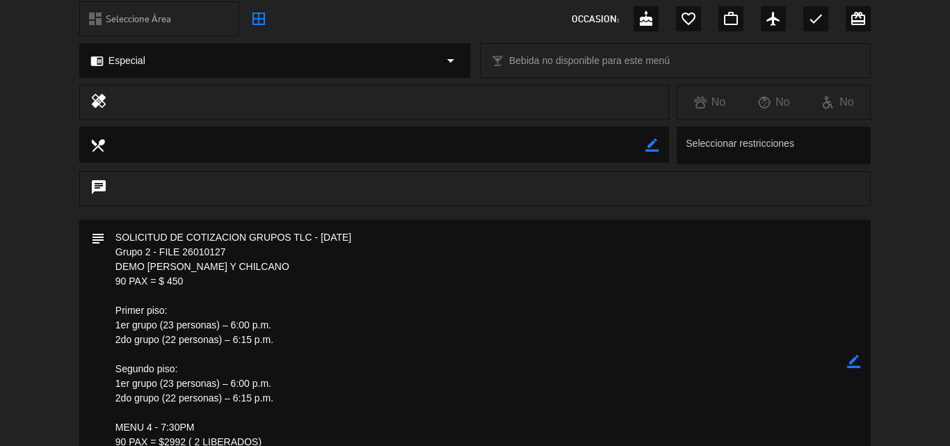
scroll to position [0, 0]
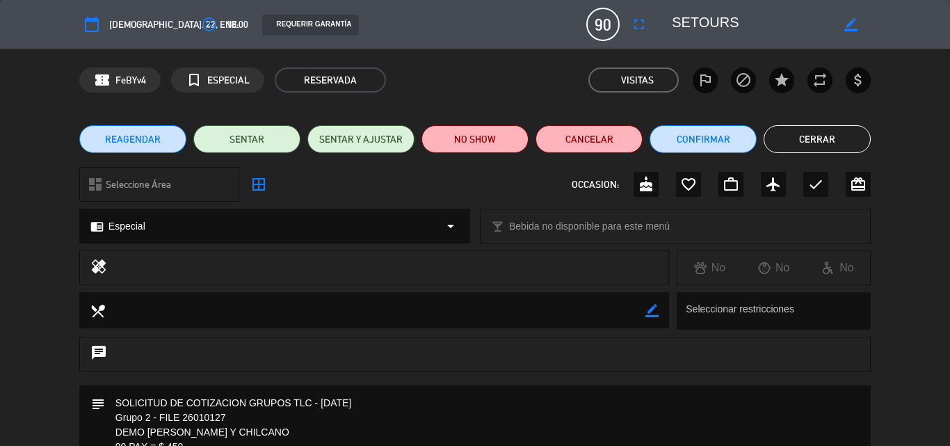
drag, startPoint x: 827, startPoint y: 141, endPoint x: 410, endPoint y: 29, distance: 432.2
click at [827, 140] on button "Cerrar" at bounding box center [817, 139] width 107 height 28
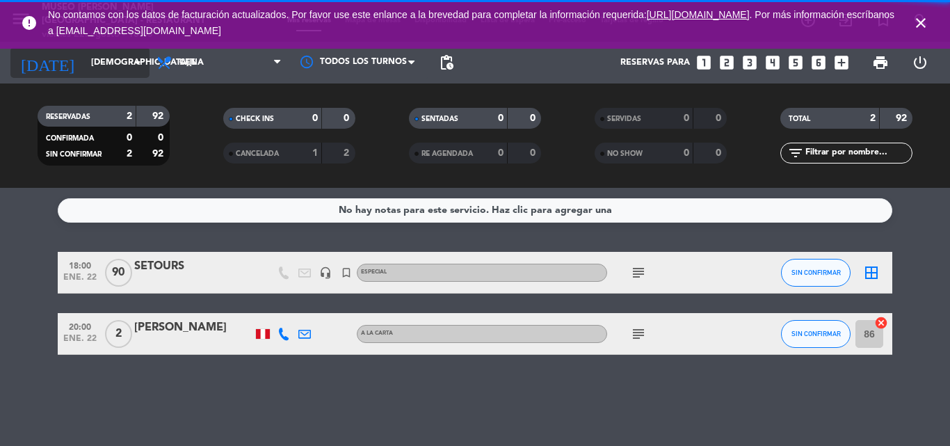
click at [84, 53] on input "[DEMOGRAPHIC_DATA][DATE]" at bounding box center [143, 63] width 118 height 24
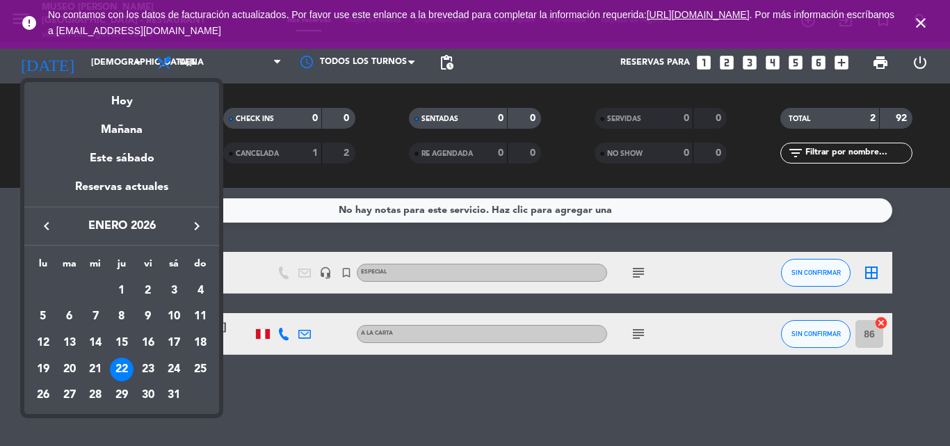
click at [46, 223] on icon "keyboard_arrow_left" at bounding box center [46, 226] width 17 height 17
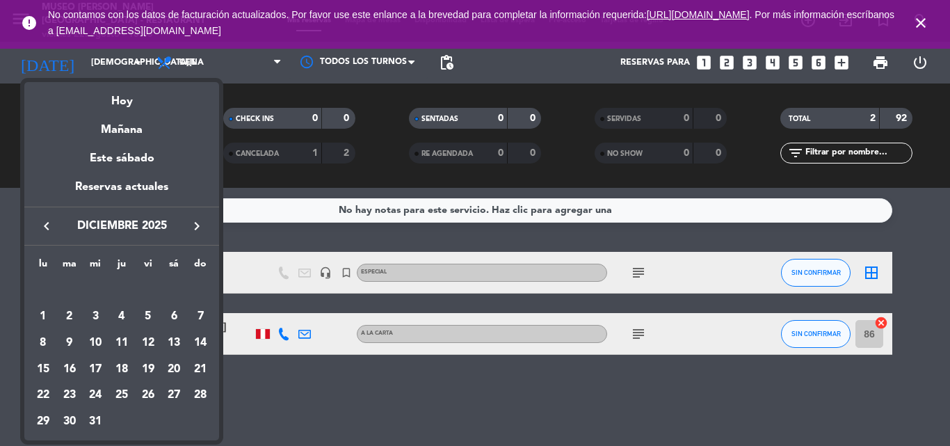
click at [46, 223] on icon "keyboard_arrow_left" at bounding box center [46, 226] width 17 height 17
click at [67, 394] on div "26" at bounding box center [70, 396] width 24 height 24
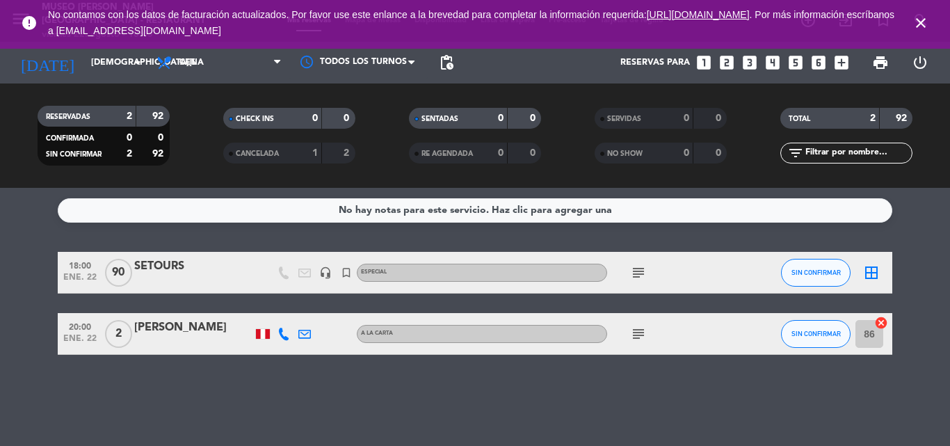
type input "[DATE]"
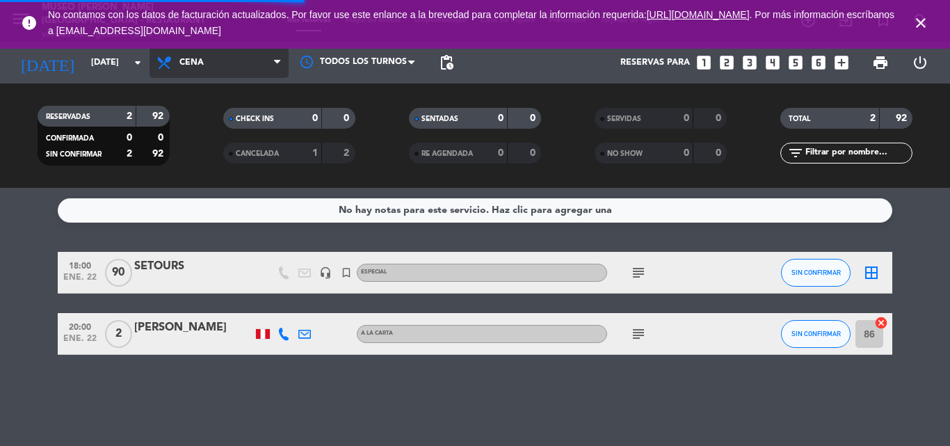
click at [176, 64] on span "Cena" at bounding box center [219, 62] width 139 height 31
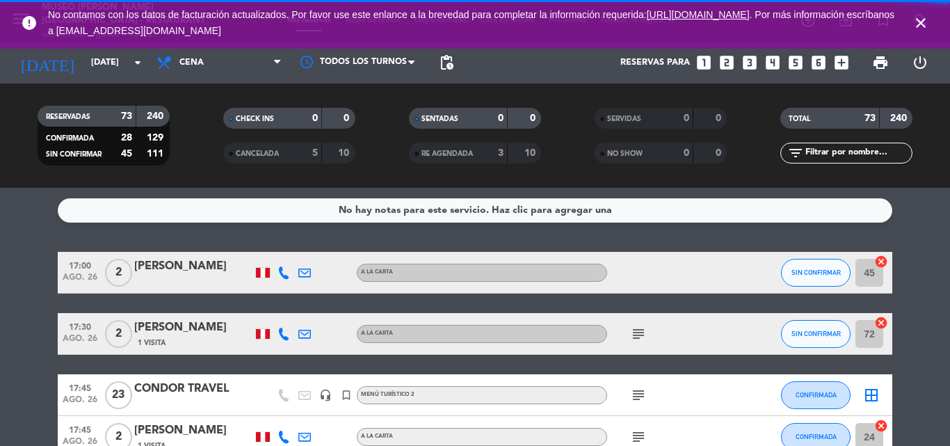
click at [209, 96] on div "RESERVADAS 73 240 CONFIRMADA 28 129 SIN CONFIRMAR 45 111 CHECK INS 0 0 CANCELAD…" at bounding box center [475, 135] width 950 height 104
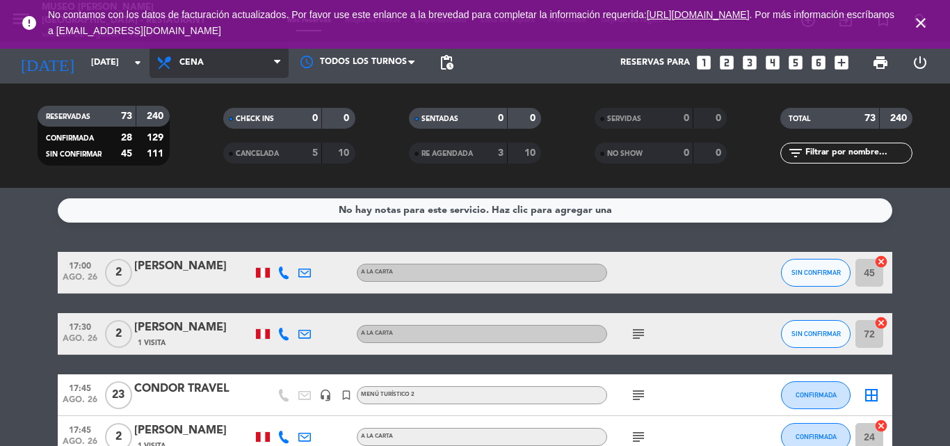
click at [217, 51] on span "Cena" at bounding box center [219, 62] width 139 height 31
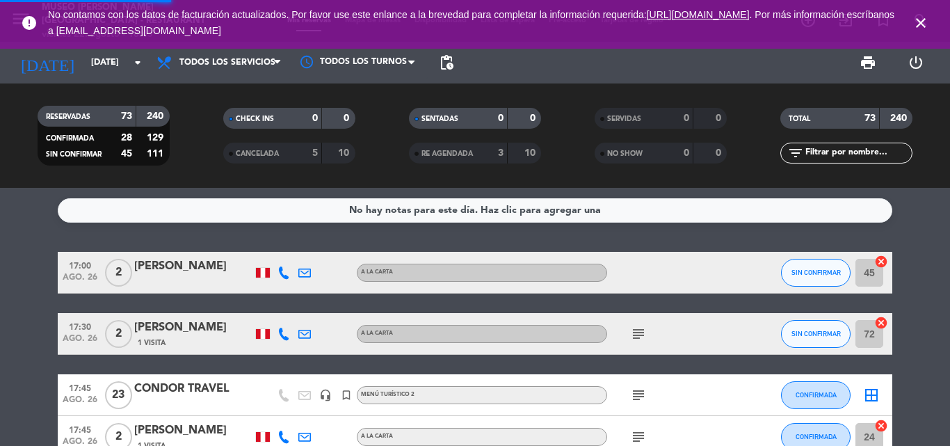
click at [209, 92] on div "menu [GEOGRAPHIC_DATA][PERSON_NAME] - Restaurant [DATE] 22. agosto - 18:45 Mis …" at bounding box center [475, 94] width 950 height 188
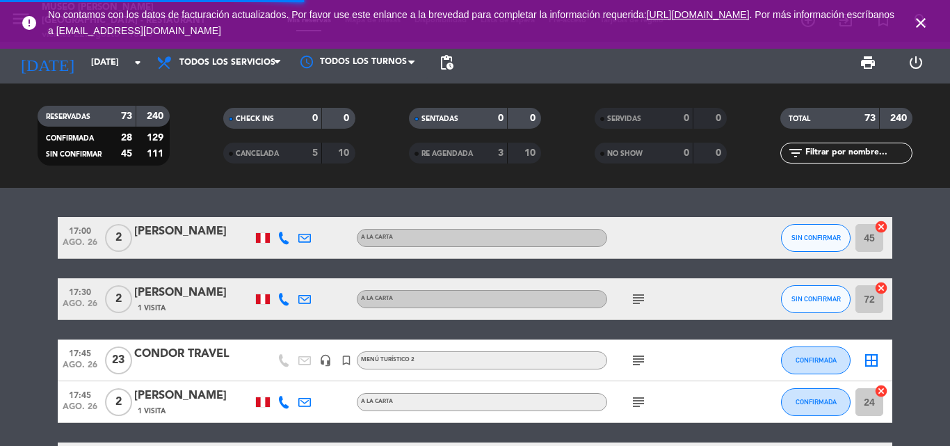
click at [844, 149] on input "text" at bounding box center [858, 152] width 108 height 15
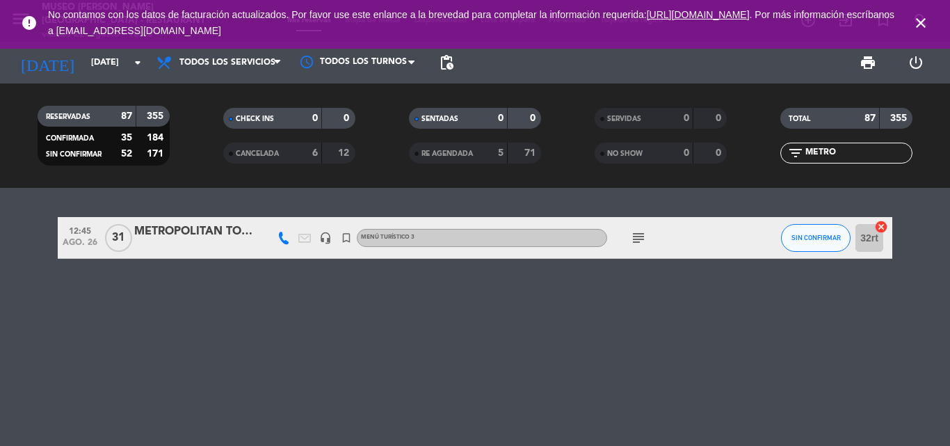
type input "METRO"
click at [186, 231] on div "METROPOLITAN TOURING" at bounding box center [193, 232] width 118 height 18
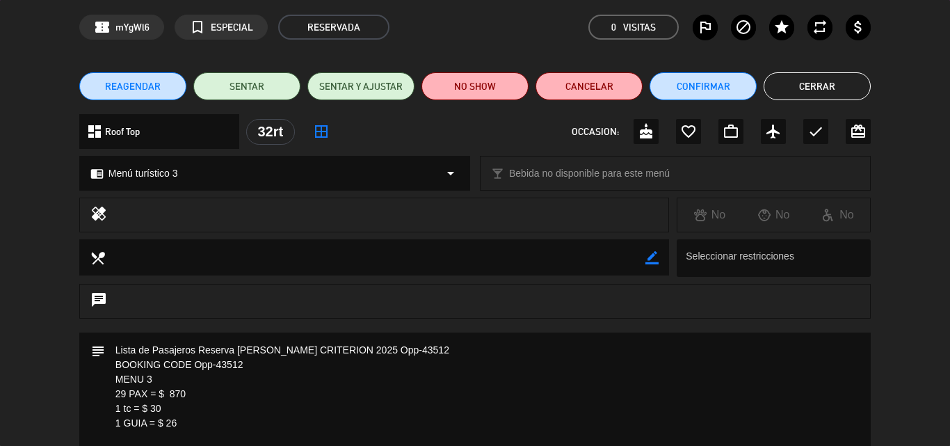
scroll to position [139, 0]
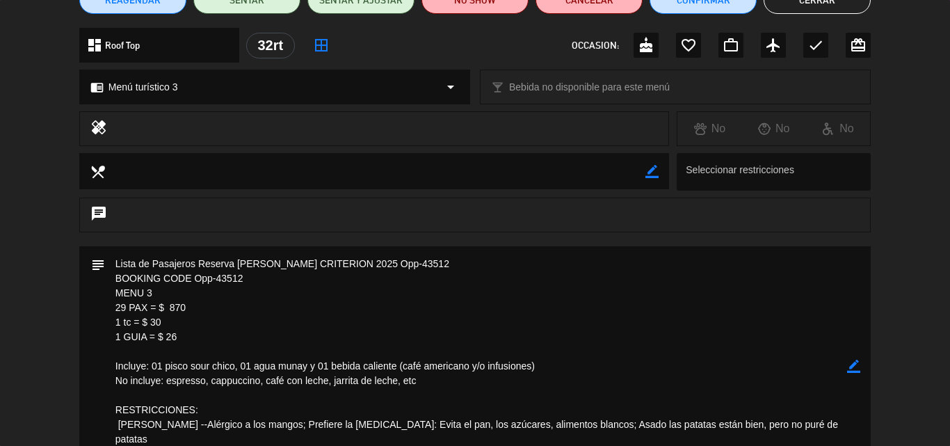
click at [193, 345] on textarea at bounding box center [476, 366] width 742 height 240
drag, startPoint x: 189, startPoint y: 340, endPoint x: 95, endPoint y: 277, distance: 113.8
click at [95, 277] on div "subject border_color" at bounding box center [475, 366] width 792 height 240
click at [797, 343] on textarea at bounding box center [476, 366] width 742 height 240
drag, startPoint x: 858, startPoint y: 367, endPoint x: 847, endPoint y: 362, distance: 12.8
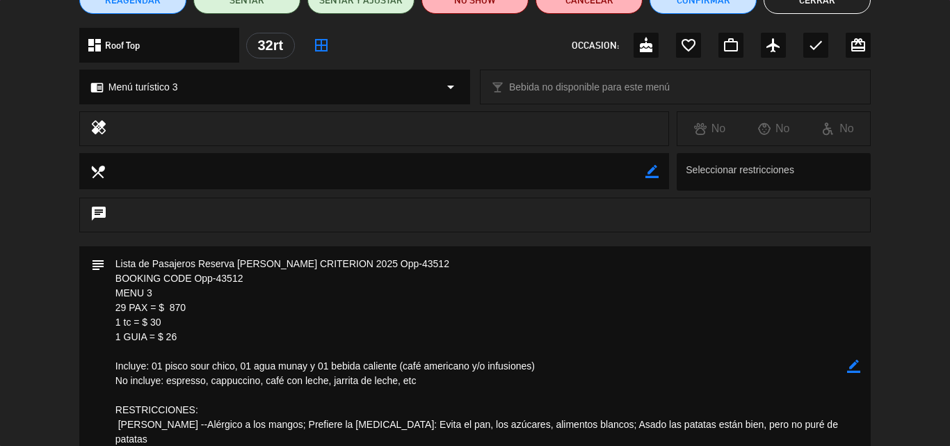
click at [858, 365] on icon "border_color" at bounding box center [853, 366] width 13 height 13
click at [114, 262] on textarea at bounding box center [476, 366] width 742 height 240
click at [111, 262] on textarea at bounding box center [476, 366] width 742 height 240
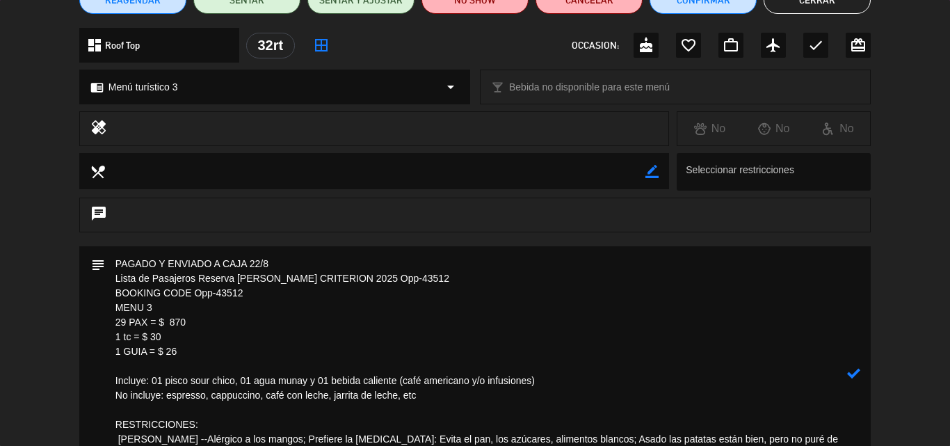
type textarea "PAGADO Y ENVIADO A CAJA 22/8 Lista de Pasajeros Reserva [PERSON_NAME] CRITERION…"
click at [854, 373] on icon at bounding box center [853, 373] width 13 height 13
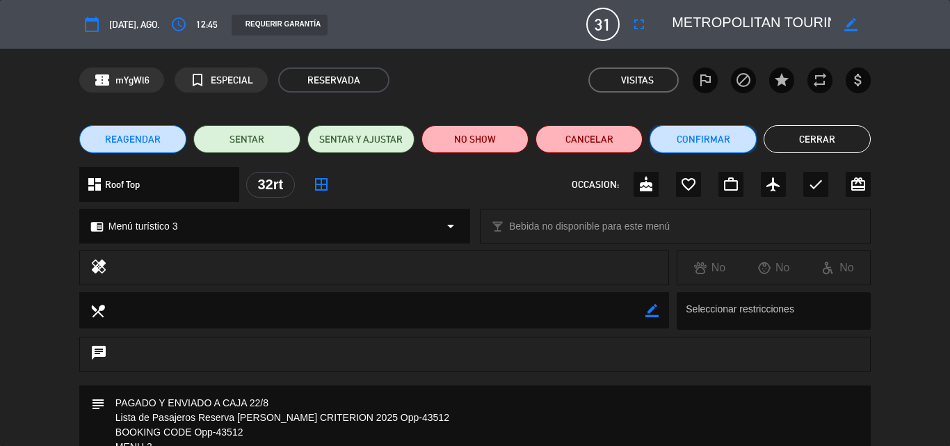
click at [686, 139] on button "Confirmar" at bounding box center [703, 139] width 107 height 28
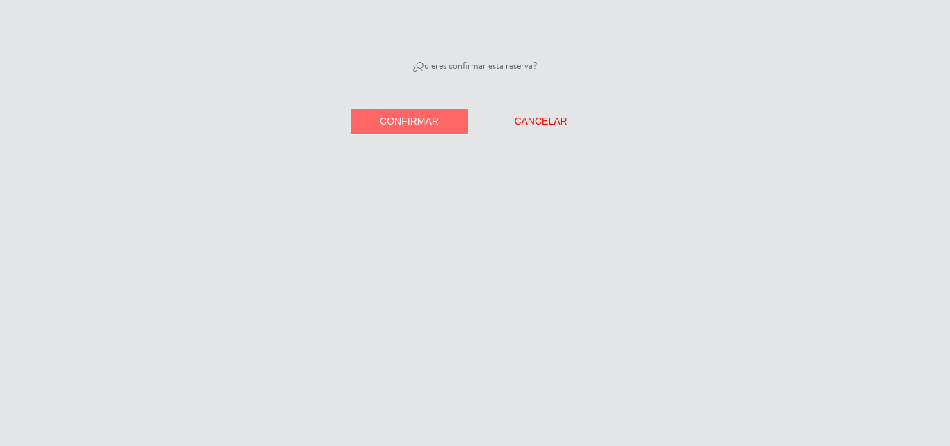
click at [435, 109] on button "Confirmar" at bounding box center [409, 122] width 117 height 26
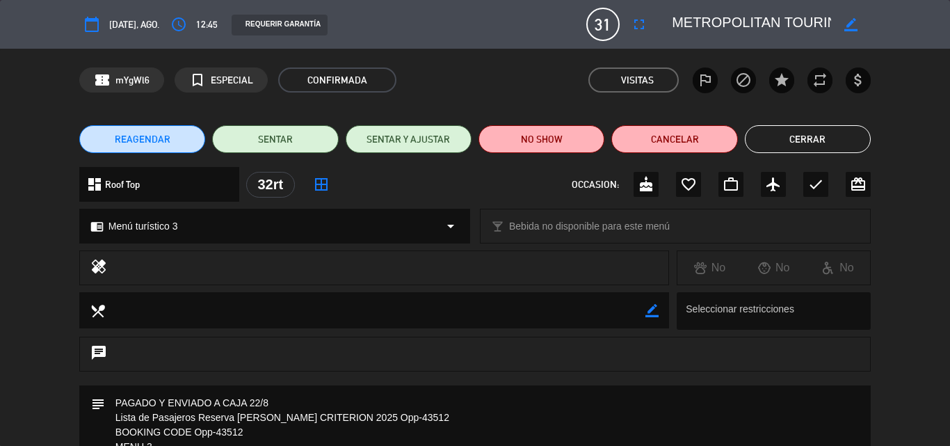
click at [805, 138] on button "Cerrar" at bounding box center [808, 139] width 126 height 28
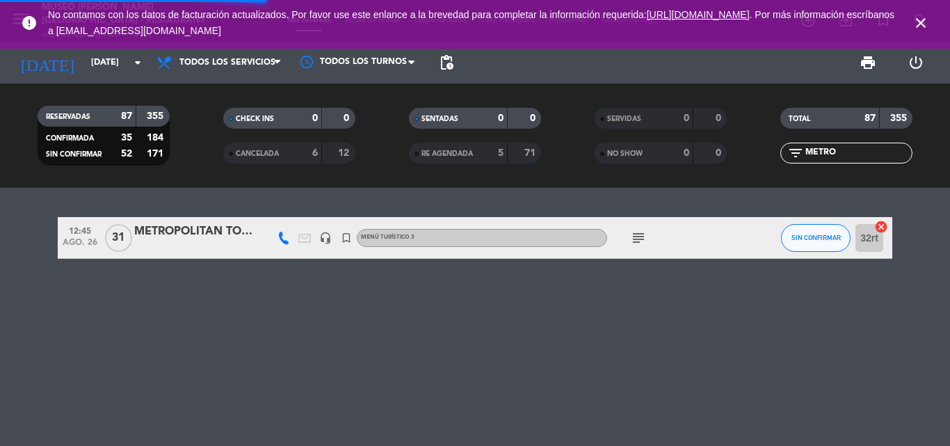
click at [920, 19] on icon "close" at bounding box center [921, 23] width 17 height 17
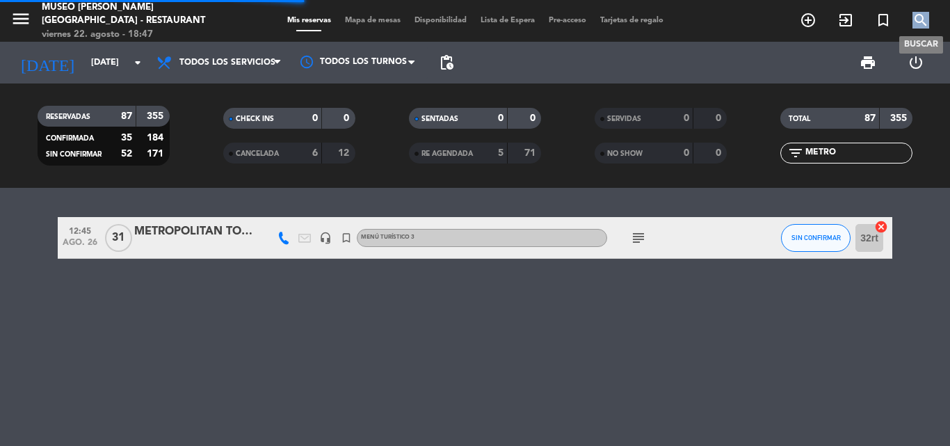
click at [920, 19] on icon "search" at bounding box center [921, 20] width 17 height 17
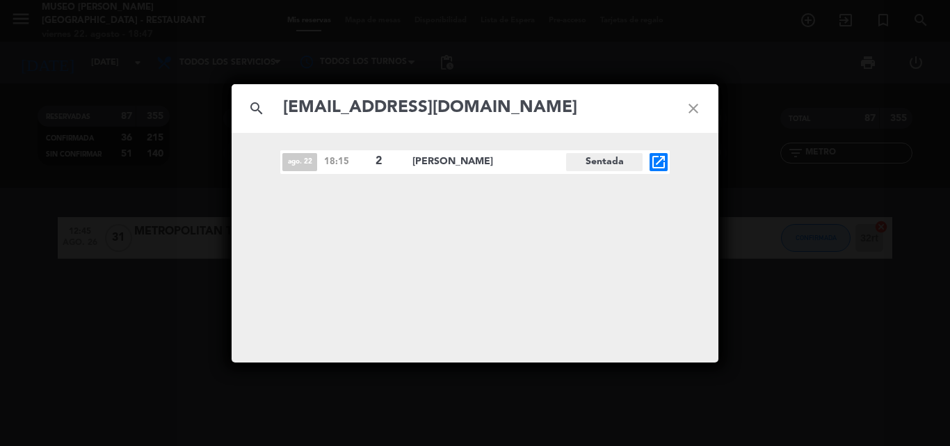
type input "[EMAIL_ADDRESS][DOMAIN_NAME]"
click at [664, 163] on icon "open_in_new" at bounding box center [658, 162] width 17 height 17
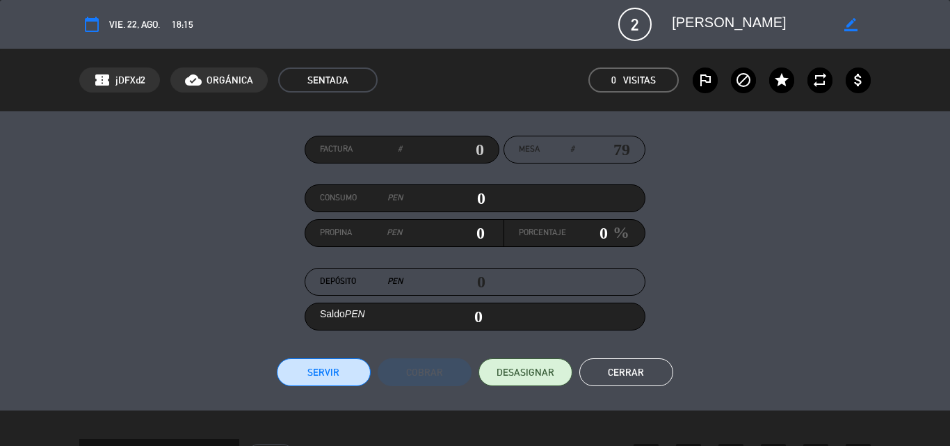
click at [637, 376] on button "Cerrar" at bounding box center [626, 372] width 94 height 28
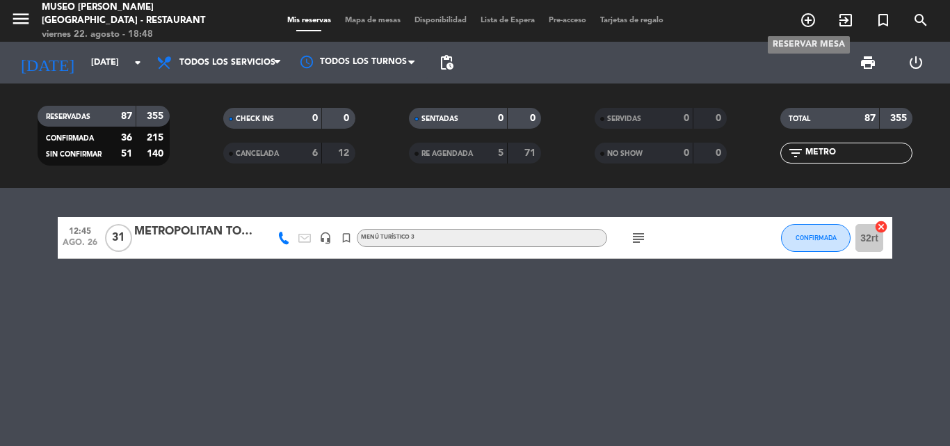
click at [806, 19] on icon "add_circle_outline" at bounding box center [808, 20] width 17 height 17
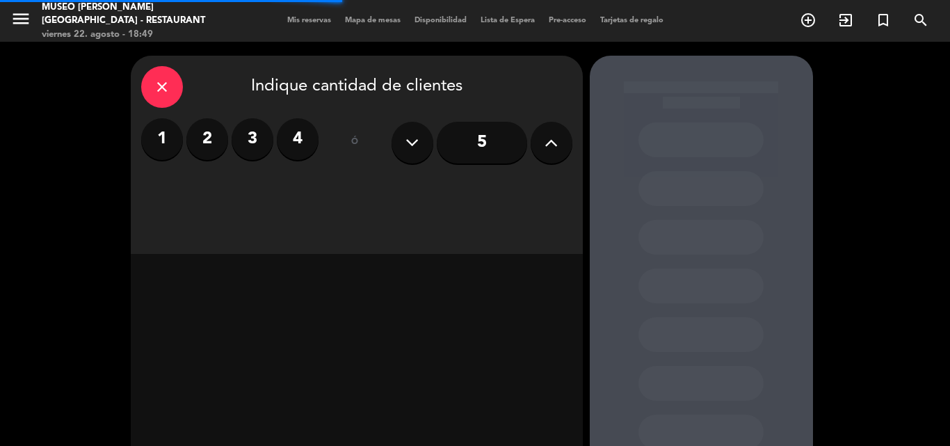
click at [553, 142] on icon at bounding box center [551, 142] width 13 height 21
click at [554, 142] on icon at bounding box center [551, 142] width 13 height 21
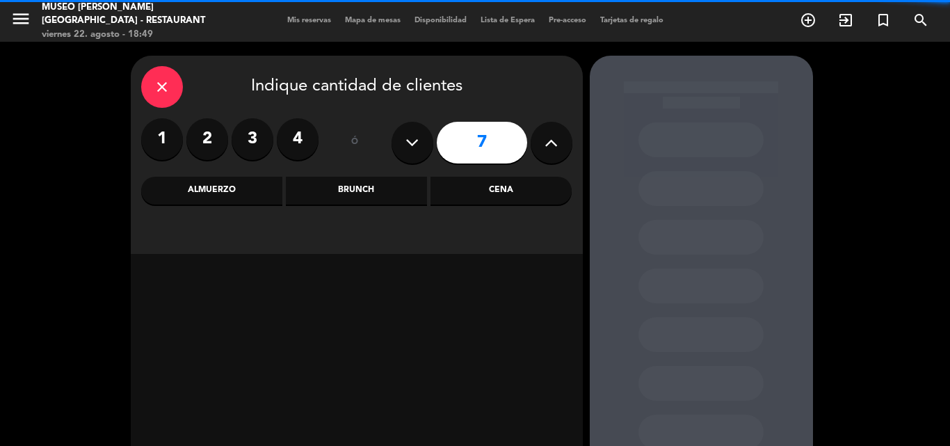
click at [554, 142] on icon at bounding box center [551, 142] width 13 height 21
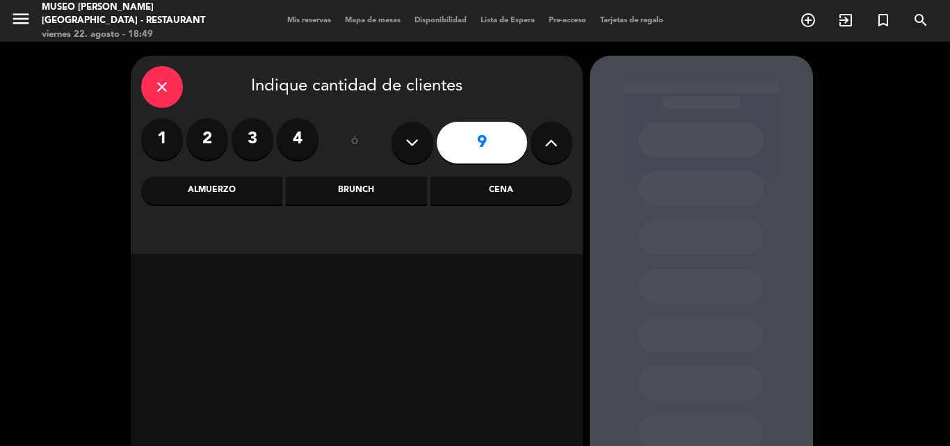
click at [554, 142] on icon at bounding box center [551, 142] width 13 height 21
type input "10"
click at [206, 189] on div "Almuerzo" at bounding box center [211, 191] width 141 height 28
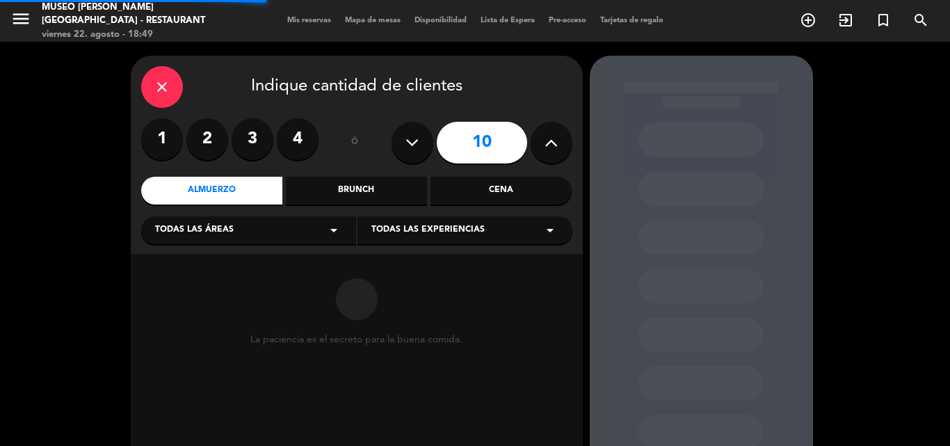
click at [209, 234] on span "Todas las áreas" at bounding box center [194, 230] width 79 height 14
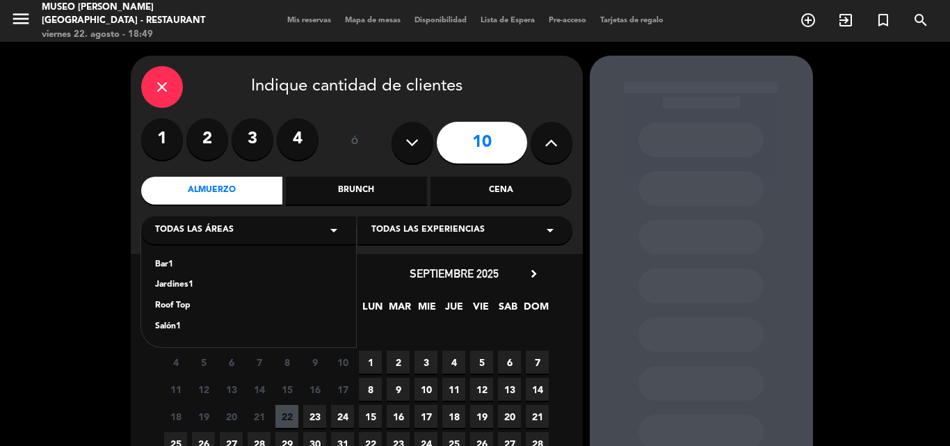
click at [189, 281] on div "Jardines1" at bounding box center [248, 285] width 187 height 14
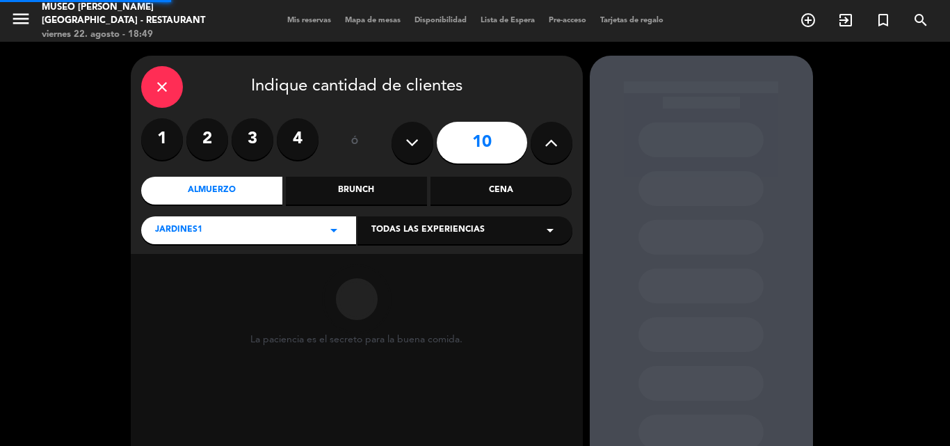
scroll to position [94, 0]
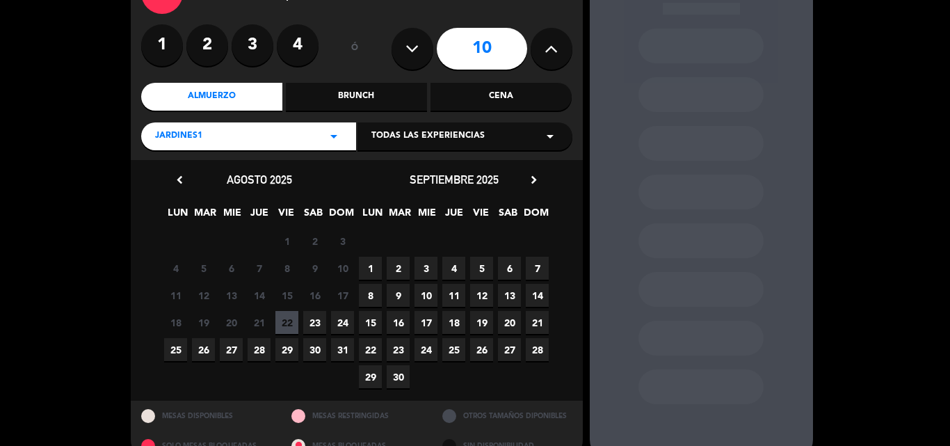
click at [512, 323] on span "20" at bounding box center [509, 322] width 23 height 23
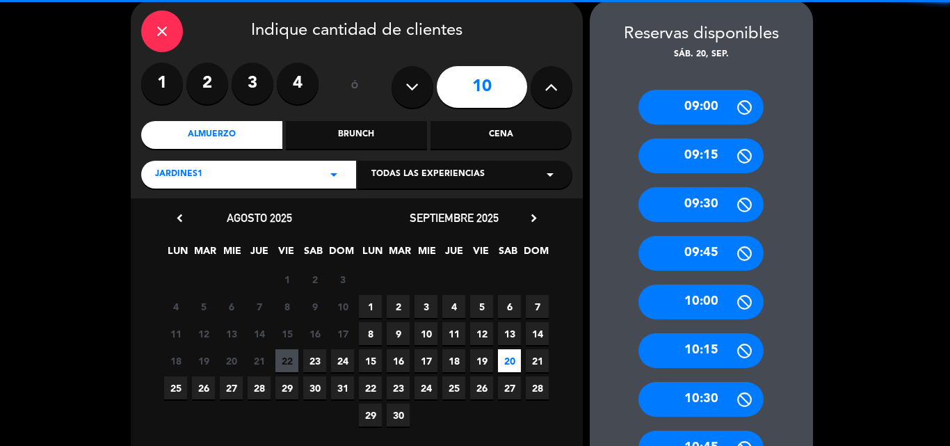
click at [495, 132] on div "Cena" at bounding box center [501, 135] width 141 height 28
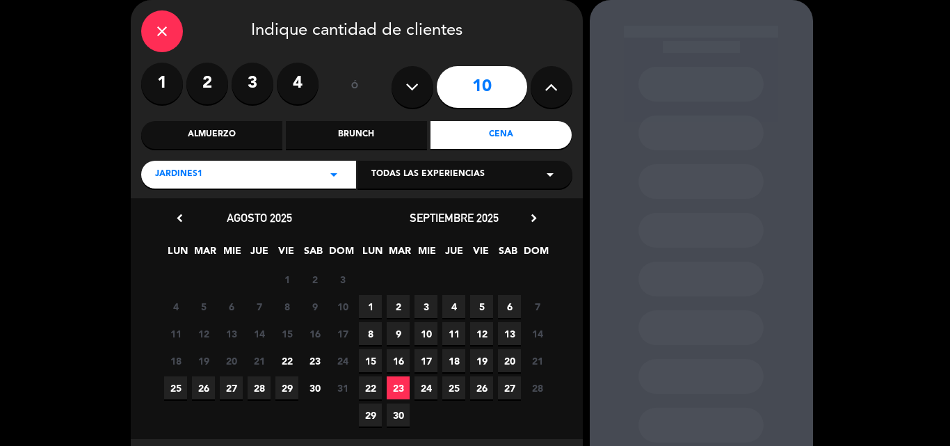
click at [513, 358] on span "20" at bounding box center [509, 360] width 23 height 23
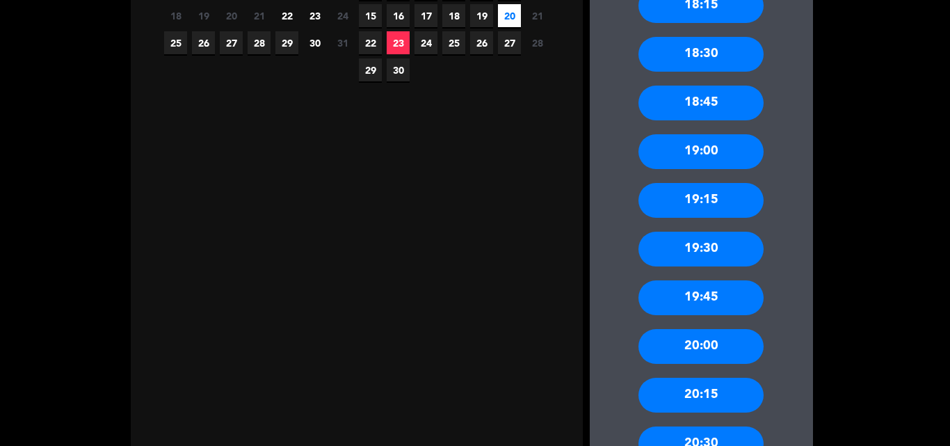
scroll to position [601, 0]
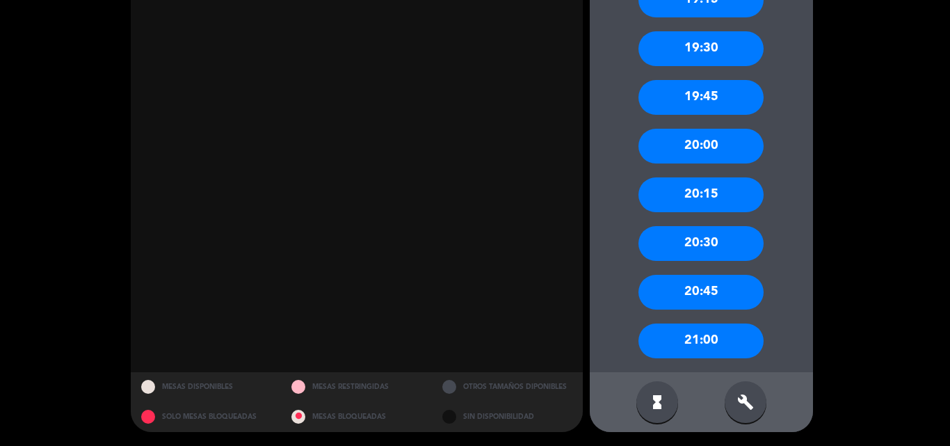
click at [703, 291] on div "20:45" at bounding box center [701, 292] width 125 height 35
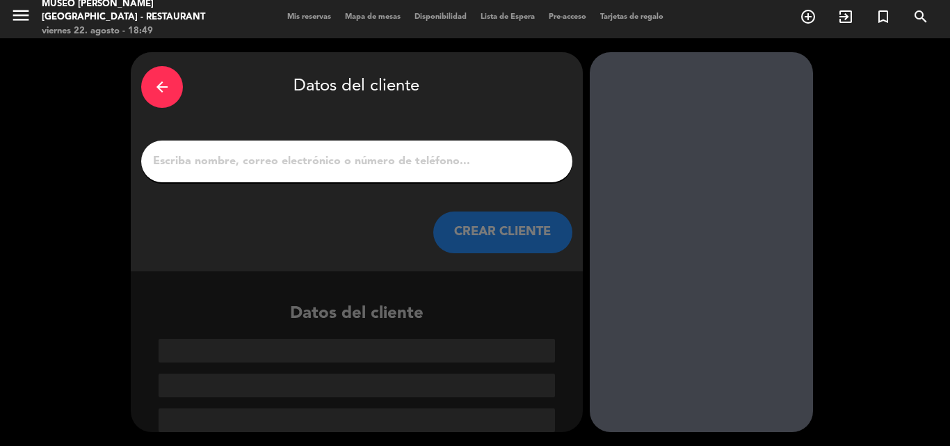
scroll to position [3, 0]
click at [445, 159] on input "1" at bounding box center [357, 161] width 410 height 19
paste input "[PERSON_NAME]"
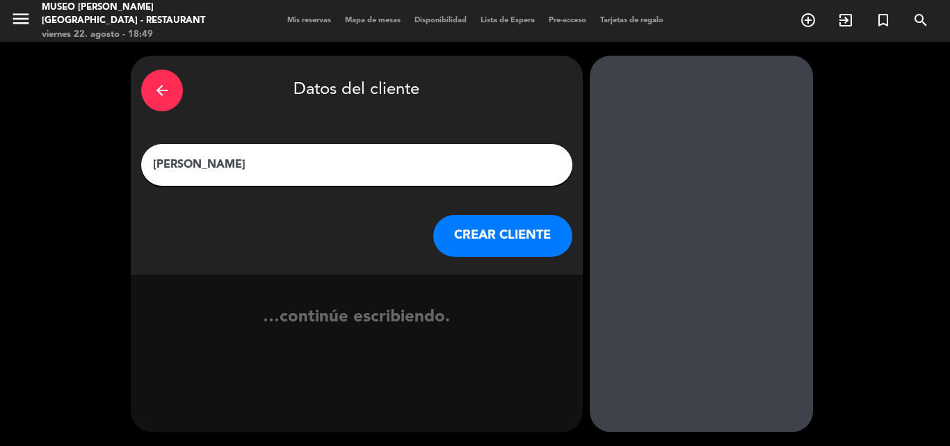
type input "[PERSON_NAME]"
click at [499, 239] on button "CREAR CLIENTE" at bounding box center [502, 236] width 139 height 42
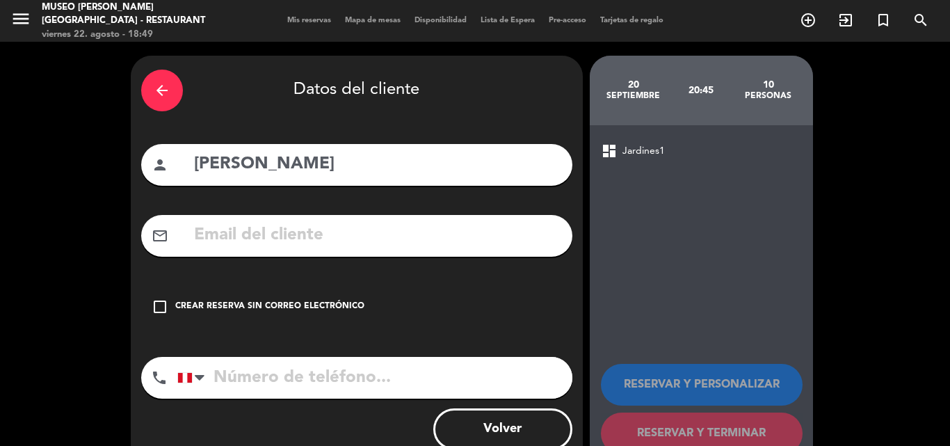
click at [386, 232] on input "text" at bounding box center [377, 235] width 369 height 29
paste input "[EMAIL_ADDRESS][DOMAIN_NAME]"
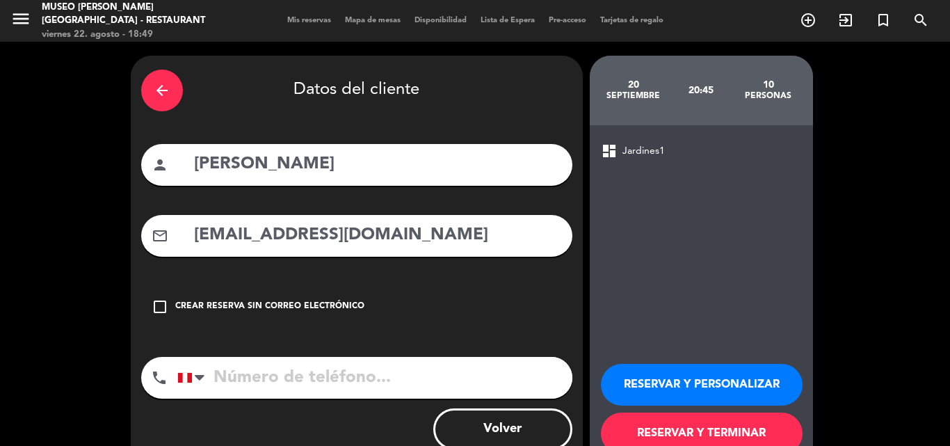
type input "[EMAIL_ADDRESS][DOMAIN_NAME]"
click at [303, 379] on input "tel" at bounding box center [374, 378] width 395 height 42
click at [664, 391] on button "RESERVAR Y PERSONALIZAR" at bounding box center [702, 385] width 202 height 42
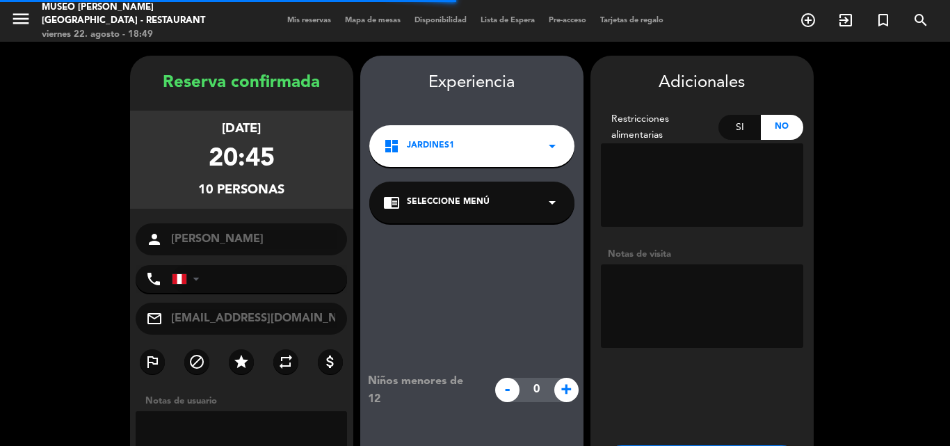
scroll to position [56, 0]
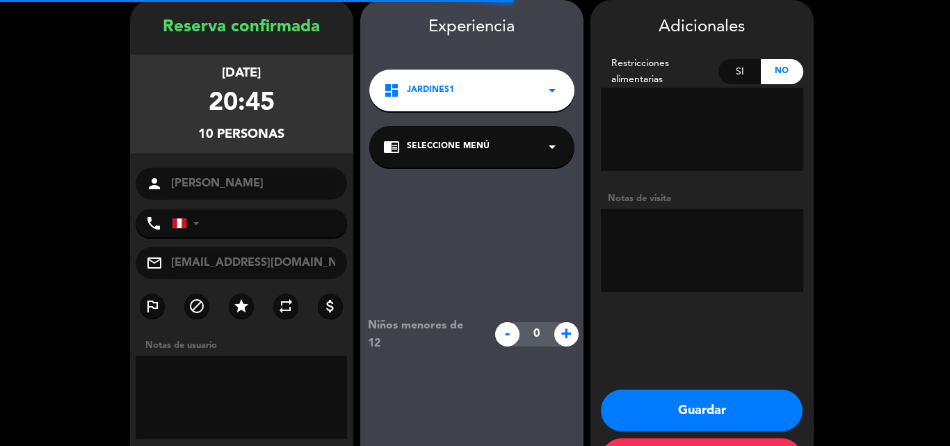
click at [420, 149] on span "Seleccione Menú" at bounding box center [448, 147] width 83 height 14
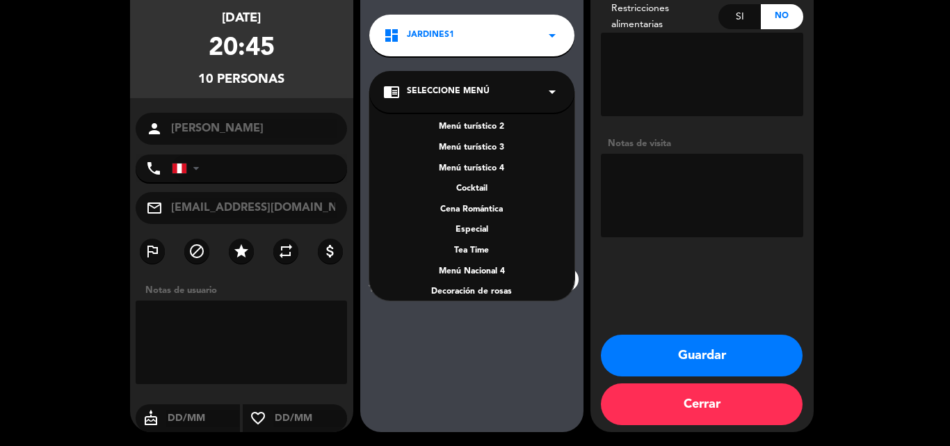
scroll to position [200, 0]
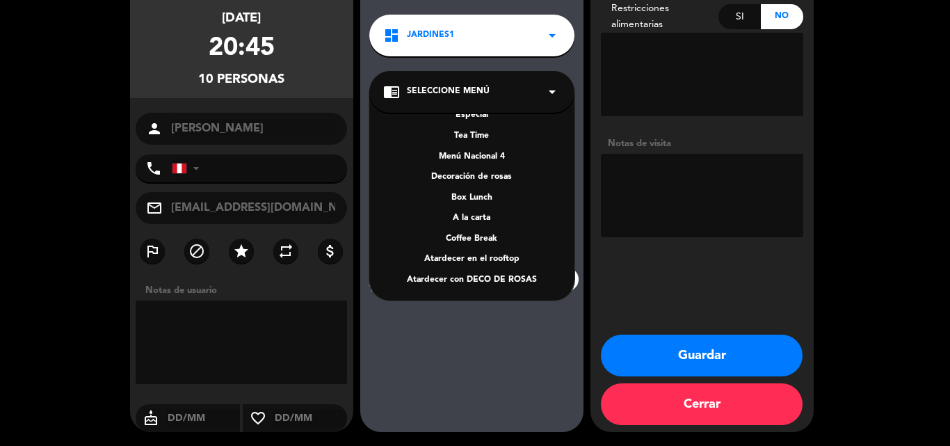
click at [480, 222] on div "A la carta" at bounding box center [471, 218] width 177 height 14
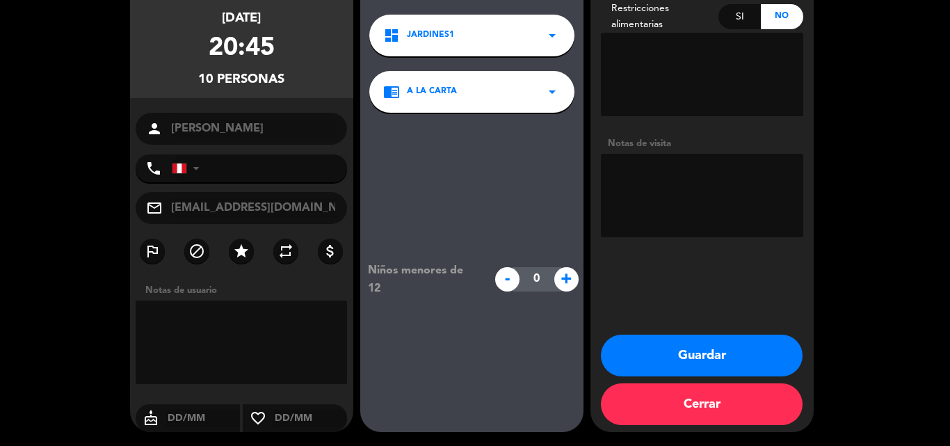
drag, startPoint x: 685, startPoint y: 347, endPoint x: 542, endPoint y: 72, distance: 310.5
click at [687, 347] on button "Guardar" at bounding box center [702, 356] width 202 height 42
